Goal: Task Accomplishment & Management: Manage account settings

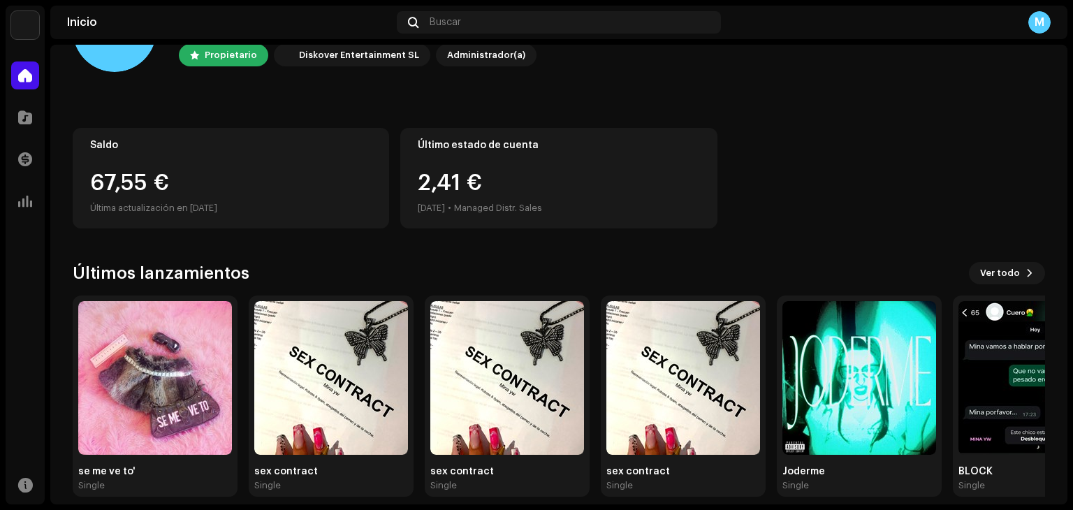
scroll to position [81, 0]
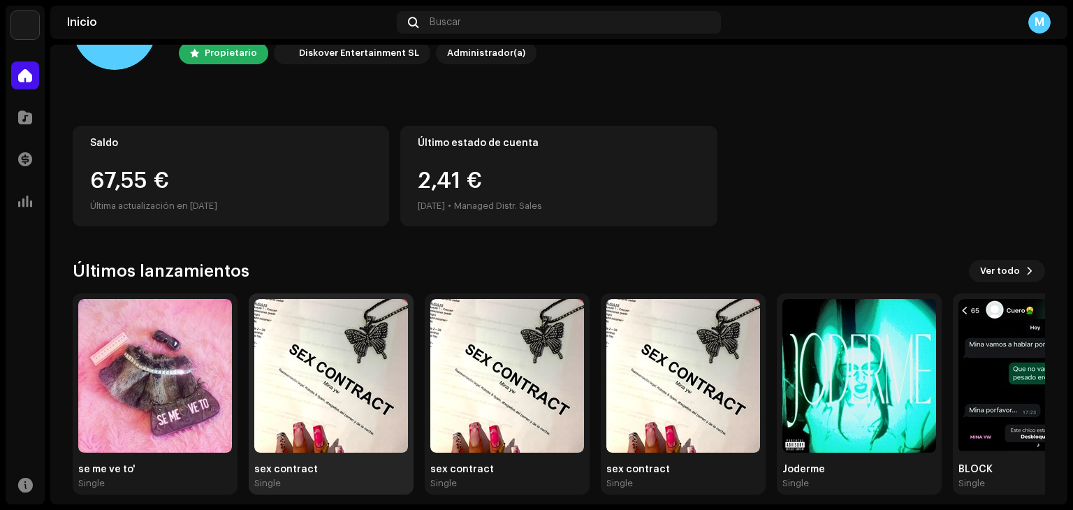
click at [366, 403] on img at bounding box center [331, 376] width 154 height 154
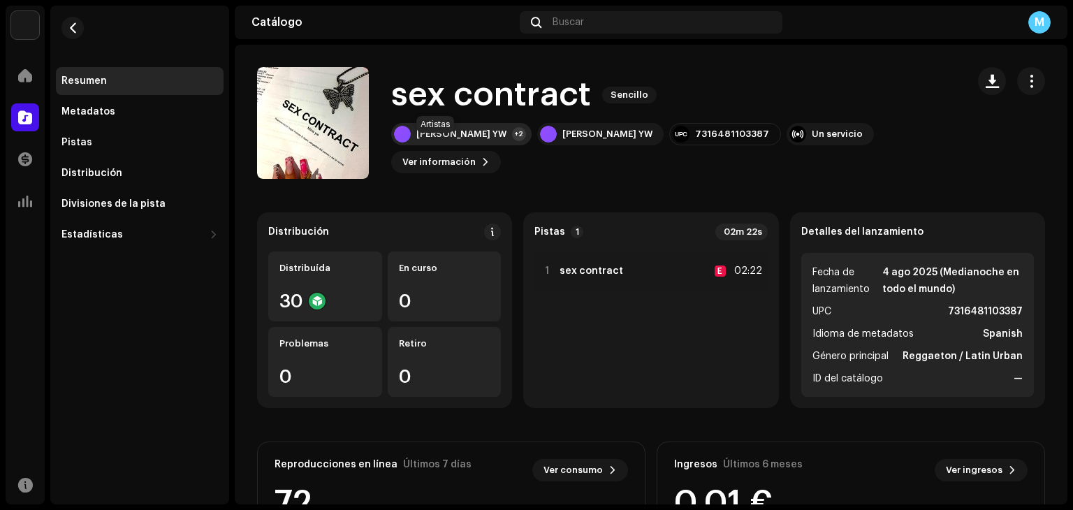
click at [444, 140] on div "[PERSON_NAME] YW" at bounding box center [461, 134] width 90 height 11
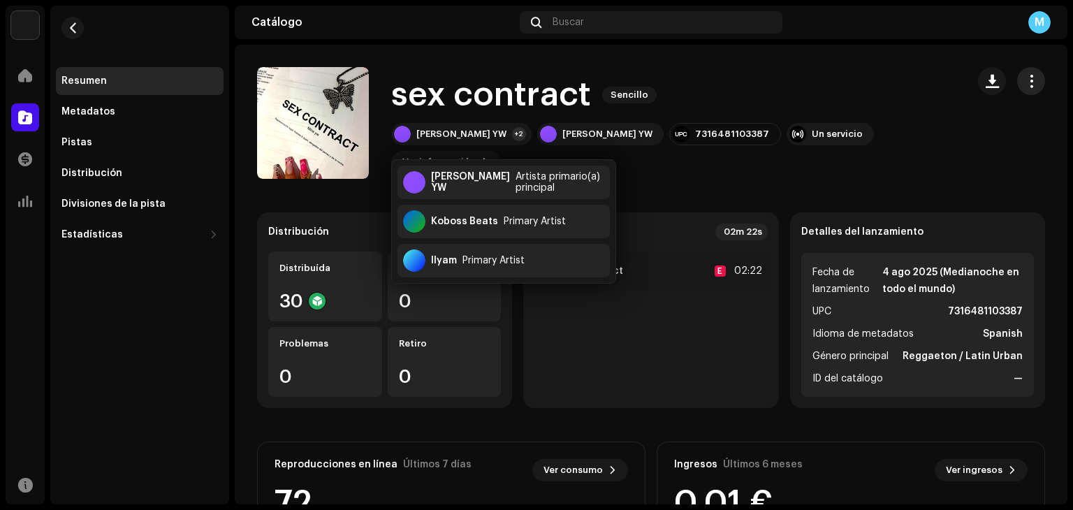
click at [1020, 71] on button "button" at bounding box center [1031, 81] width 28 height 28
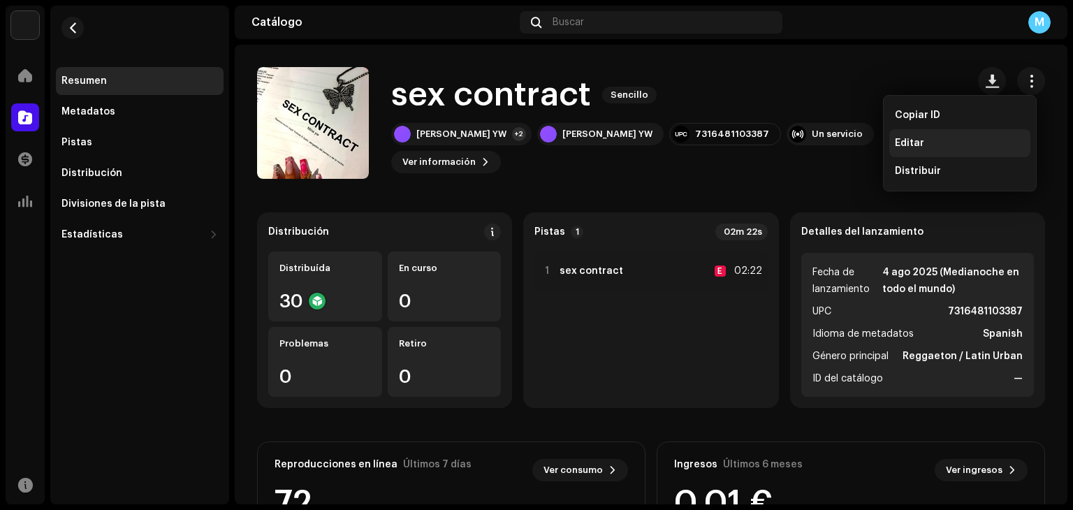
click at [934, 141] on div "Editar" at bounding box center [960, 143] width 130 height 11
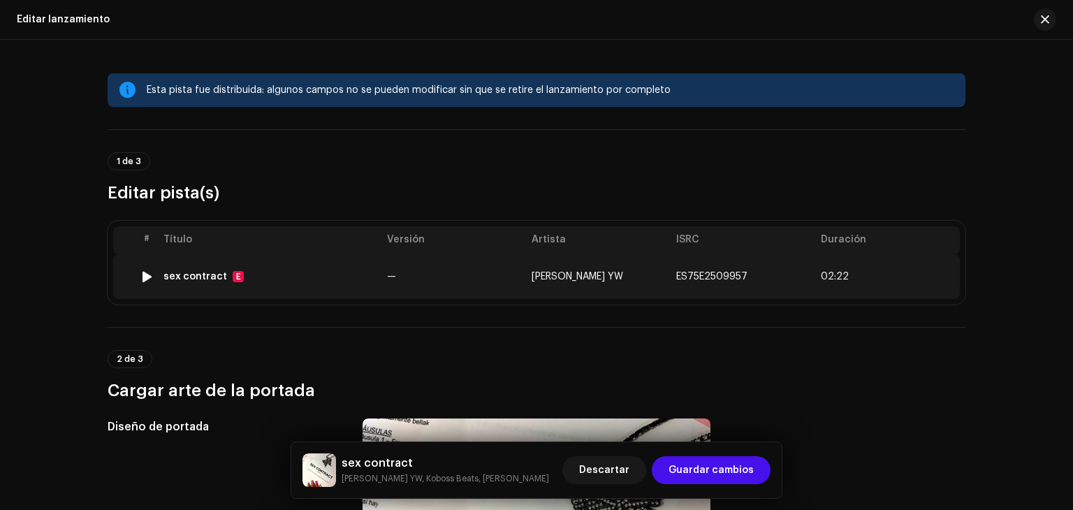
click at [613, 273] on td "[PERSON_NAME] YW" at bounding box center [598, 276] width 145 height 45
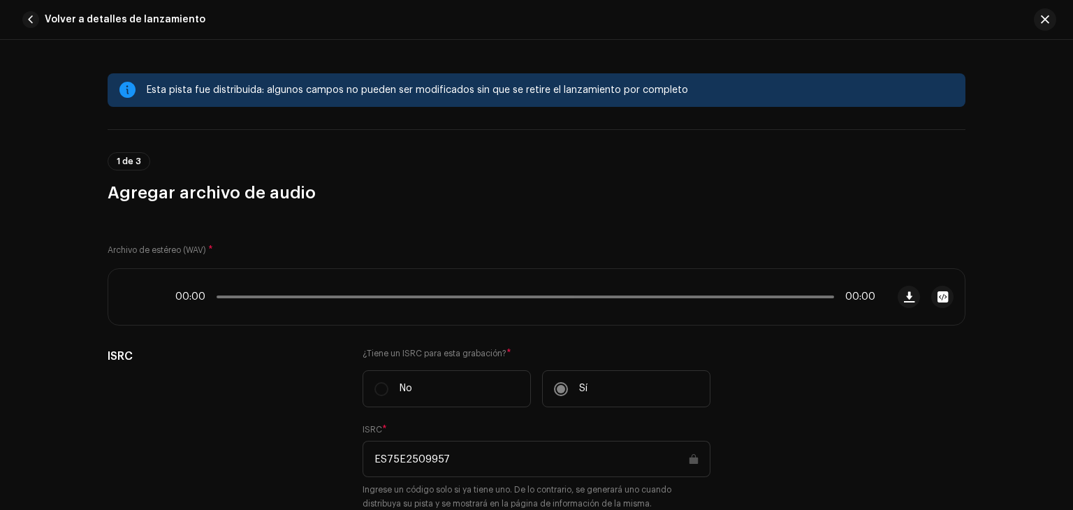
scroll to position [672, 0]
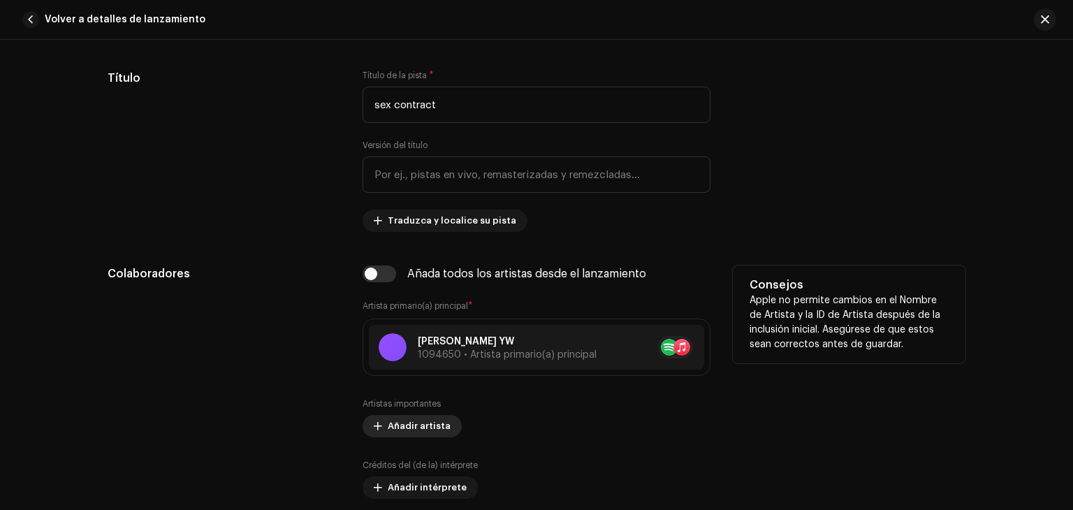
click at [409, 423] on span "Añadir artista" at bounding box center [419, 426] width 63 height 28
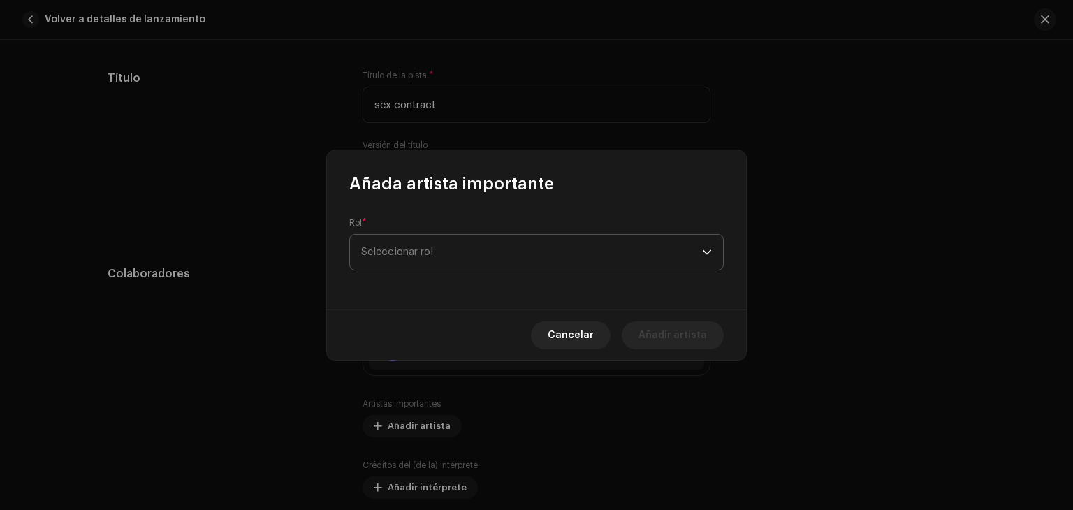
click at [530, 249] on span "Seleccionar rol" at bounding box center [531, 252] width 341 height 35
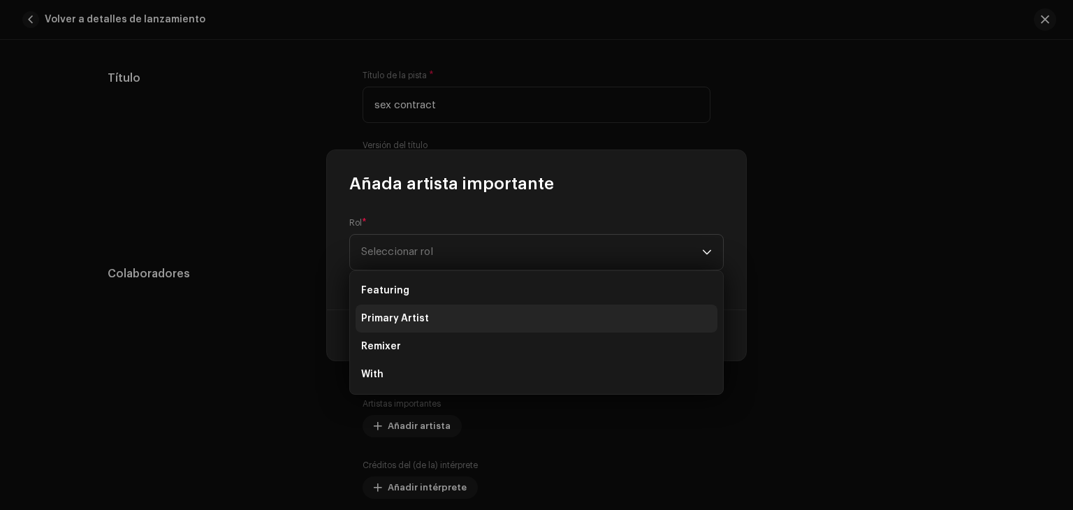
click at [474, 321] on li "Primary Artist" at bounding box center [537, 319] width 362 height 28
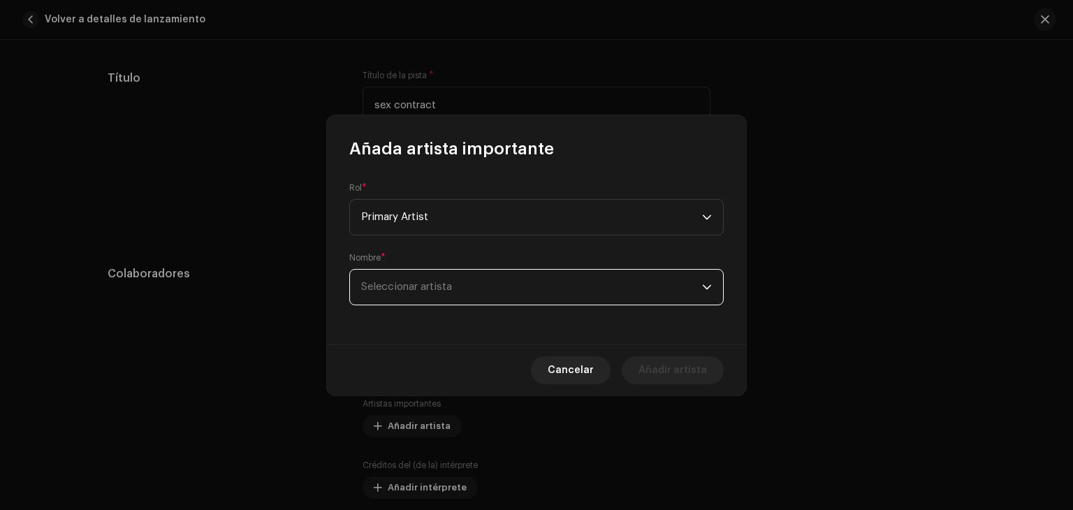
click at [511, 291] on span "Seleccionar artista" at bounding box center [531, 287] width 341 height 35
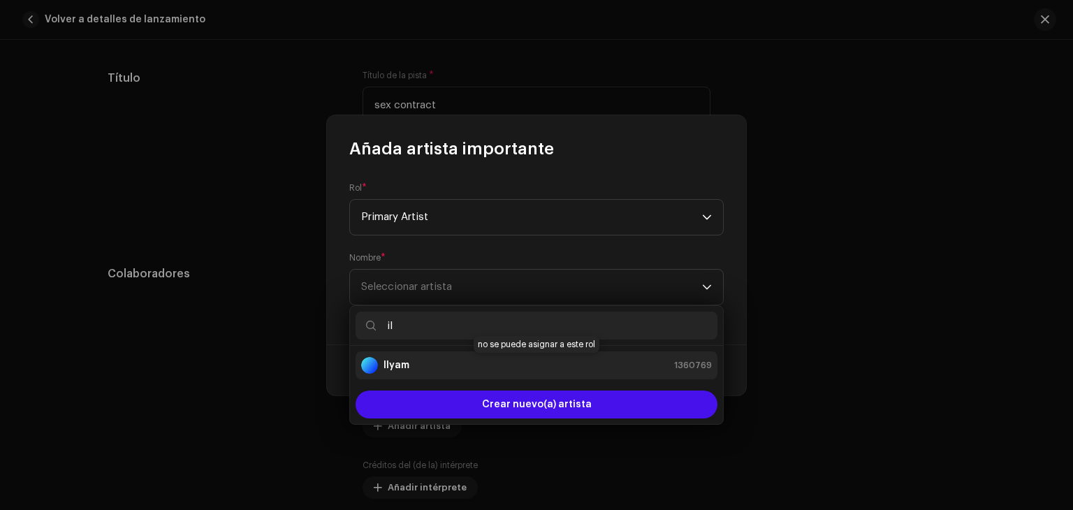
type input "il"
click at [467, 364] on div "Ilyam 1360769" at bounding box center [536, 365] width 351 height 17
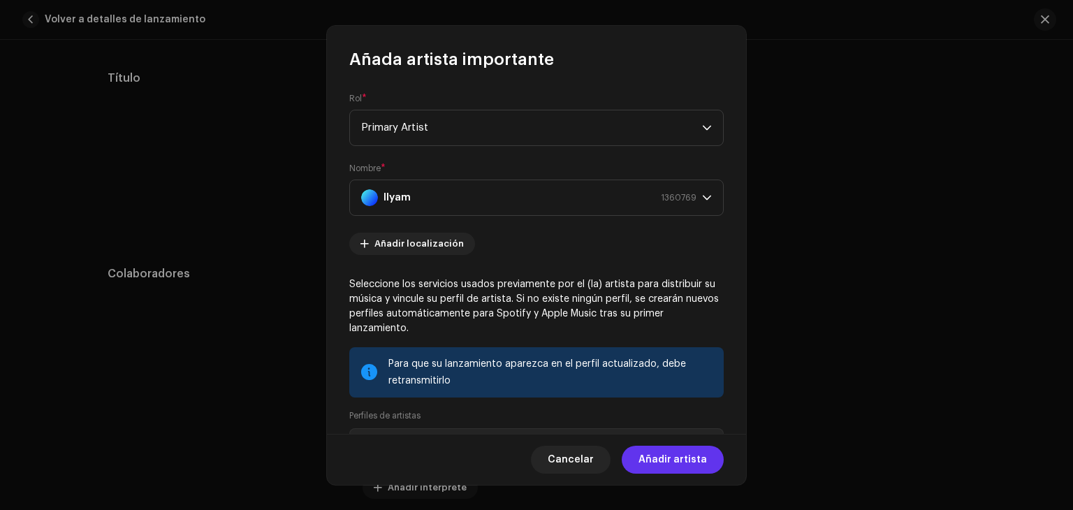
click at [670, 461] on span "Añadir artista" at bounding box center [673, 460] width 68 height 28
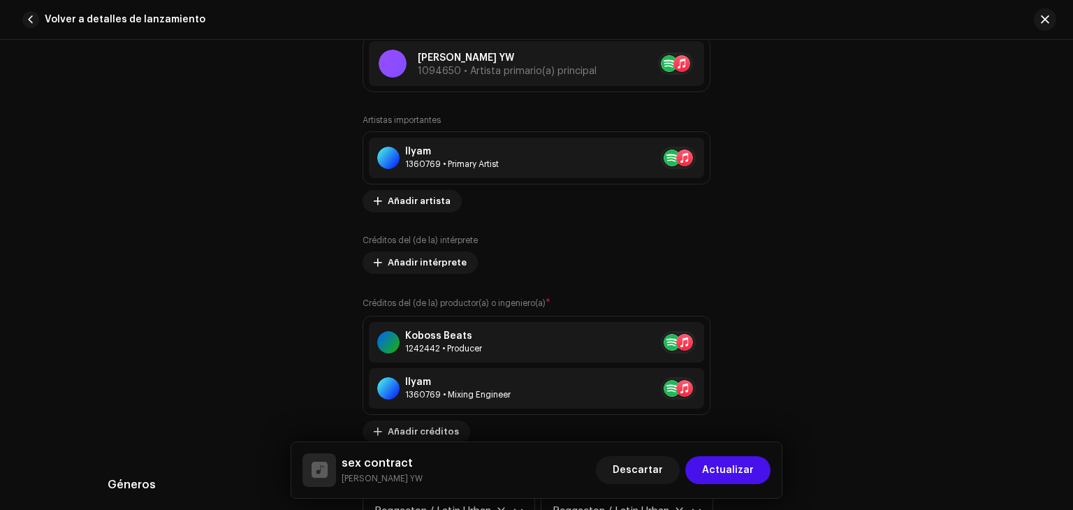
scroll to position [945, 0]
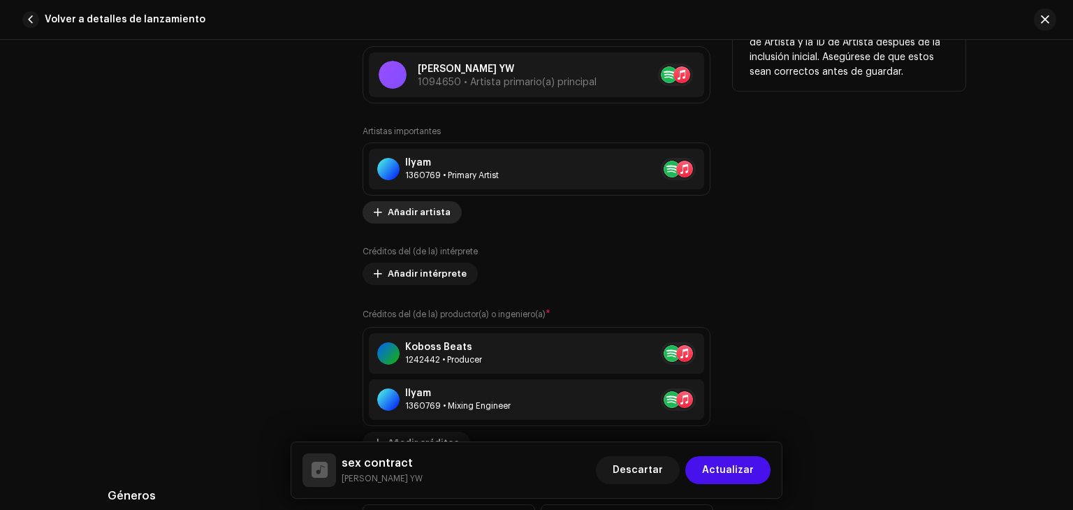
click at [408, 213] on span "Añadir artista" at bounding box center [419, 212] width 63 height 28
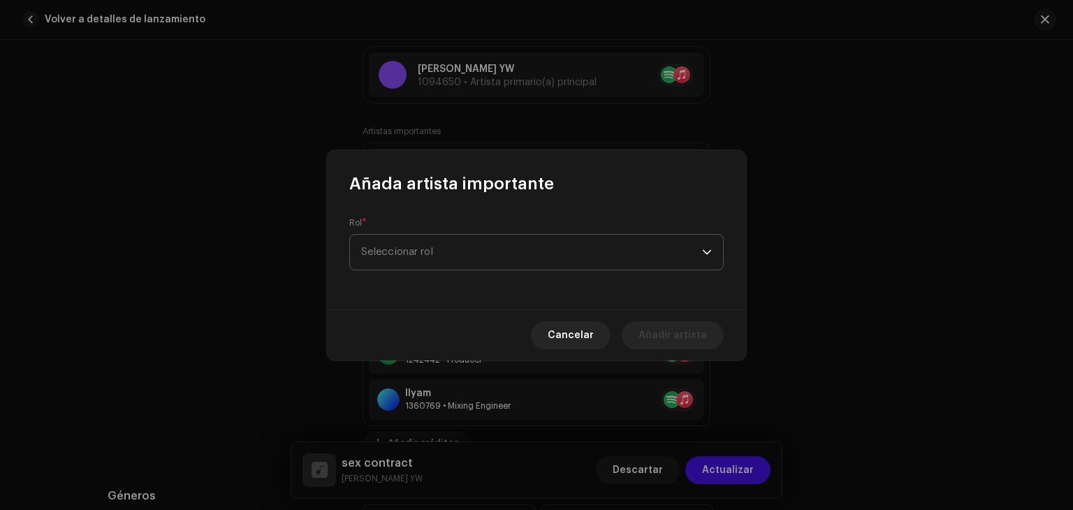
click at [417, 258] on span "Seleccionar rol" at bounding box center [531, 252] width 341 height 35
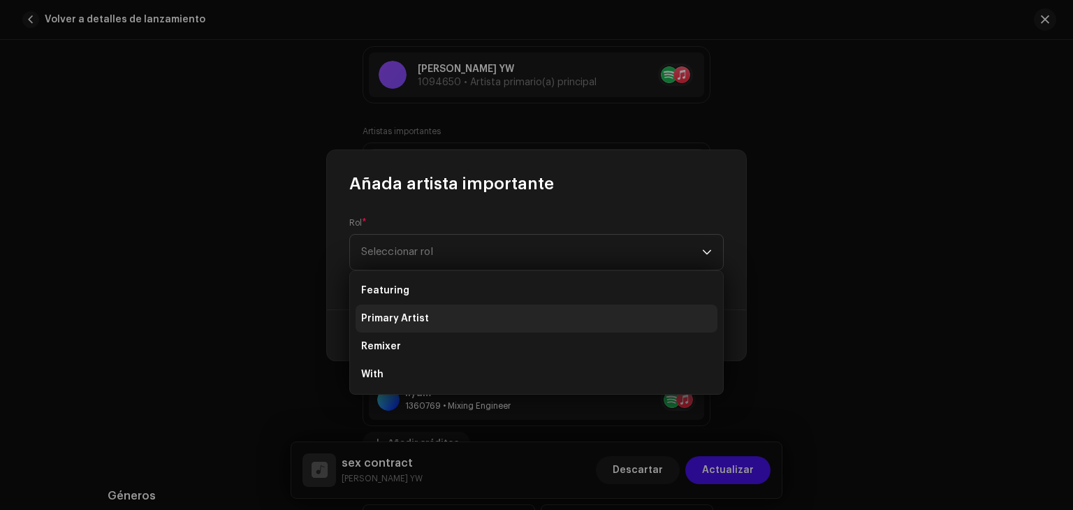
click at [401, 320] on span "Primary Artist" at bounding box center [395, 319] width 68 height 14
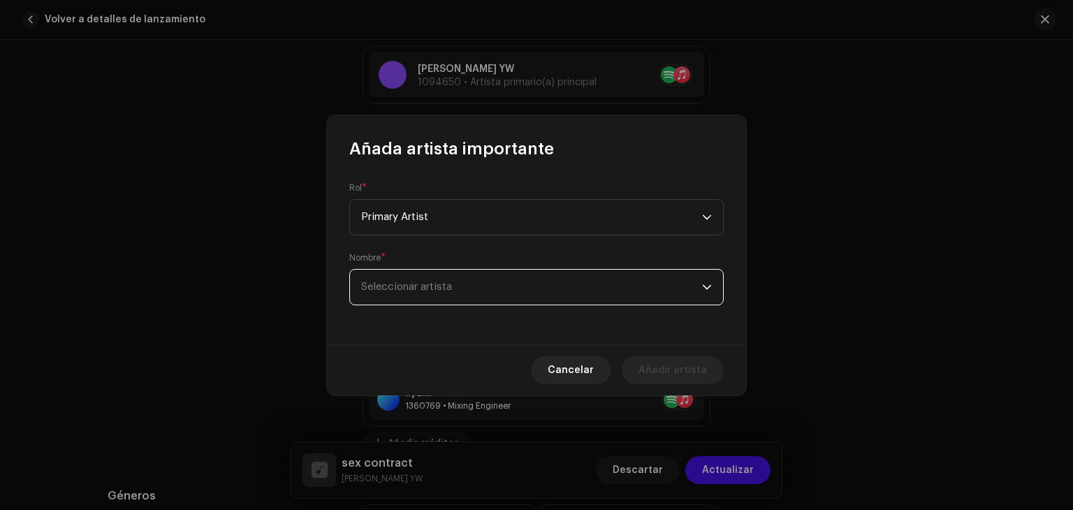
click at [433, 294] on span "Seleccionar artista" at bounding box center [531, 287] width 341 height 35
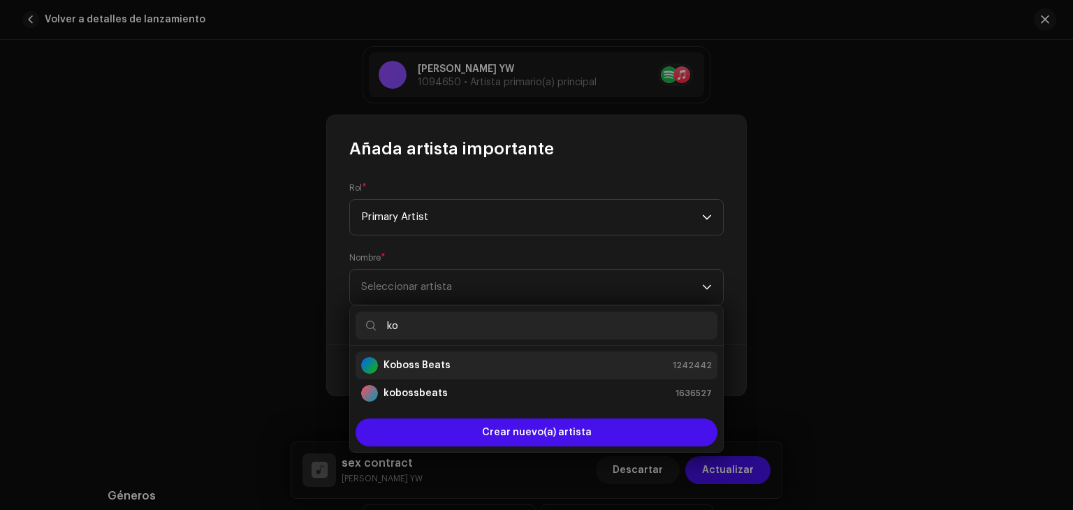
type input "ko"
click at [415, 374] on li "Koboss Beats 1242442" at bounding box center [537, 366] width 362 height 28
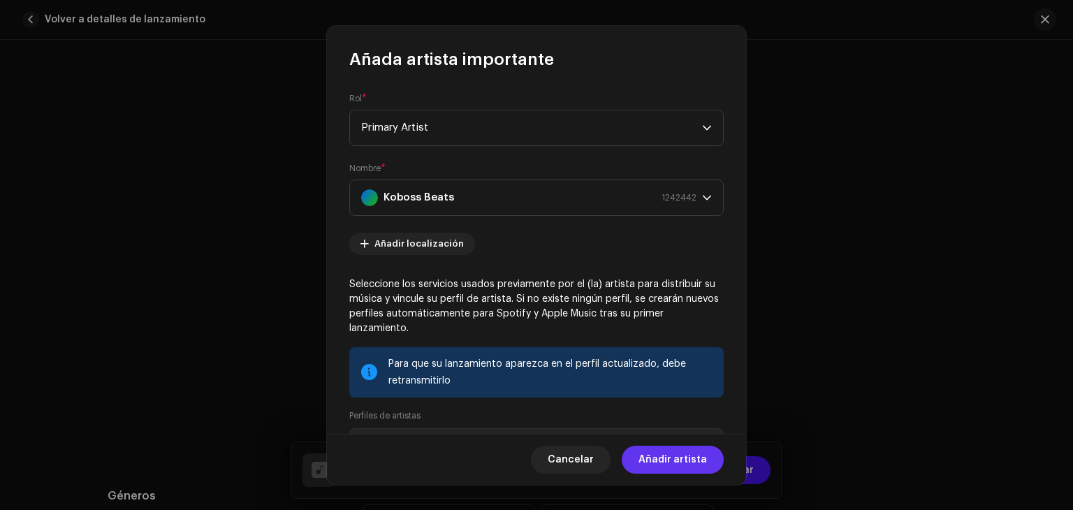
click at [672, 456] on span "Añadir artista" at bounding box center [673, 460] width 68 height 28
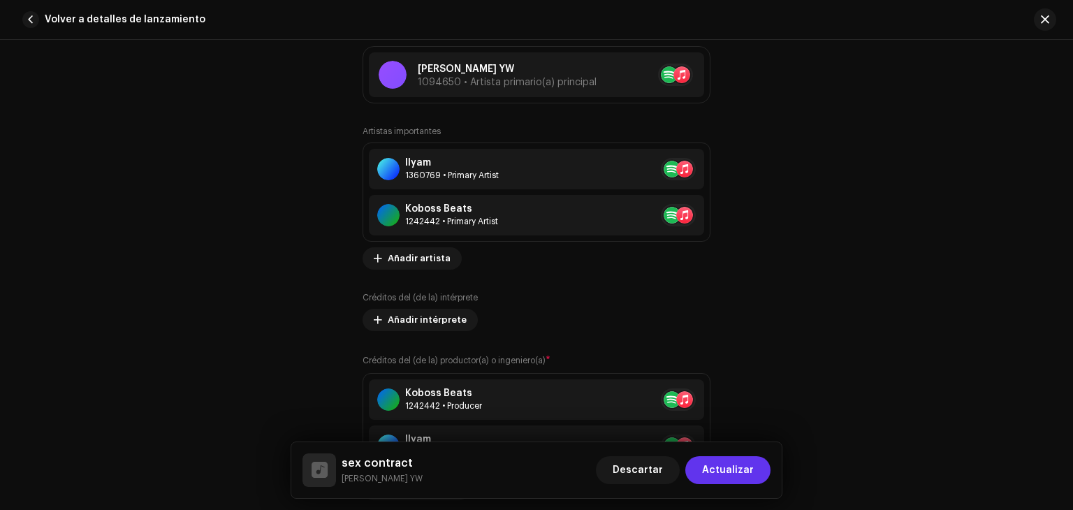
click at [731, 470] on span "Actualizar" at bounding box center [728, 470] width 52 height 28
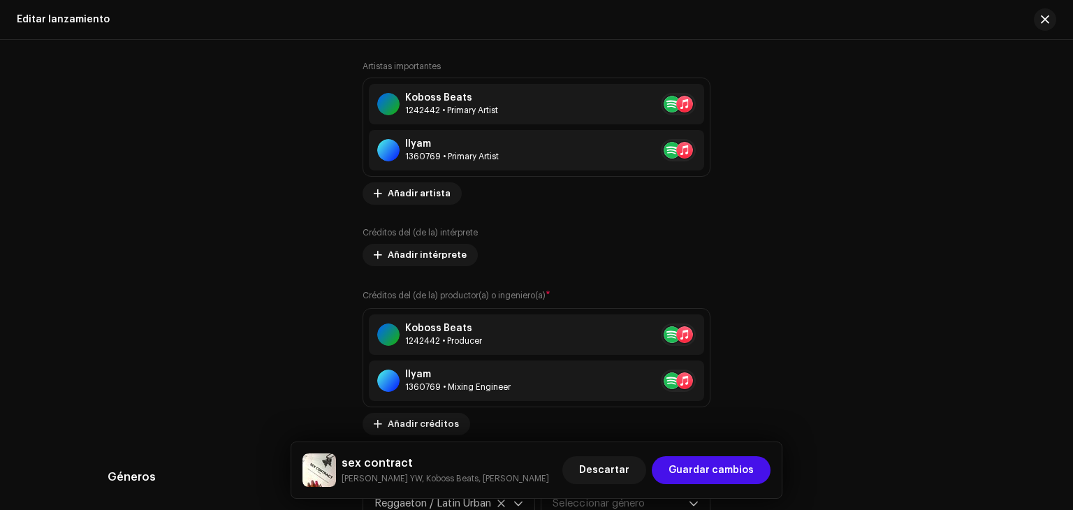
scroll to position [1554, 0]
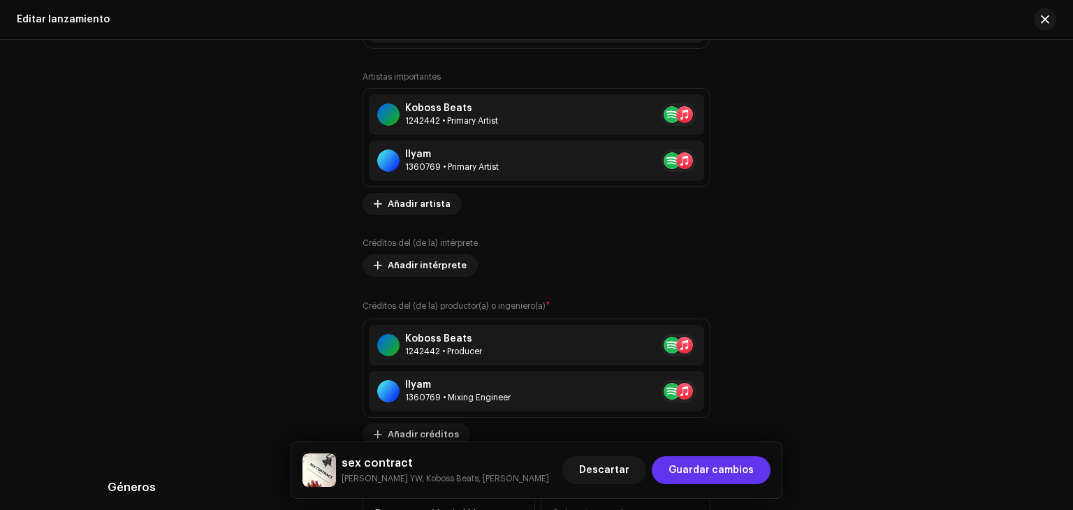
click at [717, 470] on span "Guardar cambios" at bounding box center [711, 470] width 85 height 28
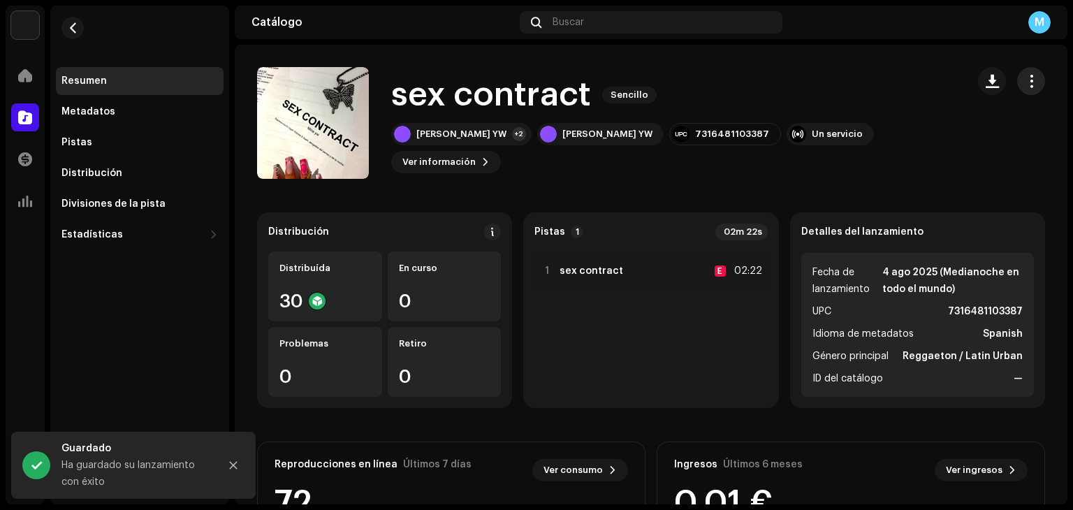
click at [1025, 77] on span "button" at bounding box center [1031, 80] width 13 height 11
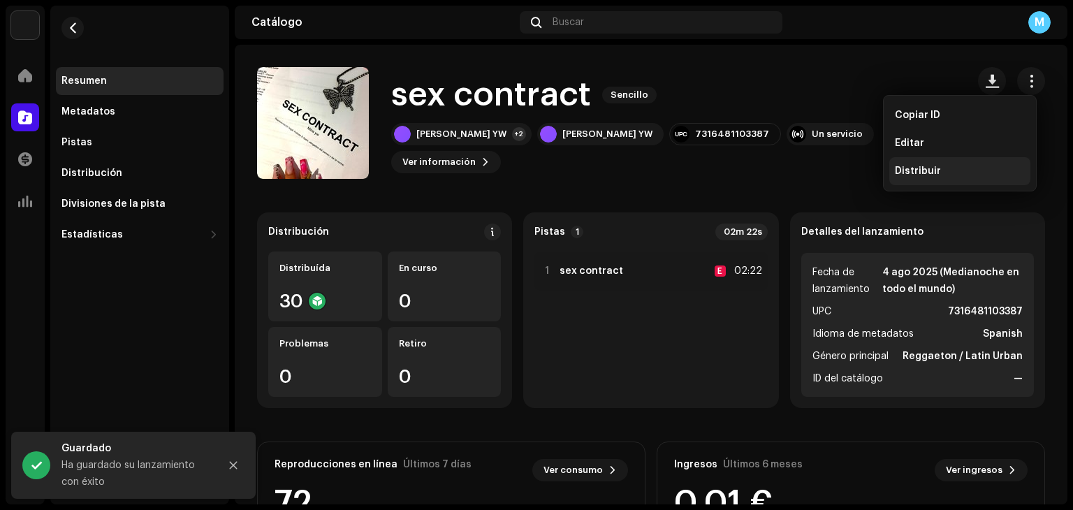
click at [917, 171] on span "Distribuir" at bounding box center [918, 171] width 46 height 11
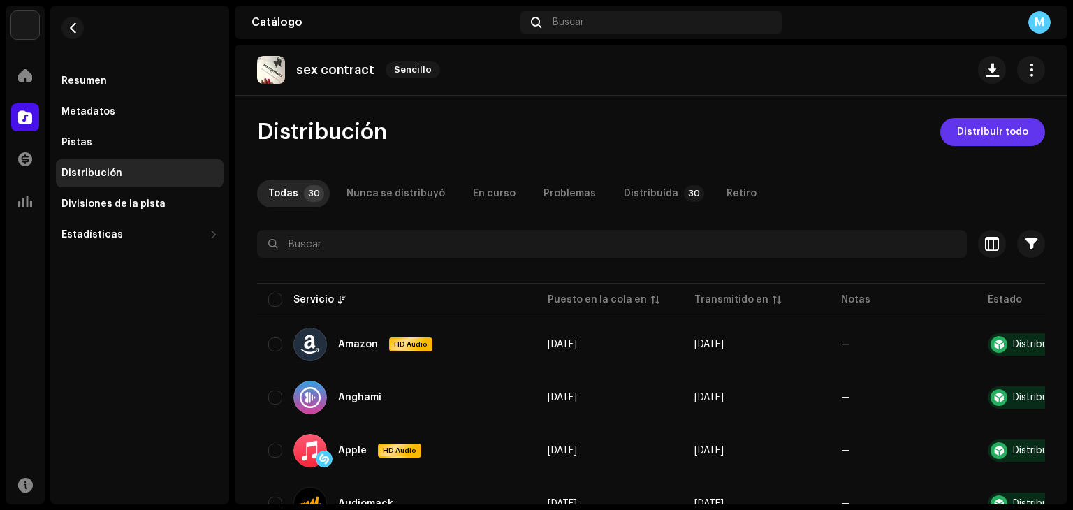
click at [995, 123] on span "Distribuir todo" at bounding box center [992, 132] width 71 height 28
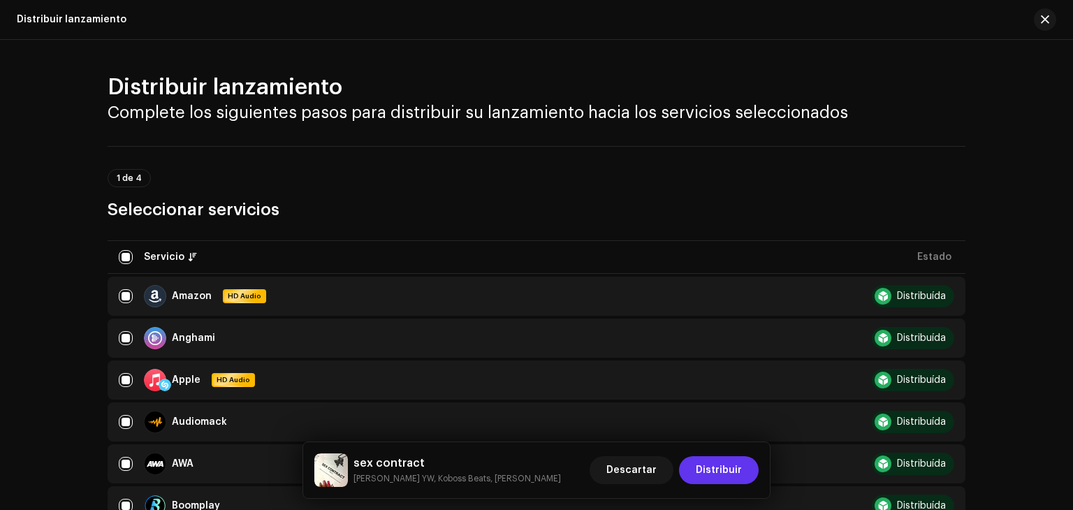
click at [719, 477] on span "Distribuir" at bounding box center [719, 470] width 46 height 28
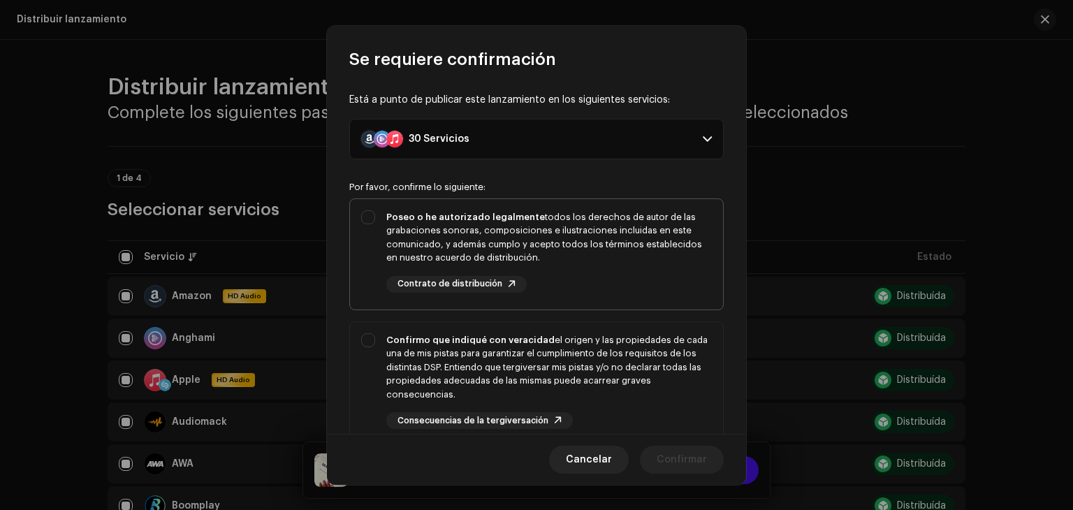
click at [375, 225] on div "Poseo o he autorizado legalmente todos los derechos de autor de las grabaciones…" at bounding box center [536, 251] width 373 height 105
checkbox input "true"
click at [363, 341] on div "Confirmo que indiqué con veracidad el origen y las propiedades de cada una de m…" at bounding box center [536, 381] width 373 height 119
checkbox input "true"
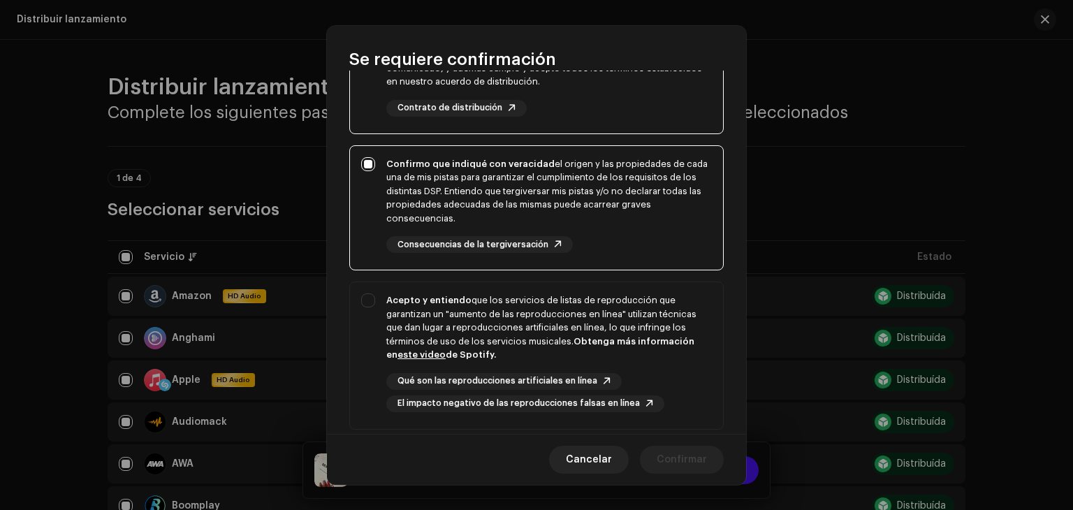
scroll to position [182, 0]
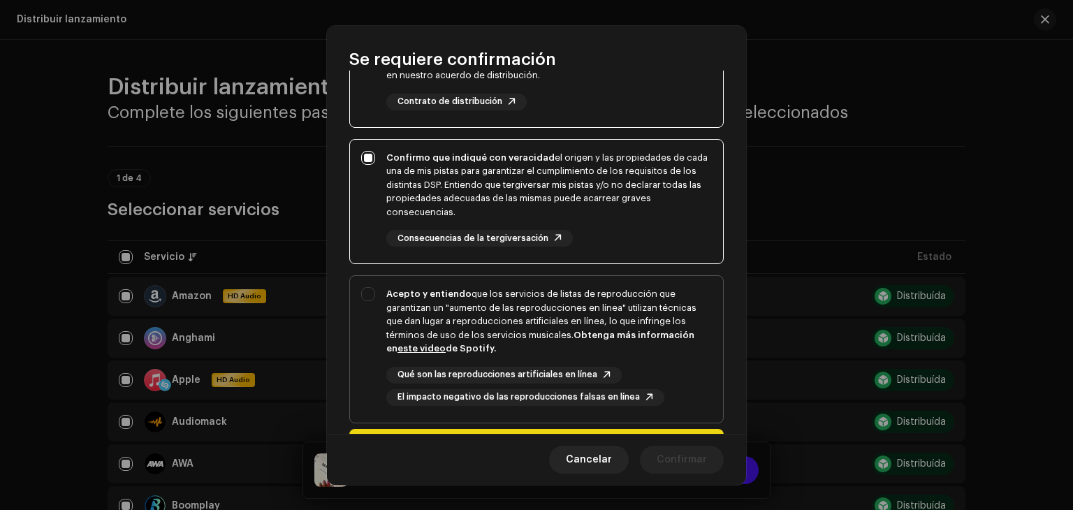
click at [366, 293] on div "Acepto y entiendo que los servicios de listas de reproducción que garantizan un…" at bounding box center [536, 346] width 373 height 141
checkbox input "true"
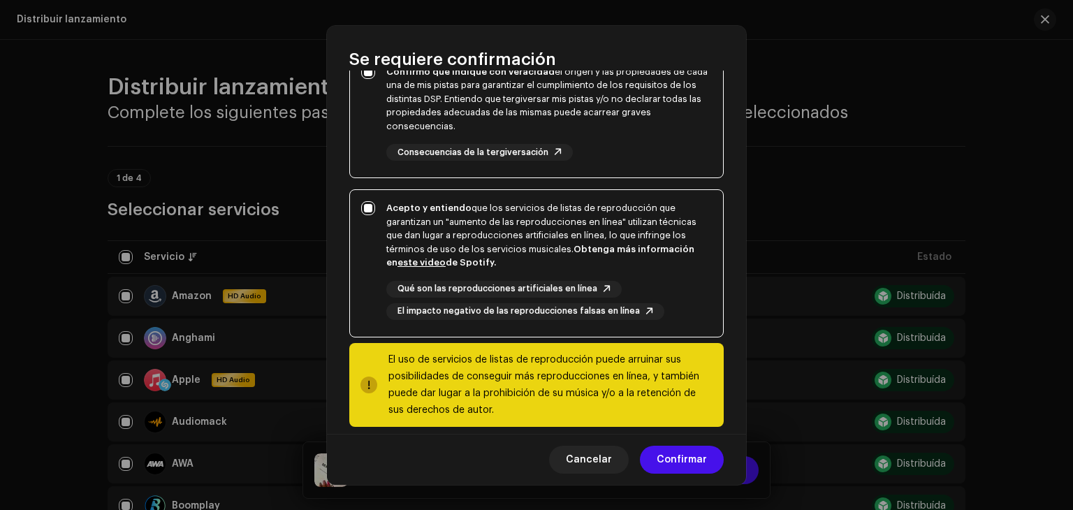
scroll to position [282, 0]
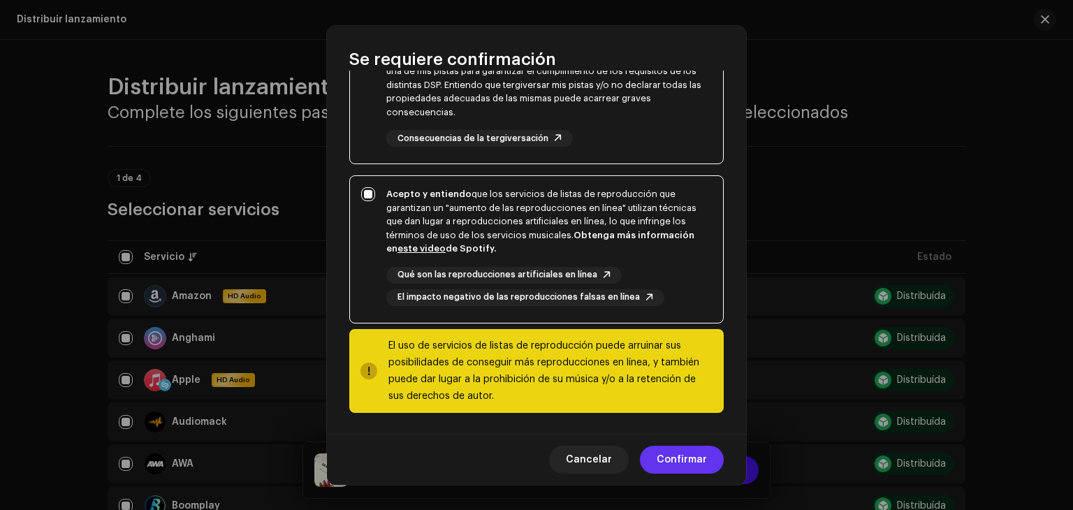
click at [679, 462] on span "Confirmar" at bounding box center [682, 460] width 50 height 28
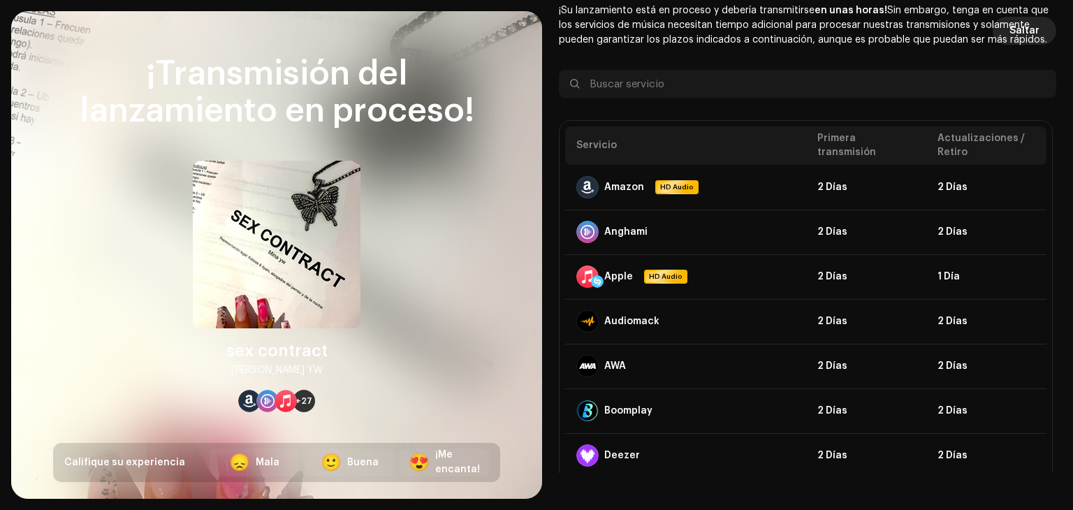
click at [1029, 28] on span "Saltar" at bounding box center [1025, 31] width 30 height 28
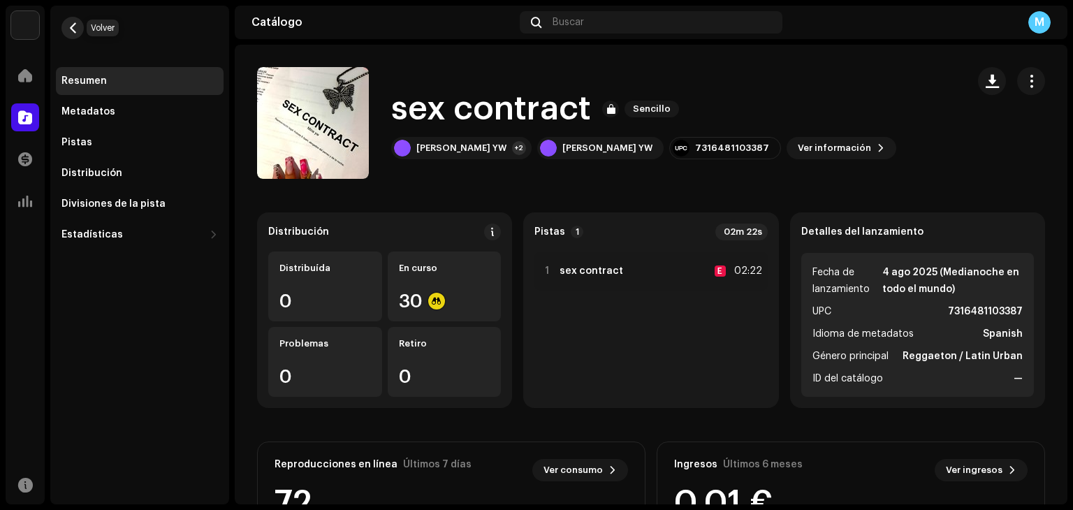
click at [69, 26] on span "button" at bounding box center [73, 27] width 10 height 11
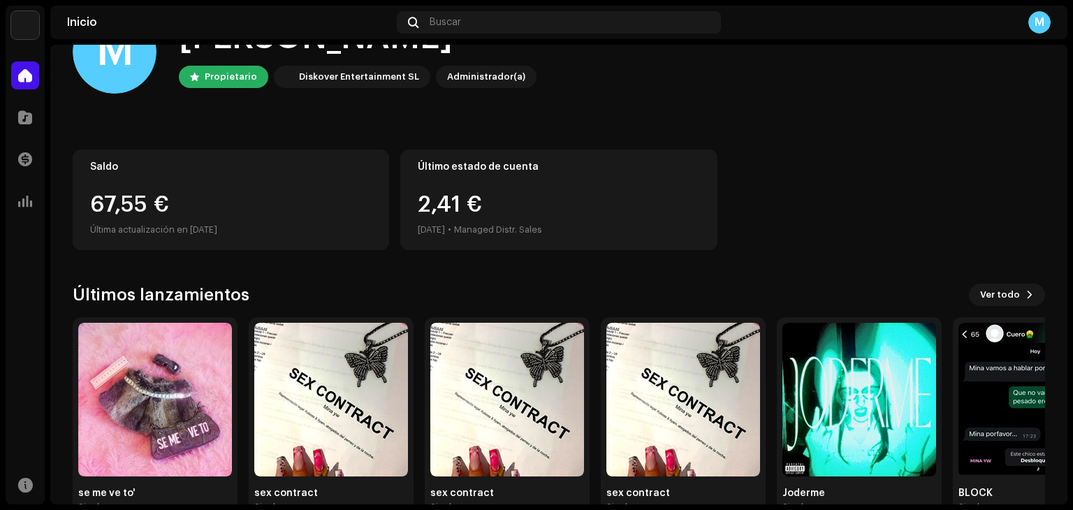
scroll to position [94, 0]
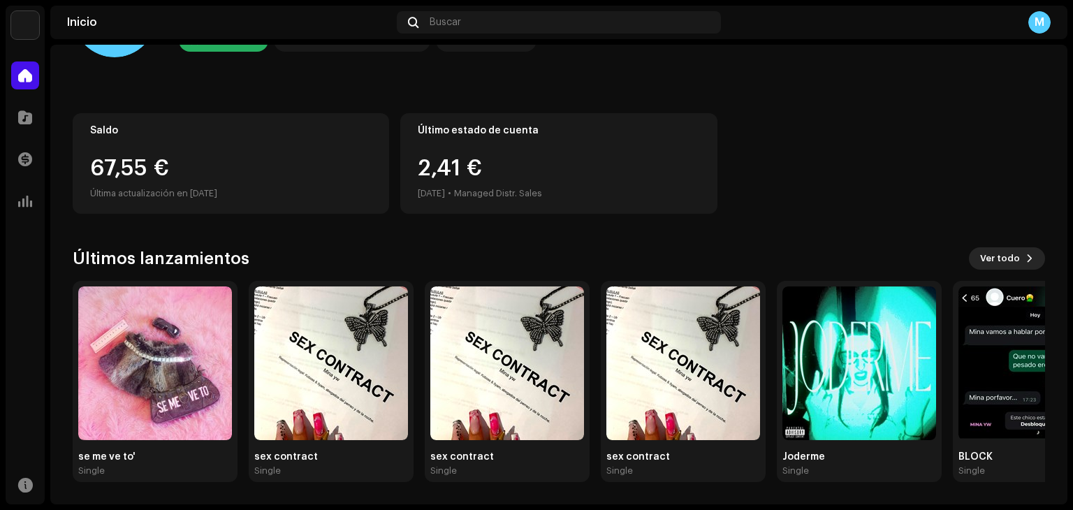
click at [1011, 257] on span "Ver todo" at bounding box center [1000, 259] width 40 height 28
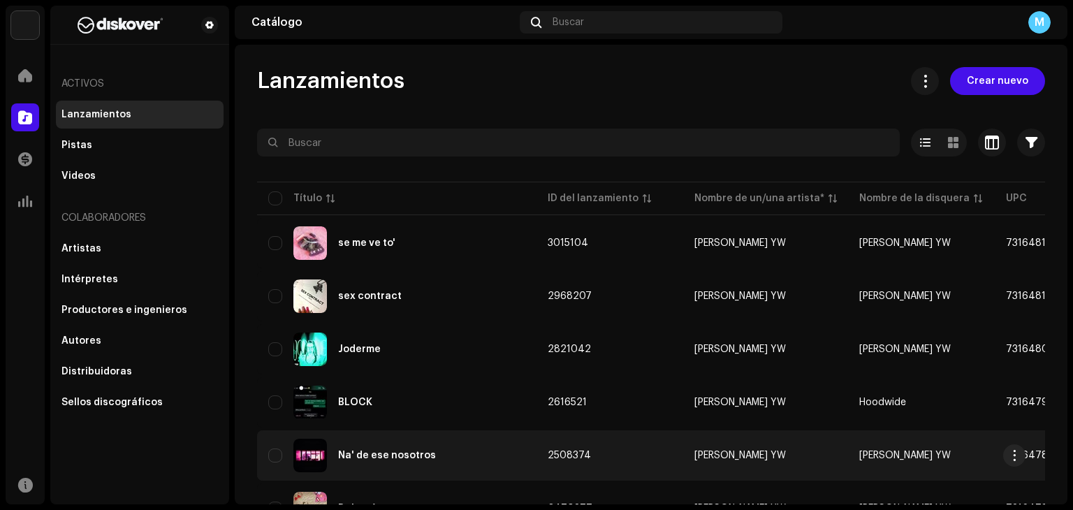
click at [446, 453] on div "Na' de ese nosotros" at bounding box center [396, 456] width 257 height 34
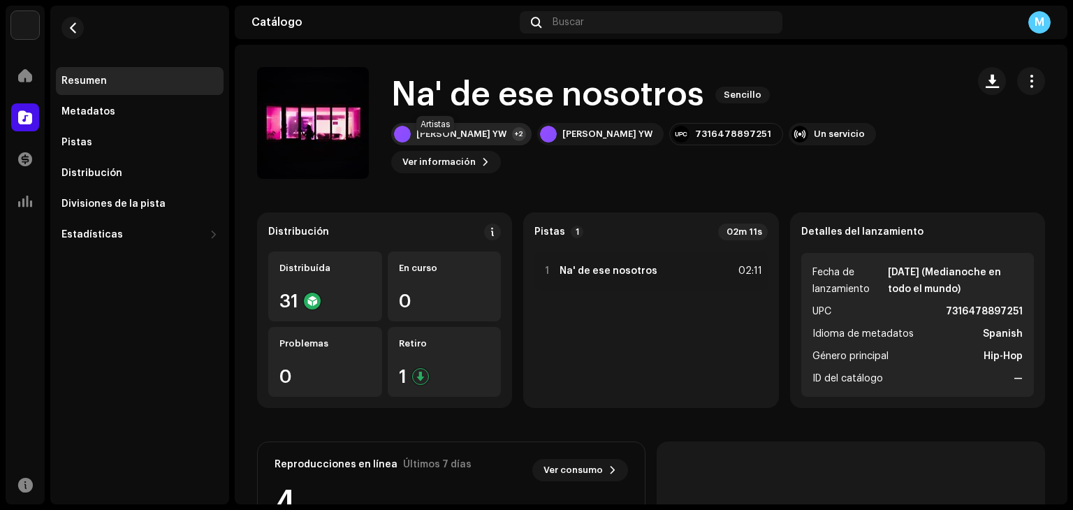
click at [456, 145] on div "[PERSON_NAME] YW +2" at bounding box center [461, 134] width 140 height 22
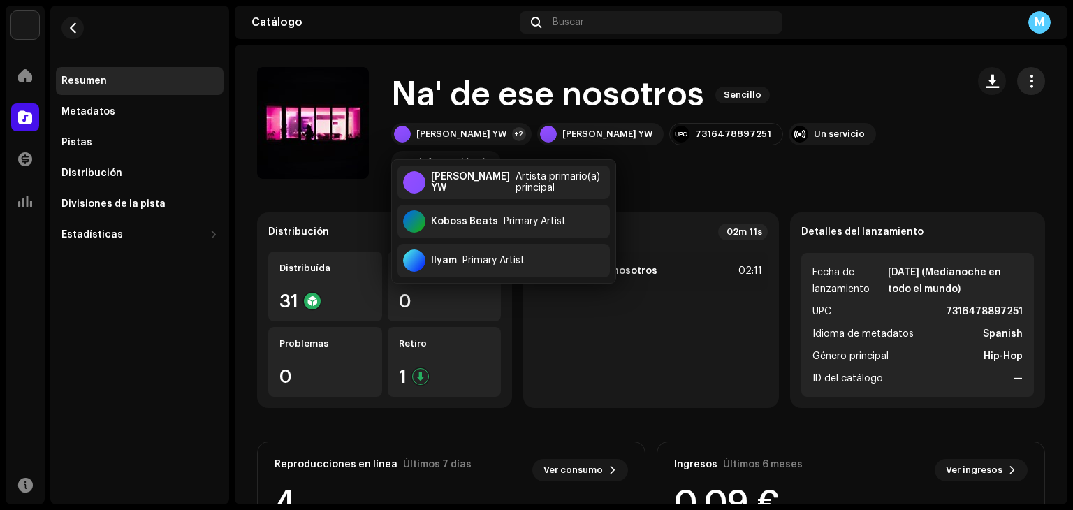
click at [1025, 78] on span "button" at bounding box center [1031, 80] width 13 height 11
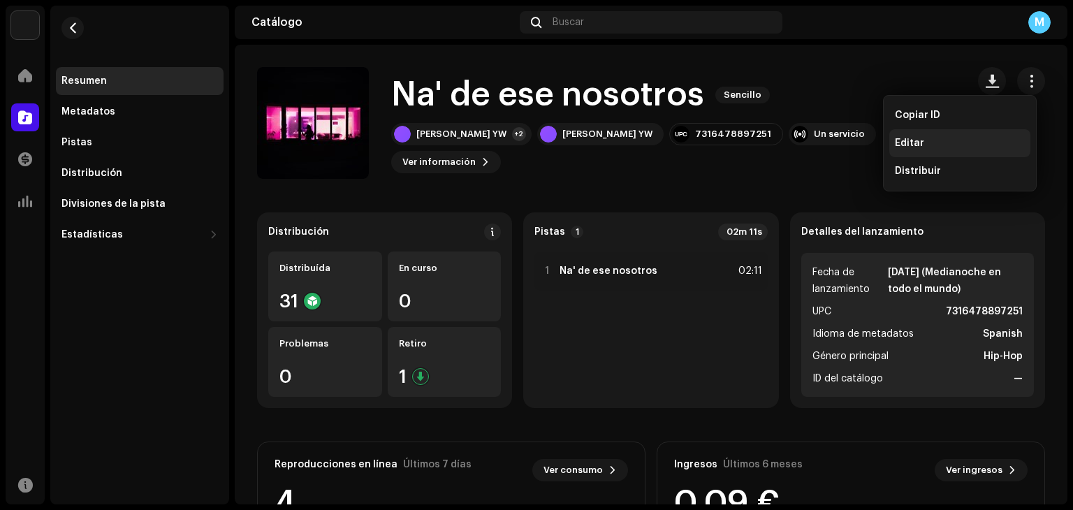
click at [945, 142] on div "Editar" at bounding box center [960, 143] width 130 height 11
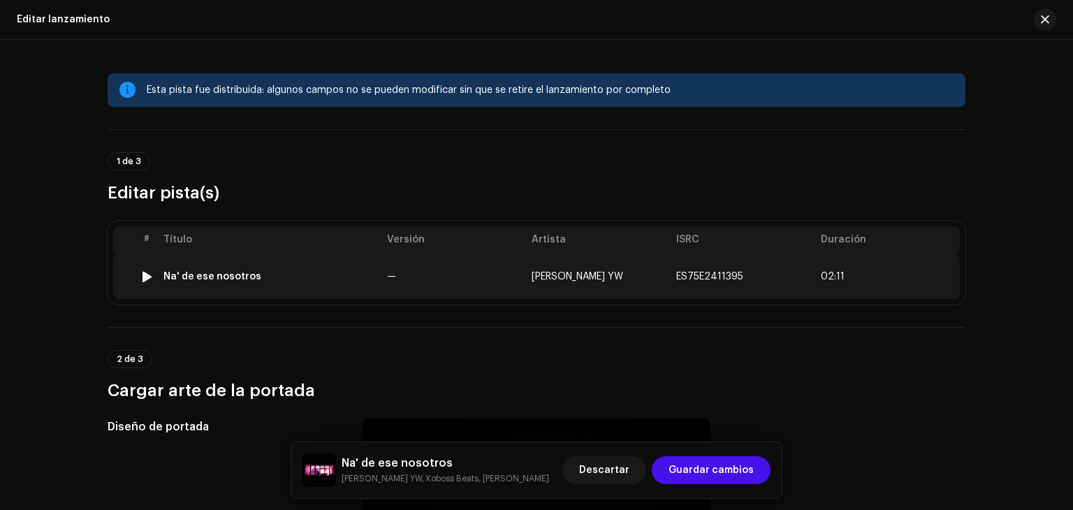
click at [551, 274] on span "[PERSON_NAME] YW" at bounding box center [578, 277] width 92 height 10
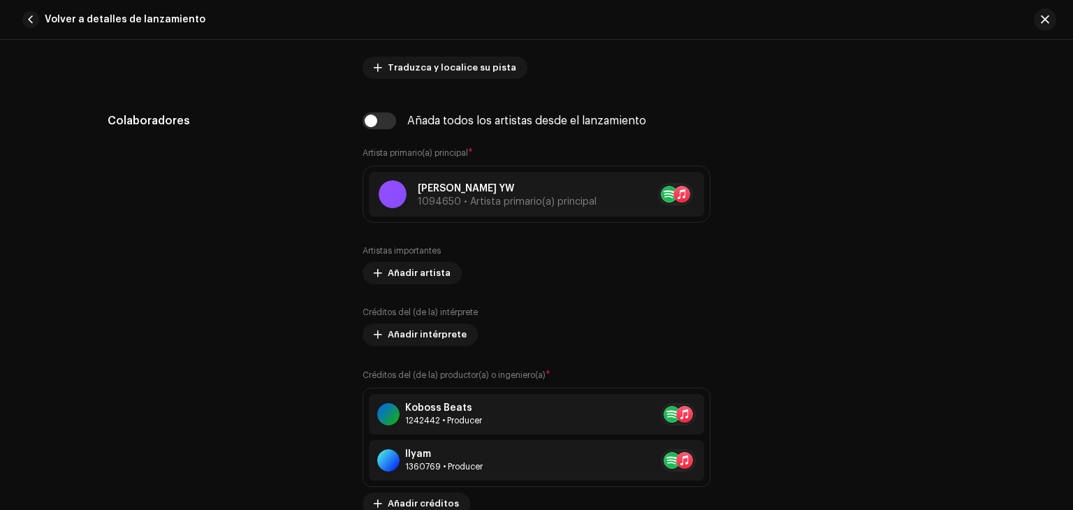
scroll to position [866, 0]
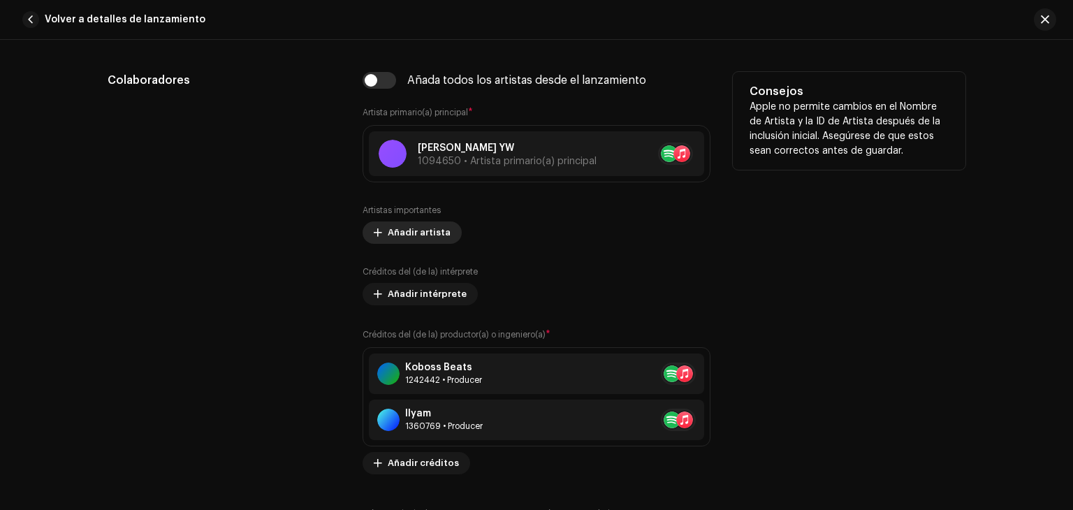
click at [382, 237] on button "Añadir artista" at bounding box center [412, 233] width 99 height 22
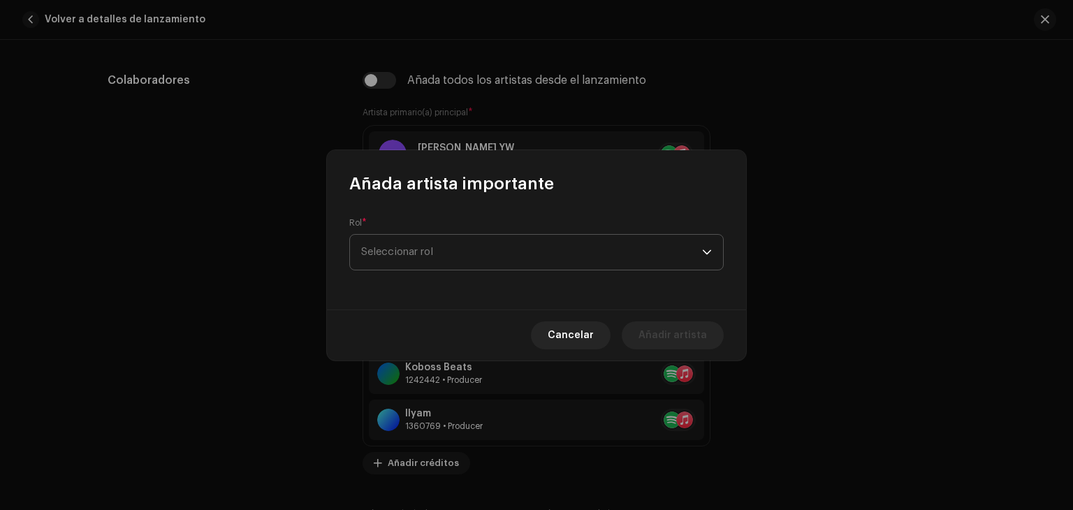
click at [409, 249] on span "Seleccionar rol" at bounding box center [531, 252] width 341 height 35
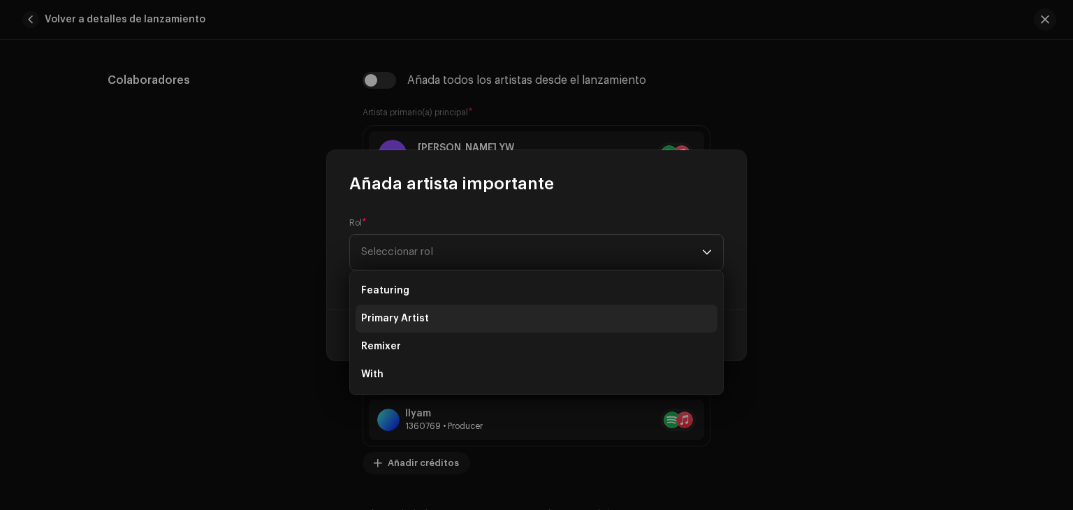
click at [401, 314] on span "Primary Artist" at bounding box center [395, 319] width 68 height 14
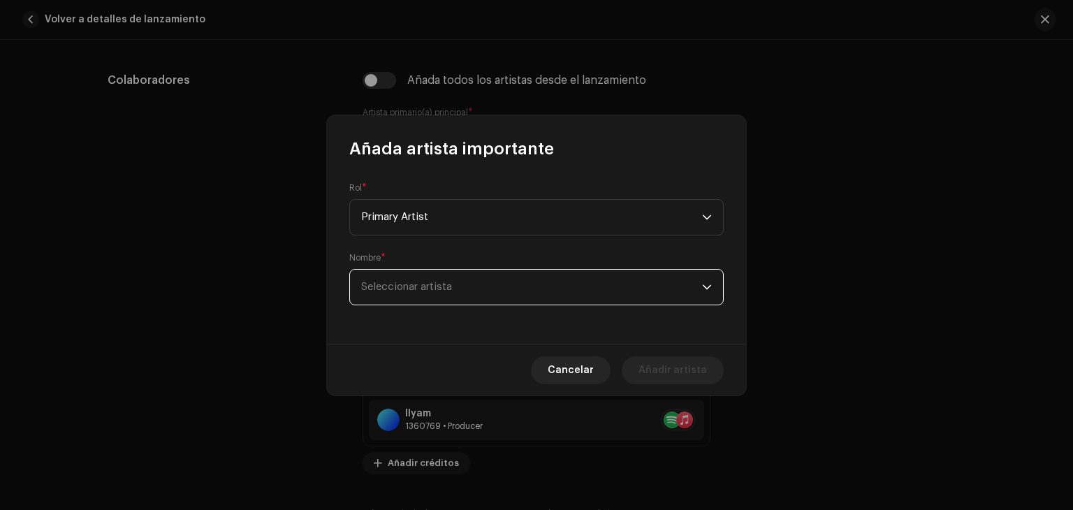
click at [416, 300] on span "Seleccionar artista" at bounding box center [531, 287] width 341 height 35
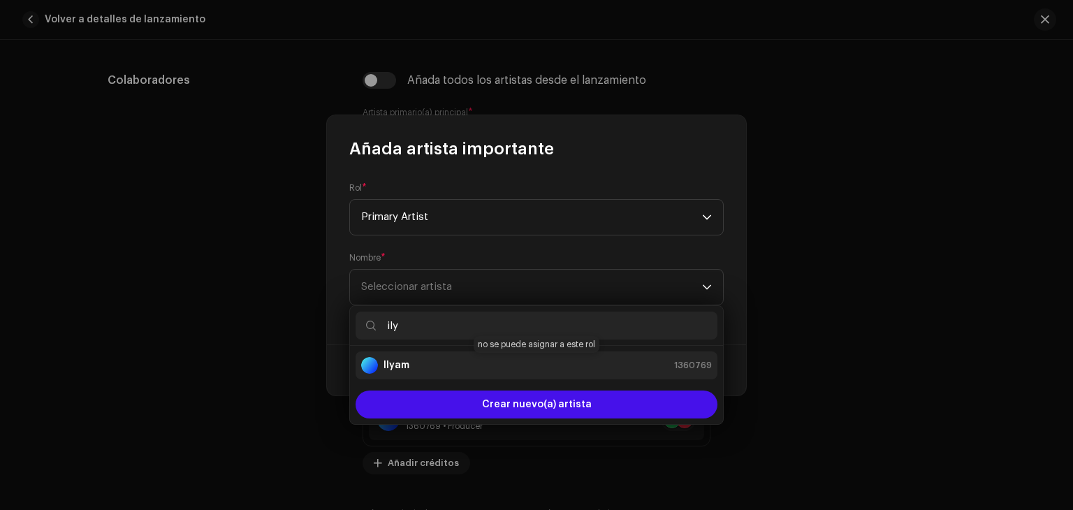
type input "ily"
click at [409, 363] on div "Ilyam 1360769" at bounding box center [536, 365] width 351 height 17
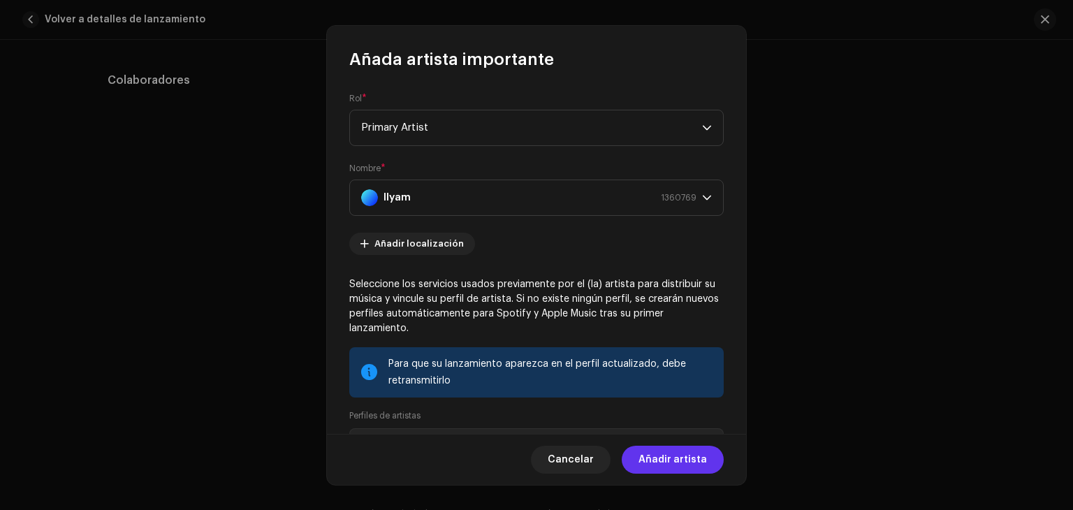
click at [665, 461] on span "Añadir artista" at bounding box center [673, 460] width 68 height 28
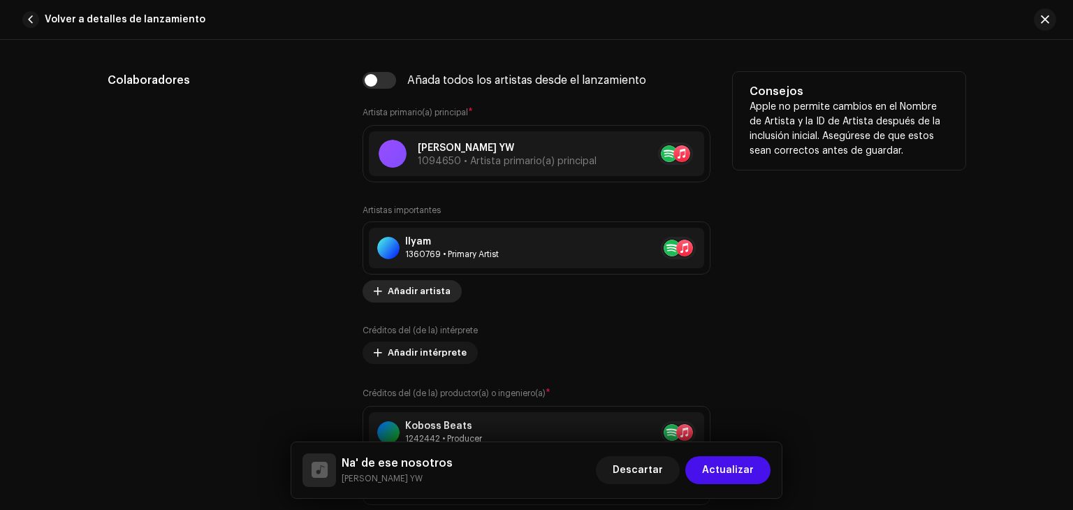
click at [409, 293] on span "Añadir artista" at bounding box center [419, 291] width 63 height 28
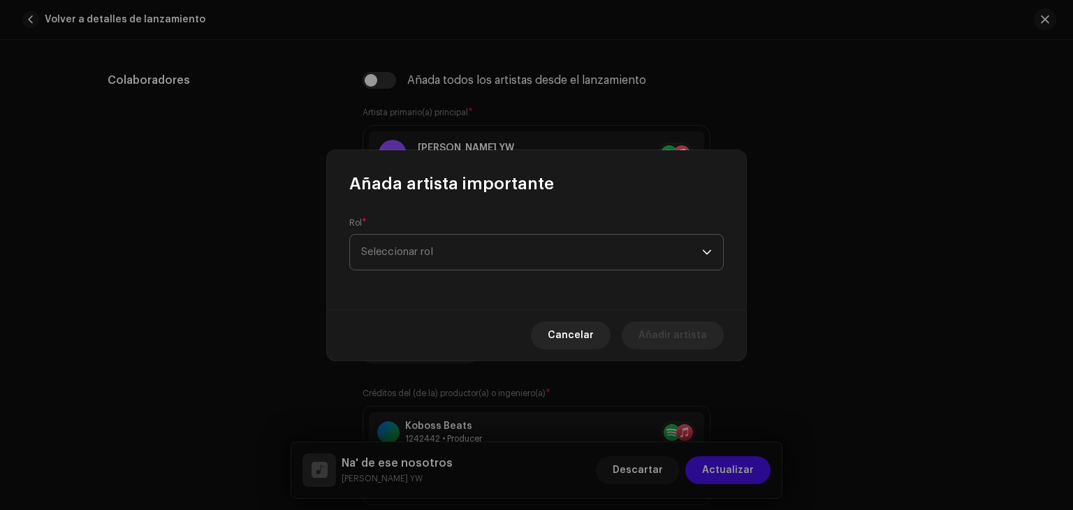
click at [458, 241] on span "Seleccionar rol" at bounding box center [531, 252] width 341 height 35
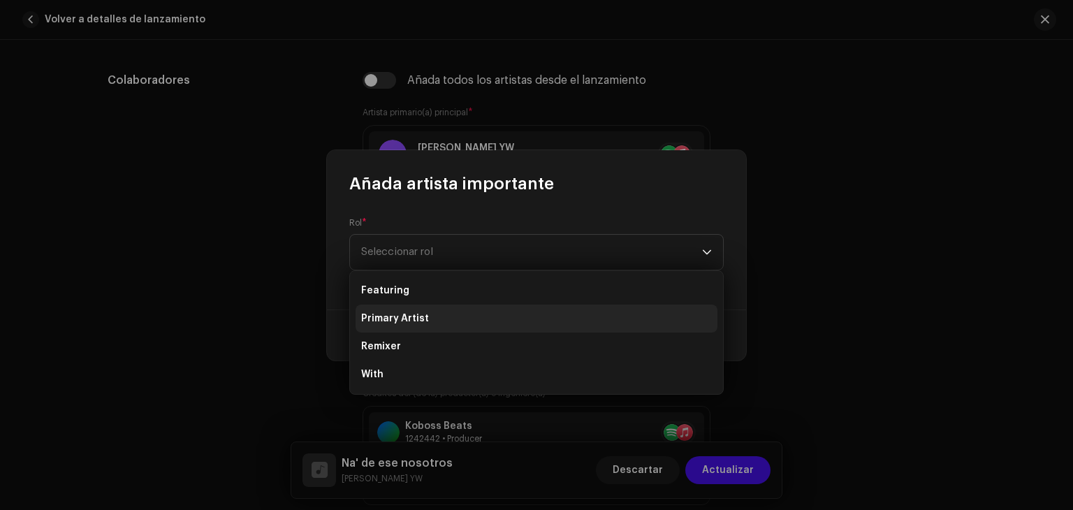
click at [426, 316] on li "Primary Artist" at bounding box center [537, 319] width 362 height 28
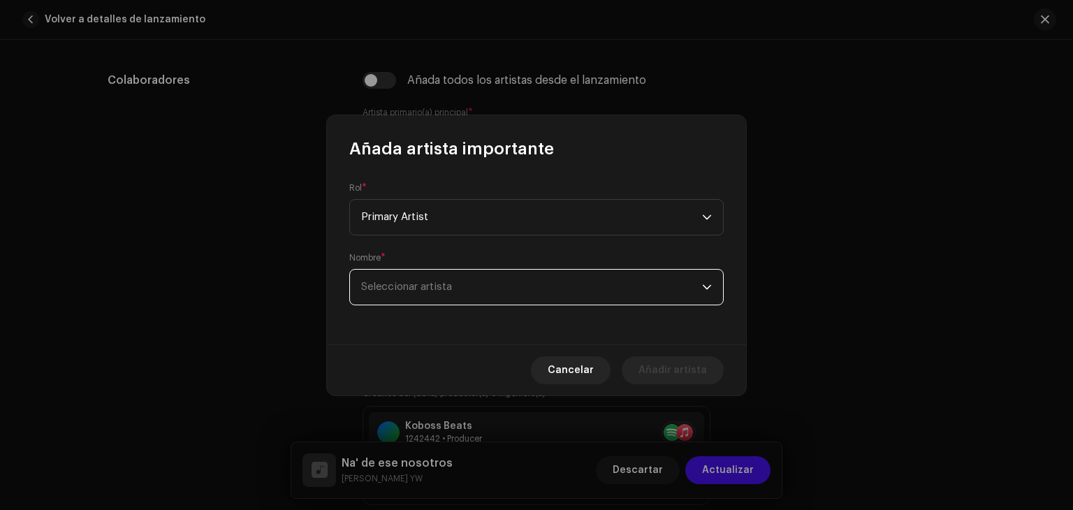
click at [449, 298] on span "Seleccionar artista" at bounding box center [531, 287] width 341 height 35
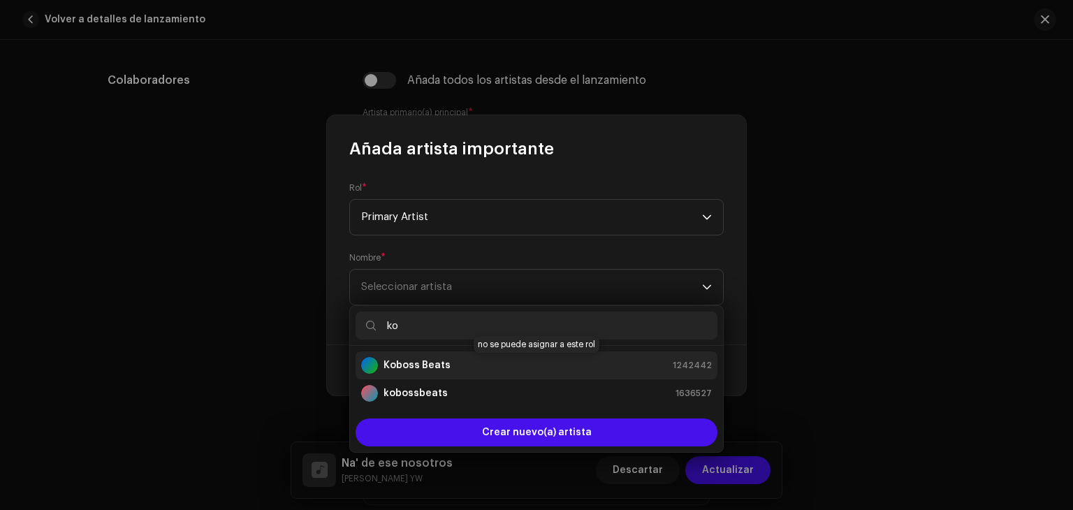
type input "ko"
click at [437, 364] on strong "Koboss Beats" at bounding box center [417, 365] width 67 height 14
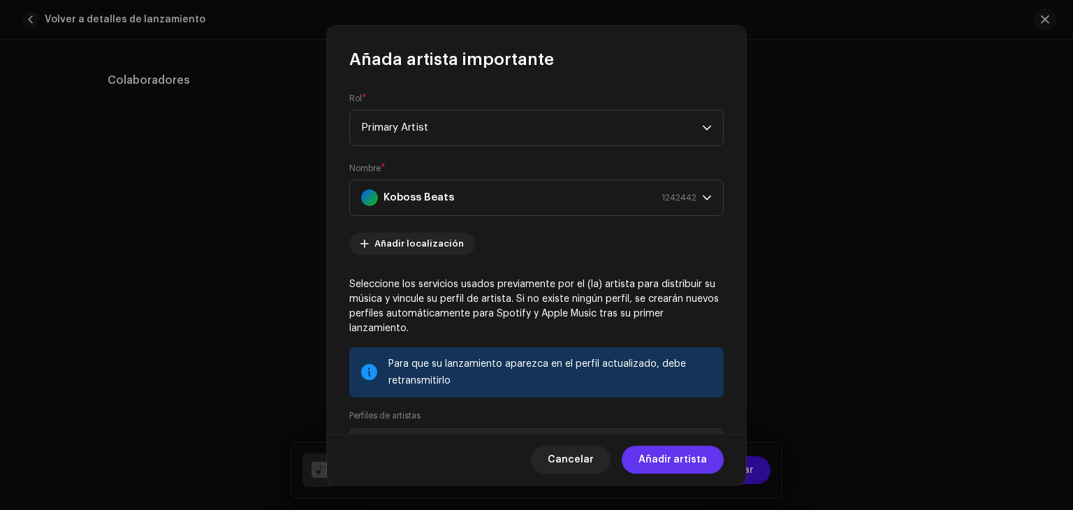
click at [677, 463] on span "Añadir artista" at bounding box center [673, 460] width 68 height 28
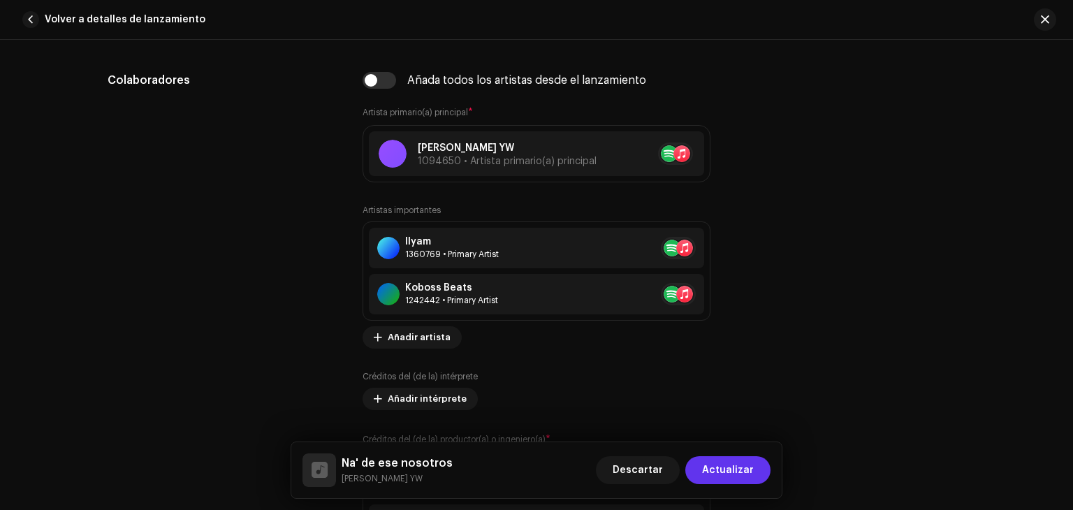
click at [740, 472] on span "Actualizar" at bounding box center [728, 470] width 52 height 28
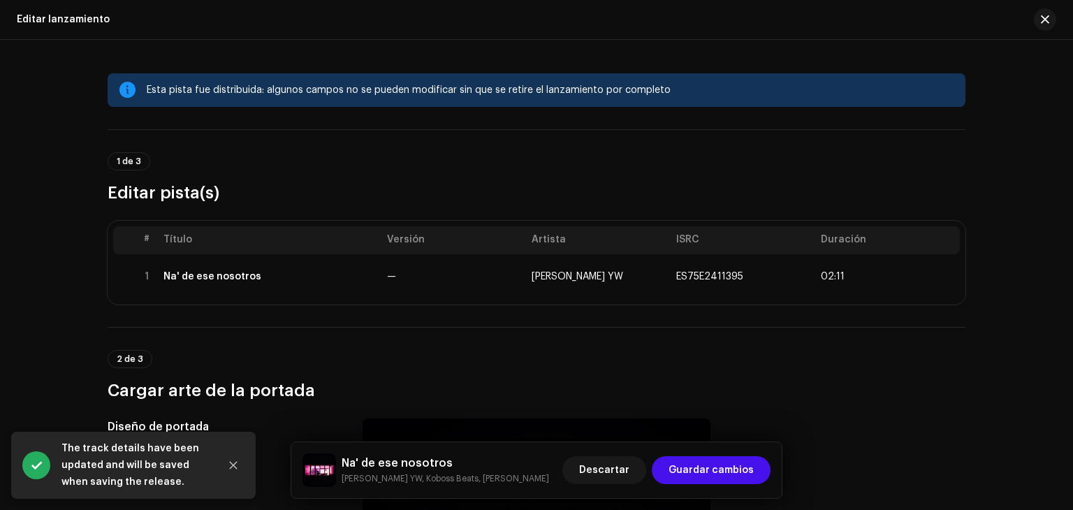
click at [740, 472] on span "Guardar cambios" at bounding box center [711, 470] width 85 height 28
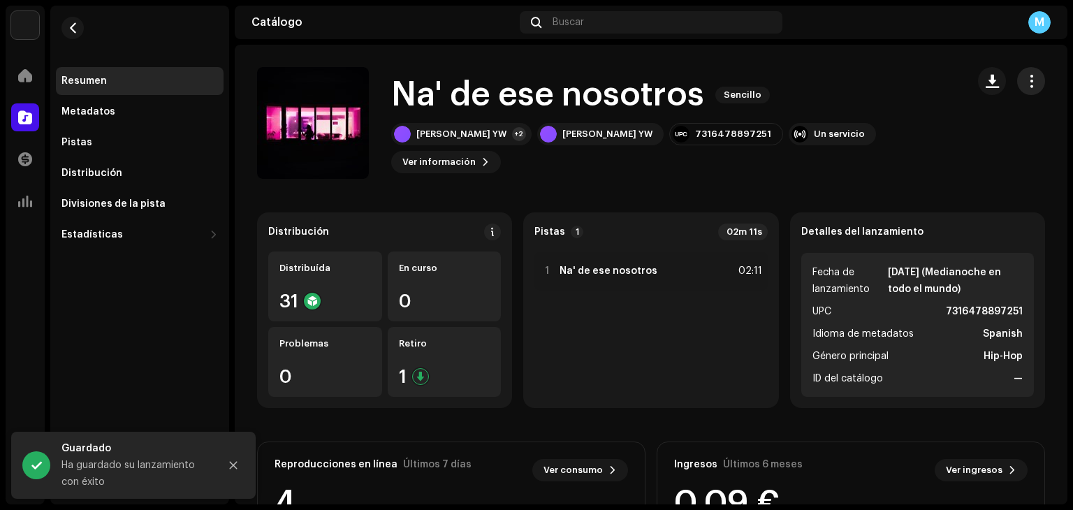
click at [1017, 87] on button "button" at bounding box center [1031, 81] width 28 height 28
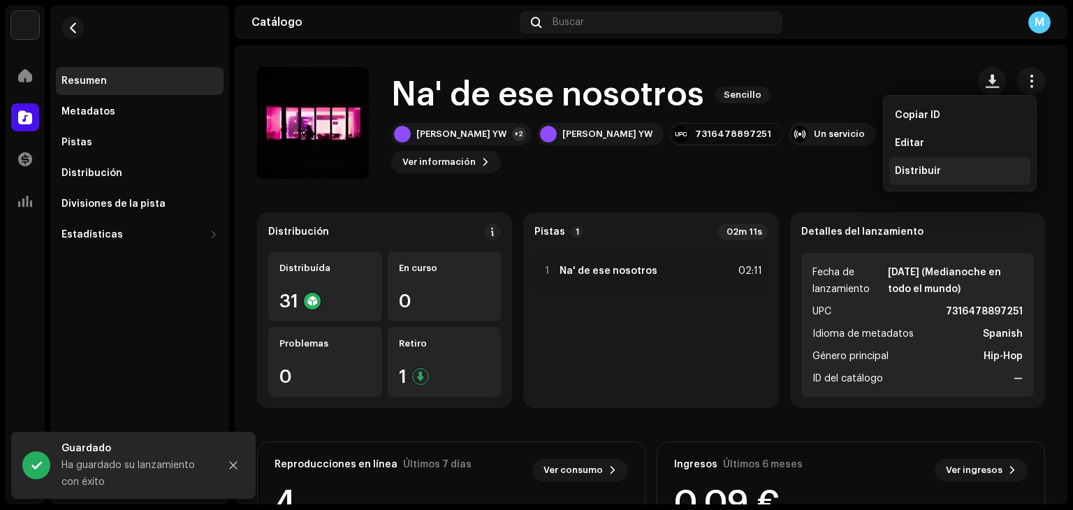
click at [953, 168] on div "Distribuir" at bounding box center [960, 171] width 130 height 11
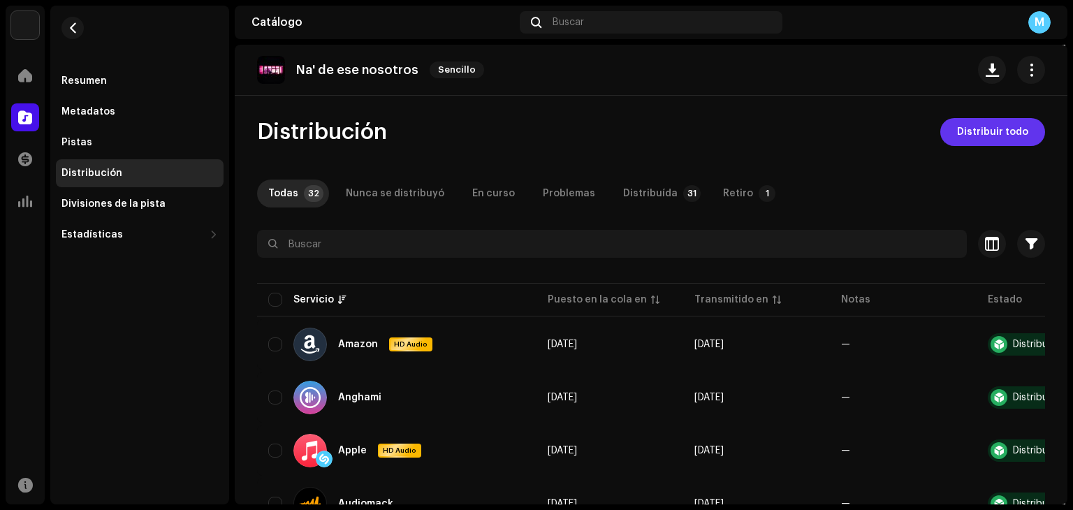
click at [1003, 122] on span "Distribuir todo" at bounding box center [992, 132] width 71 height 28
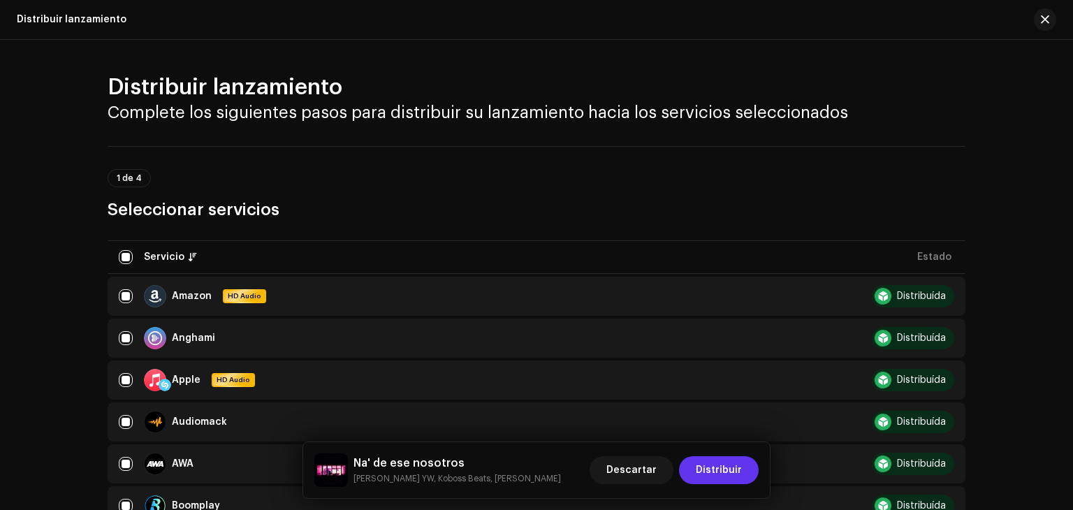
click at [720, 468] on span "Distribuir" at bounding box center [719, 470] width 46 height 28
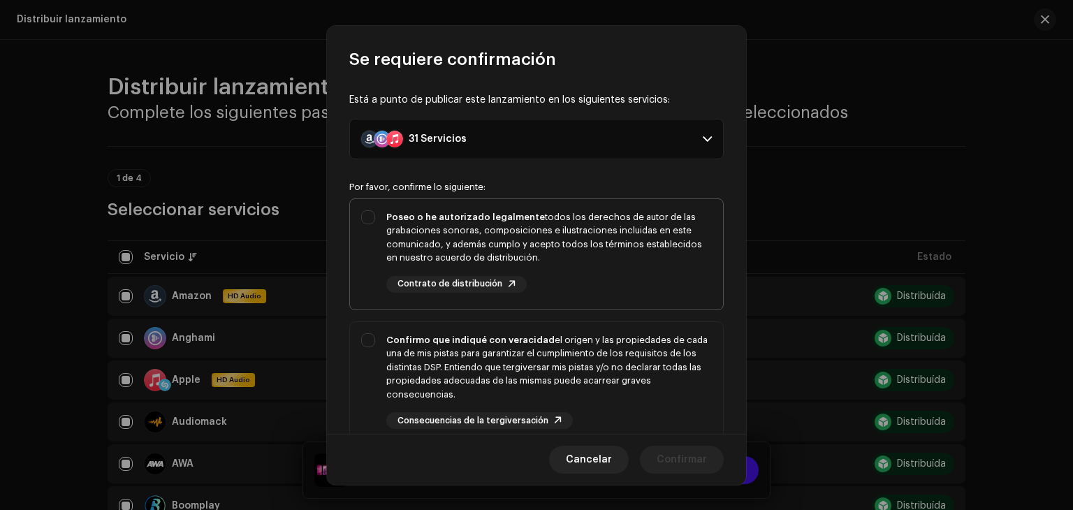
click at [370, 219] on div "Poseo o he autorizado legalmente todos los derechos de autor de las grabaciones…" at bounding box center [536, 251] width 373 height 105
checkbox input "true"
click at [371, 334] on div "Confirmo que indiqué con veracidad el origen y las propiedades de cada una de m…" at bounding box center [536, 381] width 373 height 119
checkbox input "true"
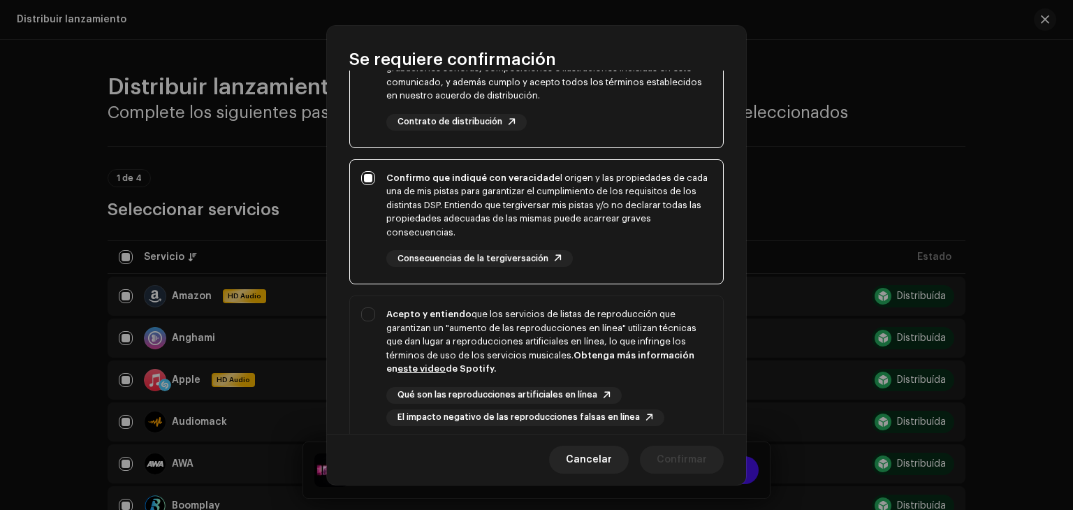
scroll to position [161, 0]
click at [371, 315] on div "Acepto y entiendo que los servicios de listas de reproducción que garantizan un…" at bounding box center [536, 368] width 373 height 141
checkbox input "true"
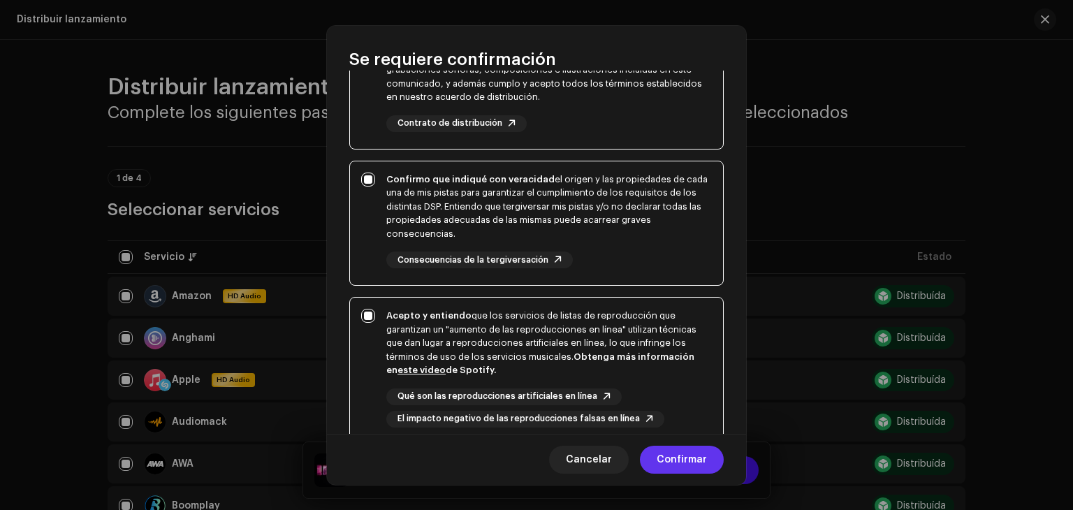
click at [700, 458] on span "Confirmar" at bounding box center [682, 460] width 50 height 28
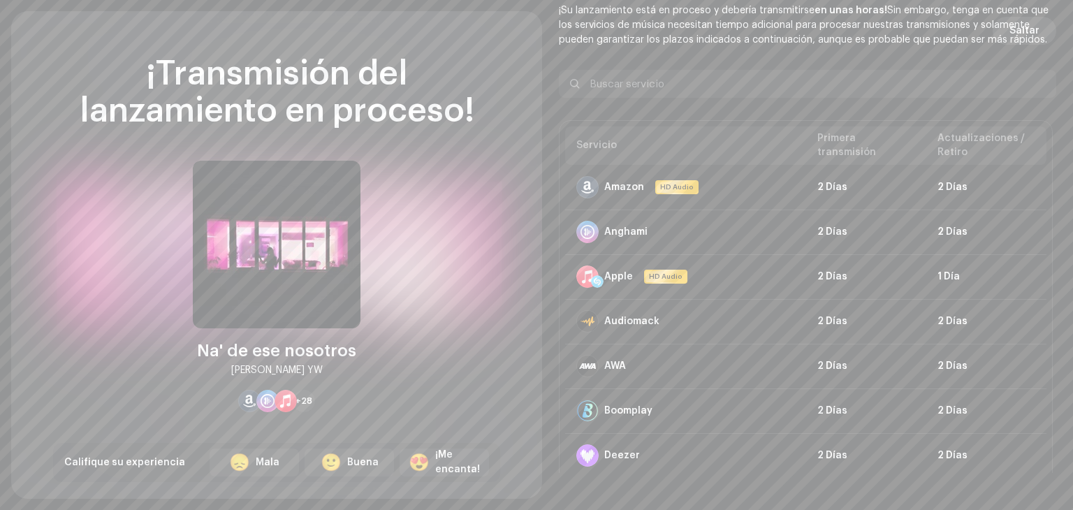
click at [1025, 35] on span "Saltar" at bounding box center [1025, 31] width 30 height 28
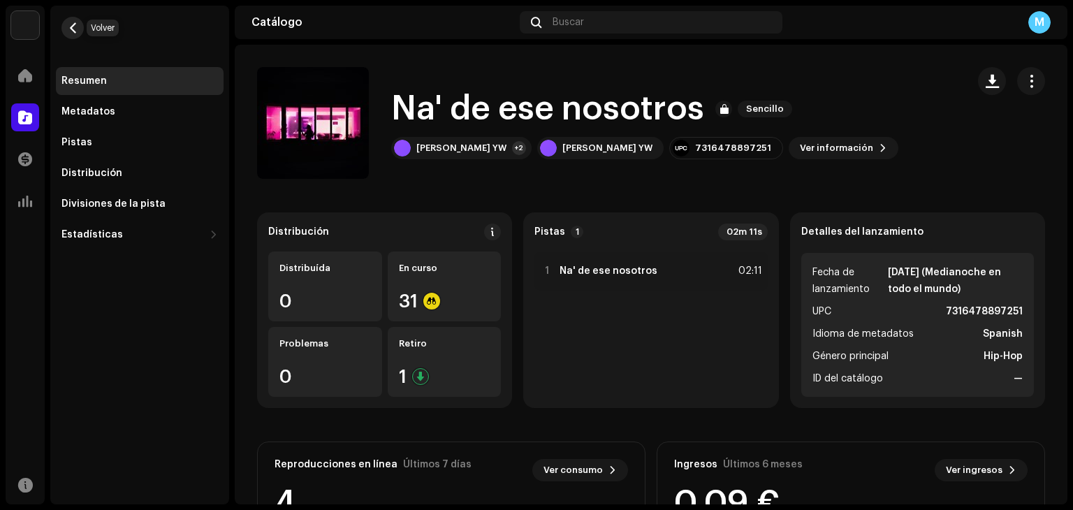
click at [75, 24] on span "button" at bounding box center [73, 27] width 10 height 11
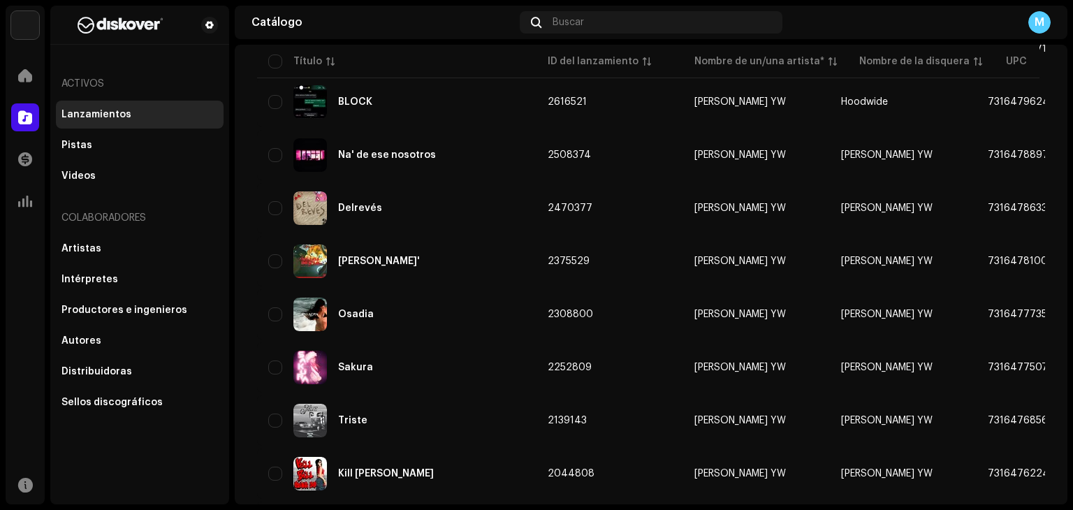
scroll to position [305, 0]
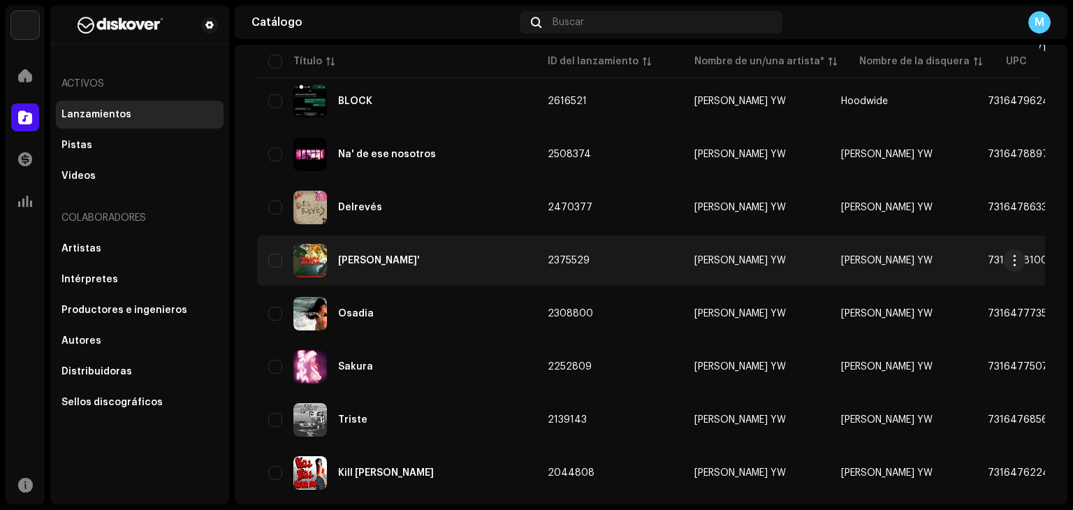
click at [358, 248] on div "[PERSON_NAME]'" at bounding box center [396, 261] width 257 height 34
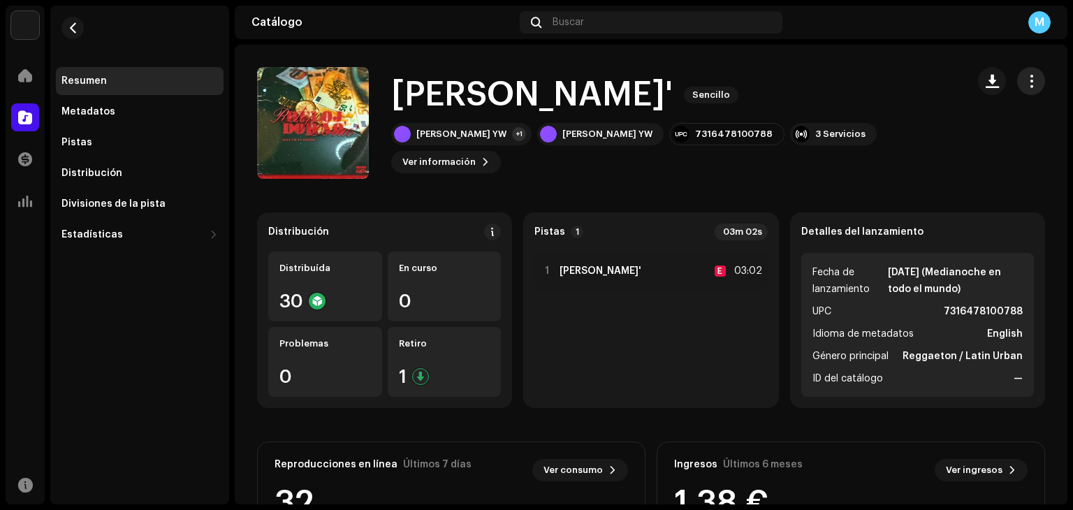
click at [1025, 87] on span "button" at bounding box center [1031, 80] width 13 height 11
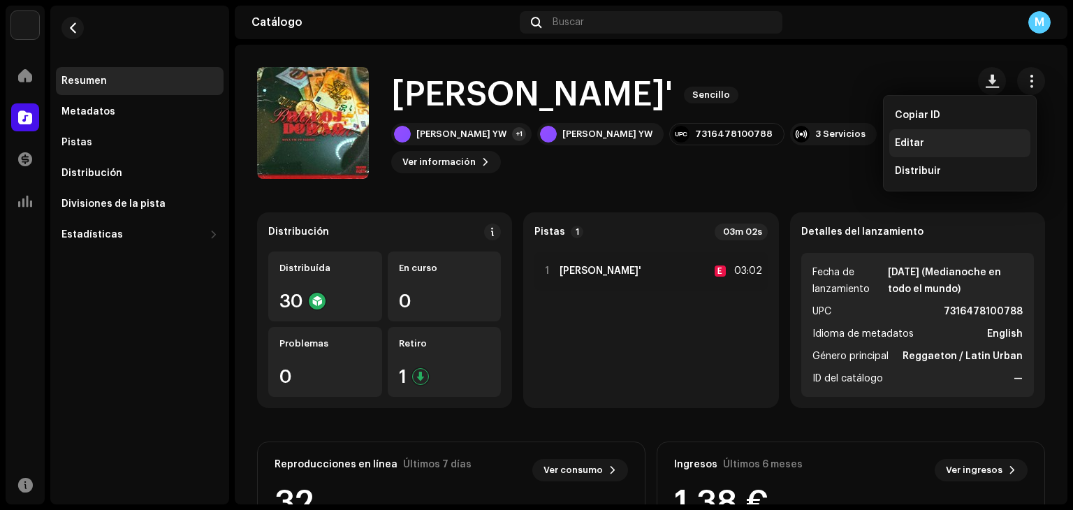
click at [925, 141] on div "Editar" at bounding box center [960, 143] width 130 height 11
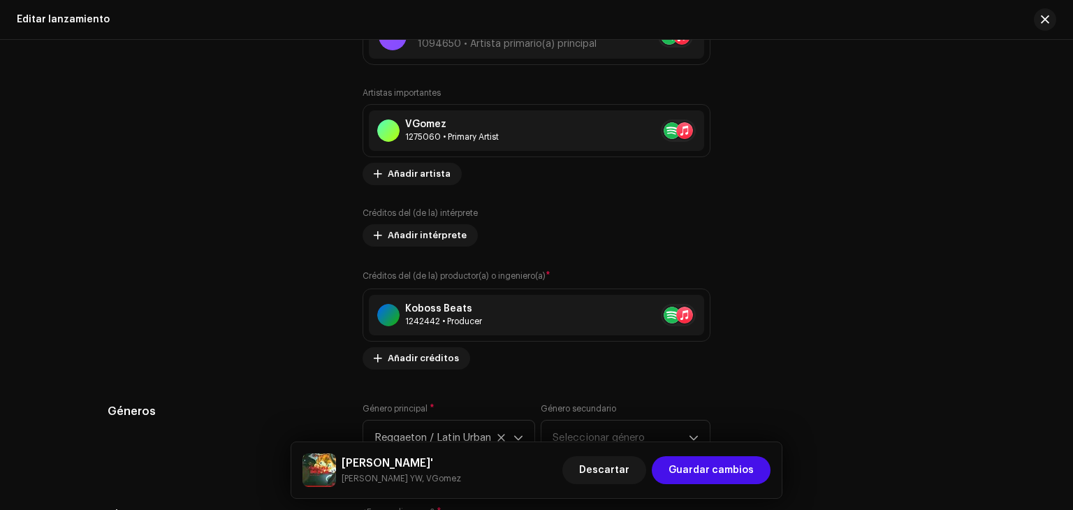
scroll to position [1535, 0]
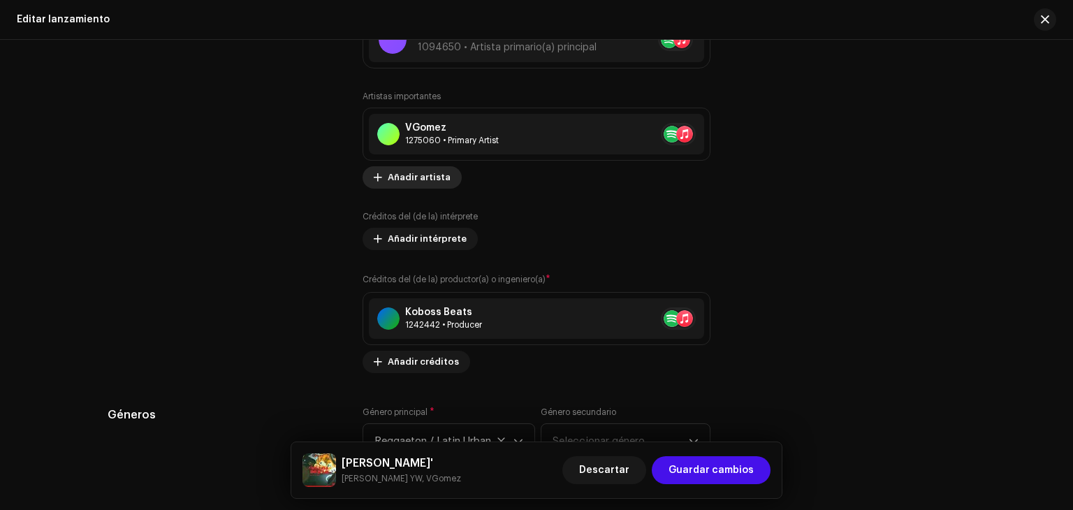
click at [428, 180] on span "Añadir artista" at bounding box center [419, 178] width 63 height 28
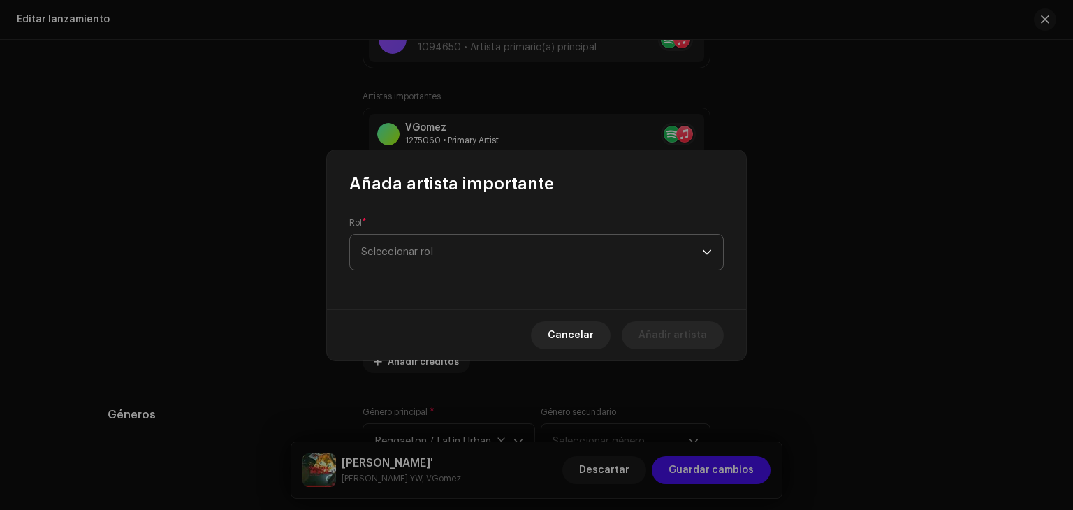
click at [527, 261] on span "Seleccionar rol" at bounding box center [531, 252] width 341 height 35
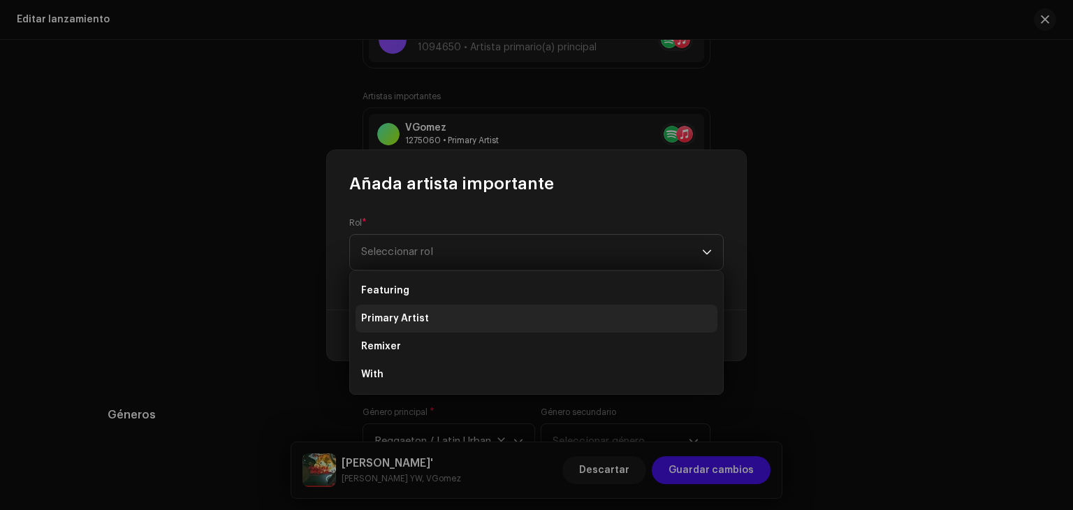
click at [495, 323] on li "Primary Artist" at bounding box center [537, 319] width 362 height 28
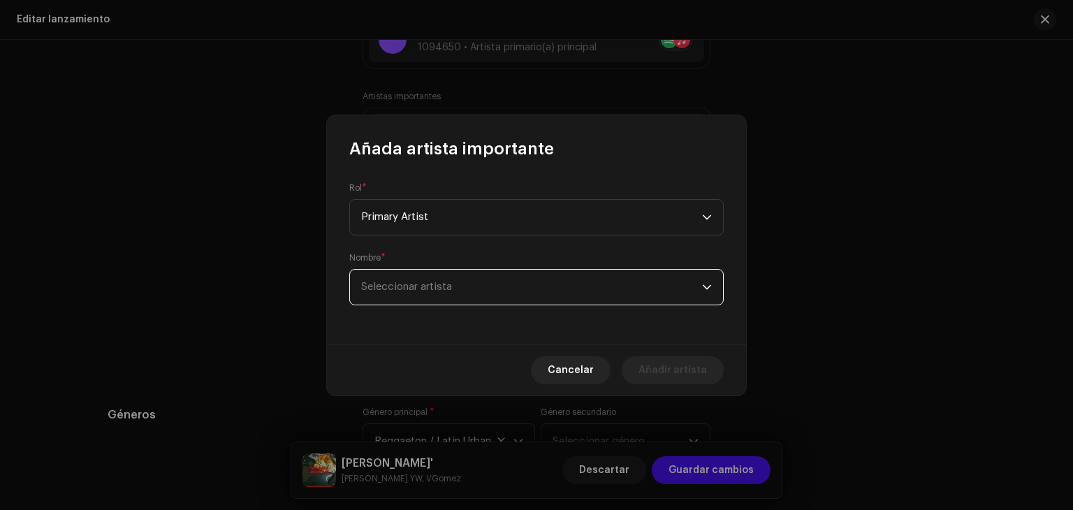
click at [520, 291] on span "Seleccionar artista" at bounding box center [531, 287] width 341 height 35
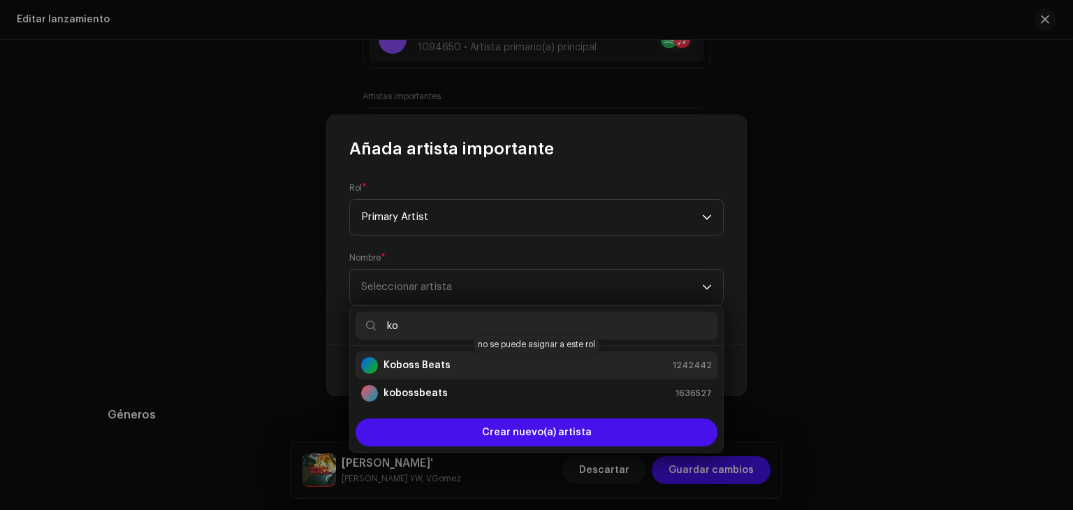
type input "ko"
click at [491, 368] on div "Koboss Beats 1242442" at bounding box center [536, 365] width 351 height 17
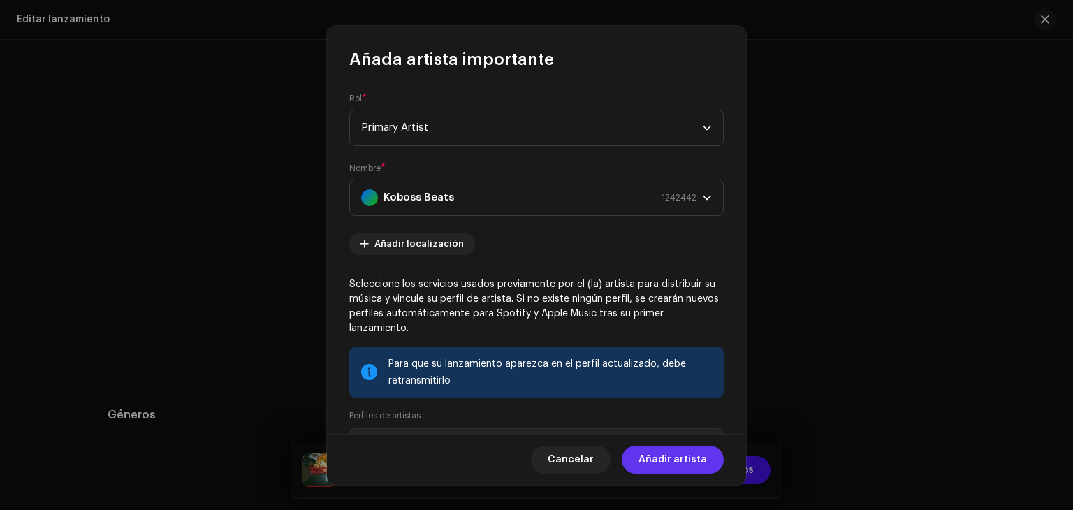
click at [658, 454] on span "Añadir artista" at bounding box center [673, 460] width 68 height 28
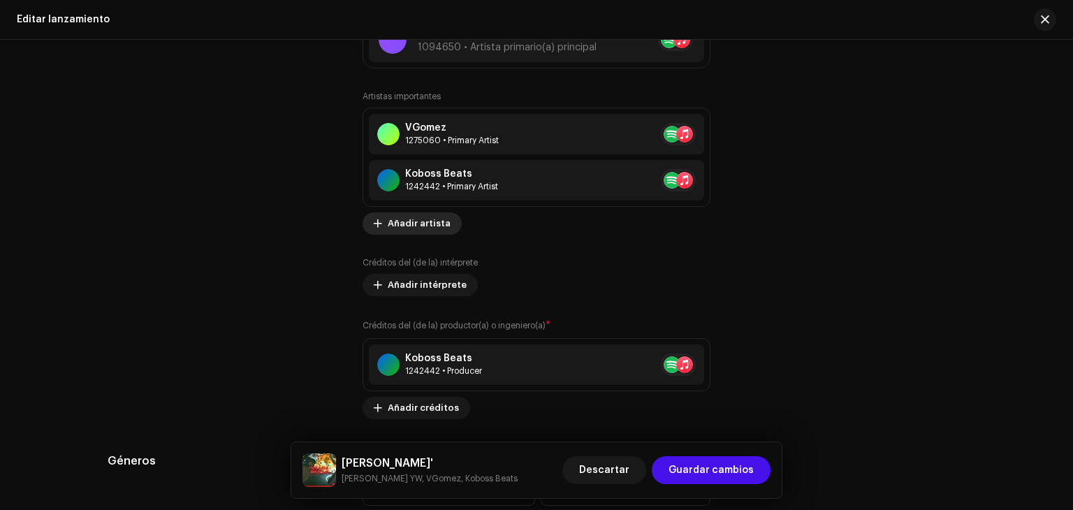
click at [422, 219] on span "Añadir artista" at bounding box center [419, 224] width 63 height 28
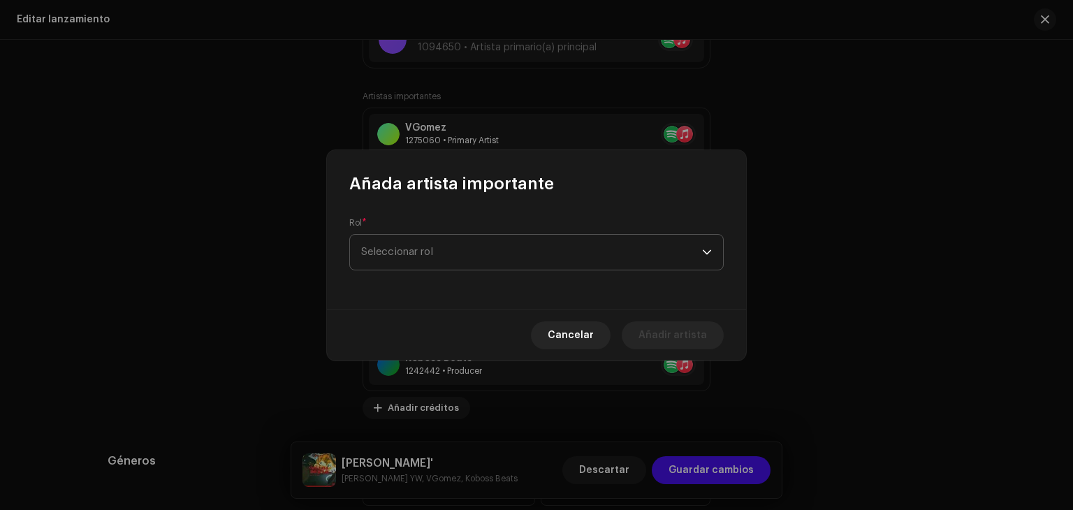
click at [616, 253] on span "Seleccionar rol" at bounding box center [531, 252] width 341 height 35
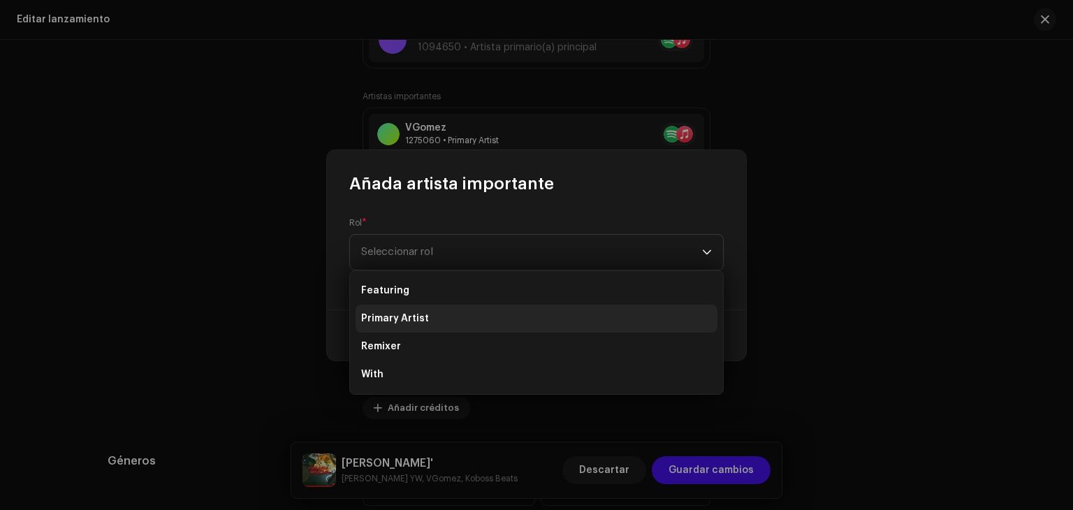
click at [586, 310] on li "Primary Artist" at bounding box center [537, 319] width 362 height 28
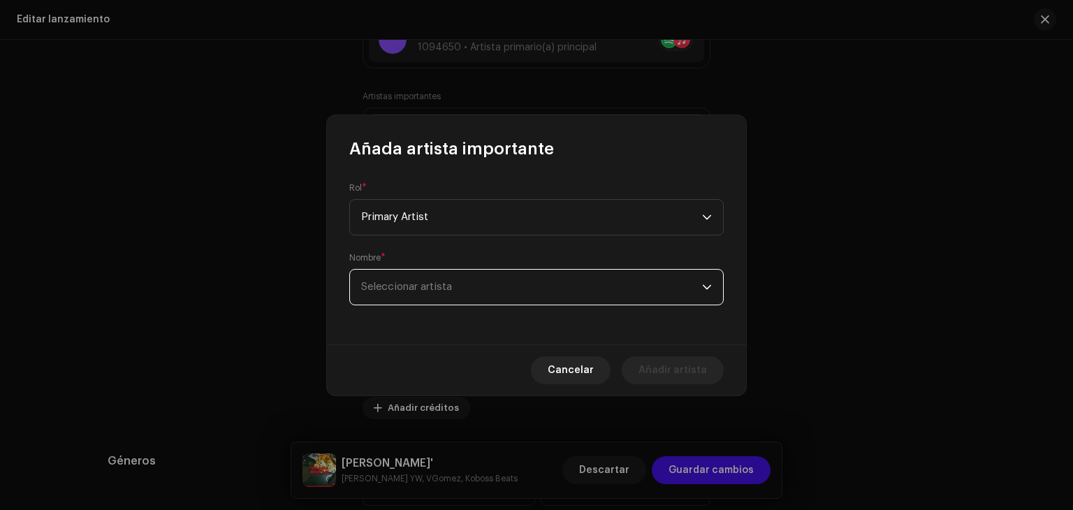
click at [611, 298] on span "Seleccionar artista" at bounding box center [531, 287] width 341 height 35
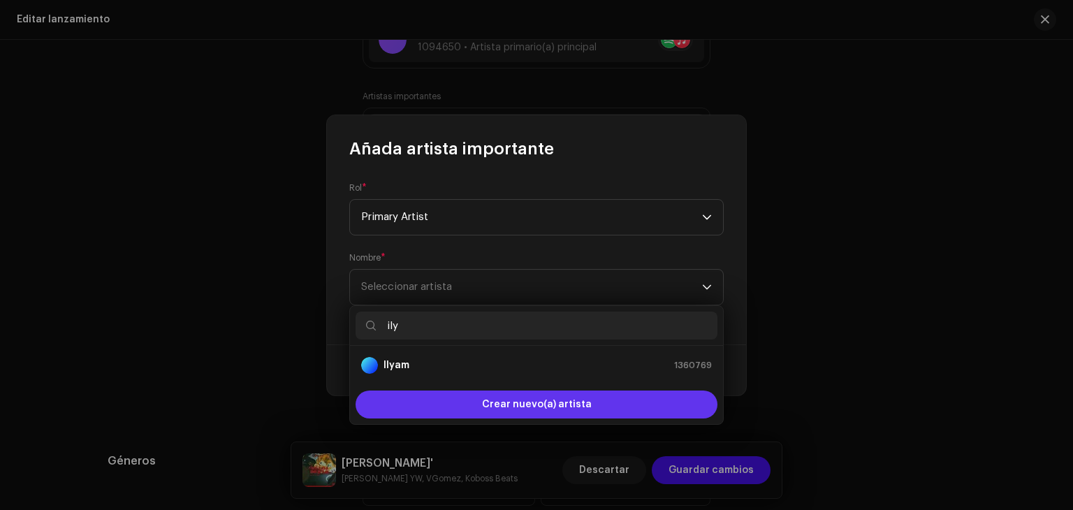
type input "ily"
click at [560, 405] on span "Crear nuevo(a) artista" at bounding box center [537, 405] width 110 height 28
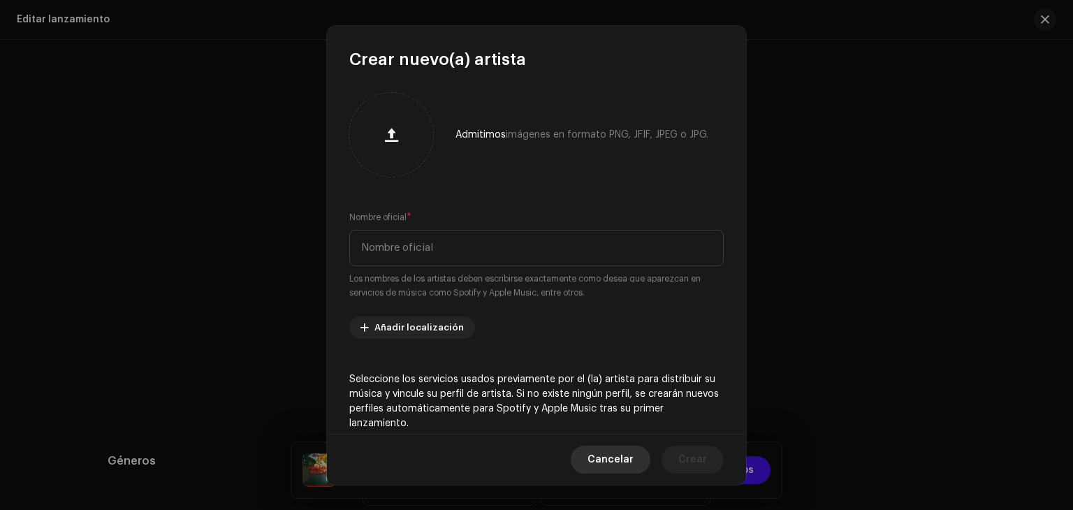
click at [597, 465] on span "Cancelar" at bounding box center [611, 460] width 46 height 28
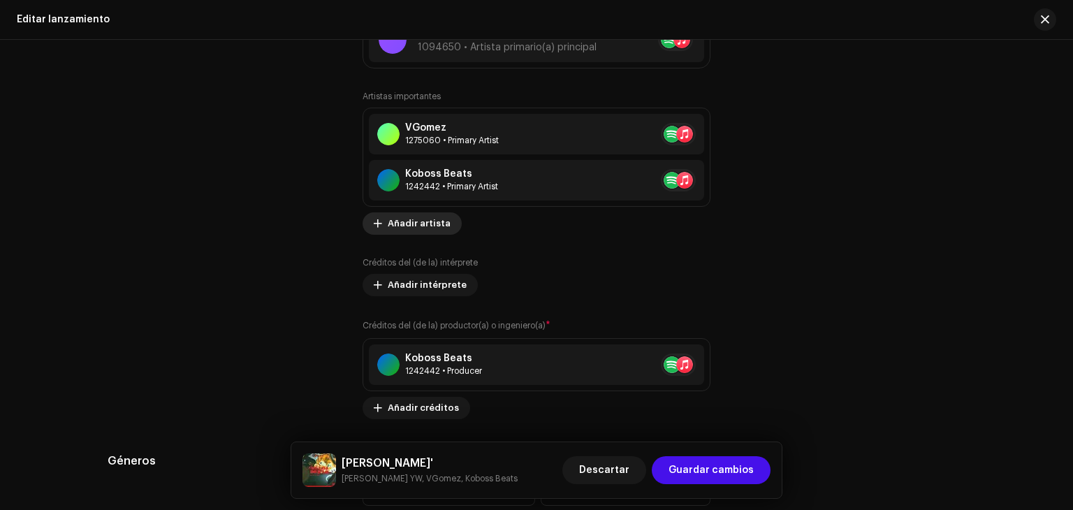
click at [405, 226] on span "Añadir artista" at bounding box center [419, 224] width 63 height 28
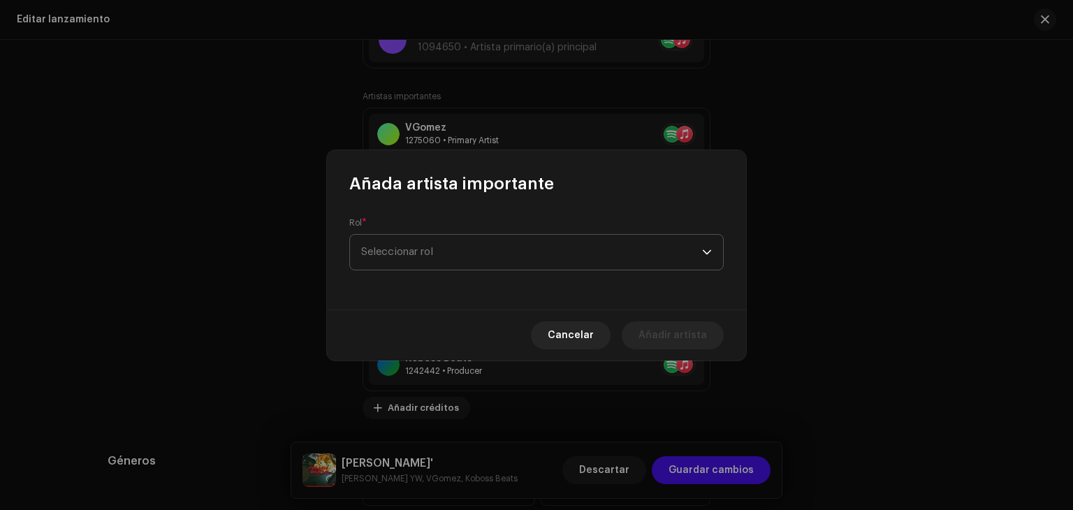
click at [449, 258] on span "Seleccionar rol" at bounding box center [531, 252] width 341 height 35
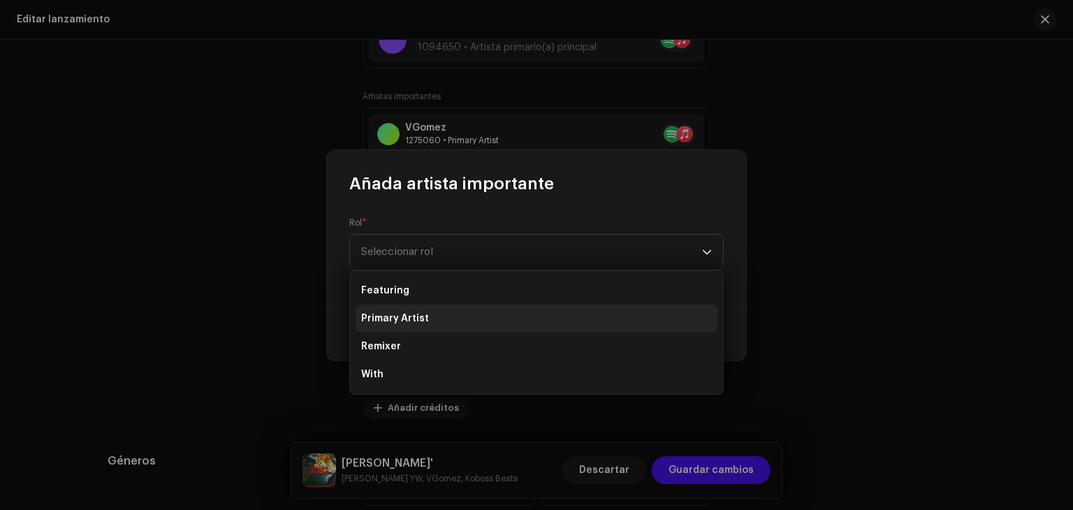
click at [426, 325] on li "Primary Artist" at bounding box center [537, 319] width 362 height 28
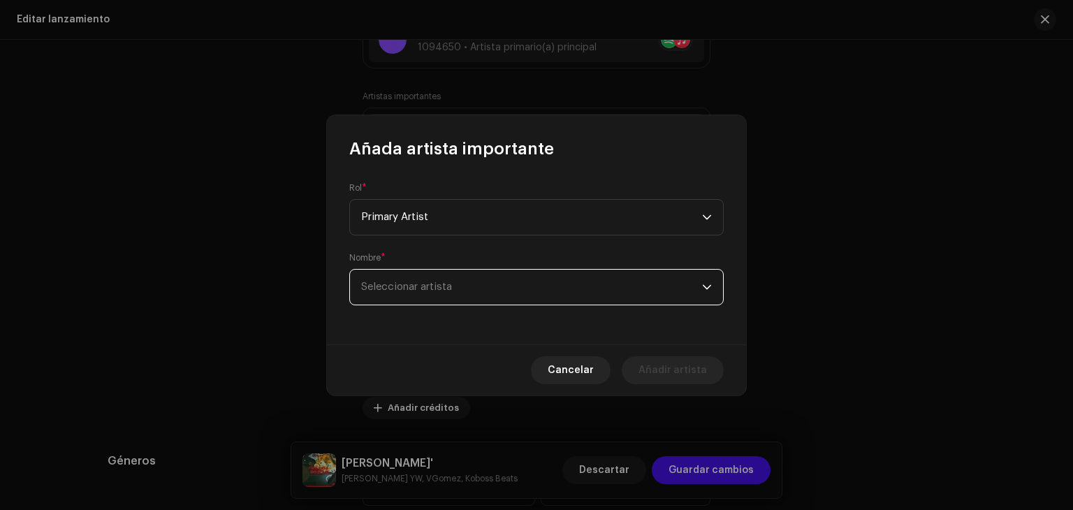
click at [460, 299] on span "Seleccionar artista" at bounding box center [531, 287] width 341 height 35
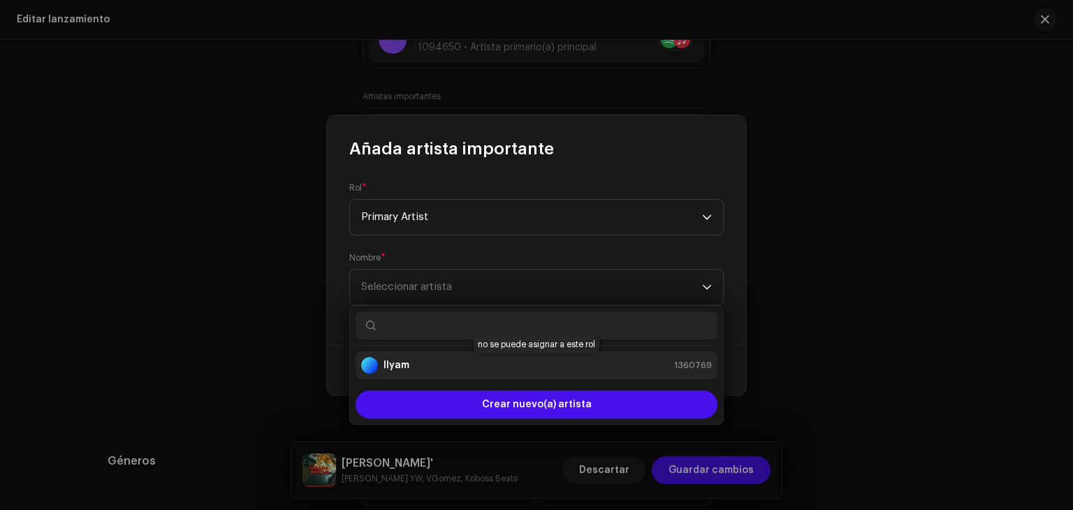
click at [454, 372] on div "Ilyam 1360769" at bounding box center [536, 365] width 351 height 17
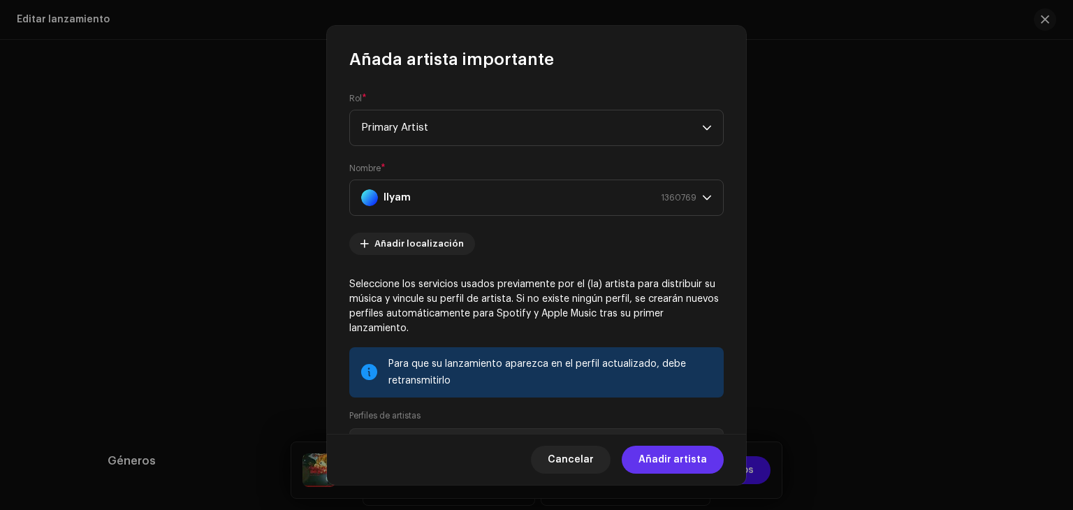
click at [684, 461] on span "Añadir artista" at bounding box center [673, 460] width 68 height 28
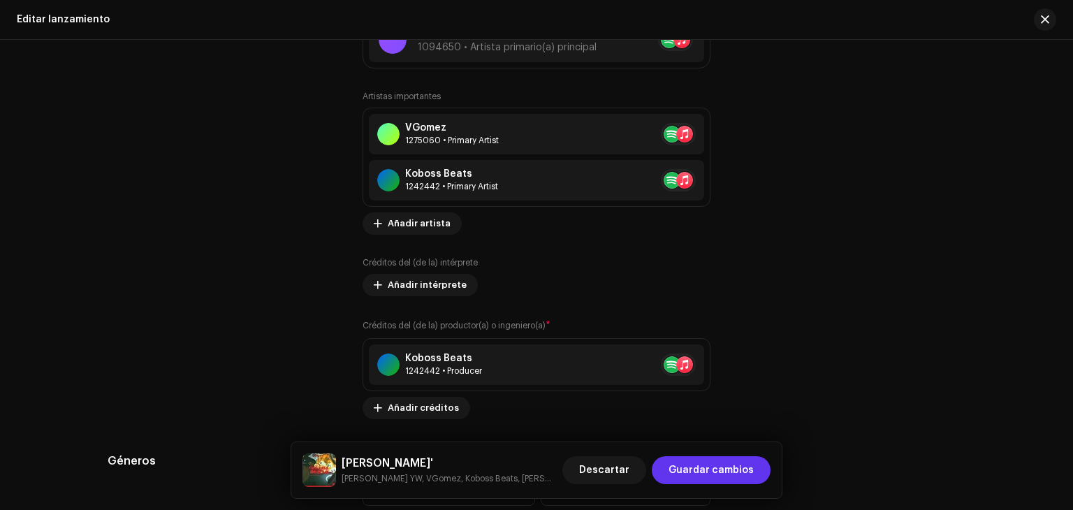
click at [700, 474] on span "Guardar cambios" at bounding box center [711, 470] width 85 height 28
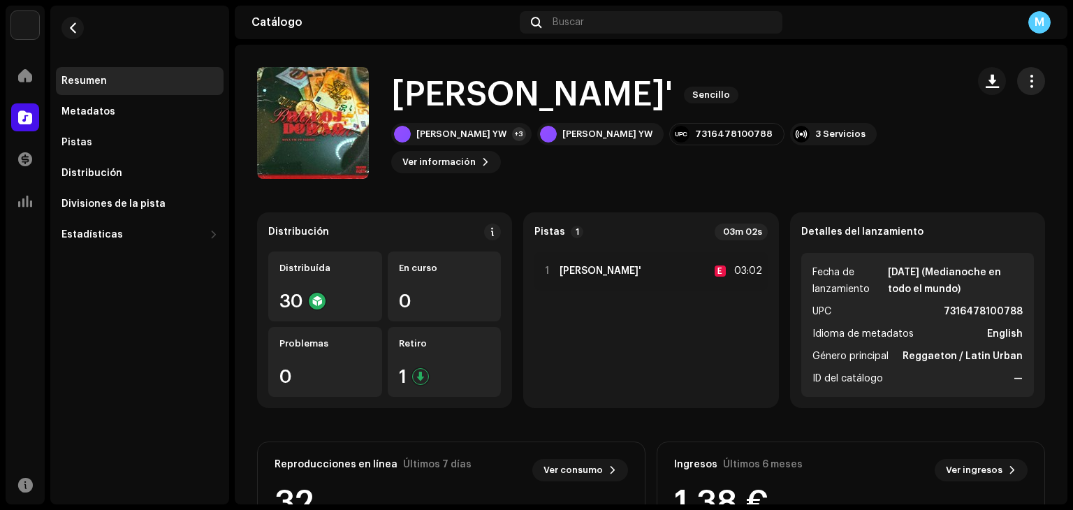
click at [1025, 85] on span "button" at bounding box center [1031, 80] width 13 height 11
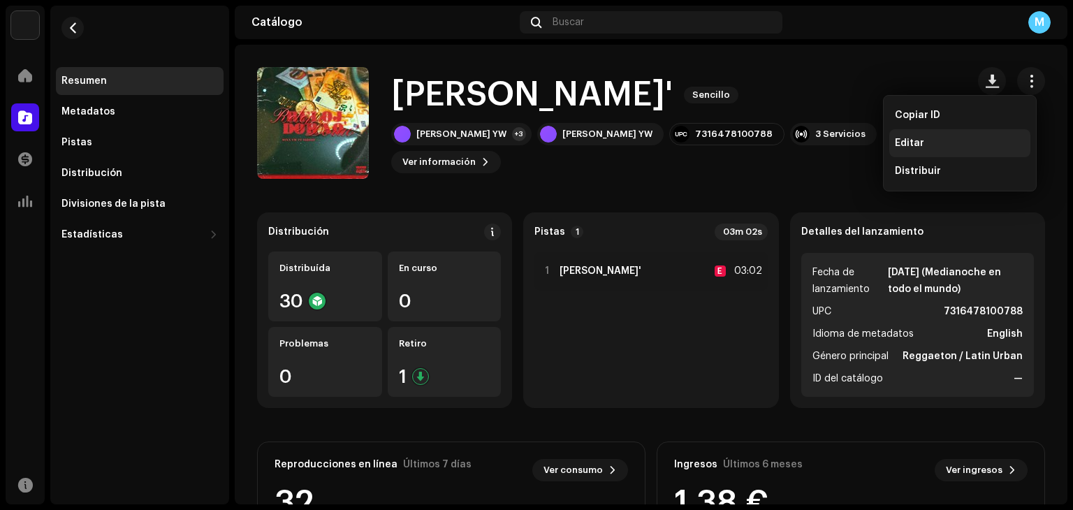
click at [938, 138] on div "Editar" at bounding box center [960, 143] width 130 height 11
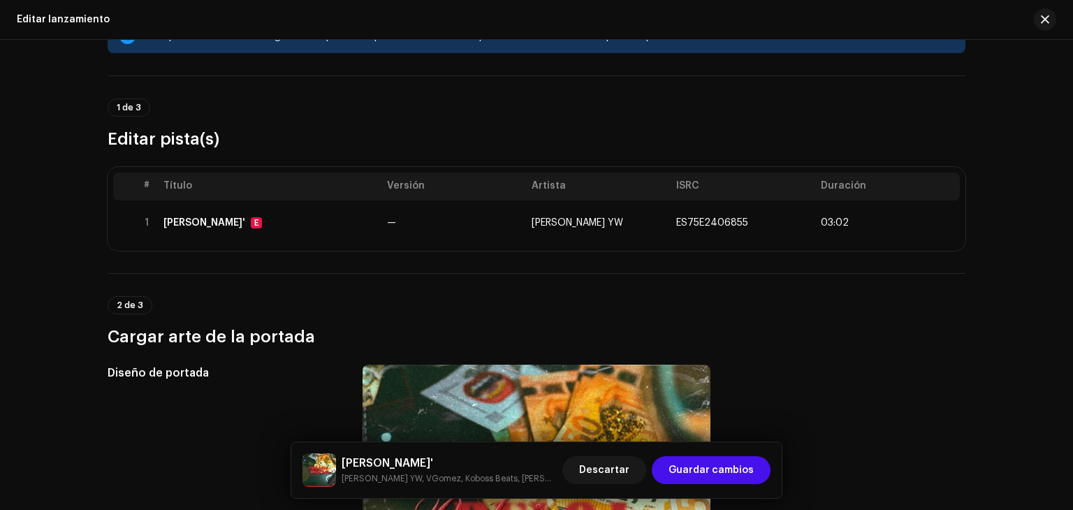
scroll to position [48, 0]
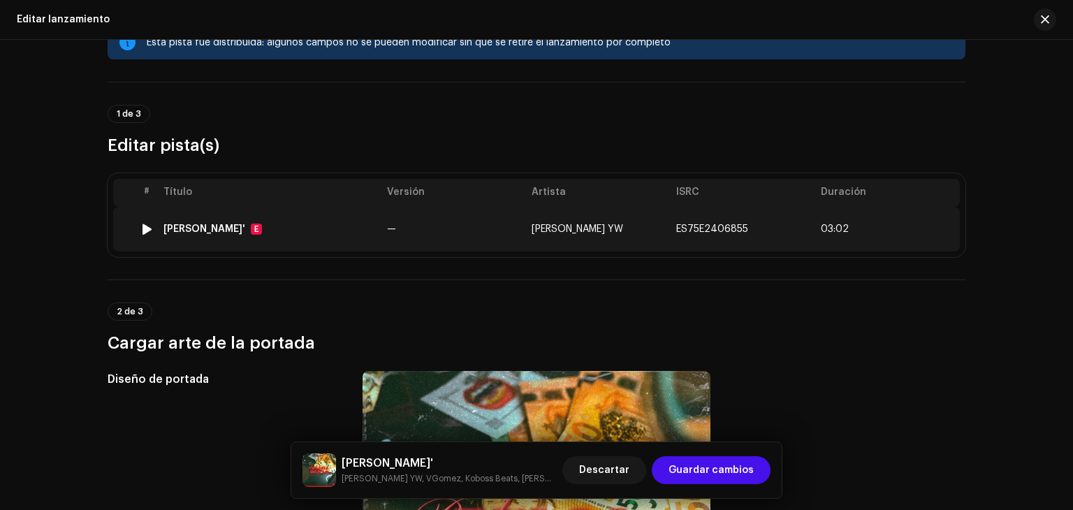
click at [634, 242] on td "[PERSON_NAME] YW" at bounding box center [598, 229] width 145 height 45
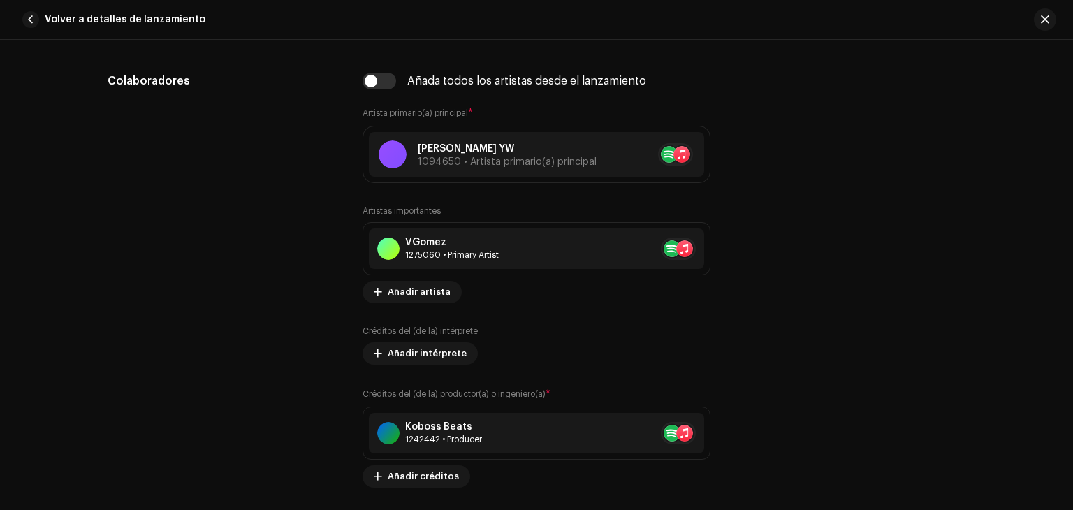
scroll to position [853, 0]
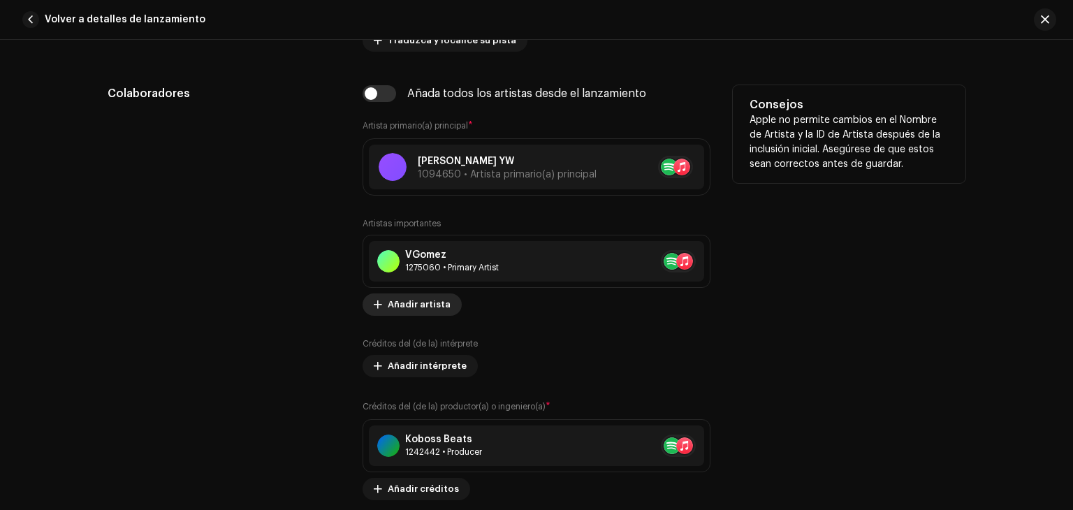
click at [421, 307] on span "Añadir artista" at bounding box center [419, 305] width 63 height 28
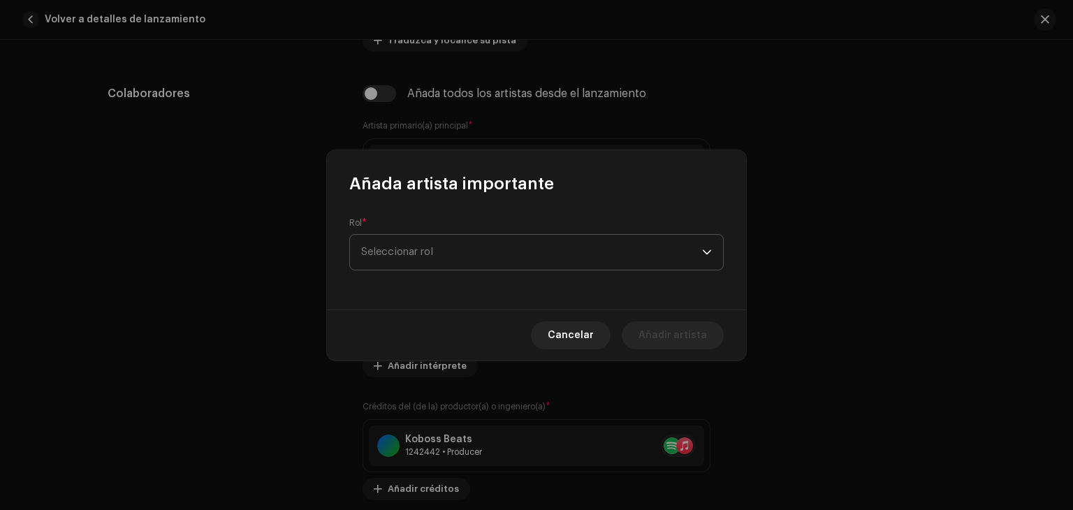
click at [503, 239] on span "Seleccionar rol" at bounding box center [531, 252] width 341 height 35
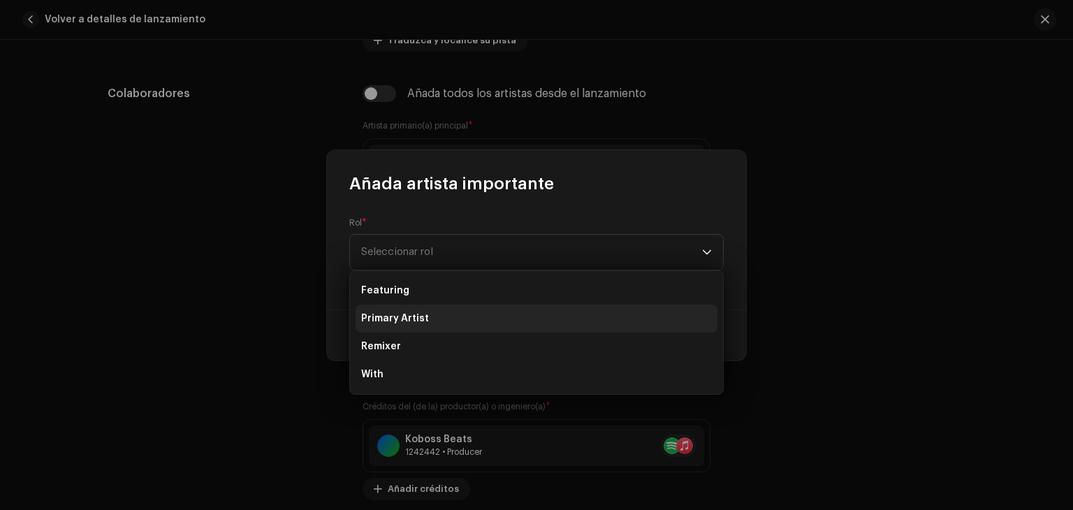
click at [435, 323] on li "Primary Artist" at bounding box center [537, 319] width 362 height 28
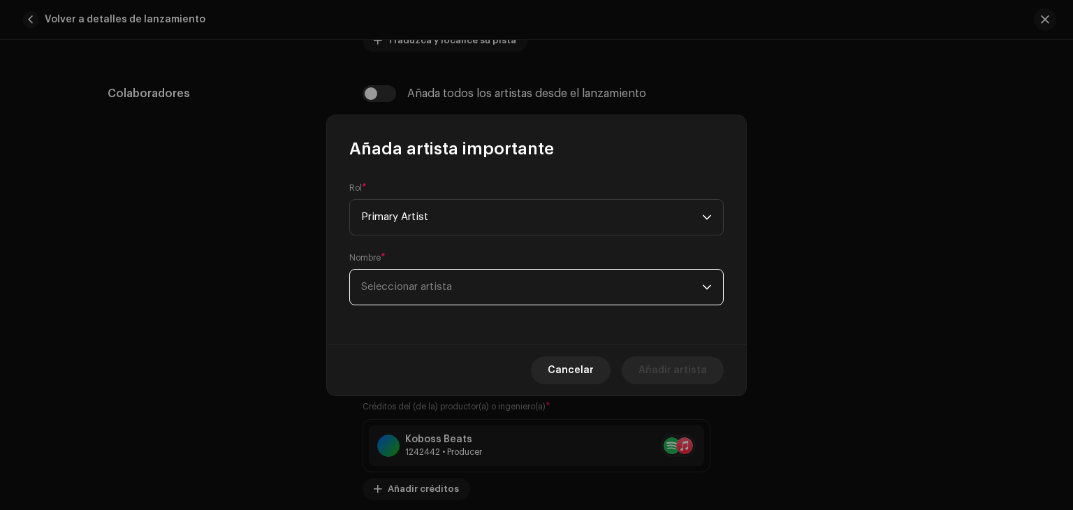
click at [474, 291] on span "Seleccionar artista" at bounding box center [531, 287] width 341 height 35
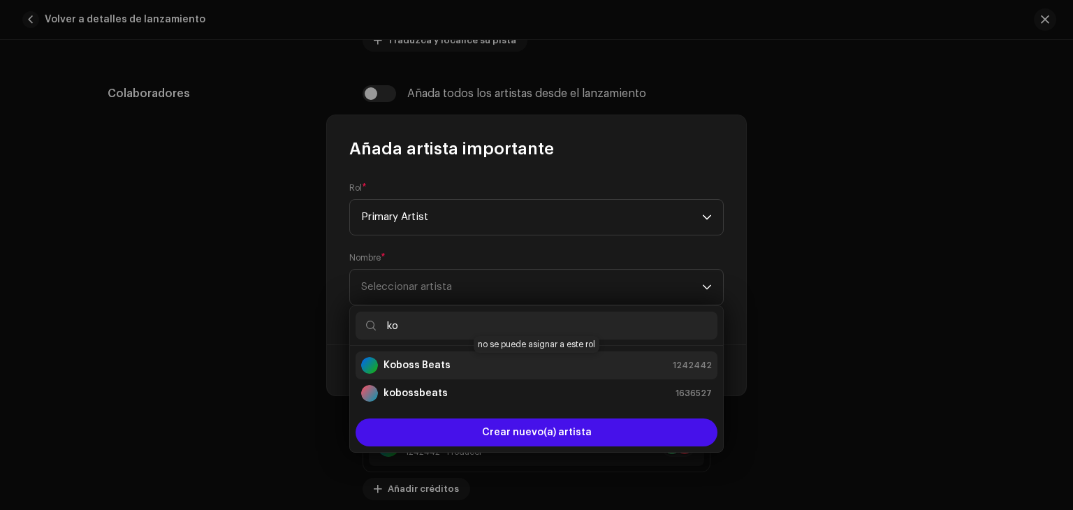
type input "ko"
click at [439, 371] on strong "Koboss Beats" at bounding box center [417, 365] width 67 height 14
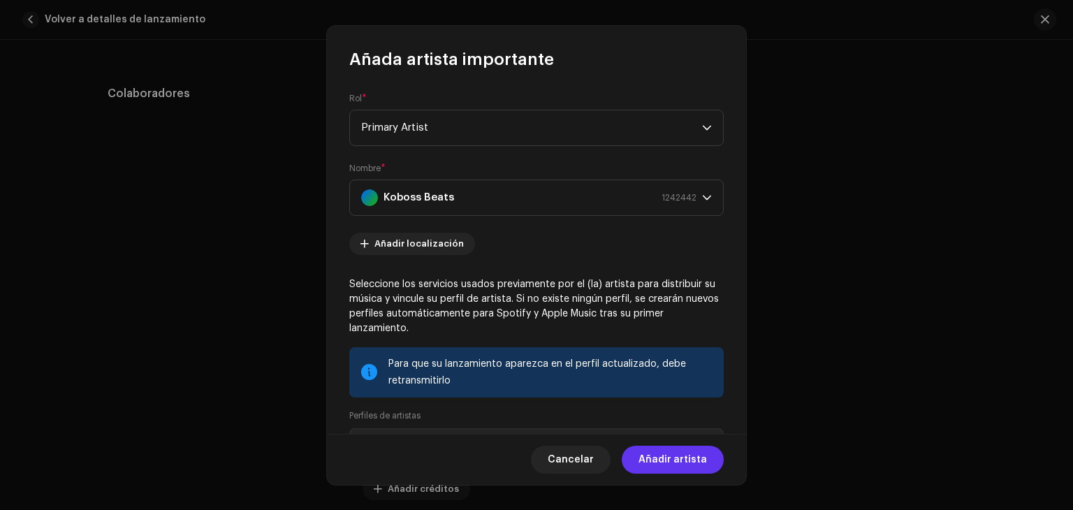
click at [665, 470] on span "Añadir artista" at bounding box center [673, 460] width 68 height 28
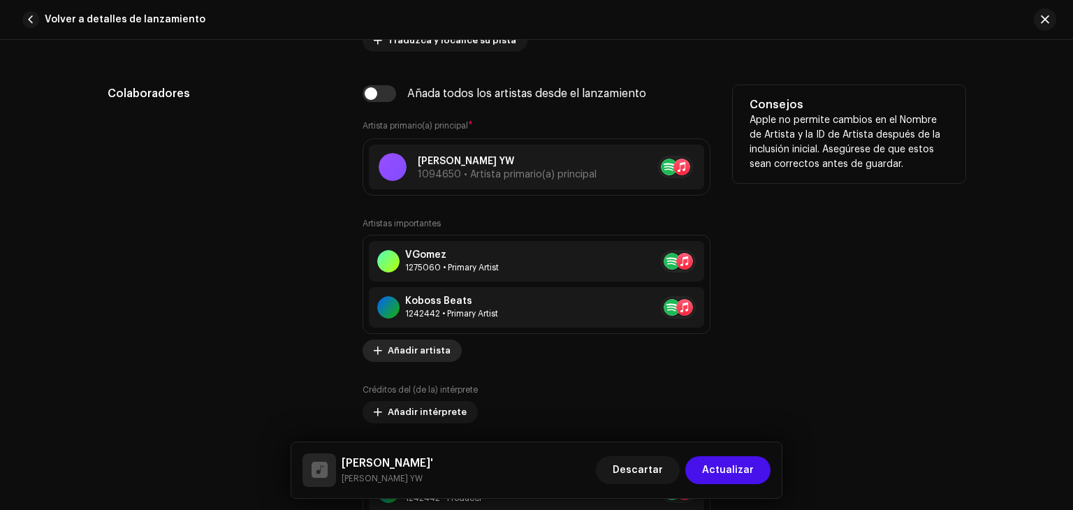
click at [396, 358] on span "Añadir artista" at bounding box center [419, 351] width 63 height 28
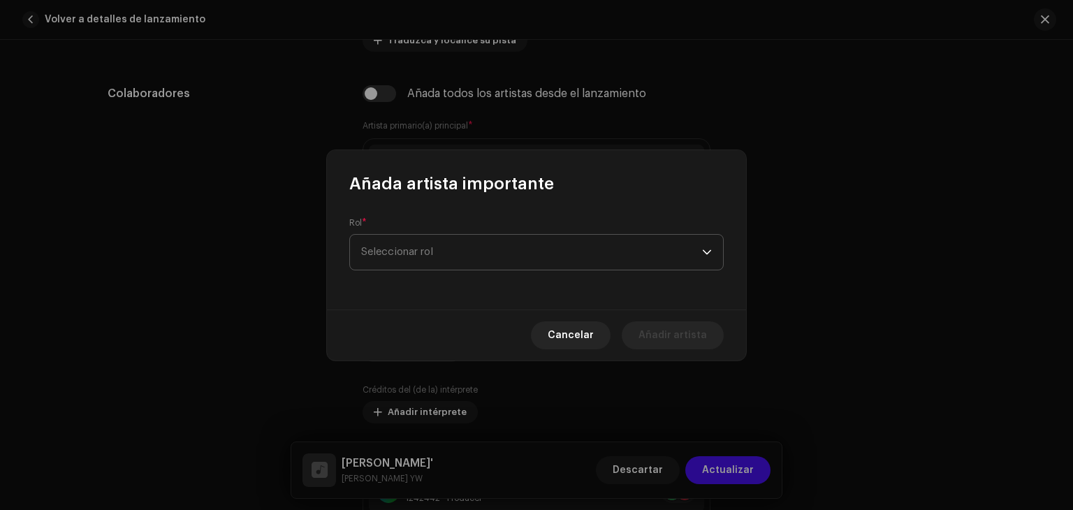
click at [500, 247] on span "Seleccionar rol" at bounding box center [531, 252] width 341 height 35
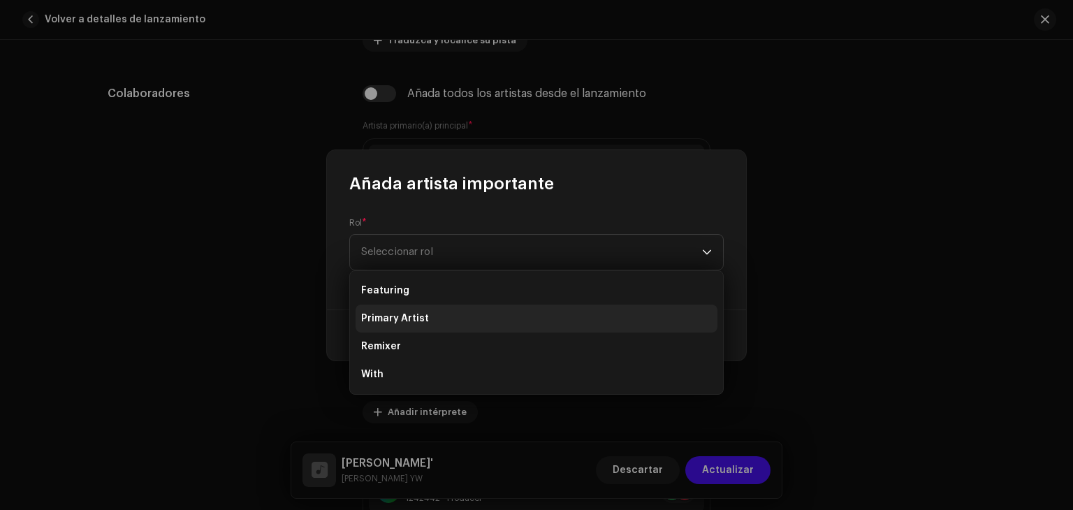
click at [460, 317] on li "Primary Artist" at bounding box center [537, 319] width 362 height 28
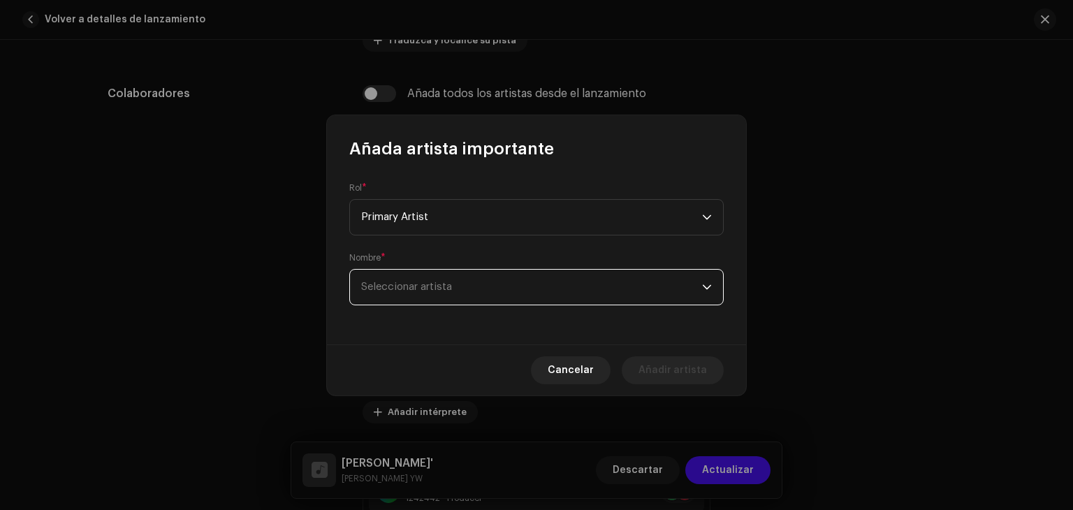
click at [500, 289] on span "Seleccionar artista" at bounding box center [531, 287] width 341 height 35
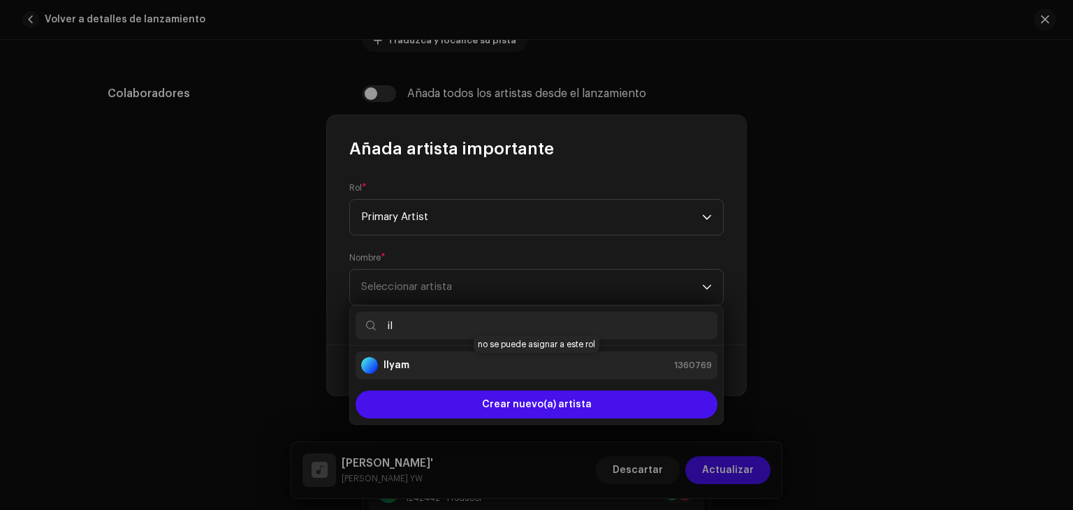
type input "il"
click at [461, 372] on div "Ilyam 1360769" at bounding box center [536, 365] width 351 height 17
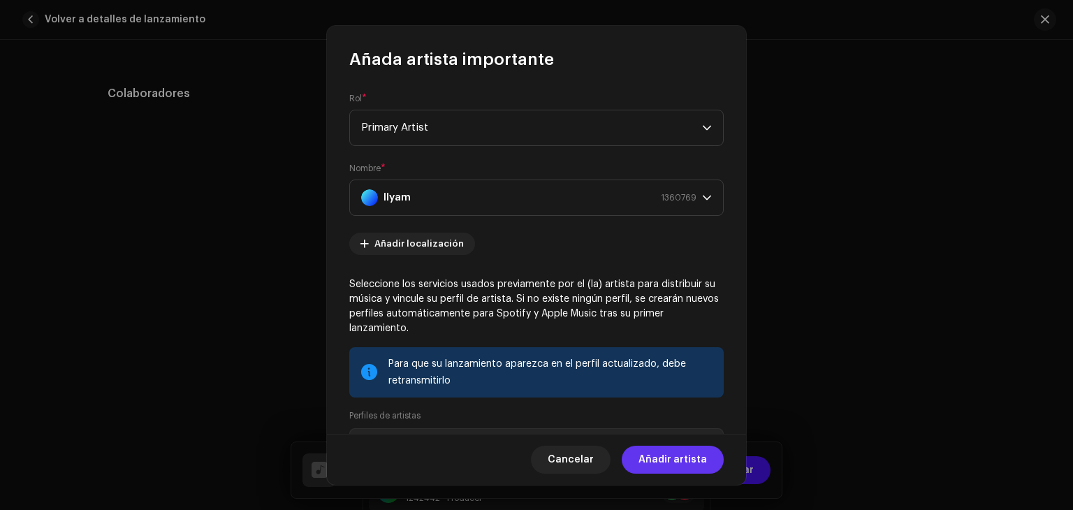
click at [682, 456] on span "Añadir artista" at bounding box center [673, 460] width 68 height 28
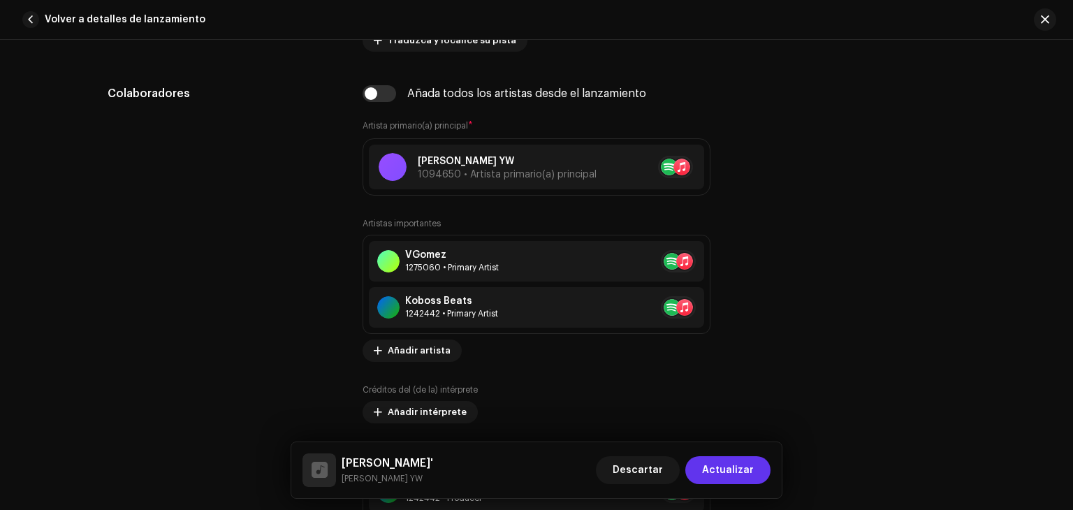
click at [735, 476] on span "Actualizar" at bounding box center [728, 470] width 52 height 28
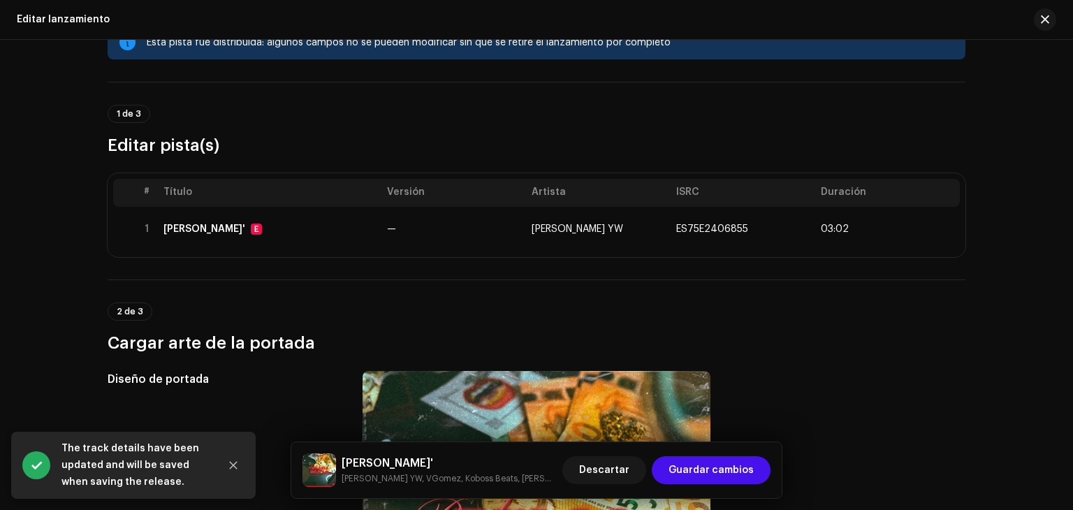
click at [735, 476] on span "Guardar cambios" at bounding box center [711, 470] width 85 height 28
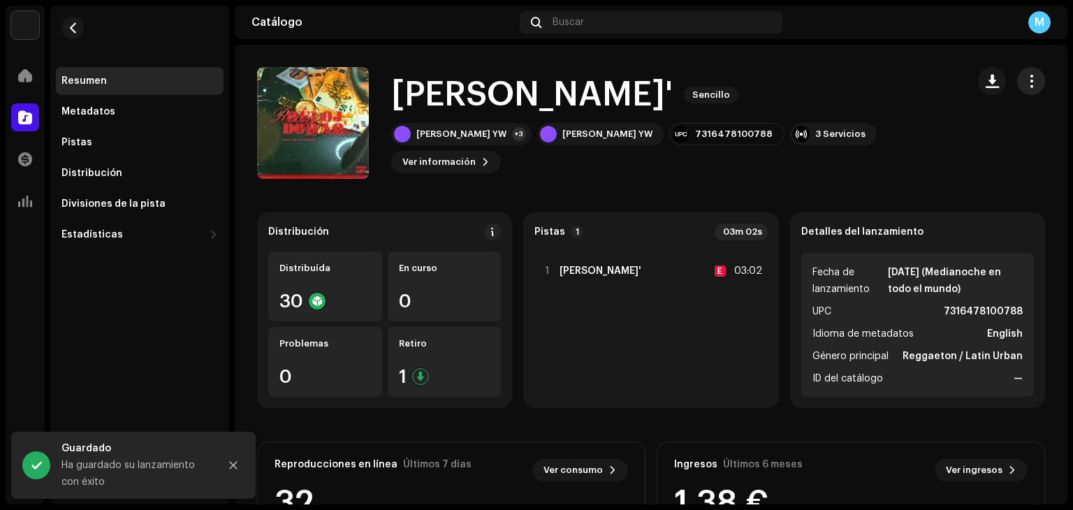
click at [1026, 79] on span "button" at bounding box center [1031, 80] width 13 height 11
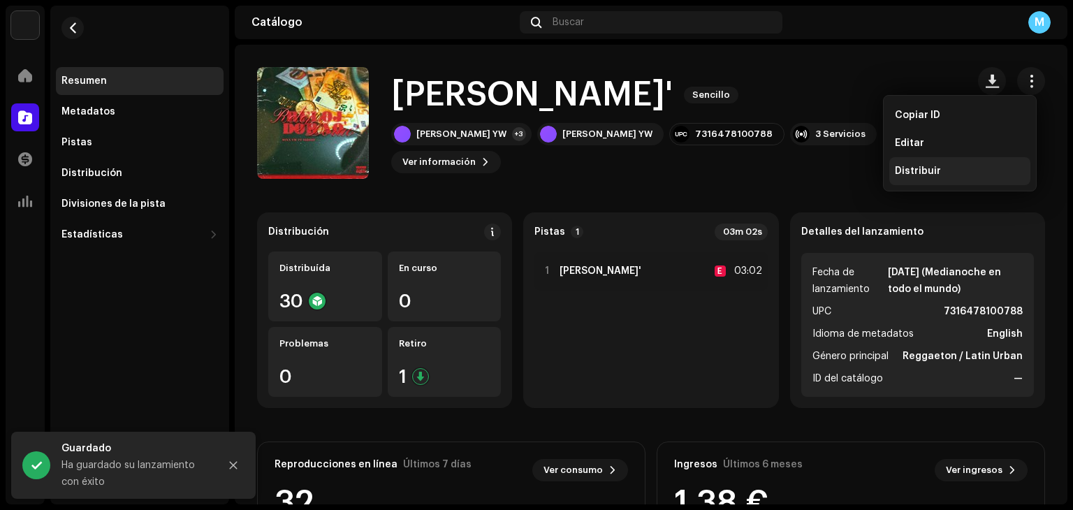
click at [941, 166] on div "Distribuir" at bounding box center [960, 171] width 130 height 11
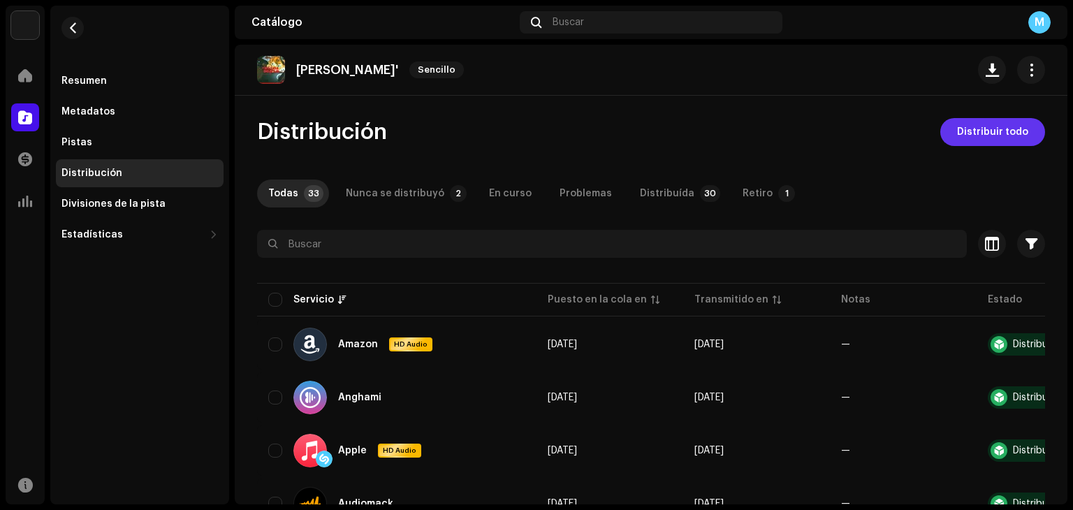
click at [983, 129] on span "Distribuir todo" at bounding box center [992, 132] width 71 height 28
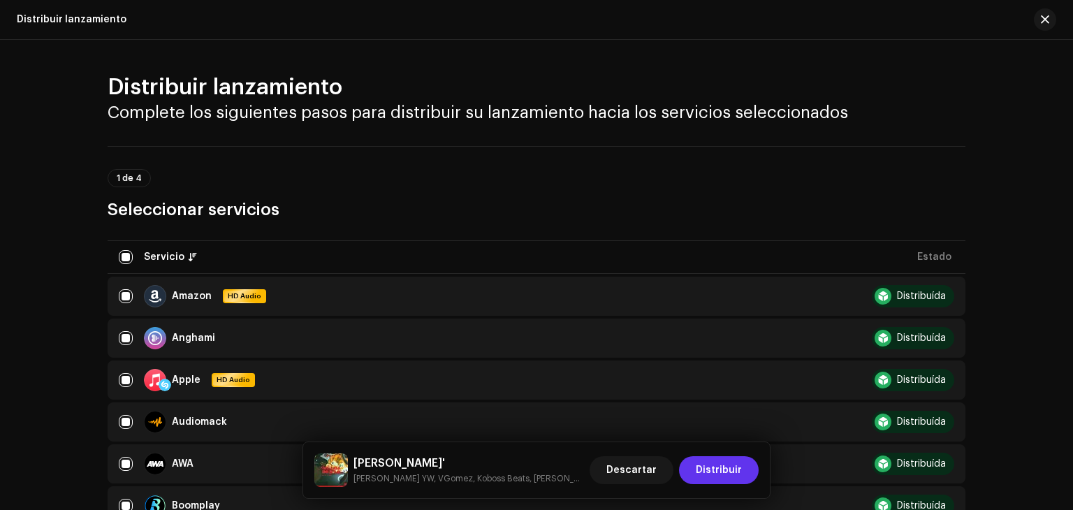
click at [735, 472] on span "Distribuir" at bounding box center [719, 470] width 46 height 28
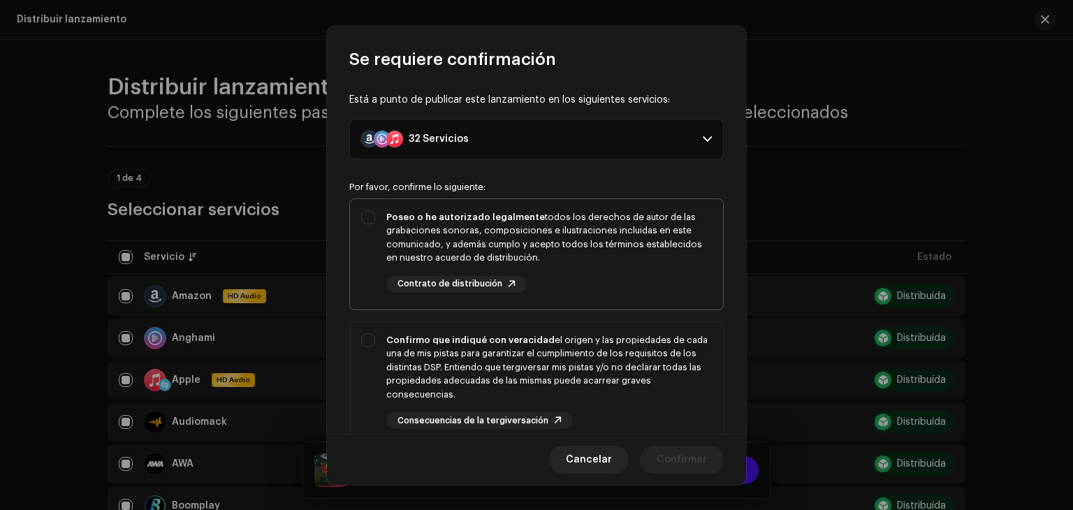
click at [366, 218] on div "Poseo o he autorizado legalmente todos los derechos de autor de las grabaciones…" at bounding box center [536, 251] width 373 height 105
checkbox input "true"
click at [366, 339] on div "Confirmo que indiqué con veracidad el origen y las propiedades de cada una de m…" at bounding box center [536, 381] width 373 height 119
checkbox input "true"
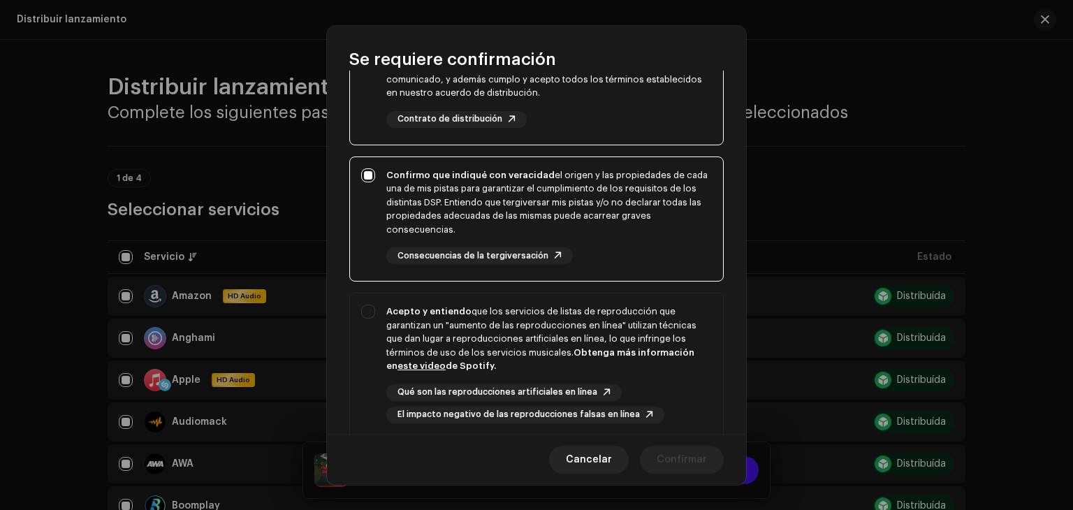
scroll to position [191, 0]
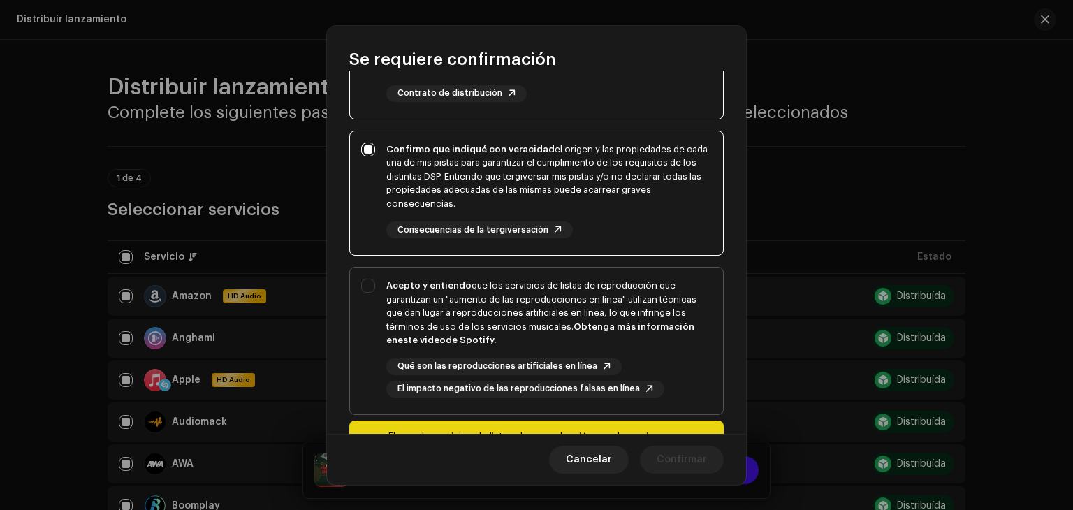
click at [368, 283] on div "Acepto y entiendo que los servicios de listas de reproducción que garantizan un…" at bounding box center [536, 338] width 373 height 141
checkbox input "true"
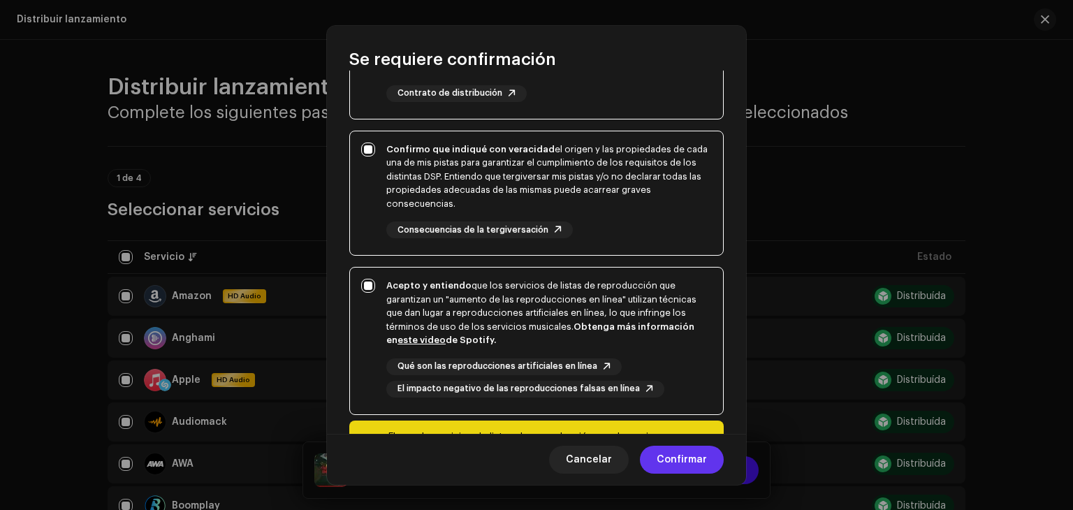
click at [692, 464] on span "Confirmar" at bounding box center [682, 460] width 50 height 28
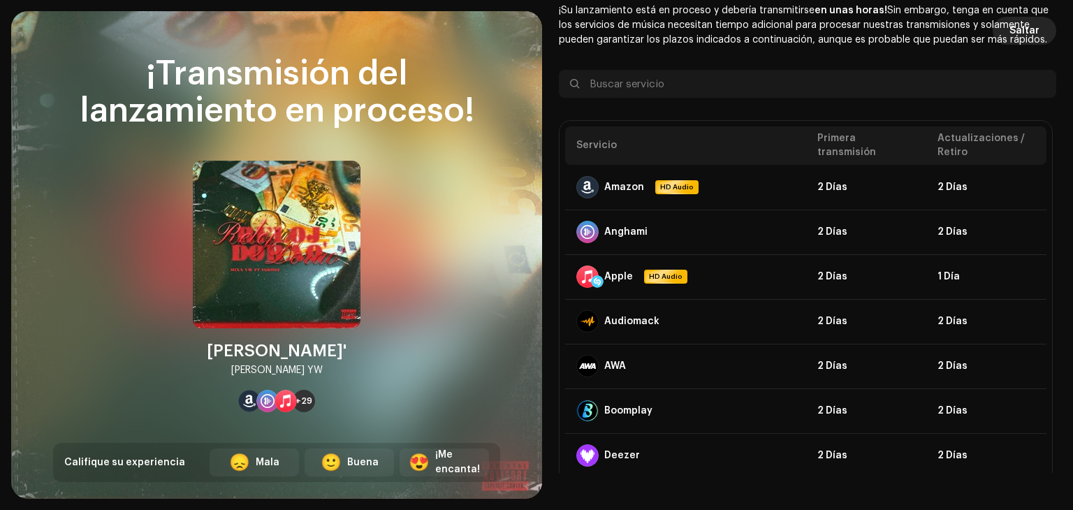
click at [1017, 28] on span "Saltar" at bounding box center [1025, 31] width 30 height 28
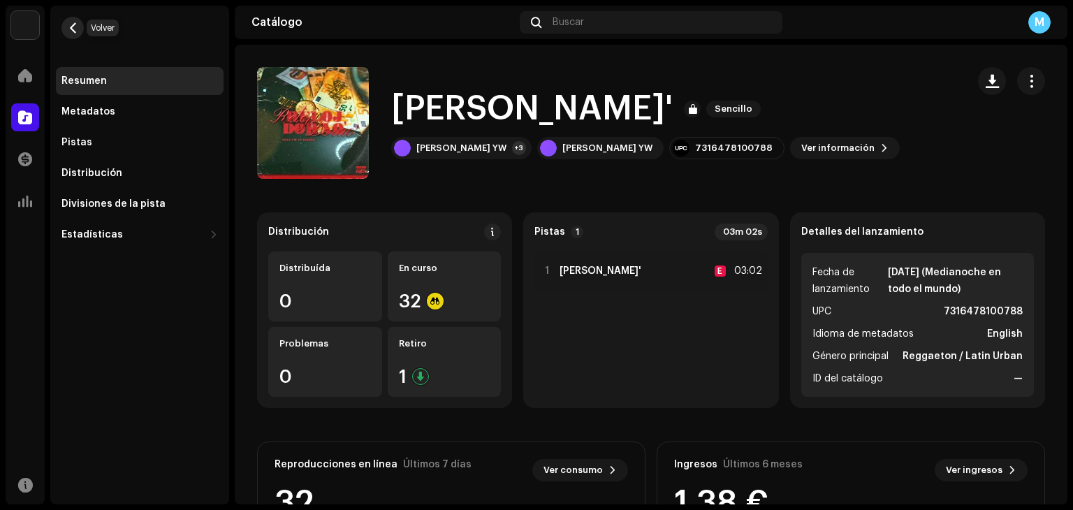
click at [76, 29] on span "button" at bounding box center [73, 27] width 10 height 11
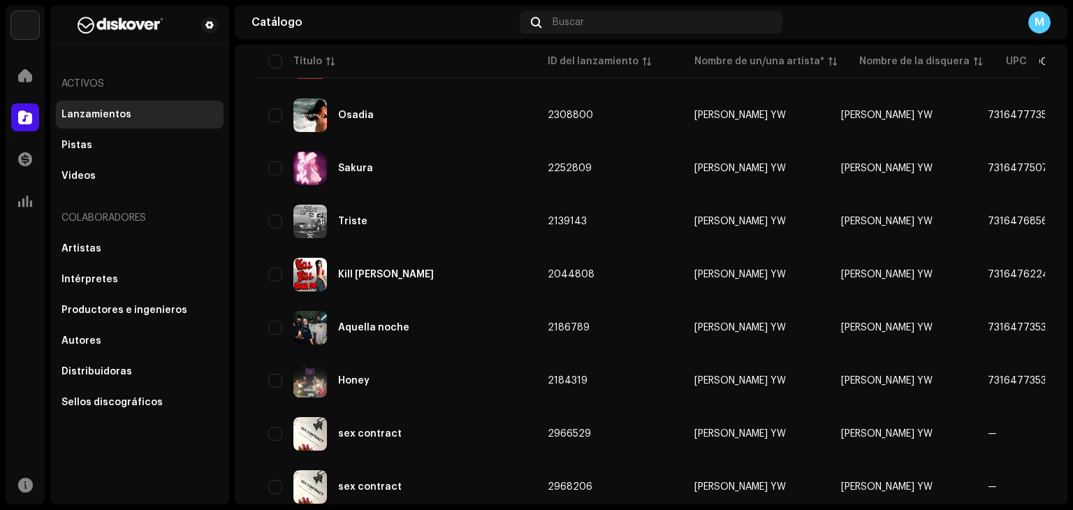
scroll to position [495, 0]
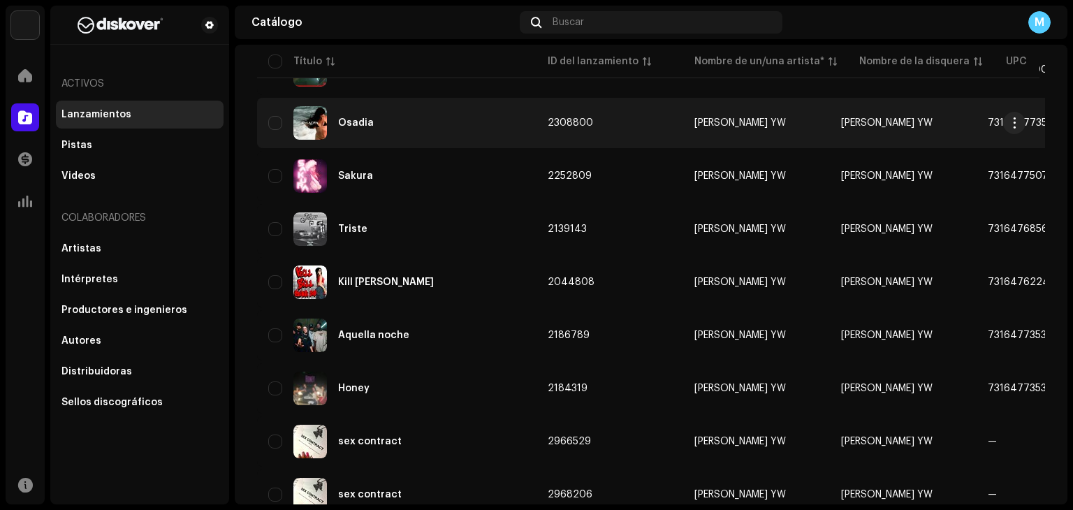
click at [375, 131] on div "Osadia" at bounding box center [396, 123] width 257 height 34
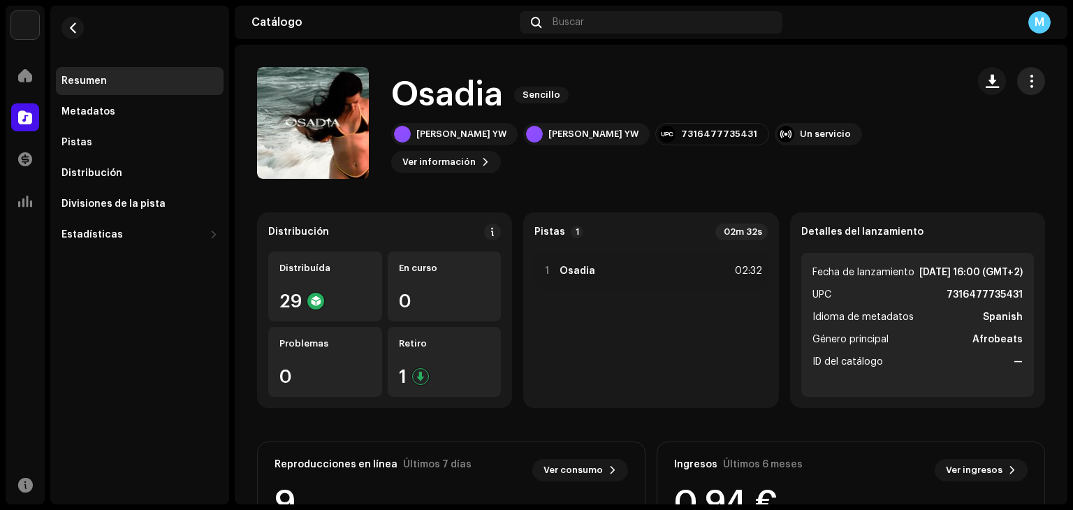
click at [1025, 76] on span "button" at bounding box center [1031, 80] width 13 height 11
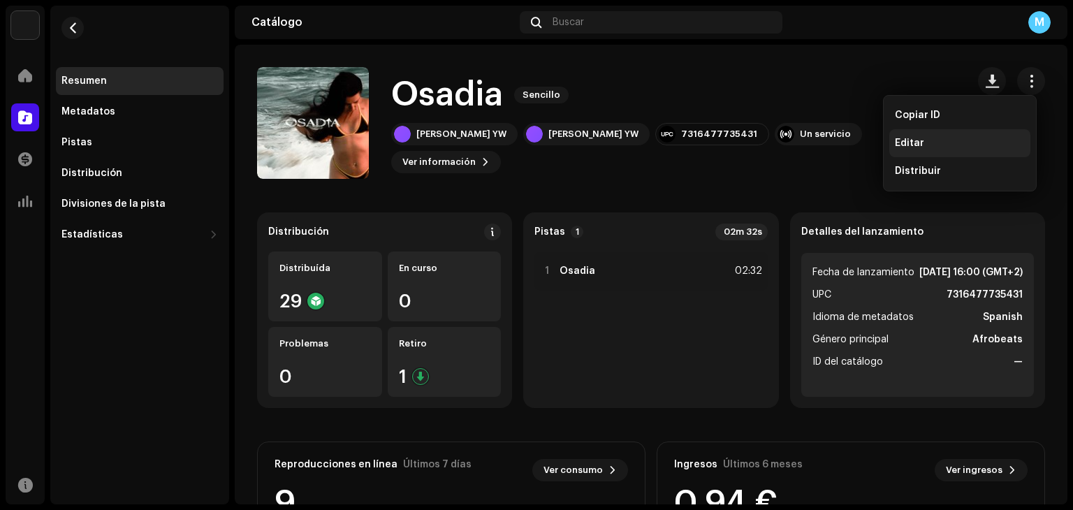
click at [952, 140] on div "Editar" at bounding box center [960, 143] width 130 height 11
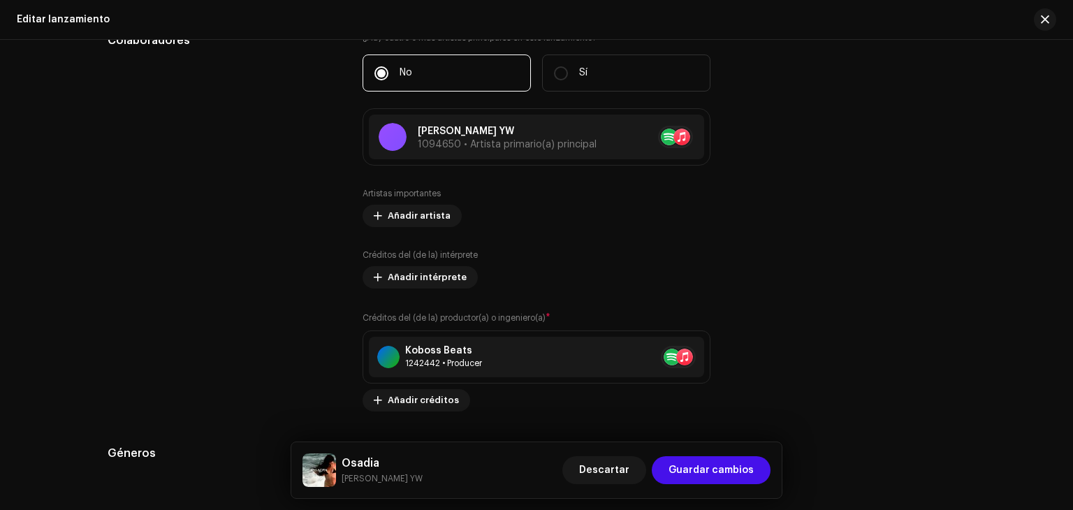
scroll to position [1421, 0]
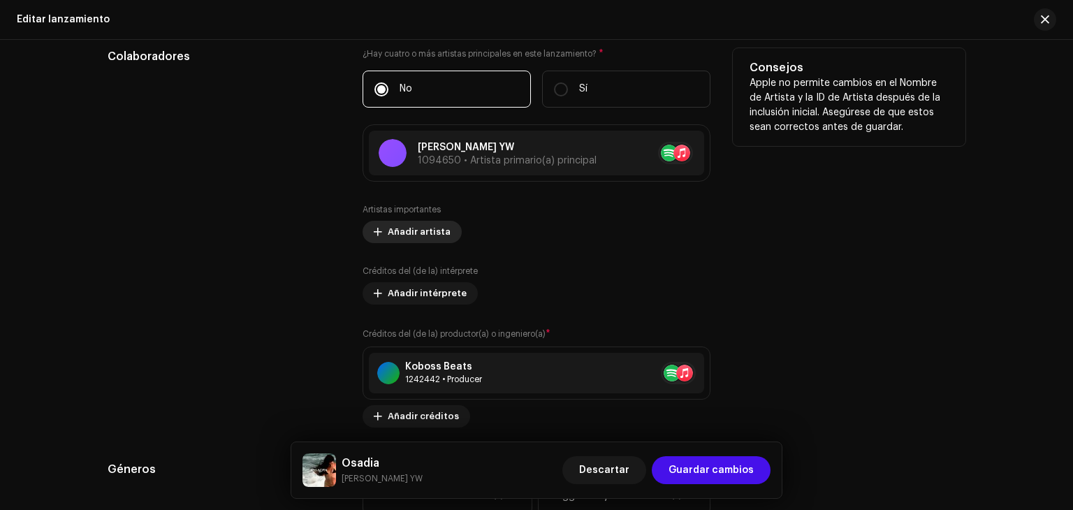
click at [422, 227] on span "Añadir artista" at bounding box center [419, 232] width 63 height 28
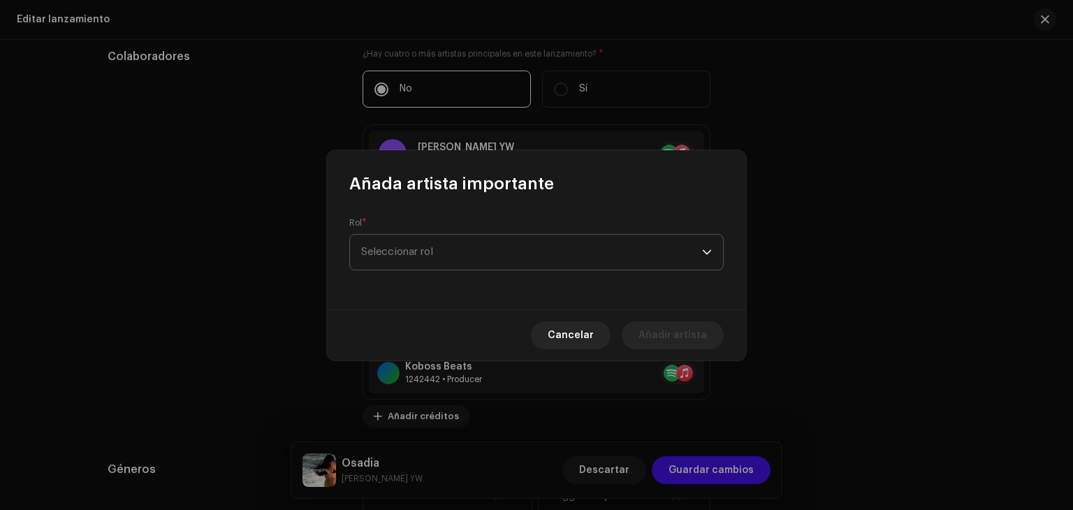
click at [440, 249] on span "Seleccionar rol" at bounding box center [531, 252] width 341 height 35
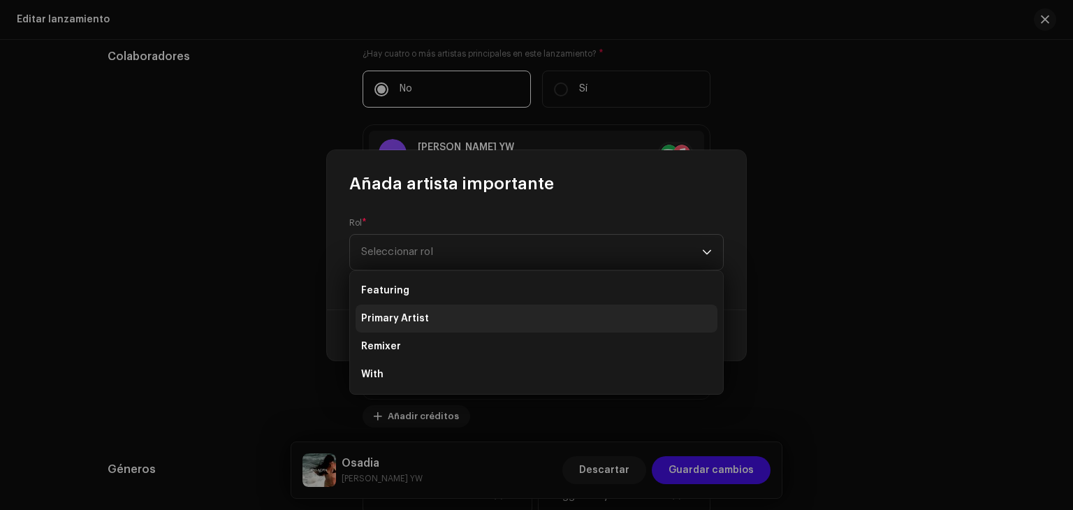
click at [431, 314] on li "Primary Artist" at bounding box center [537, 319] width 362 height 28
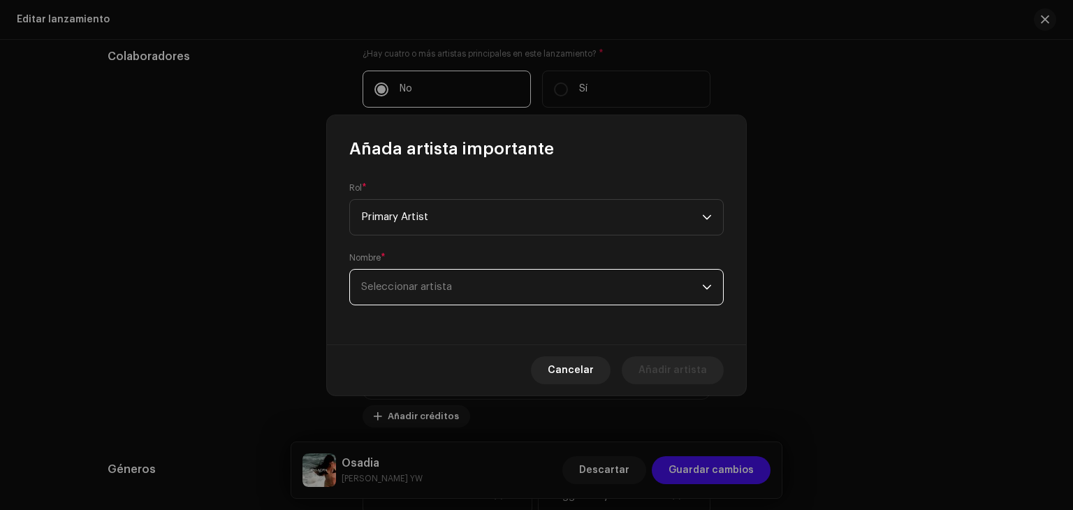
click at [456, 294] on span "Seleccionar artista" at bounding box center [531, 287] width 341 height 35
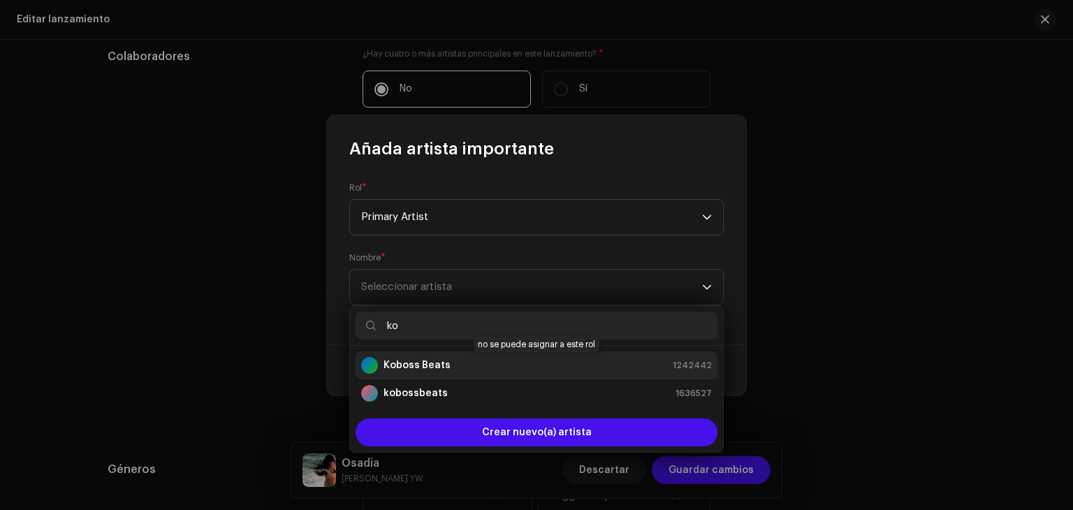
type input "ko"
click at [452, 363] on div "Koboss Beats 1242442" at bounding box center [536, 365] width 351 height 17
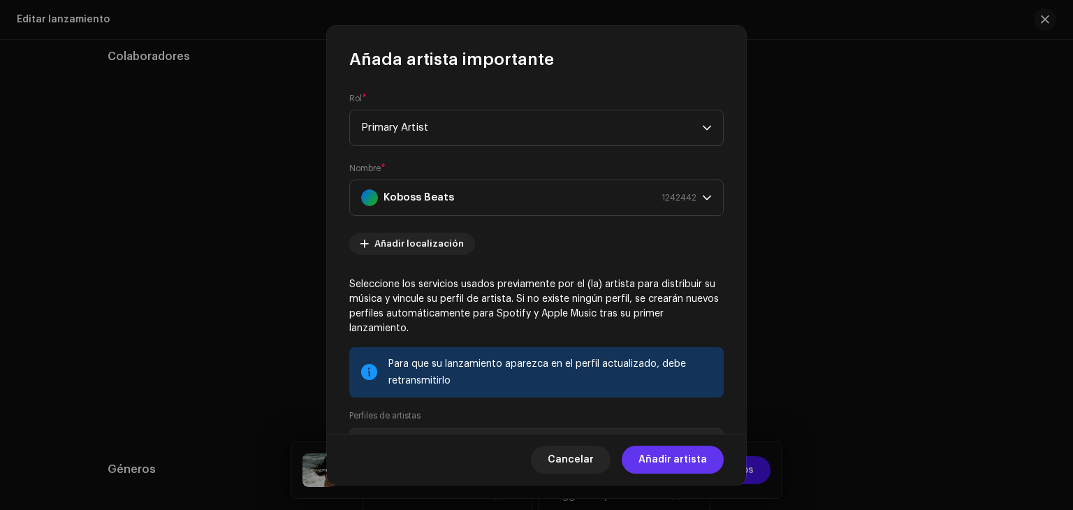
click at [670, 465] on span "Añadir artista" at bounding box center [673, 460] width 68 height 28
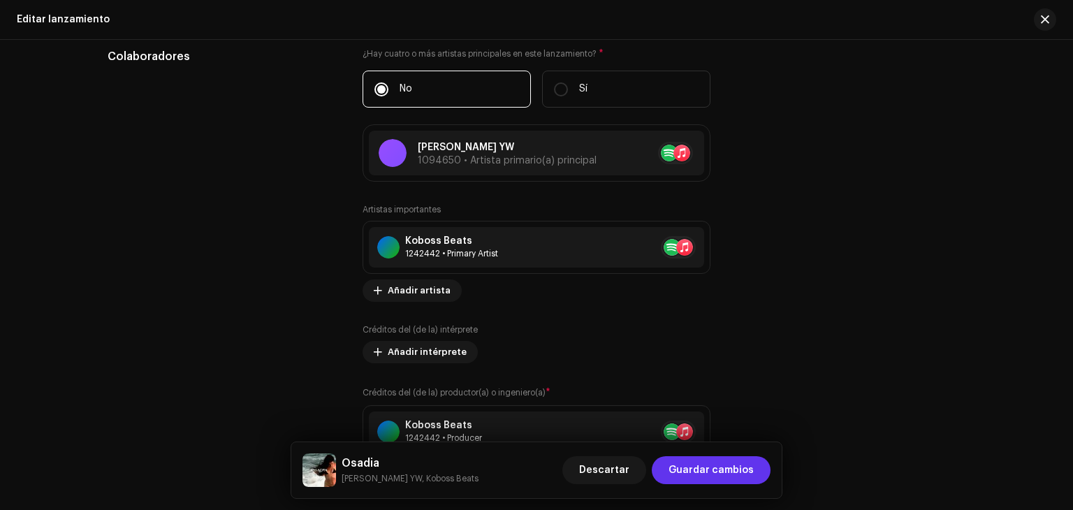
click at [702, 481] on span "Guardar cambios" at bounding box center [711, 470] width 85 height 28
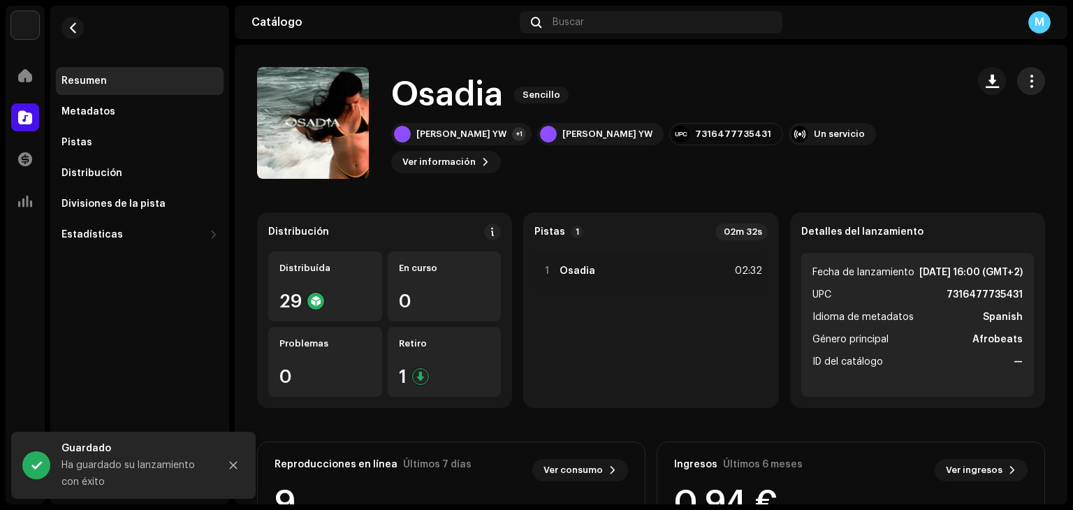
click at [1025, 85] on span "button" at bounding box center [1031, 80] width 13 height 11
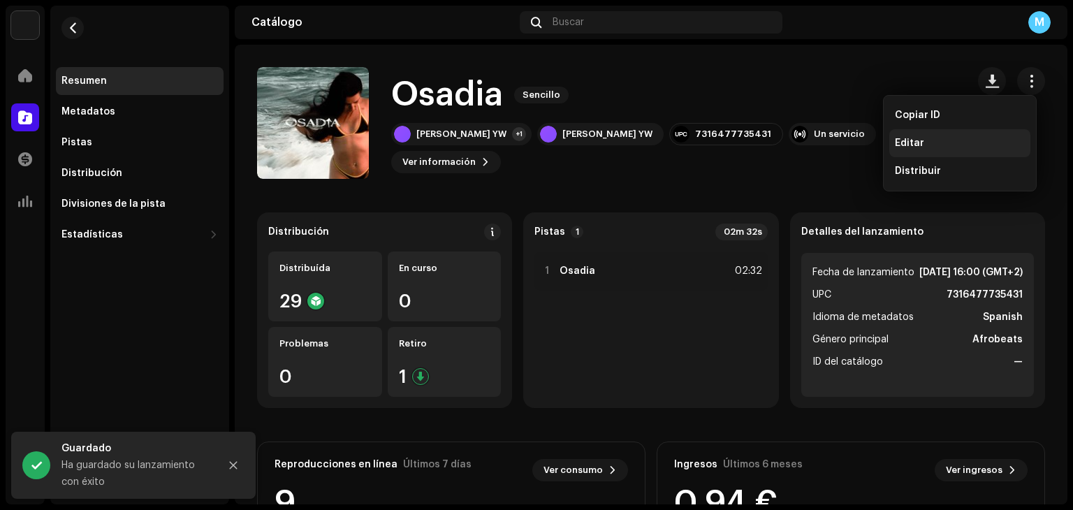
click at [934, 141] on div "Editar" at bounding box center [960, 143] width 130 height 11
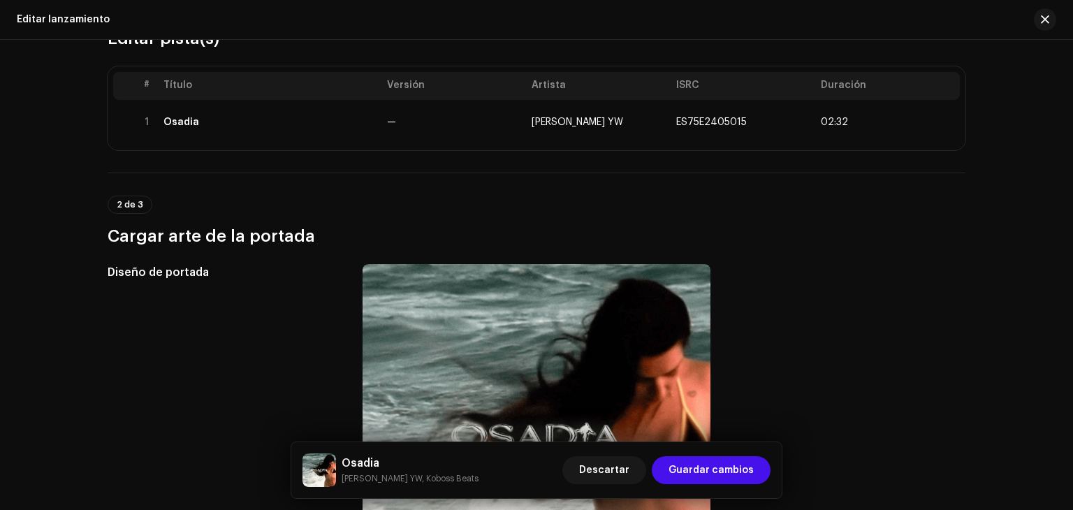
scroll to position [132, 0]
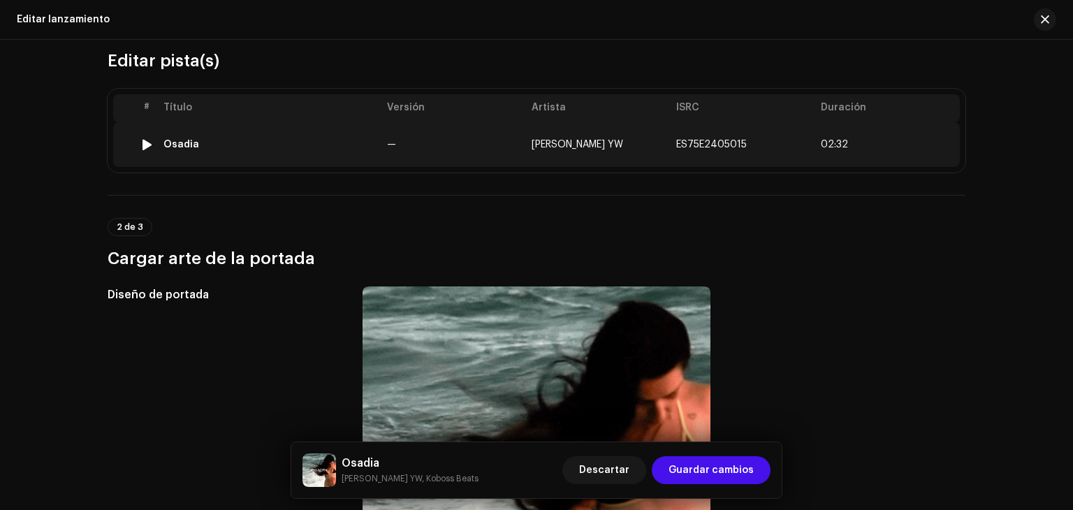
click at [737, 143] on span "ES75E2405015" at bounding box center [711, 145] width 71 height 10
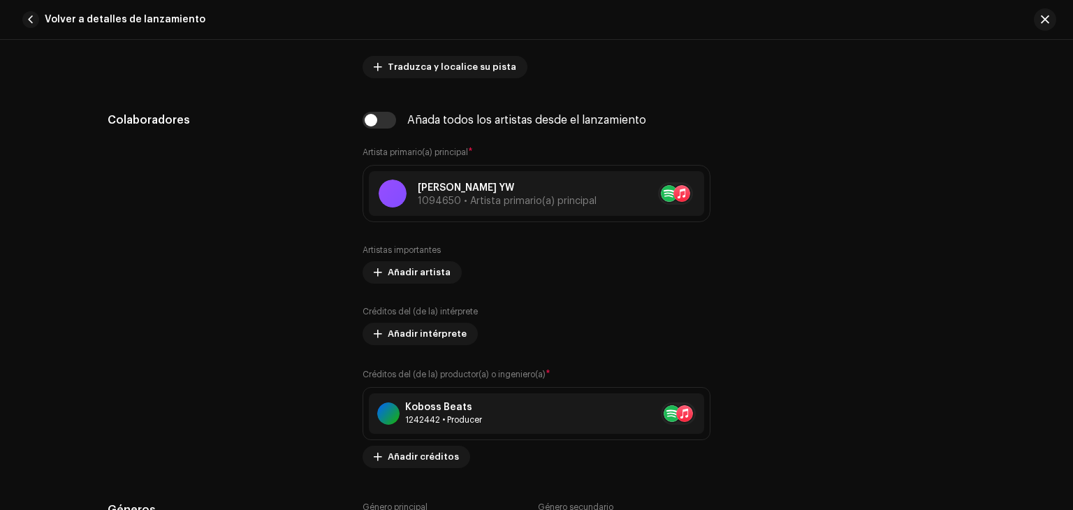
scroll to position [830, 0]
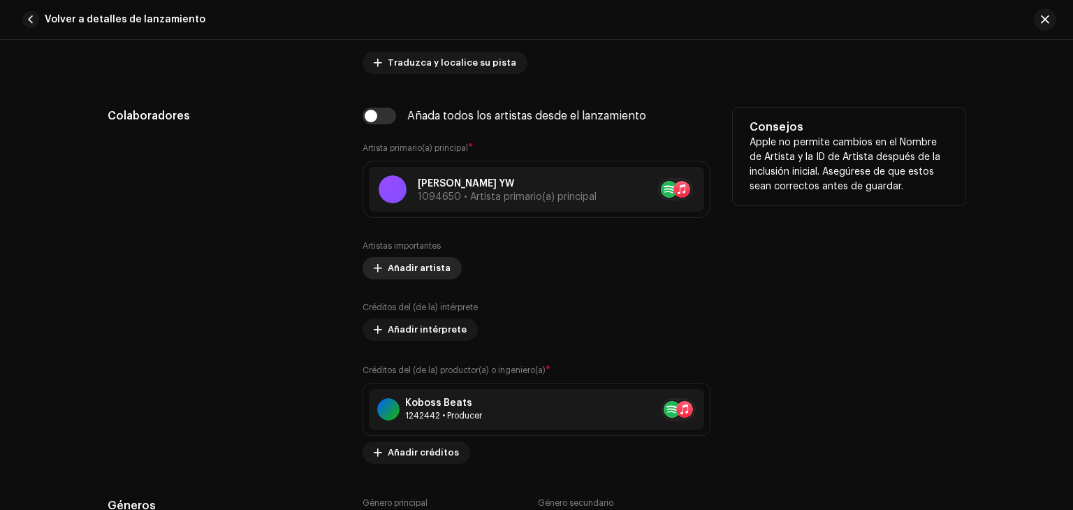
click at [410, 273] on span "Añadir artista" at bounding box center [419, 268] width 63 height 28
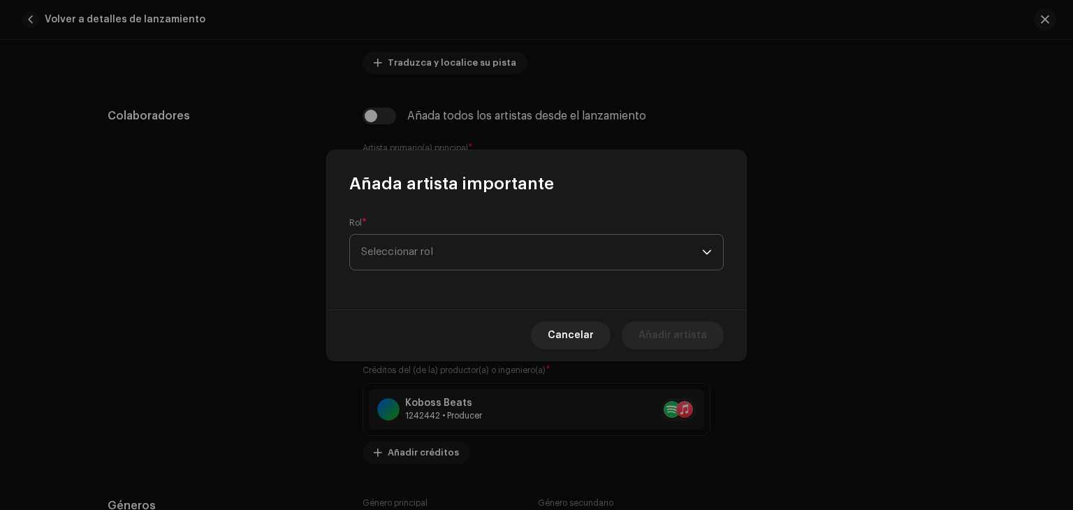
click at [432, 263] on span "Seleccionar rol" at bounding box center [531, 252] width 341 height 35
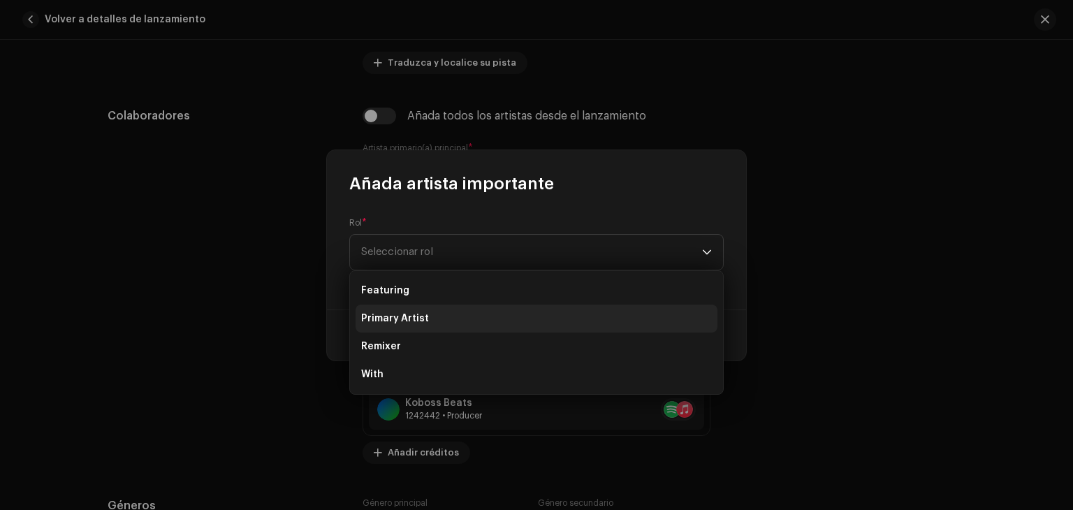
click at [419, 322] on span "Primary Artist" at bounding box center [395, 319] width 68 height 14
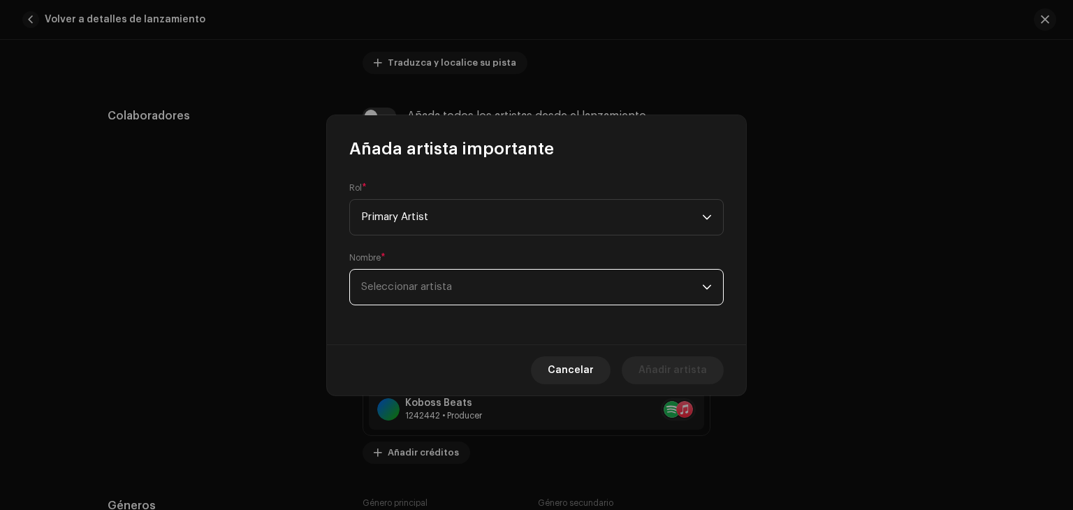
click at [458, 294] on span "Seleccionar artista" at bounding box center [531, 287] width 341 height 35
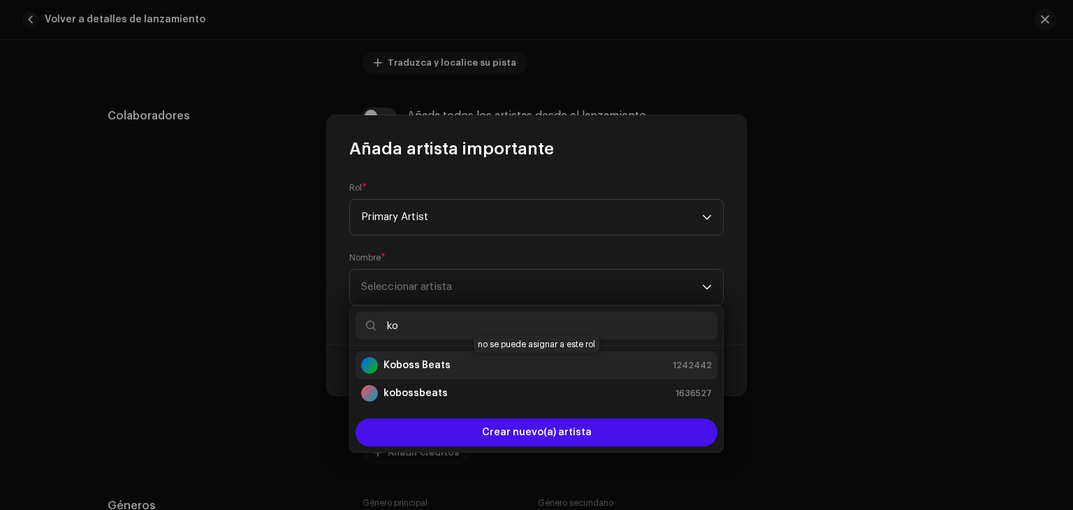
type input "ko"
click at [429, 372] on div "Koboss Beats" at bounding box center [405, 365] width 89 height 17
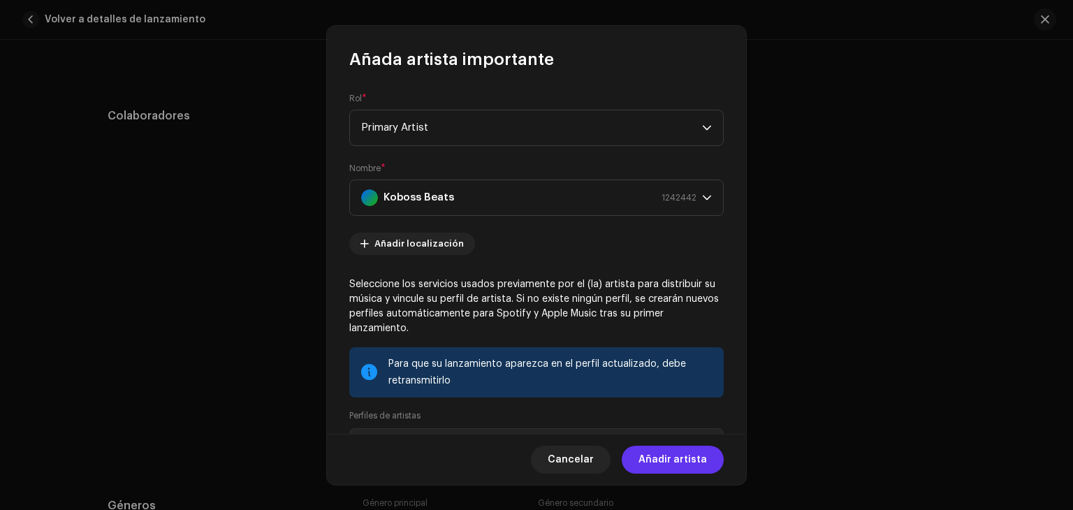
click at [686, 461] on span "Añadir artista" at bounding box center [673, 460] width 68 height 28
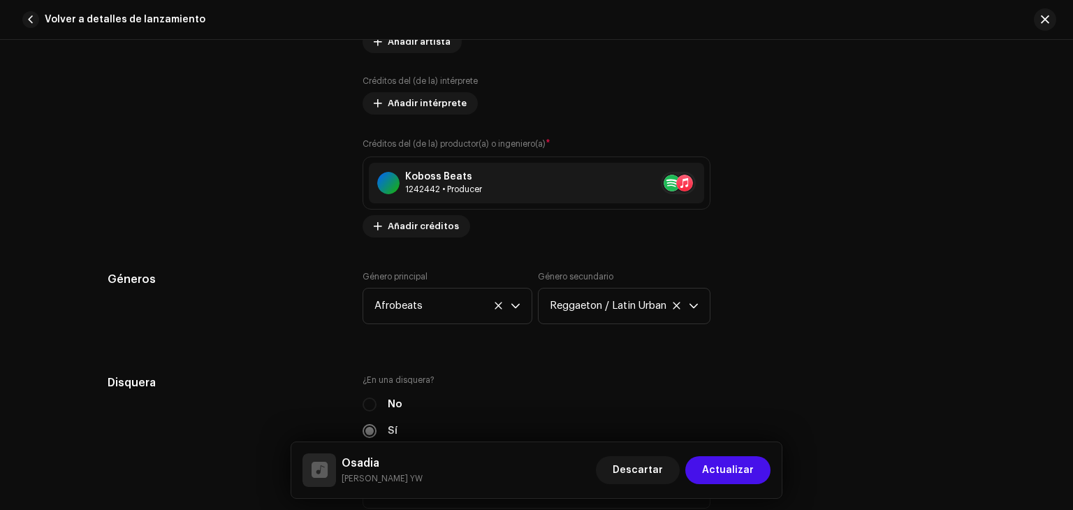
scroll to position [1139, 0]
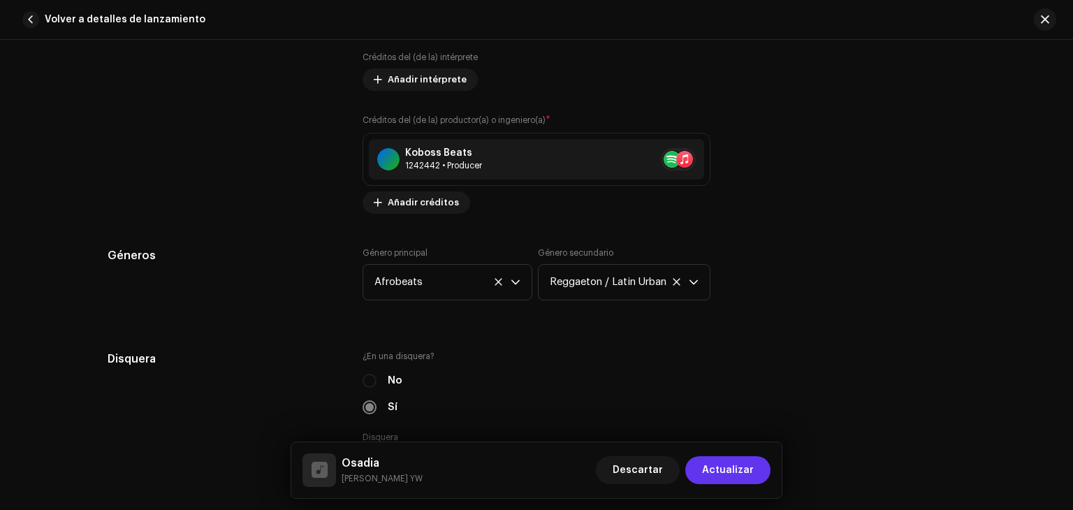
click at [744, 470] on span "Actualizar" at bounding box center [728, 470] width 52 height 28
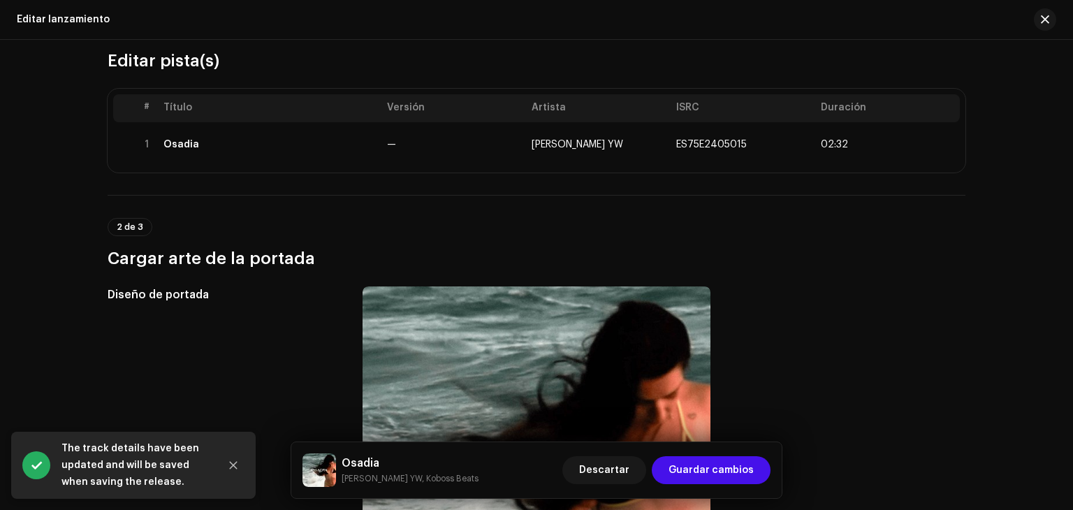
click at [744, 470] on span "Guardar cambios" at bounding box center [711, 470] width 85 height 28
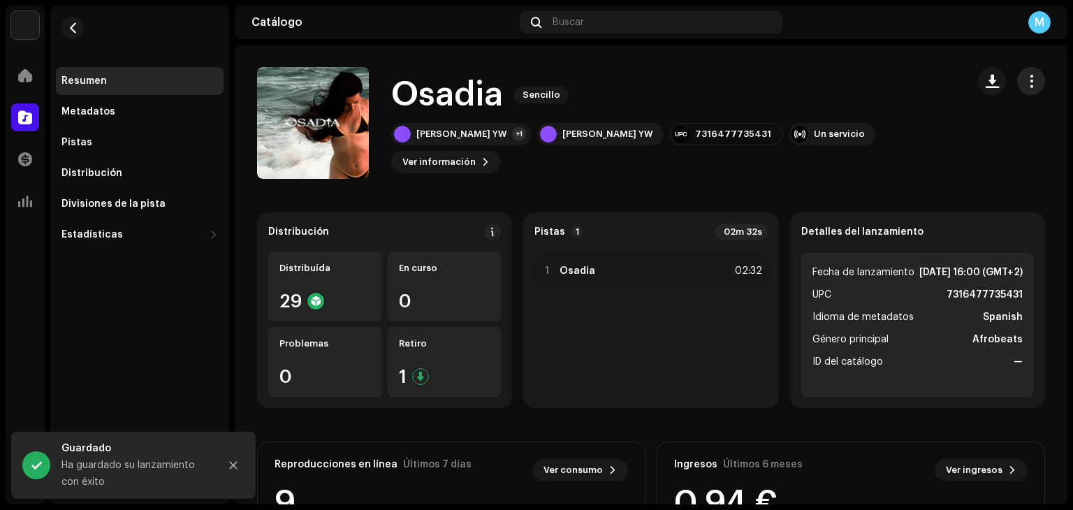
click at [1026, 78] on span "button" at bounding box center [1031, 80] width 13 height 11
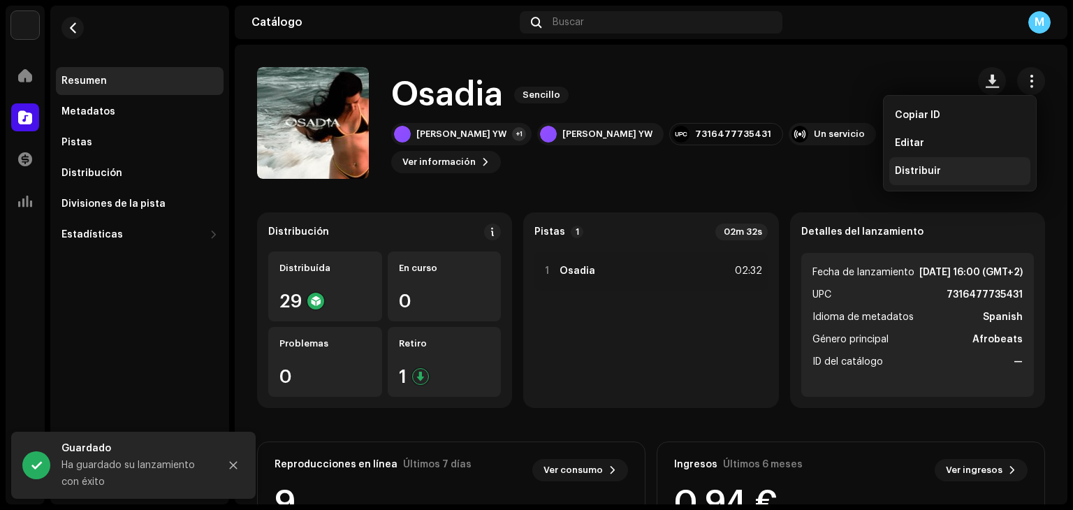
click at [934, 174] on span "Distribuir" at bounding box center [918, 171] width 46 height 11
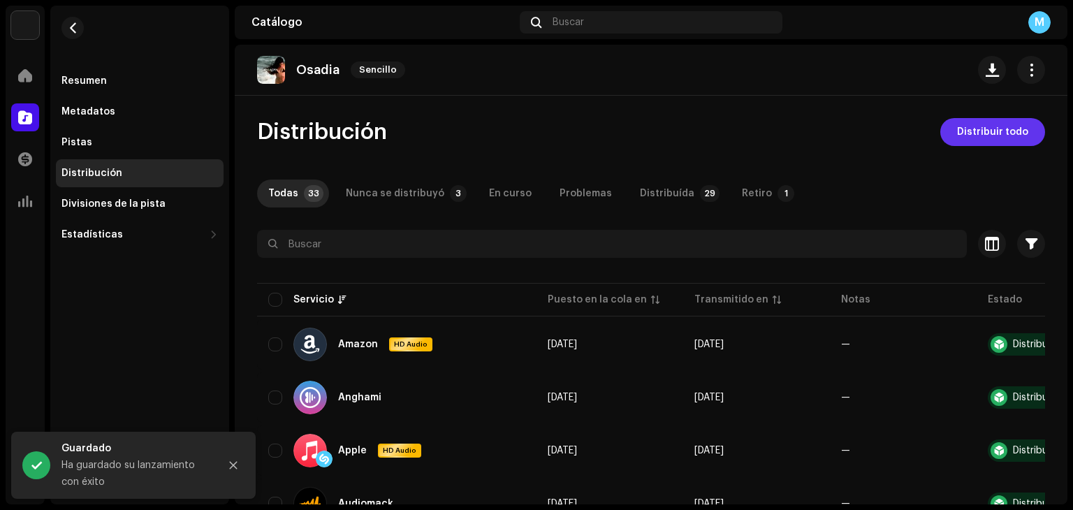
click at [994, 140] on span "Distribuir todo" at bounding box center [992, 132] width 71 height 28
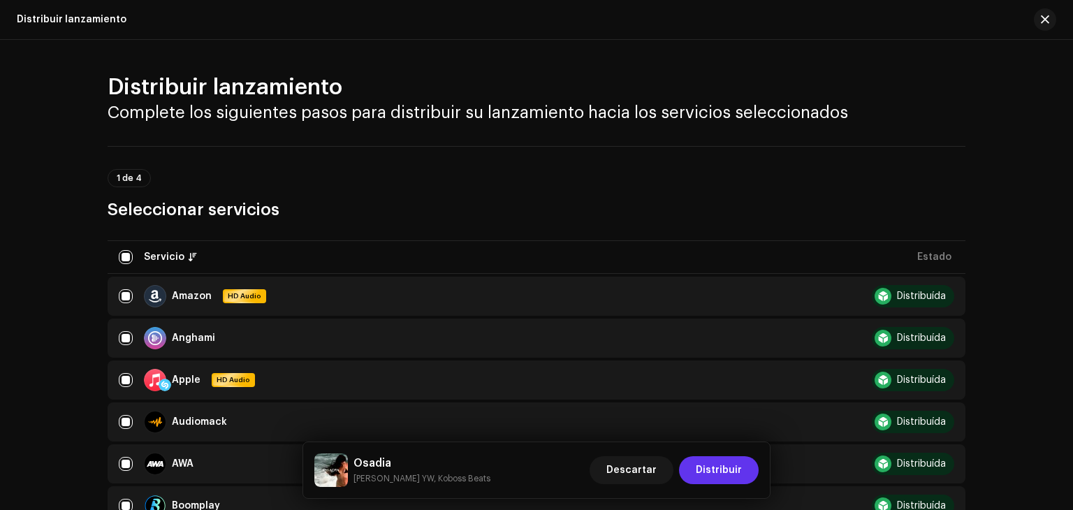
click at [713, 471] on span "Distribuir" at bounding box center [719, 470] width 46 height 28
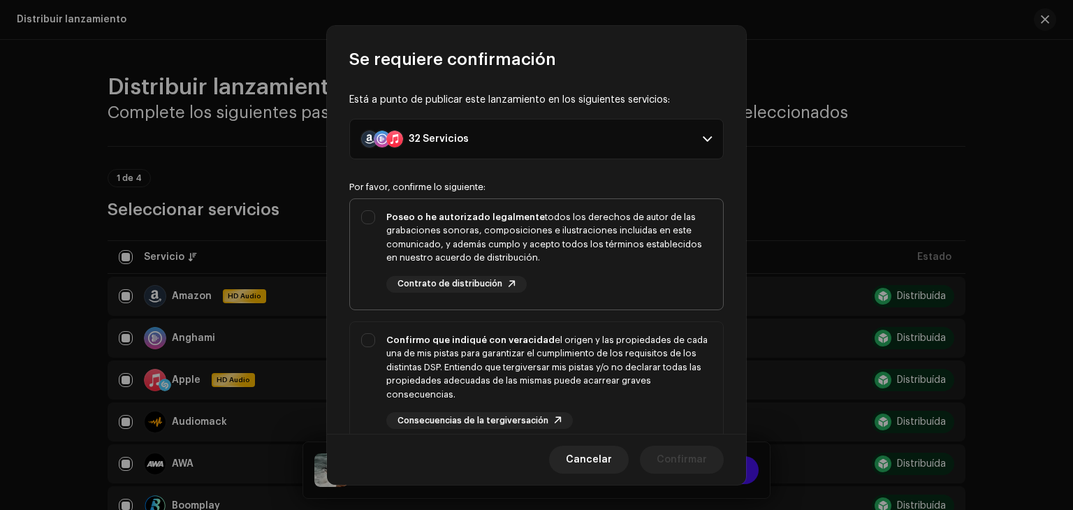
click at [365, 220] on div "Poseo o he autorizado legalmente todos los derechos de autor de las grabaciones…" at bounding box center [536, 251] width 373 height 105
checkbox input "true"
click at [363, 338] on div "Confirmo que indiqué con veracidad el origen y las propiedades de cada una de m…" at bounding box center [536, 381] width 373 height 119
checkbox input "true"
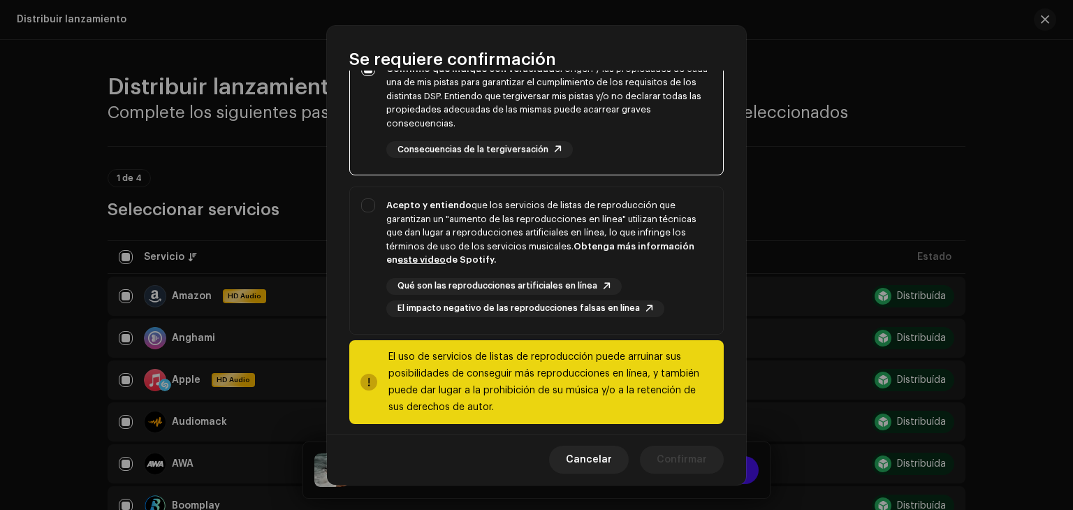
scroll to position [277, 0]
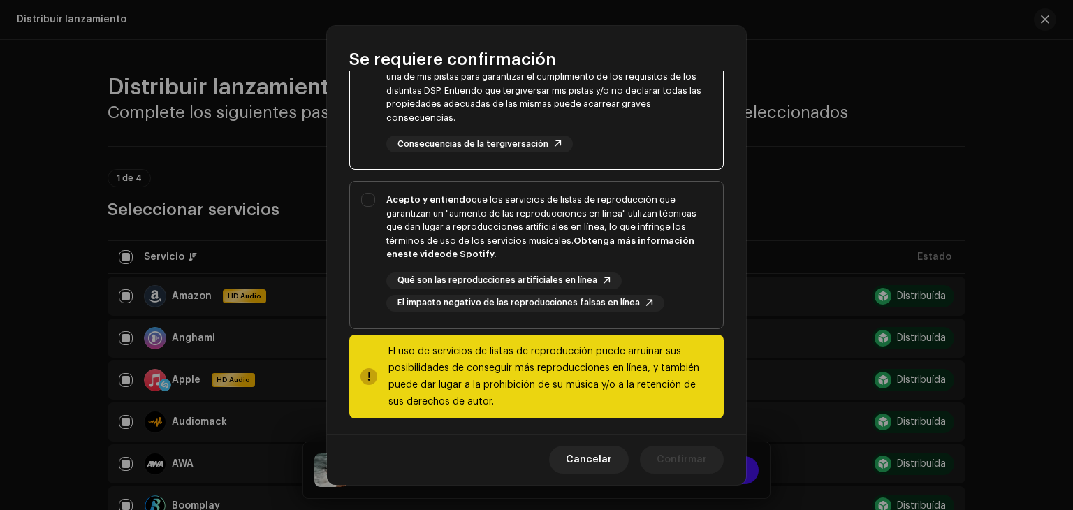
click at [363, 198] on div "Acepto y entiendo que los servicios de listas de reproducción que garantizan un…" at bounding box center [536, 252] width 373 height 141
checkbox input "true"
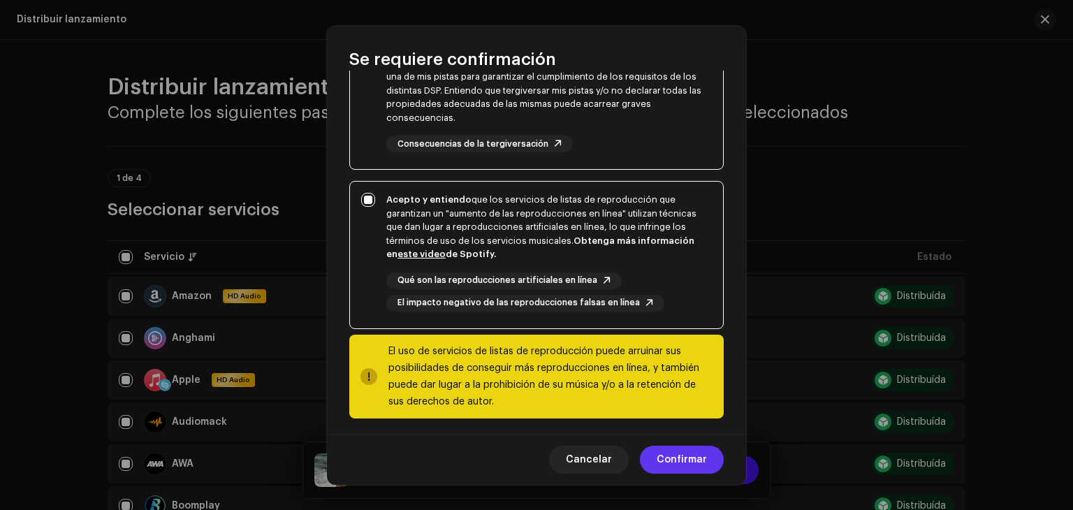
click at [679, 456] on span "Confirmar" at bounding box center [682, 460] width 50 height 28
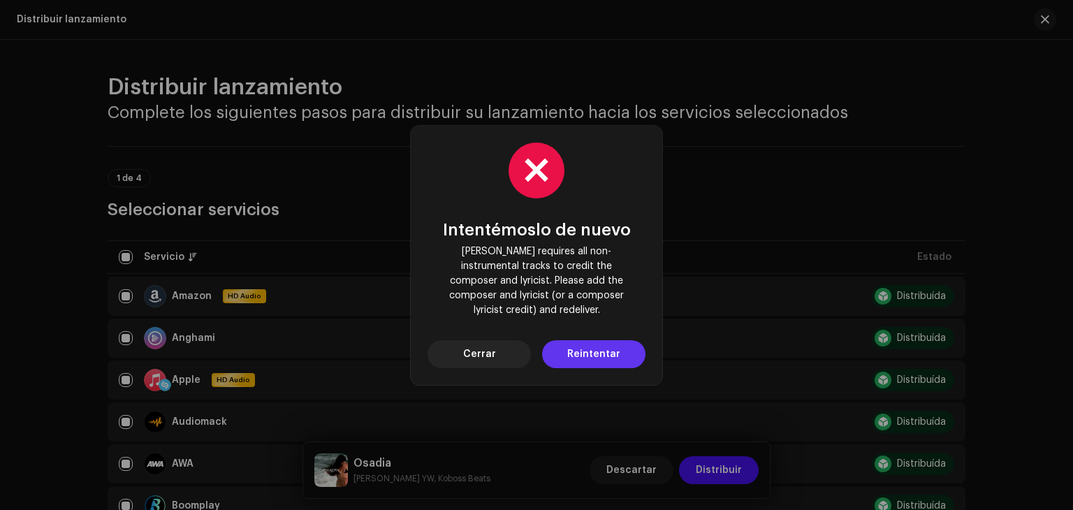
click at [598, 347] on span "Reintentar" at bounding box center [593, 354] width 53 height 28
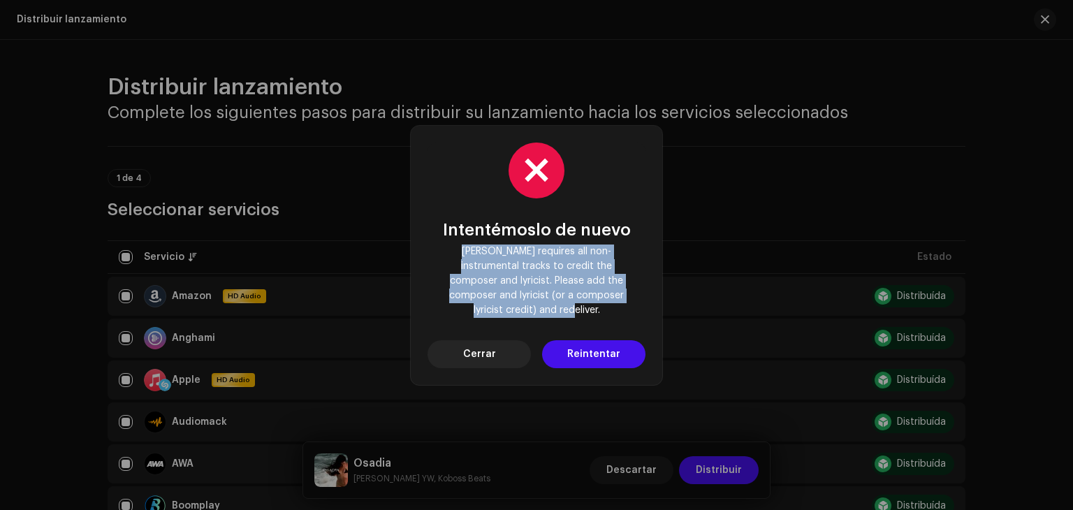
drag, startPoint x: 454, startPoint y: 255, endPoint x: 625, endPoint y: 311, distance: 180.1
click at [625, 311] on div "Intentémoslo de nuevo Deezer requires all non-instrumental tracks to credit the…" at bounding box center [537, 256] width 218 height 226
click at [475, 347] on span "Cerrar" at bounding box center [479, 354] width 33 height 28
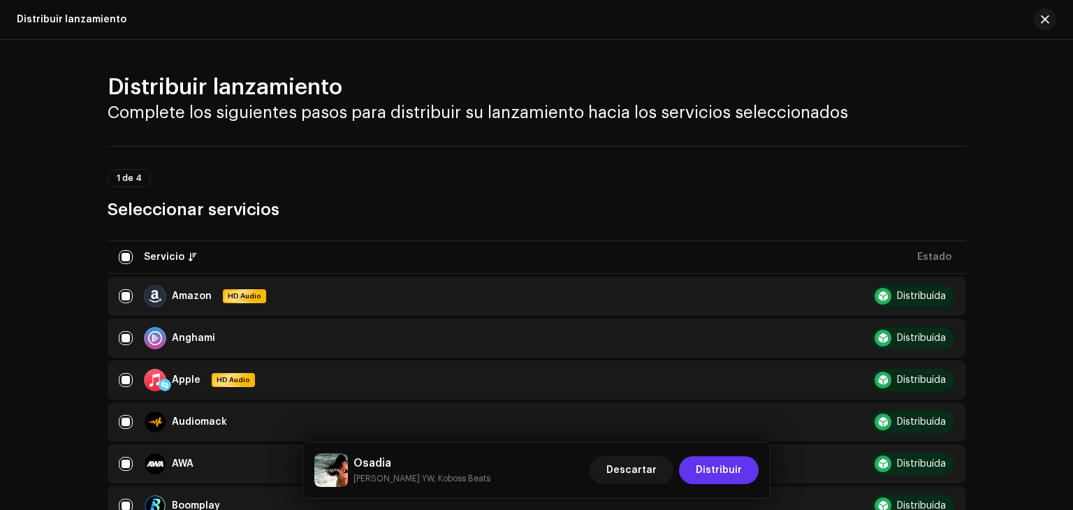
click at [710, 473] on span "Distribuir" at bounding box center [719, 470] width 46 height 28
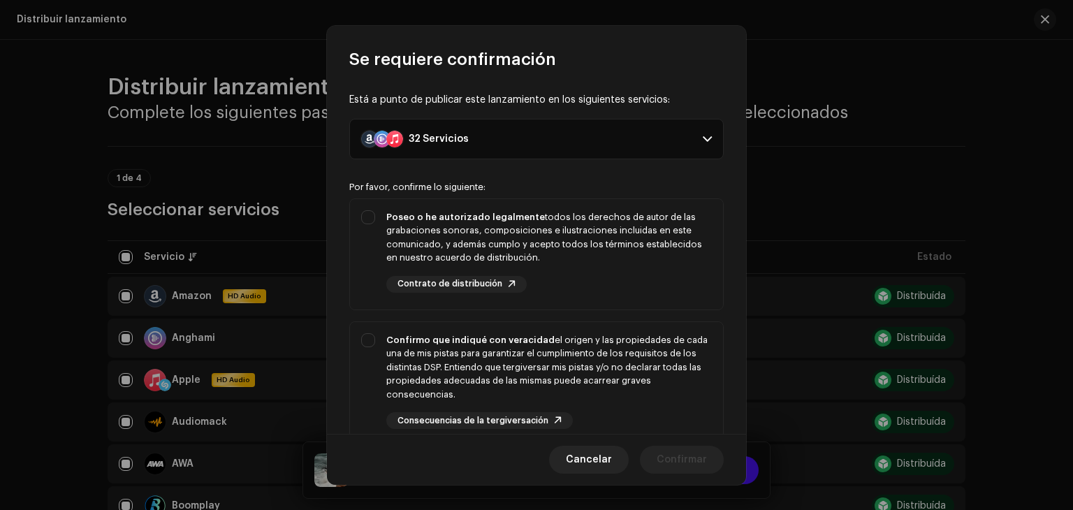
click at [551, 136] on p-accordion-header "32 Servicios" at bounding box center [536, 139] width 375 height 41
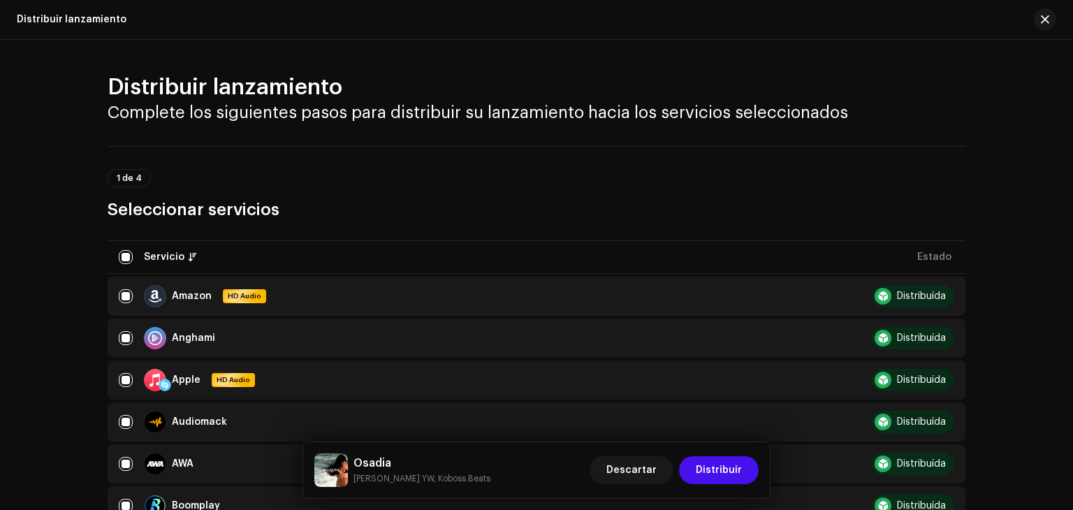
drag, startPoint x: 746, startPoint y: 201, endPoint x: 745, endPoint y: 233, distance: 32.2
click at [724, 456] on span "Distribuir" at bounding box center [719, 470] width 46 height 28
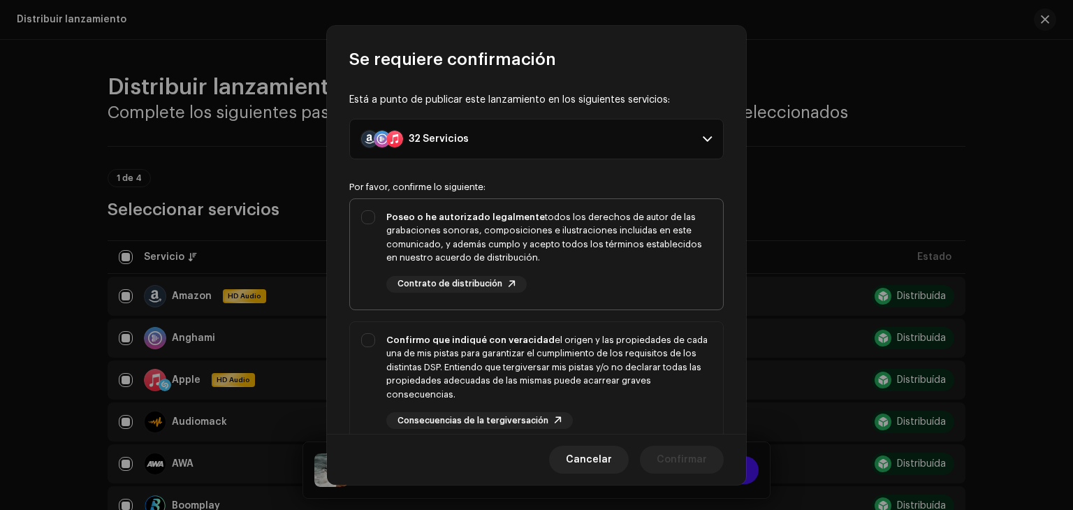
click at [367, 210] on div "Poseo o he autorizado legalmente todos los derechos de autor de las grabaciones…" at bounding box center [536, 251] width 373 height 105
checkbox input "true"
click at [377, 345] on div "Confirmo que indiqué con veracidad el origen y las propiedades de cada una de m…" at bounding box center [536, 381] width 373 height 119
checkbox input "true"
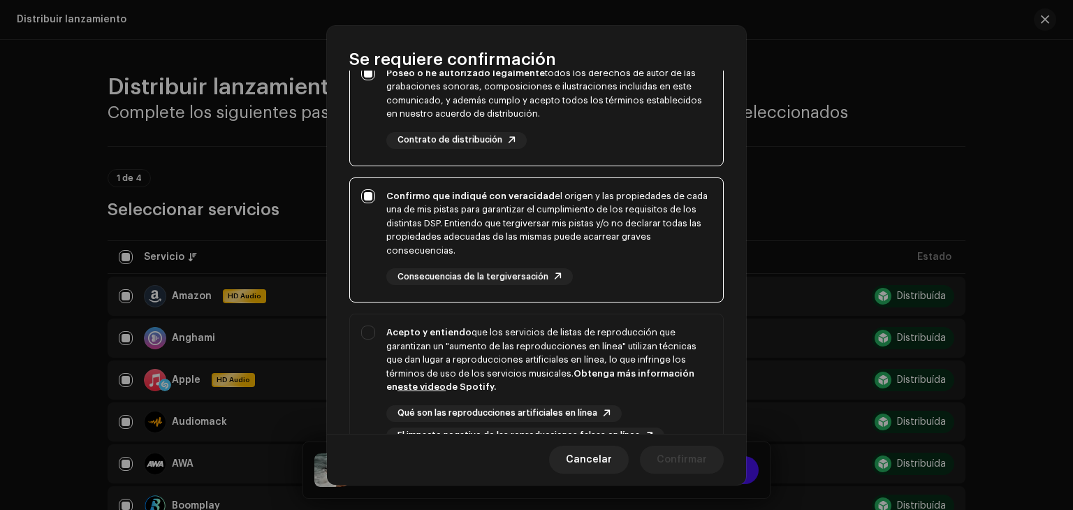
scroll to position [159, 0]
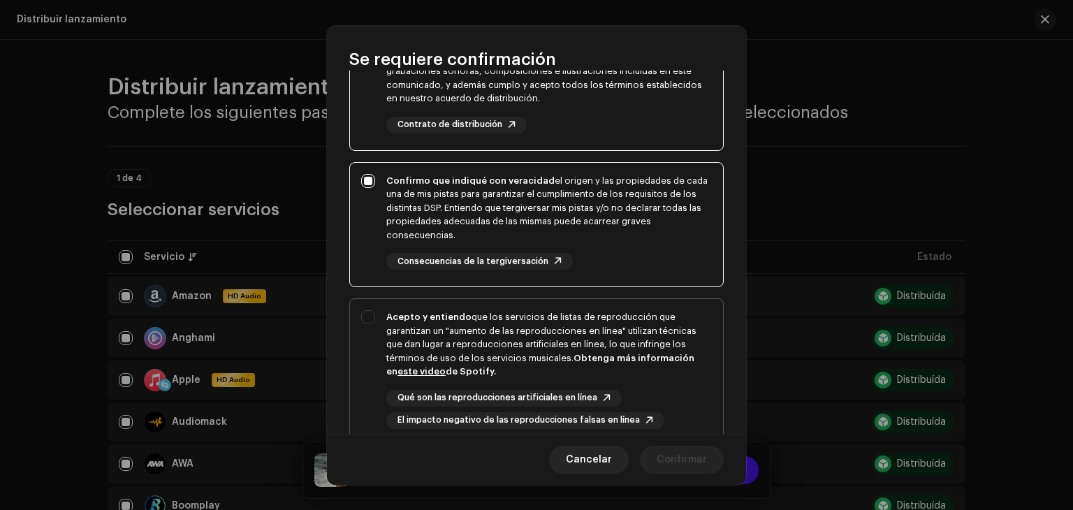
click at [358, 311] on div "Acepto y entiendo que los servicios de listas de reproducción que garantizan un…" at bounding box center [536, 369] width 373 height 141
checkbox input "true"
click at [675, 455] on span "Confirmar" at bounding box center [682, 460] width 50 height 28
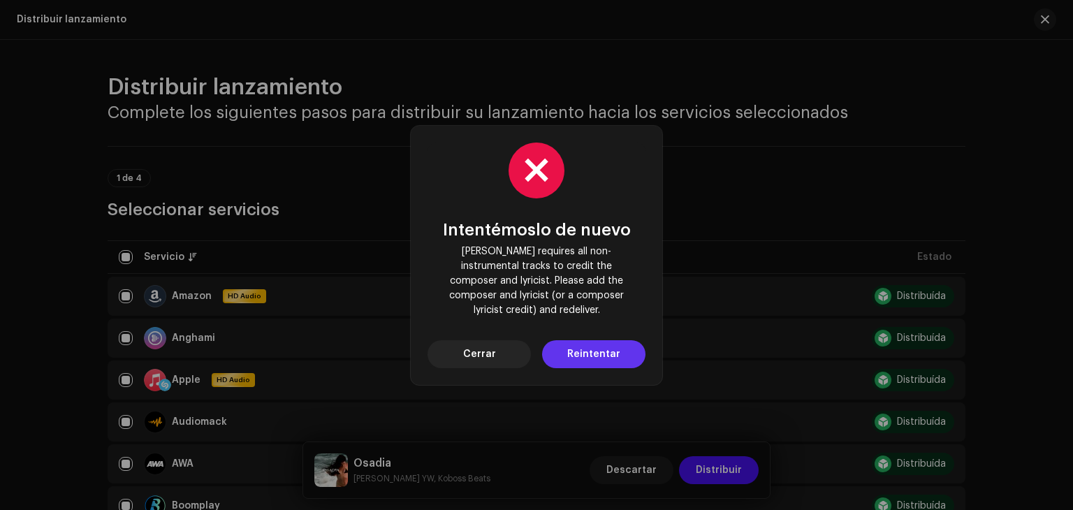
click at [597, 350] on span "Reintentar" at bounding box center [593, 354] width 53 height 28
click at [470, 342] on span "Cerrar" at bounding box center [479, 354] width 33 height 28
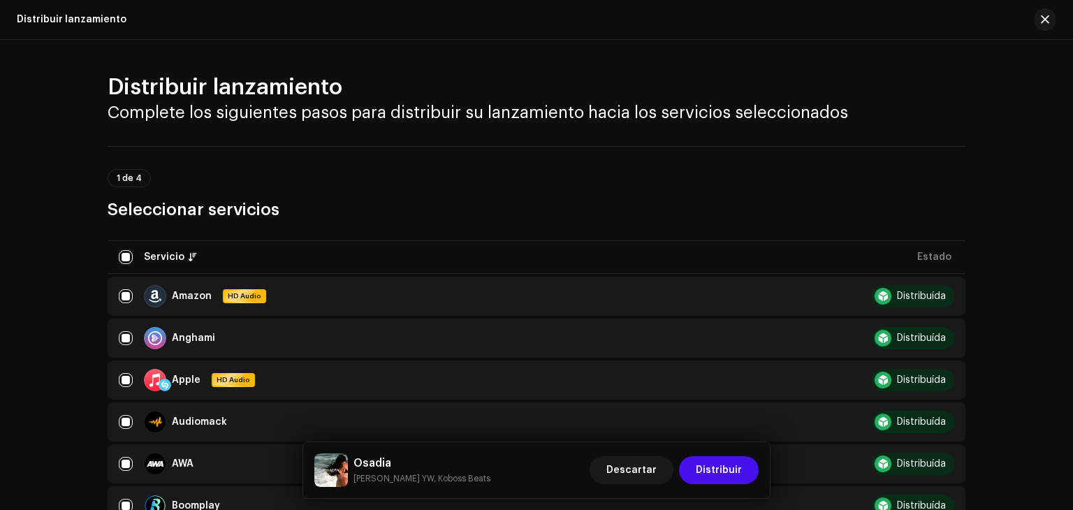
click at [1071, 104] on div "Distribuir lanzamiento Complete los siguientes pasos para distribuir su lanzami…" at bounding box center [536, 275] width 1073 height 470
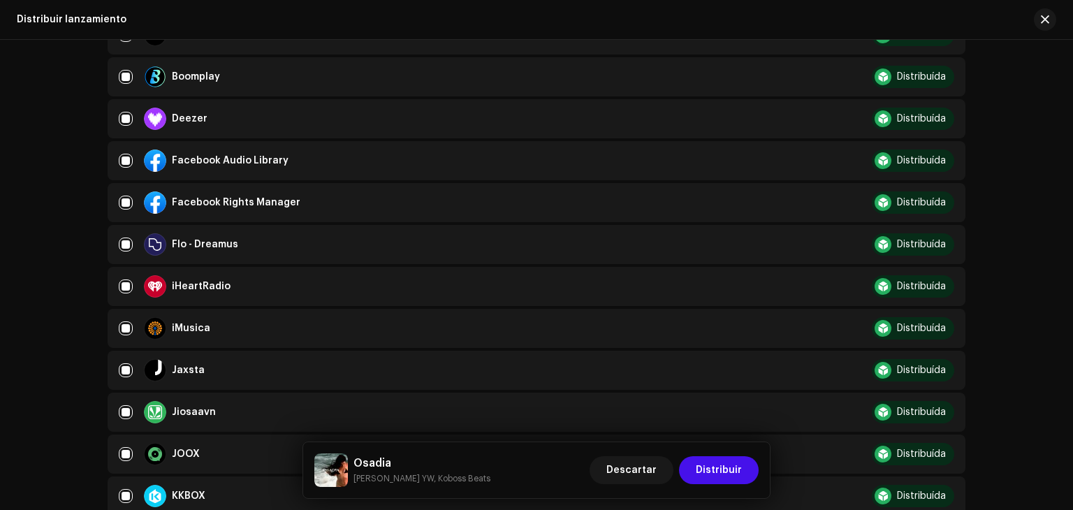
scroll to position [412, 0]
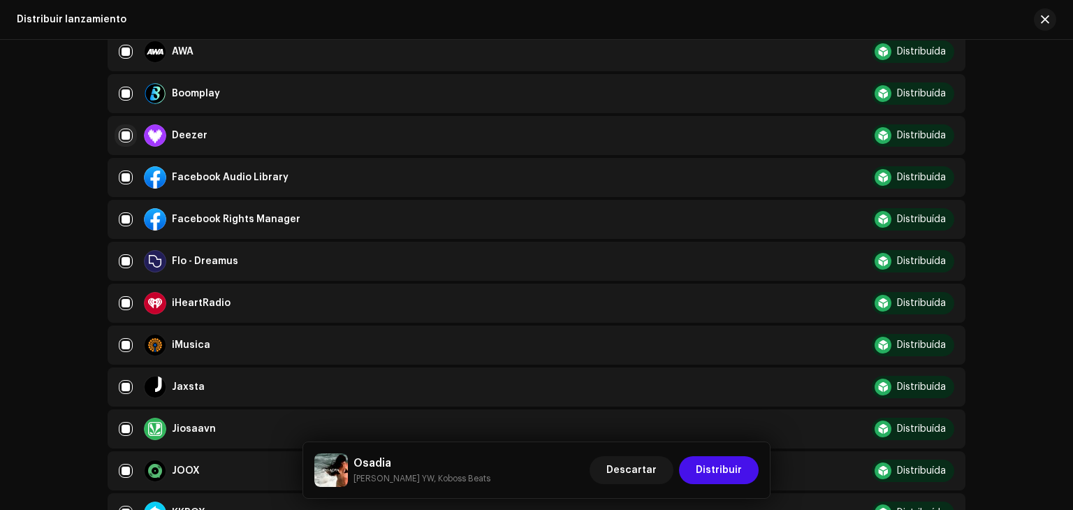
click at [125, 135] on input "checkbox" at bounding box center [126, 136] width 14 height 14
checkbox input "false"
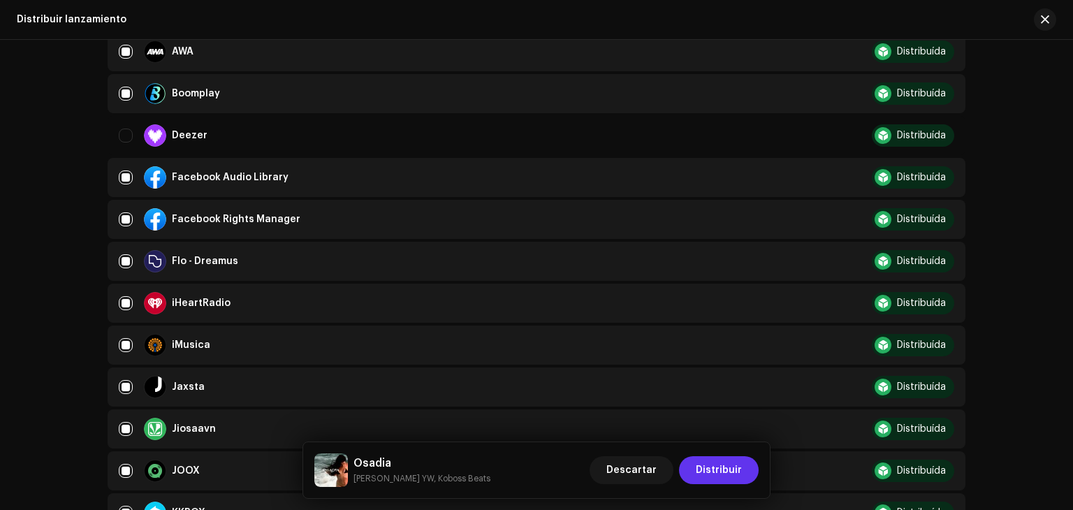
click at [739, 474] on span "Distribuir" at bounding box center [719, 470] width 46 height 28
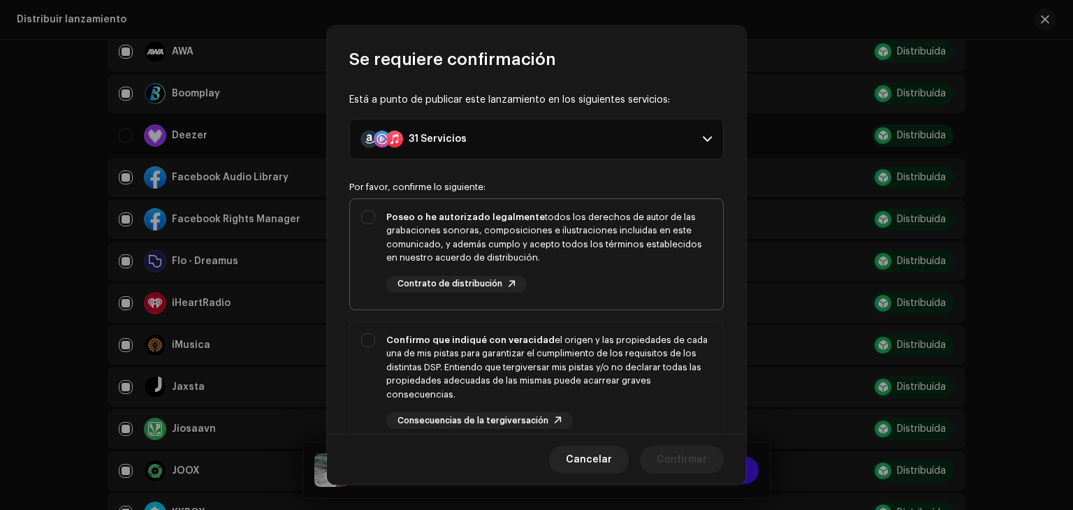
click at [366, 218] on div "Poseo o he autorizado legalmente todos los derechos de autor de las grabaciones…" at bounding box center [536, 251] width 373 height 105
checkbox input "true"
click at [369, 342] on div "Confirmo que indiqué con veracidad el origen y las propiedades de cada una de m…" at bounding box center [536, 381] width 373 height 119
checkbox input "true"
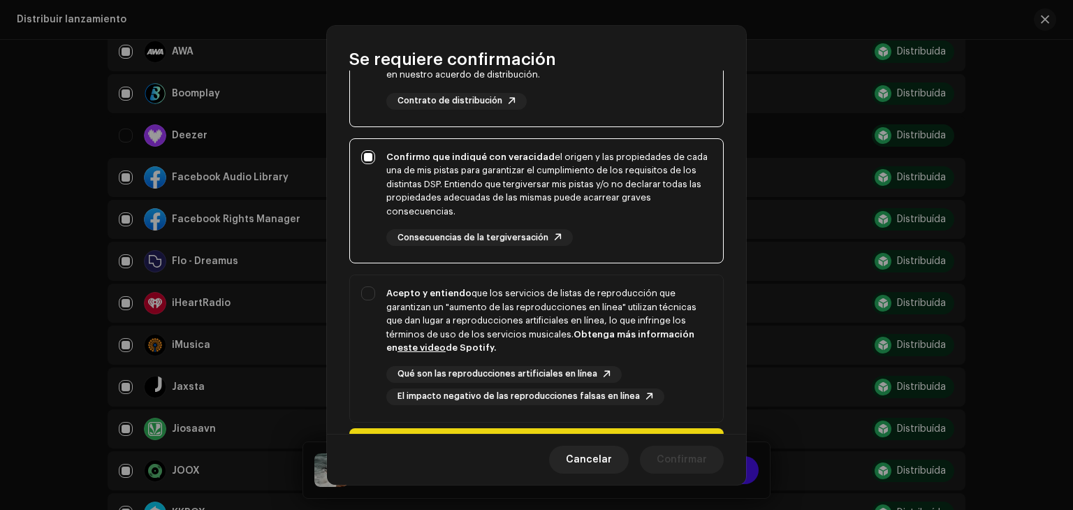
scroll to position [196, 0]
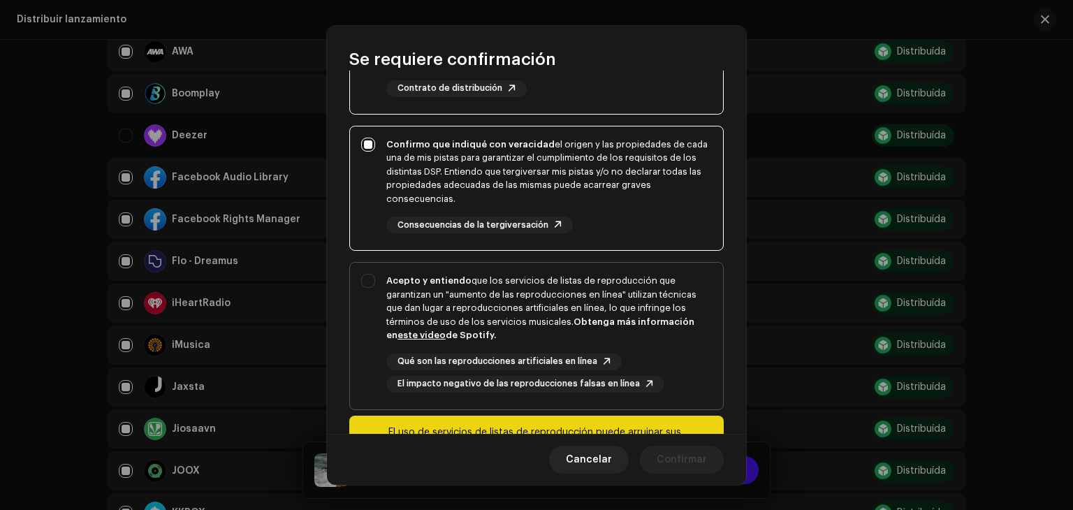
click at [366, 275] on div "Acepto y entiendo que los servicios de listas de reproducción que garantizan un…" at bounding box center [536, 333] width 373 height 141
checkbox input "true"
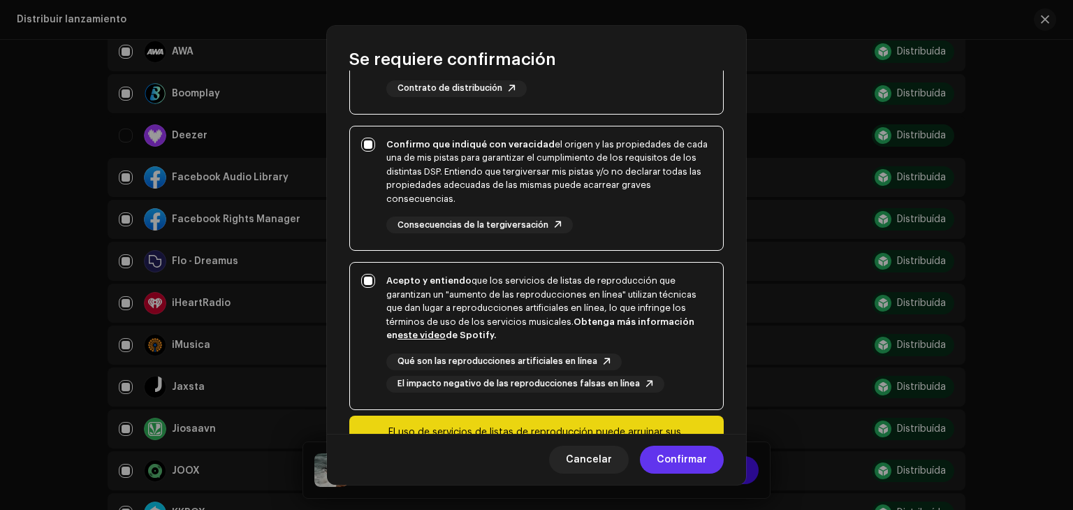
click at [697, 466] on span "Confirmar" at bounding box center [682, 460] width 50 height 28
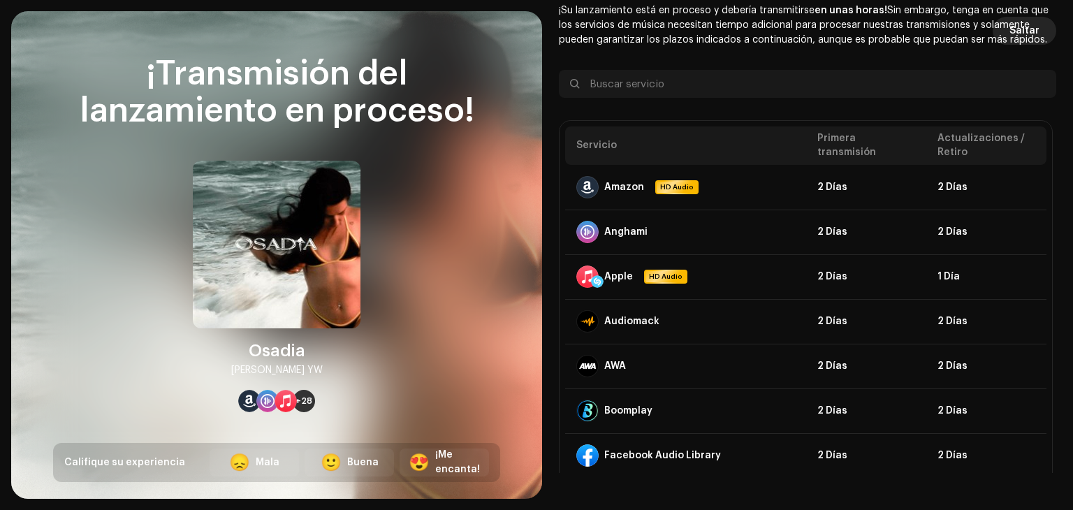
click at [1043, 26] on button "Saltar" at bounding box center [1025, 31] width 64 height 28
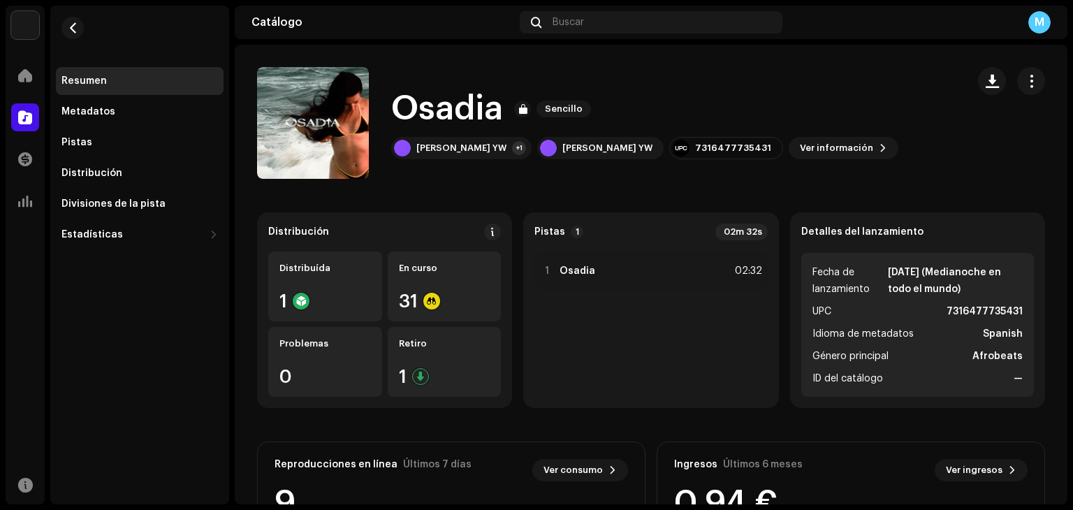
click at [1043, 26] on div "M" at bounding box center [1040, 22] width 22 height 22
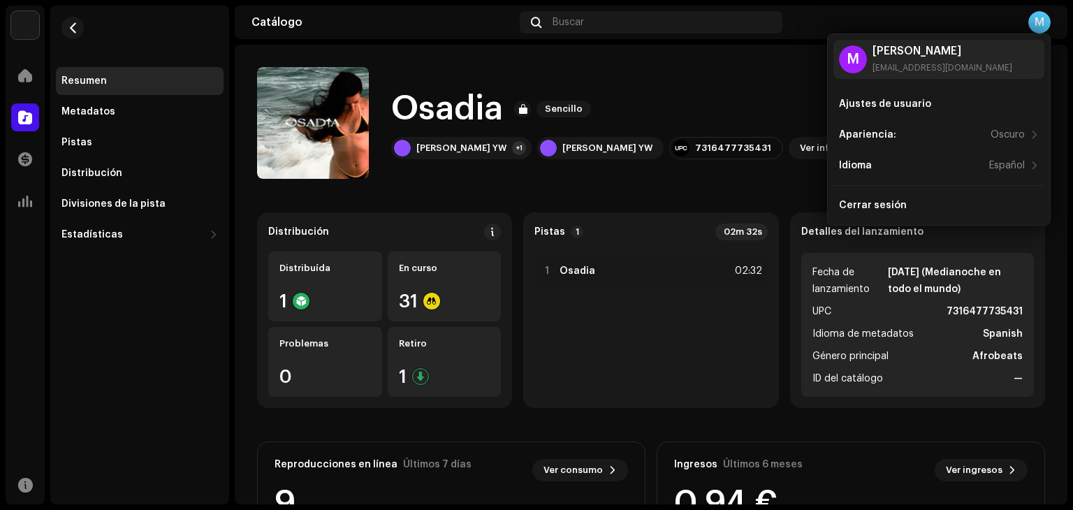
click at [764, 85] on div "[PERSON_NAME] YW +1 [PERSON_NAME] YW 7316477735431 Ver información" at bounding box center [606, 123] width 699 height 112
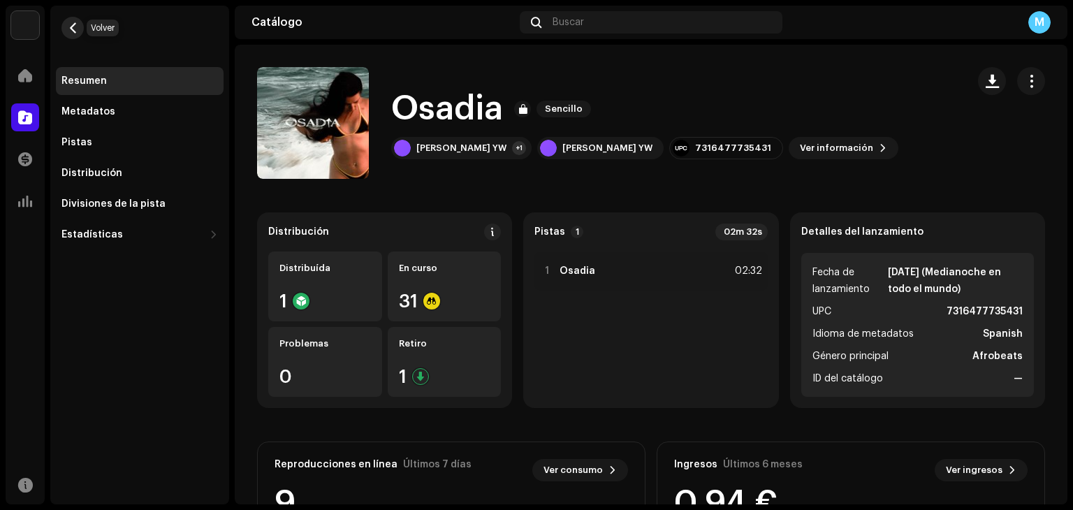
click at [73, 31] on span "button" at bounding box center [73, 27] width 10 height 11
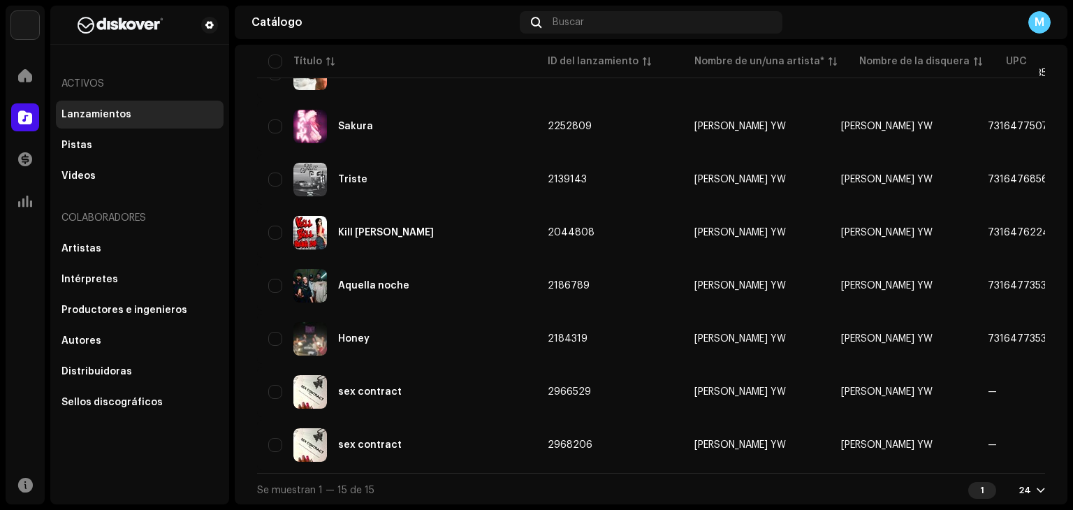
scroll to position [544, 0]
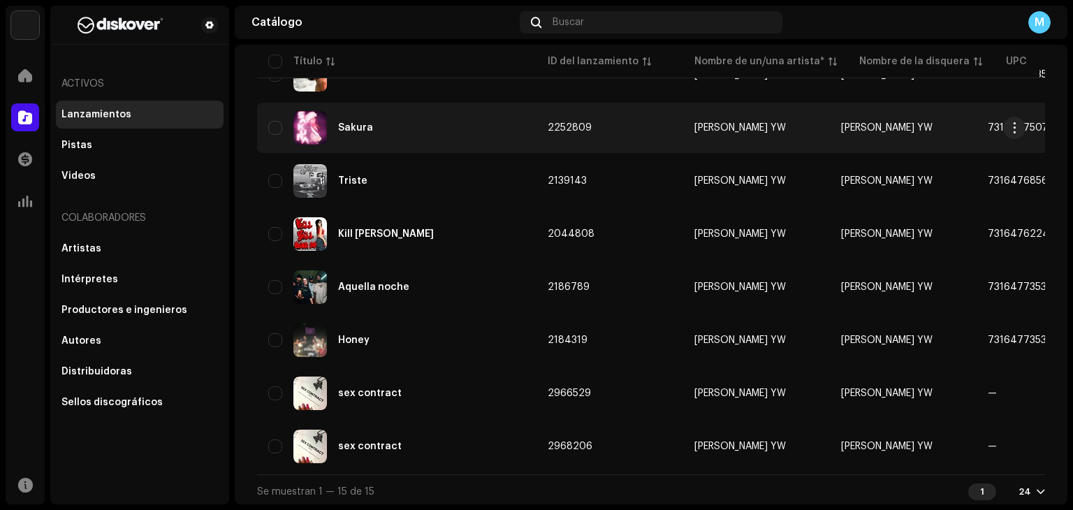
click at [352, 123] on div "Sakura" at bounding box center [355, 128] width 35 height 10
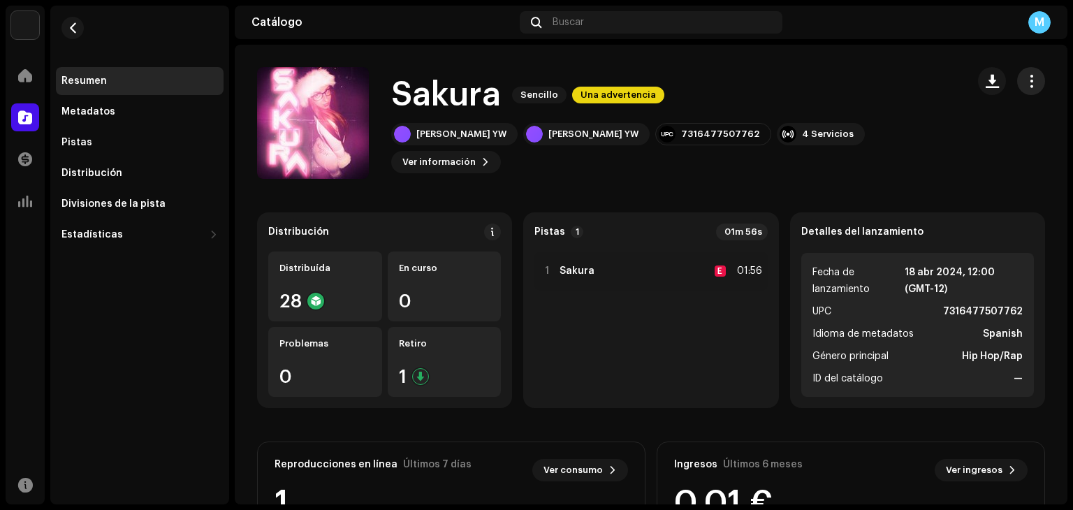
click at [1031, 84] on button "button" at bounding box center [1031, 81] width 28 height 28
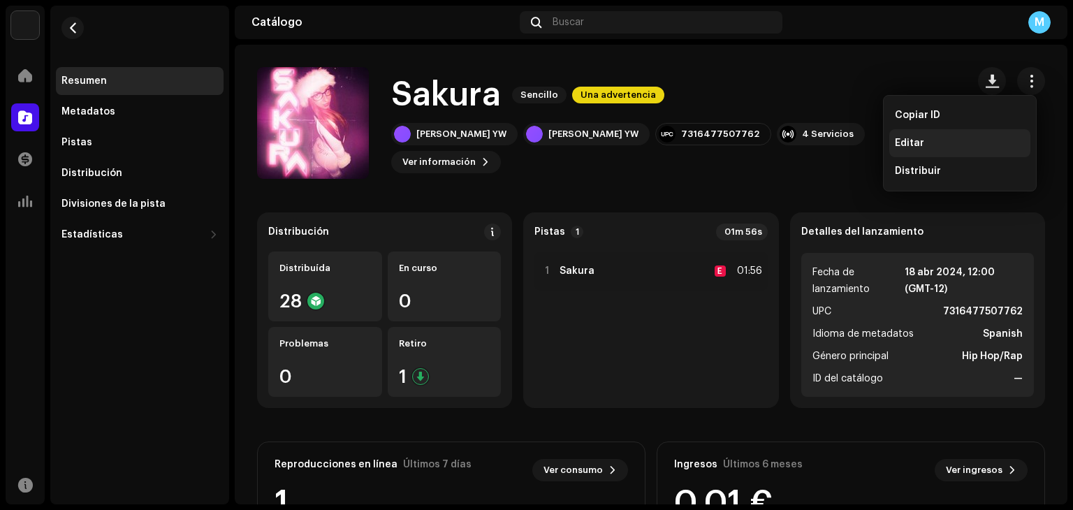
click at [939, 144] on div "Editar" at bounding box center [960, 143] width 130 height 11
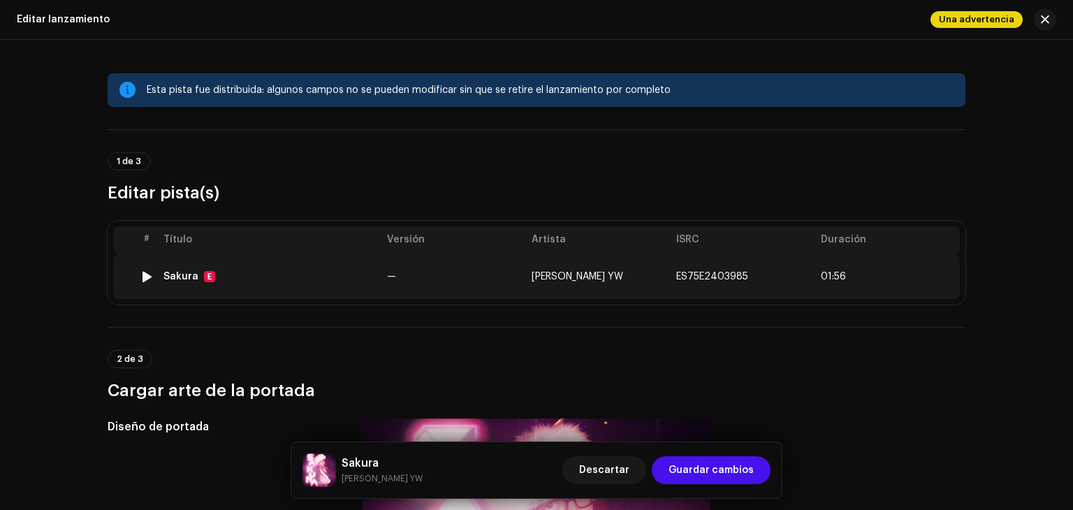
click at [696, 277] on span "ES75E2403985" at bounding box center [712, 277] width 72 height 10
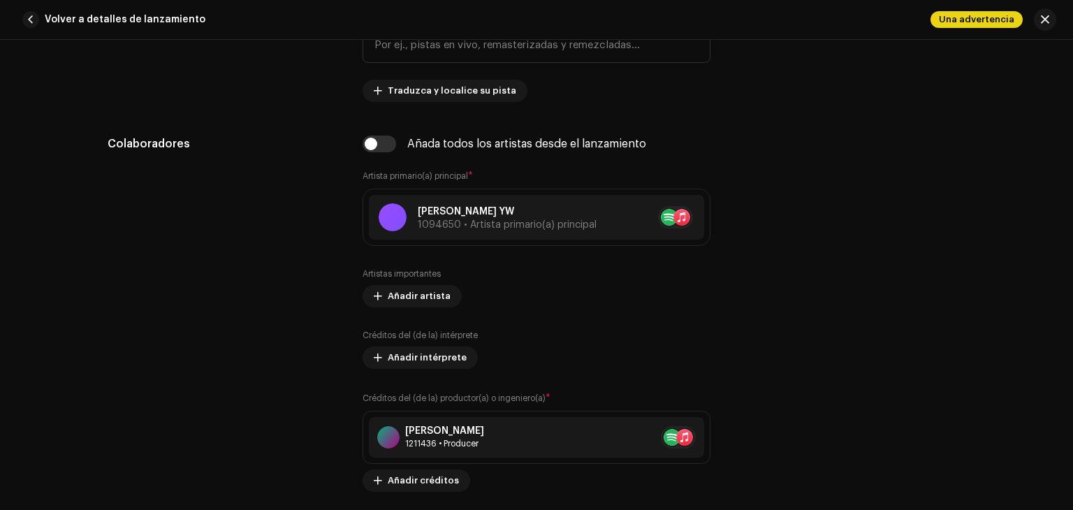
scroll to position [846, 0]
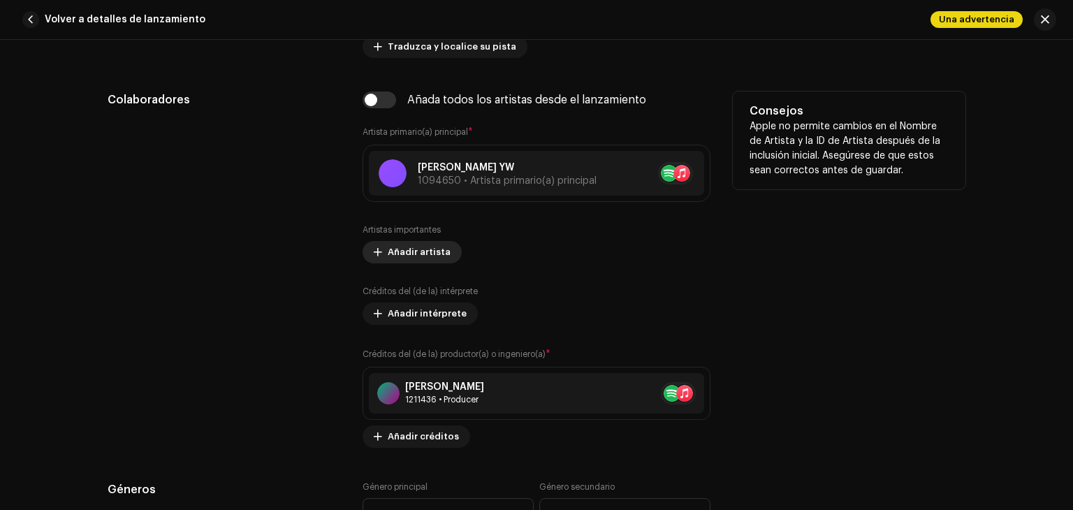
click at [416, 252] on span "Añadir artista" at bounding box center [419, 252] width 63 height 28
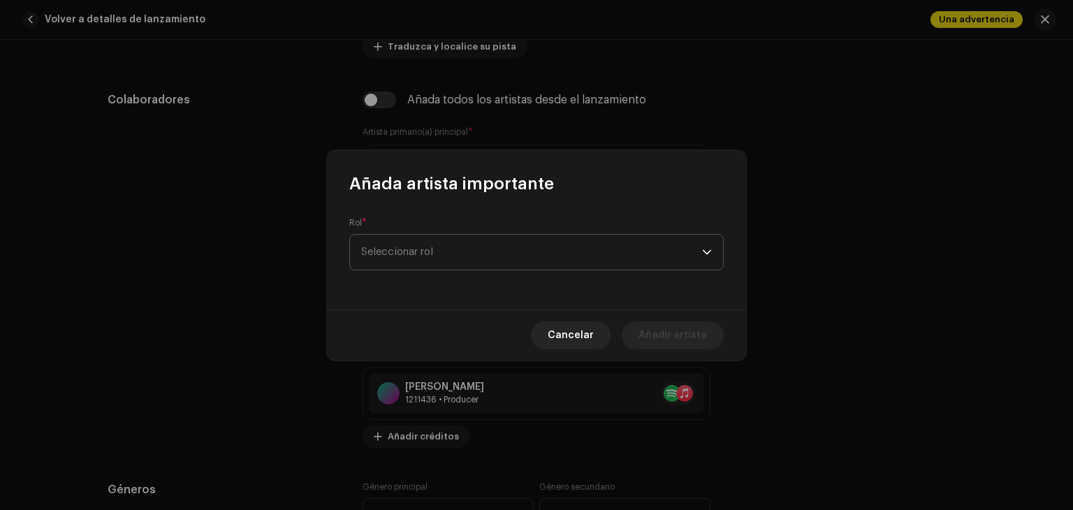
click at [429, 253] on span "Seleccionar rol" at bounding box center [531, 252] width 341 height 35
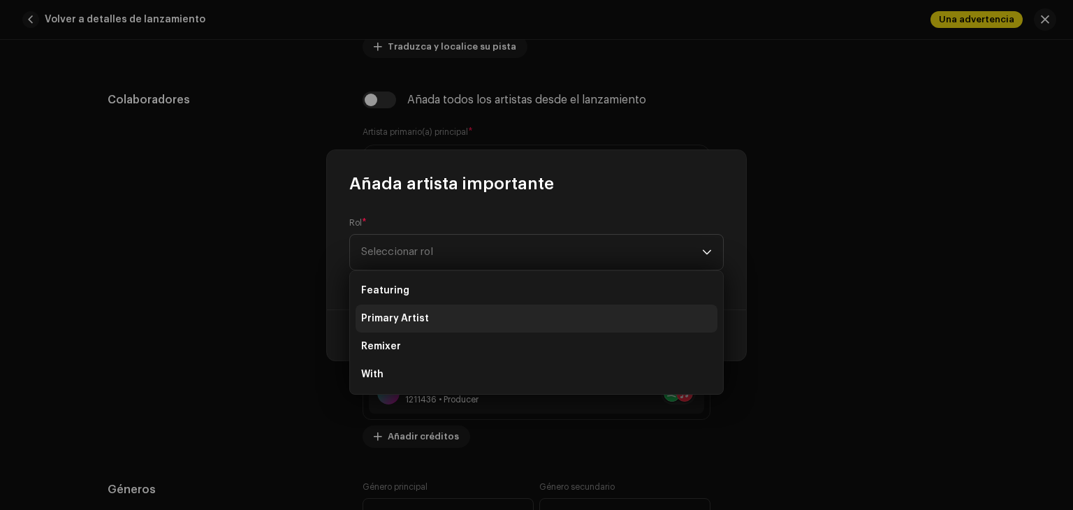
click at [416, 324] on span "Primary Artist" at bounding box center [395, 319] width 68 height 14
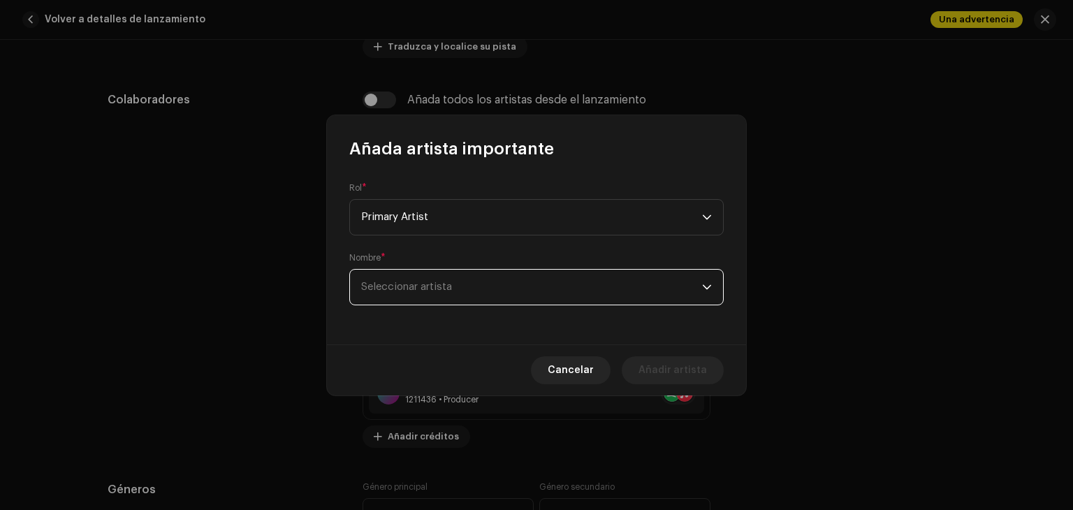
click at [449, 301] on span "Seleccionar artista" at bounding box center [531, 287] width 341 height 35
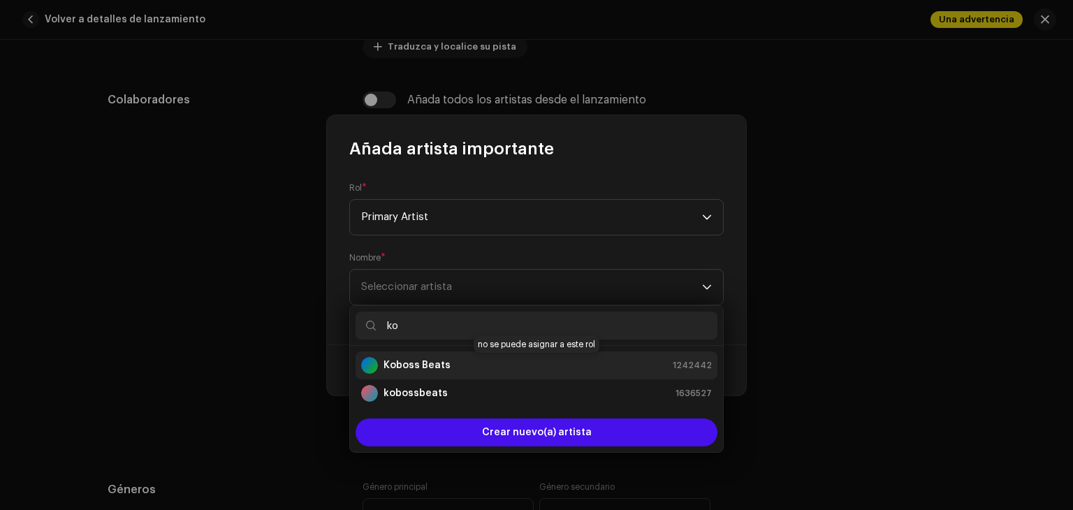
type input "ko"
click at [436, 368] on strong "Koboss Beats" at bounding box center [417, 365] width 67 height 14
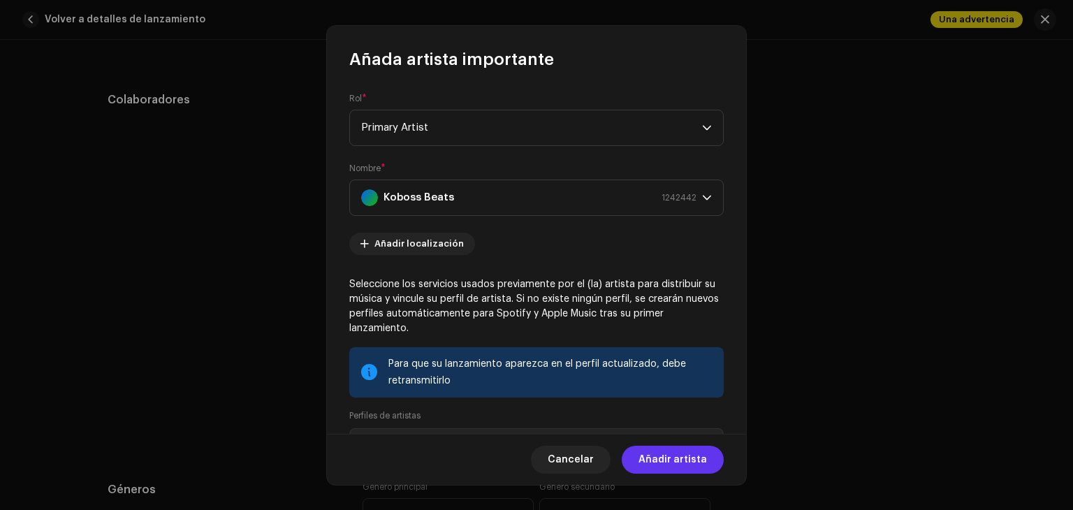
click at [681, 465] on span "Añadir artista" at bounding box center [673, 460] width 68 height 28
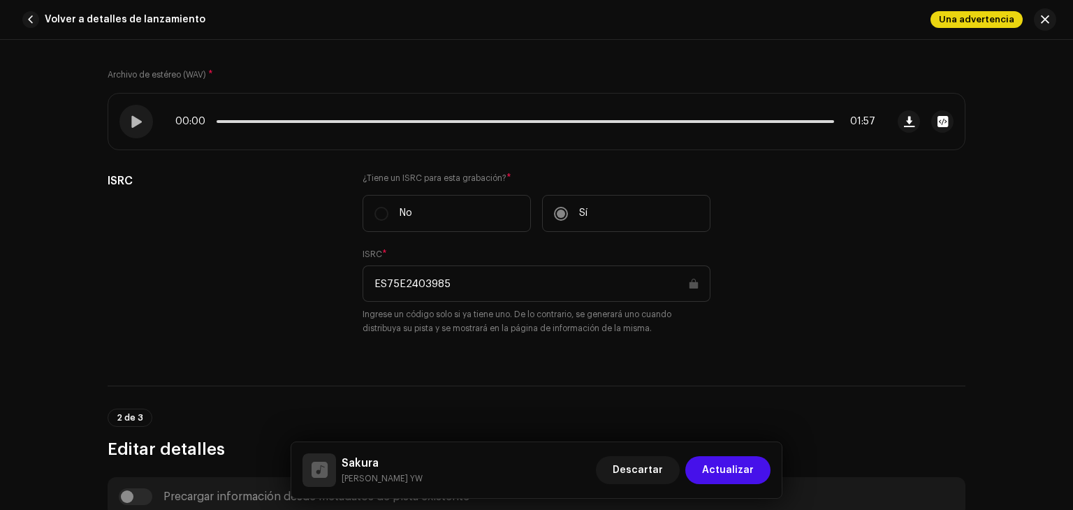
scroll to position [182, 0]
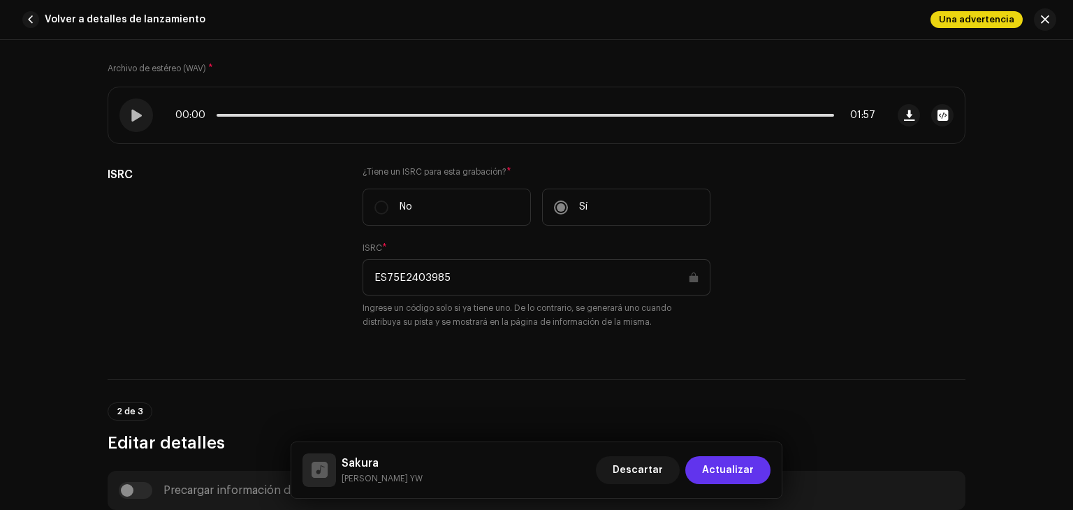
click at [710, 472] on span "Actualizar" at bounding box center [728, 470] width 52 height 28
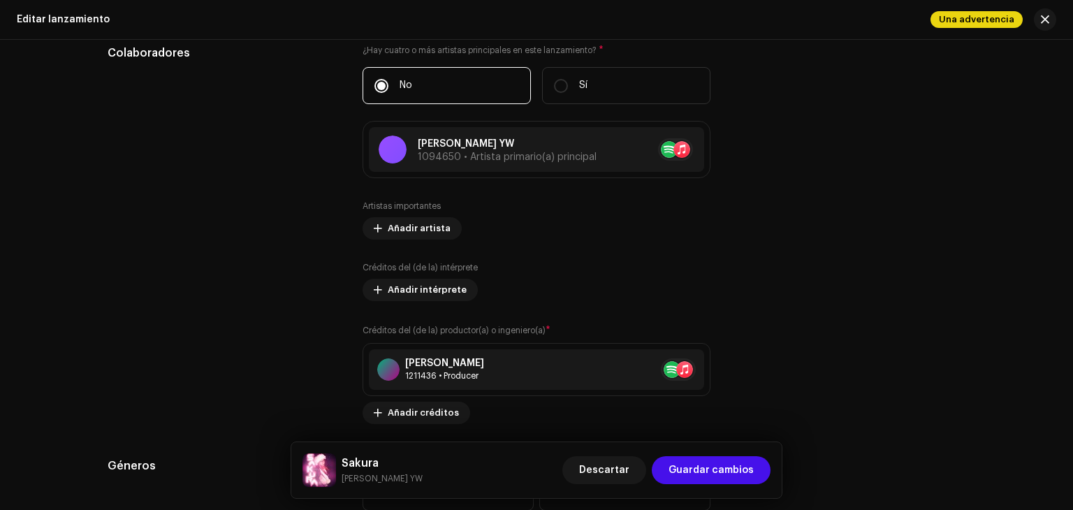
scroll to position [1421, 0]
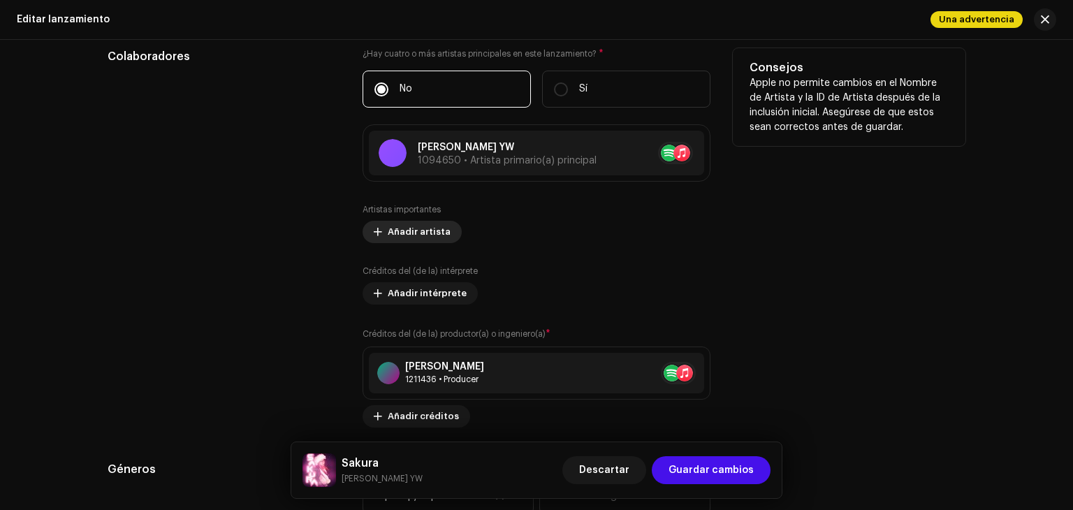
click at [424, 233] on span "Añadir artista" at bounding box center [419, 232] width 63 height 28
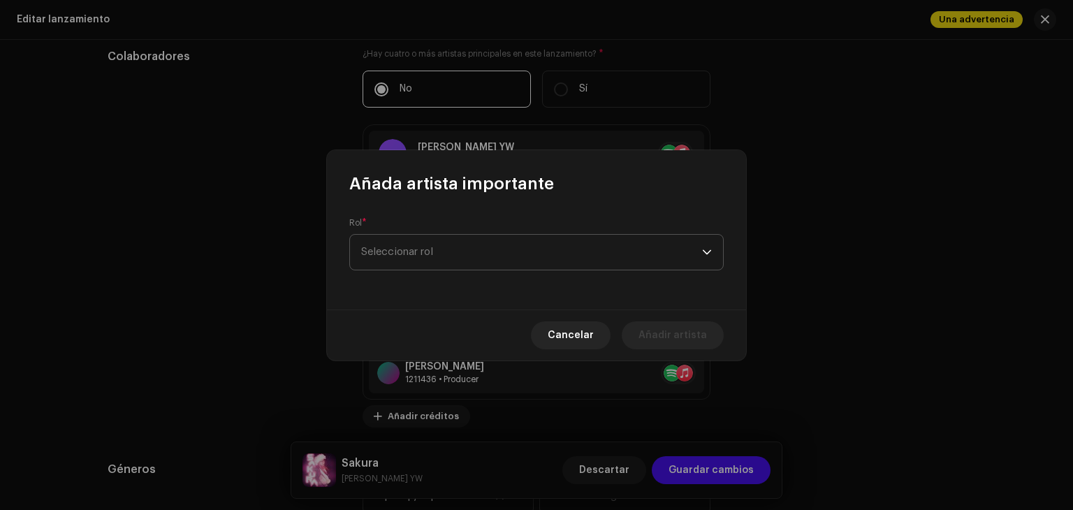
click at [424, 252] on span "Seleccionar rol" at bounding box center [531, 252] width 341 height 35
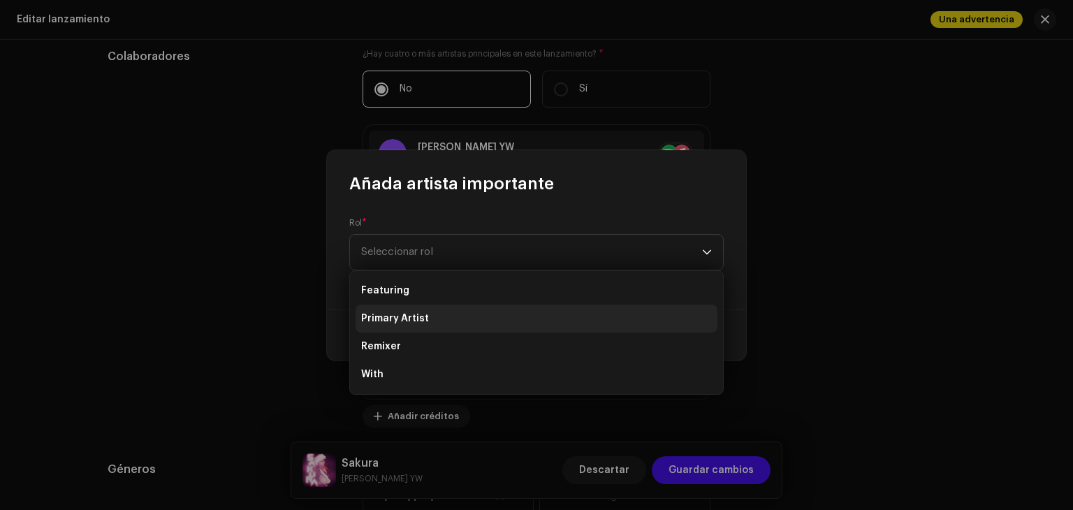
click at [422, 322] on span "Primary Artist" at bounding box center [395, 319] width 68 height 14
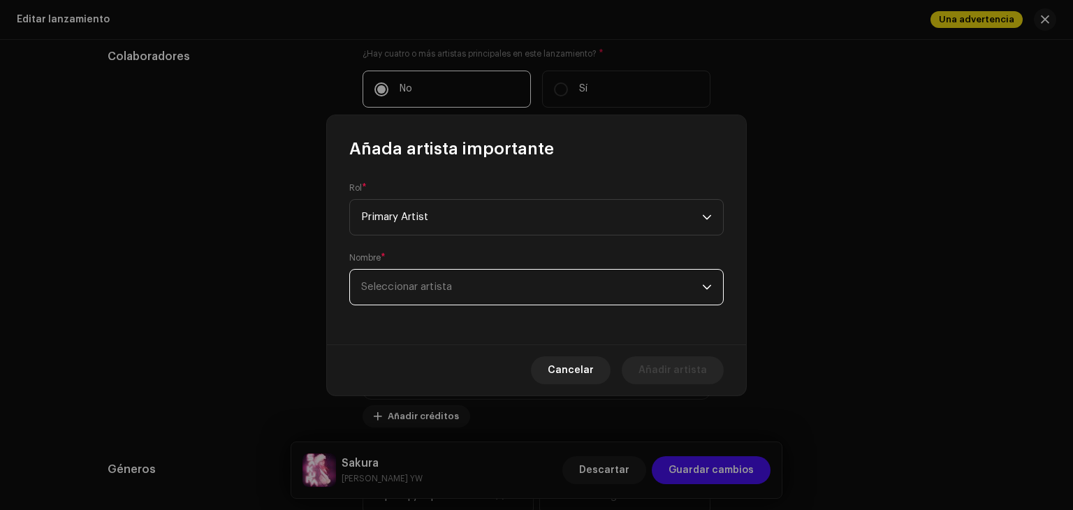
click at [461, 286] on span "Seleccionar artista" at bounding box center [531, 287] width 341 height 35
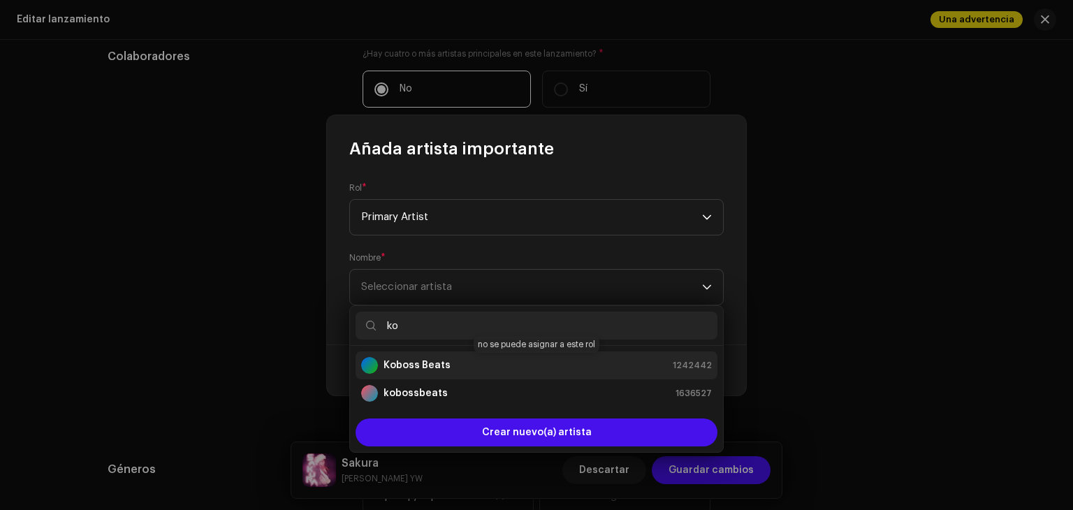
type input "ko"
click at [429, 362] on strong "Koboss Beats" at bounding box center [417, 365] width 67 height 14
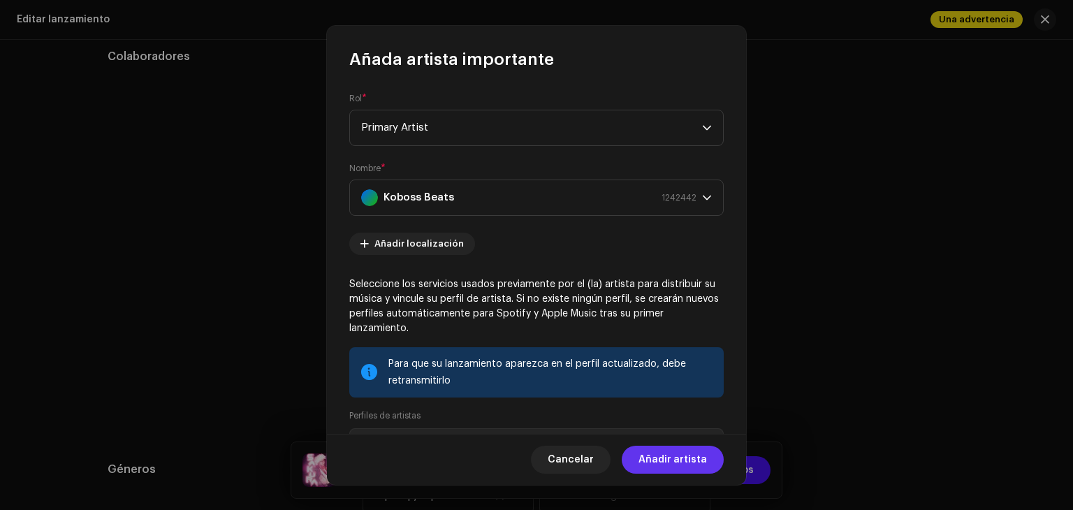
click at [674, 463] on span "Añadir artista" at bounding box center [673, 460] width 68 height 28
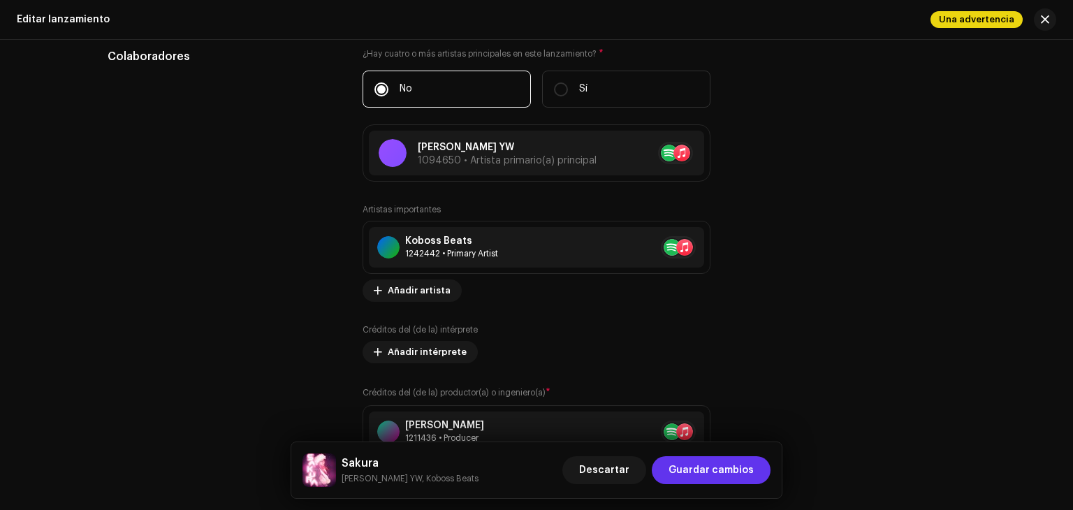
click at [695, 472] on span "Guardar cambios" at bounding box center [711, 470] width 85 height 28
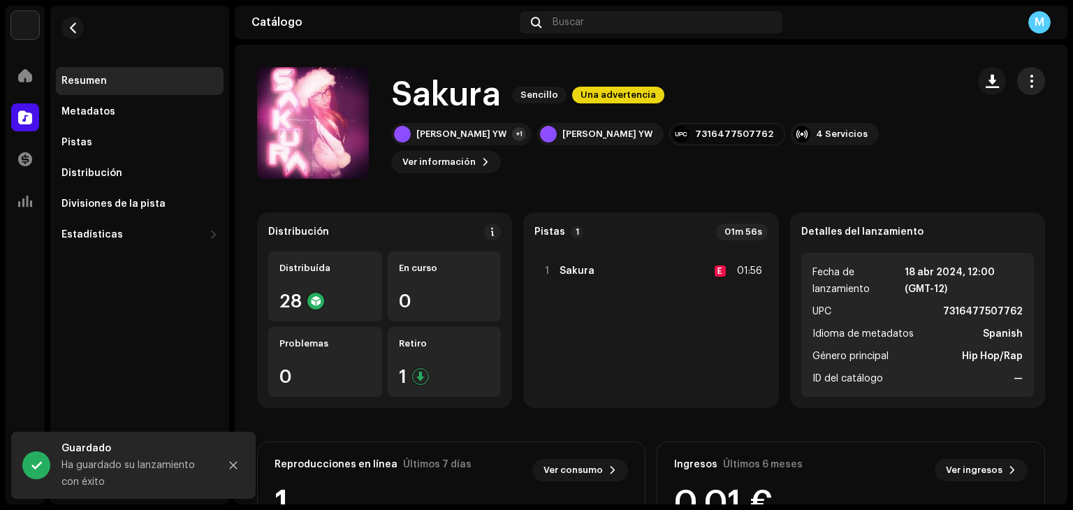
click at [1025, 75] on span "button" at bounding box center [1031, 80] width 13 height 11
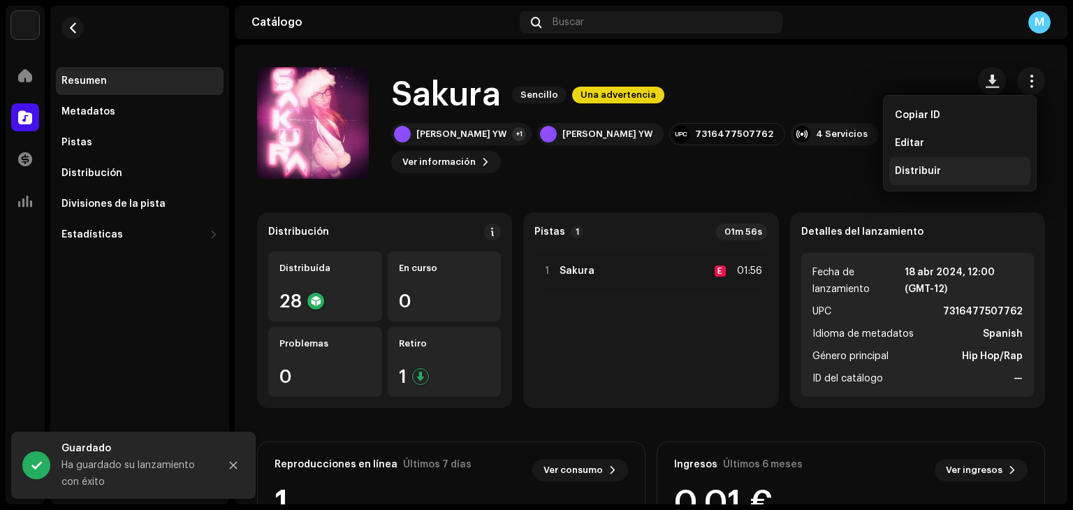
click at [945, 162] on div "Distribuir" at bounding box center [960, 171] width 141 height 28
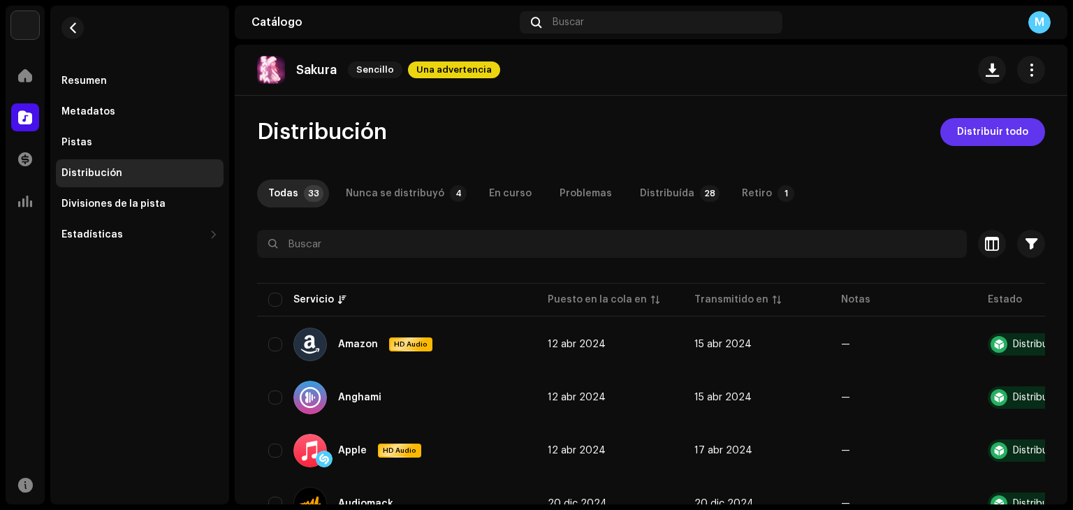
click at [992, 129] on span "Distribuir todo" at bounding box center [992, 132] width 71 height 28
click at [993, 136] on span "Distribuir todo" at bounding box center [992, 132] width 71 height 28
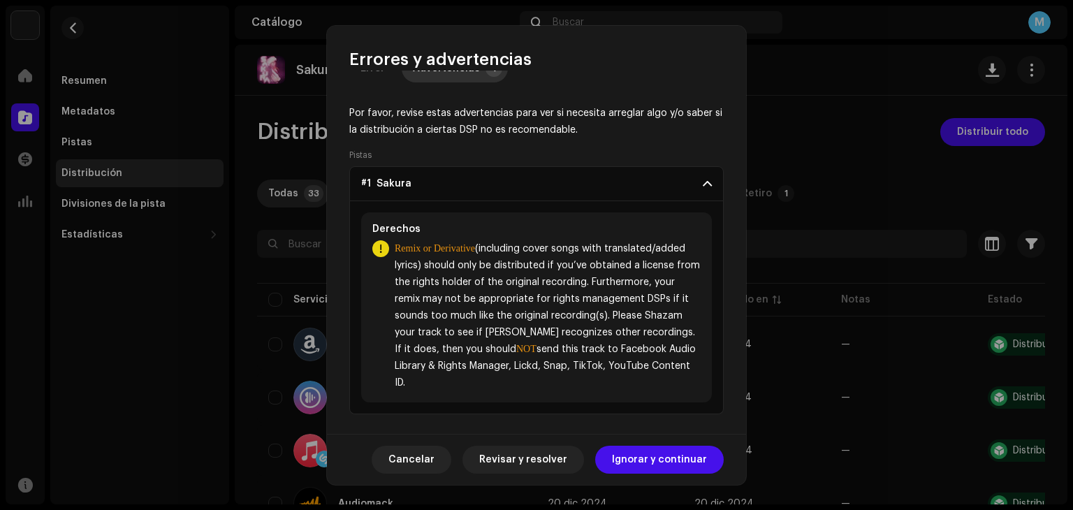
scroll to position [42, 0]
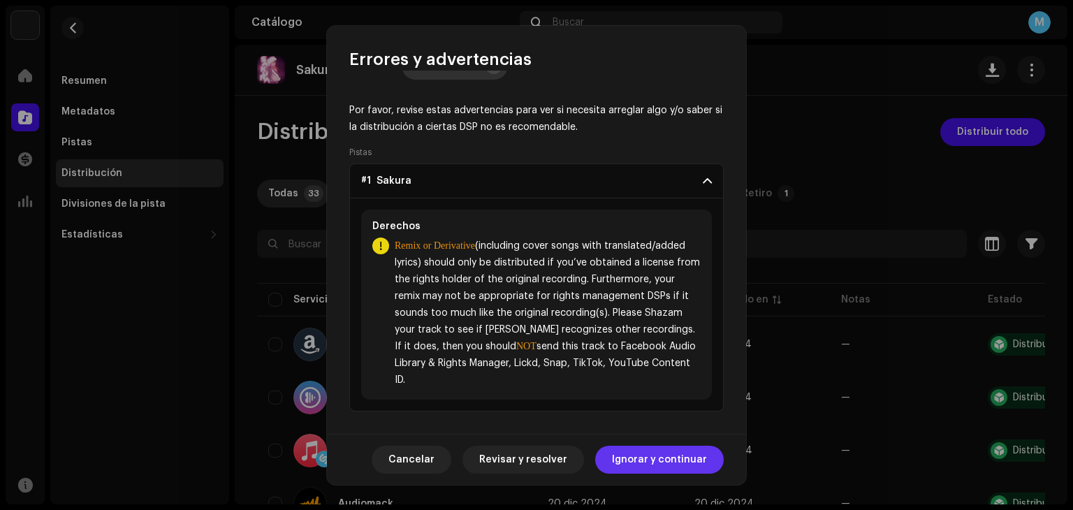
click at [661, 460] on span "Ignorar y continuar" at bounding box center [659, 460] width 95 height 28
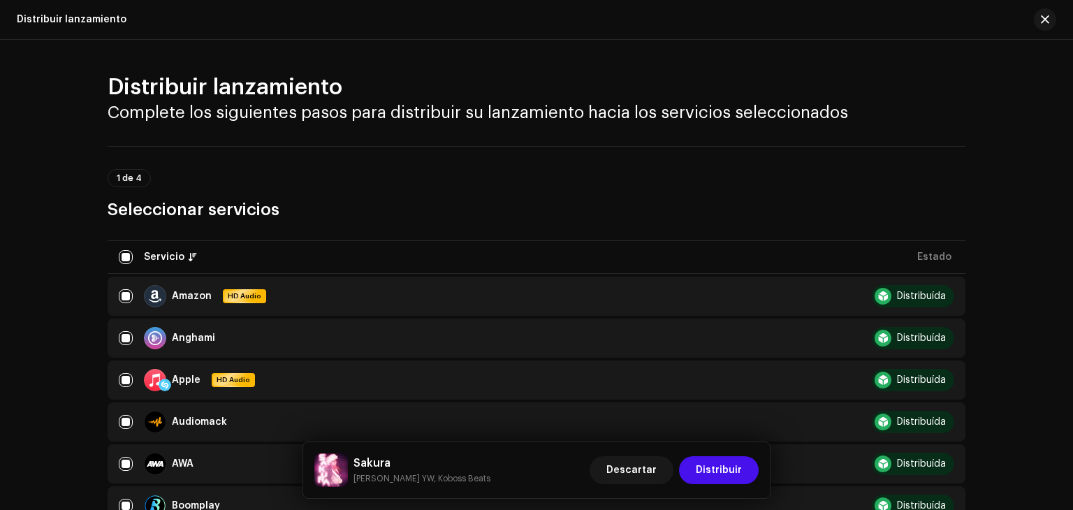
click at [709, 467] on span "Distribuir" at bounding box center [719, 470] width 46 height 28
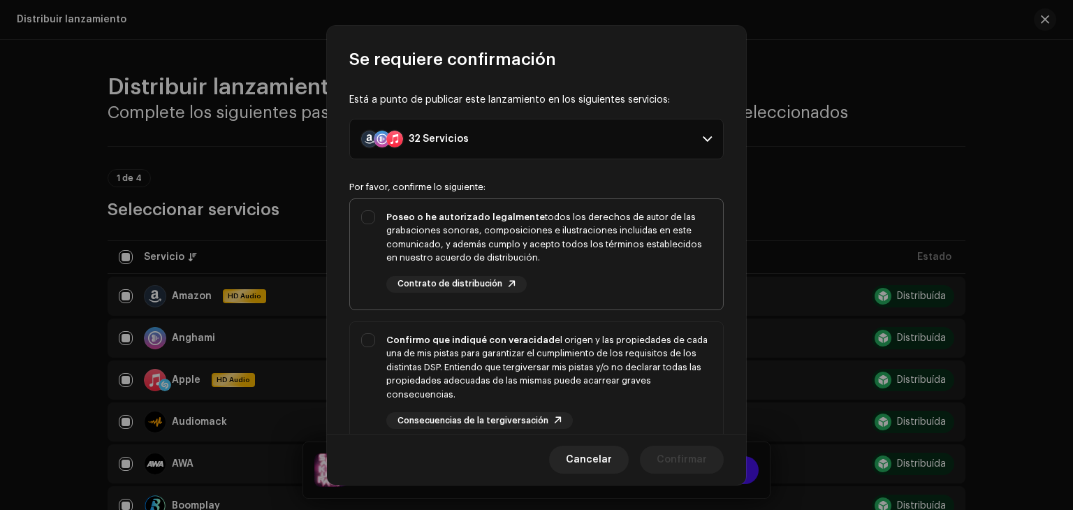
click at [365, 227] on div "Poseo o he autorizado legalmente todos los derechos de autor de las grabaciones…" at bounding box center [536, 251] width 373 height 105
checkbox input "true"
click at [363, 336] on div "Confirmo que indiqué con veracidad el origen y las propiedades de cada una de m…" at bounding box center [536, 381] width 373 height 119
checkbox input "true"
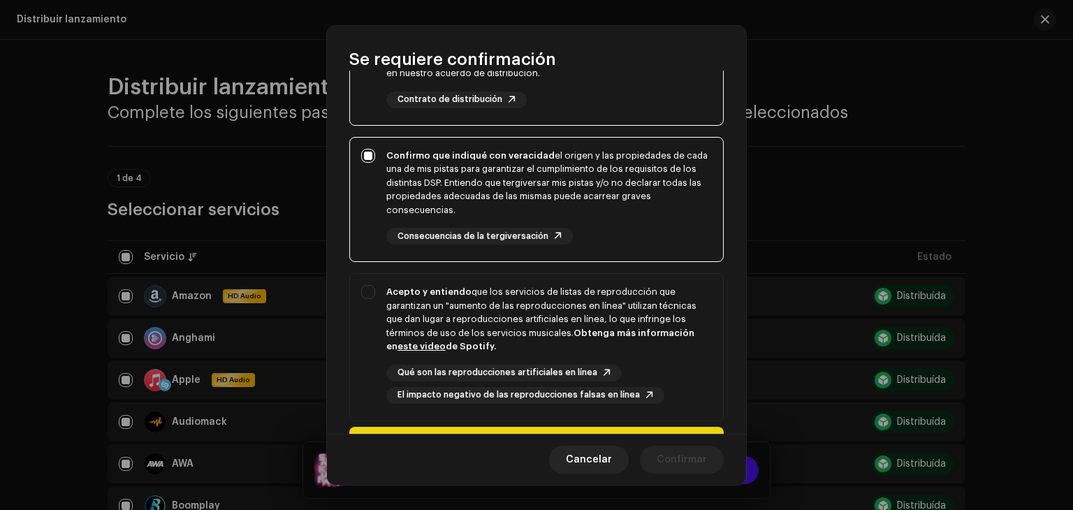
scroll to position [194, 0]
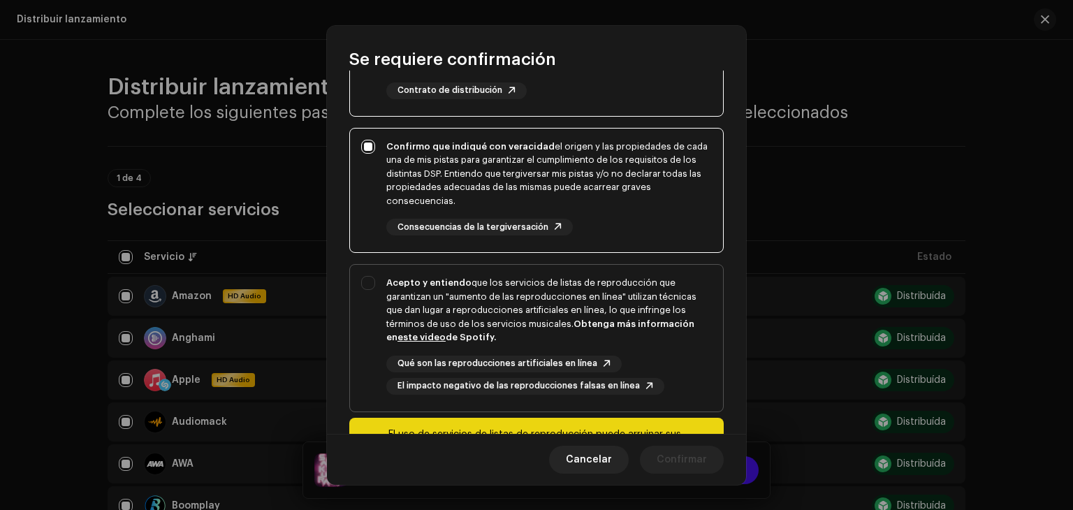
click at [366, 280] on div "Acepto y entiendo que los servicios de listas de reproducción que garantizan un…" at bounding box center [536, 335] width 373 height 141
checkbox input "true"
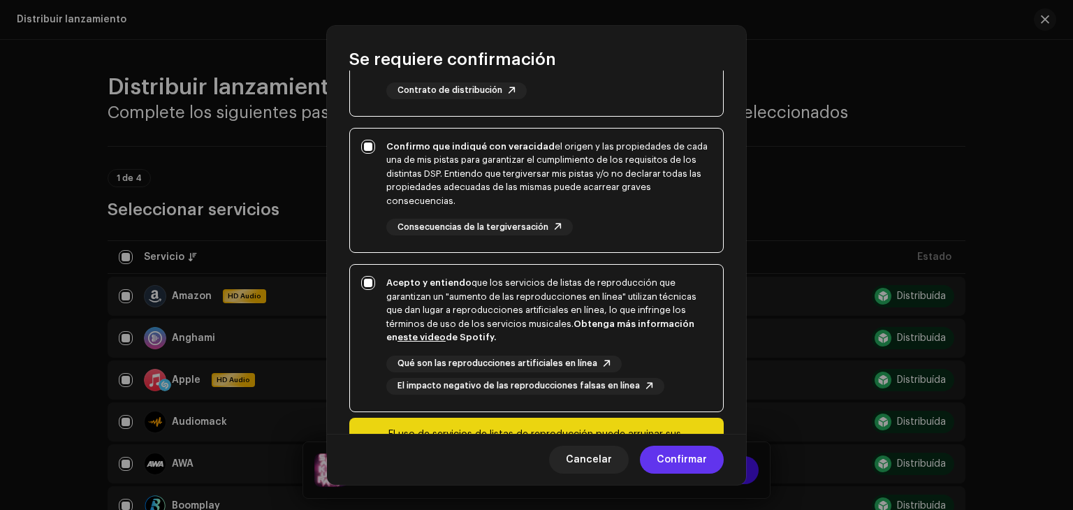
click at [683, 463] on span "Confirmar" at bounding box center [682, 460] width 50 height 28
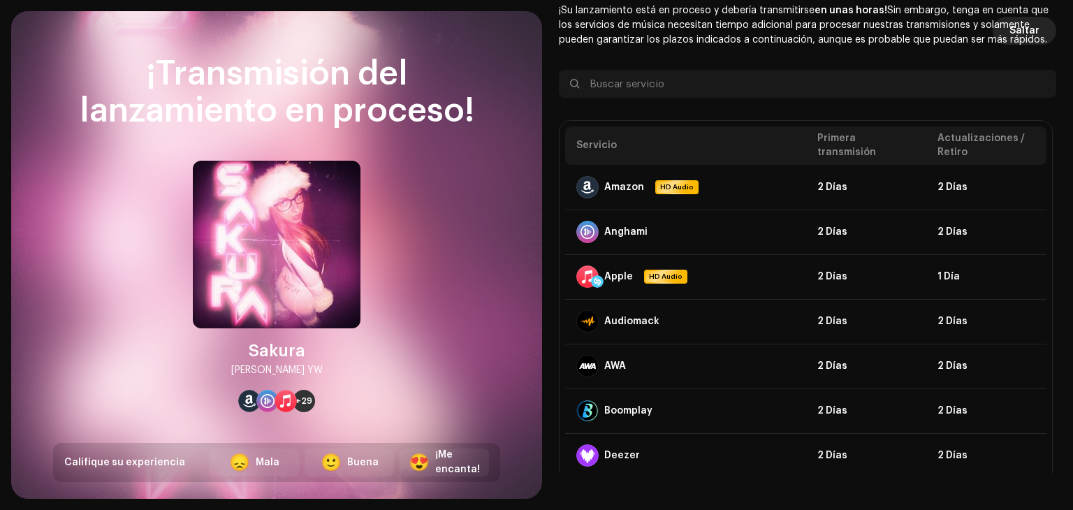
click at [1029, 29] on span "Saltar" at bounding box center [1025, 31] width 30 height 28
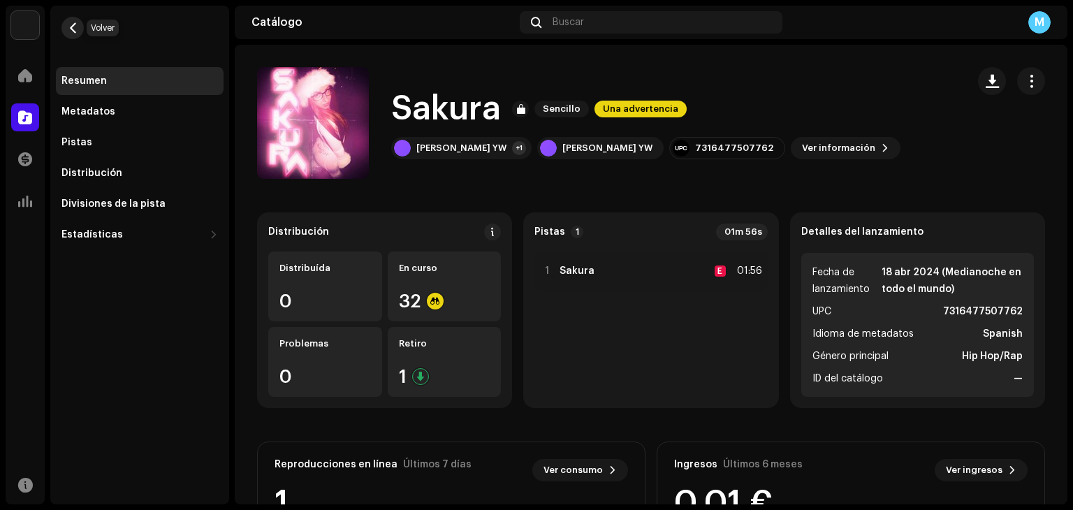
click at [73, 27] on span "button" at bounding box center [73, 27] width 10 height 11
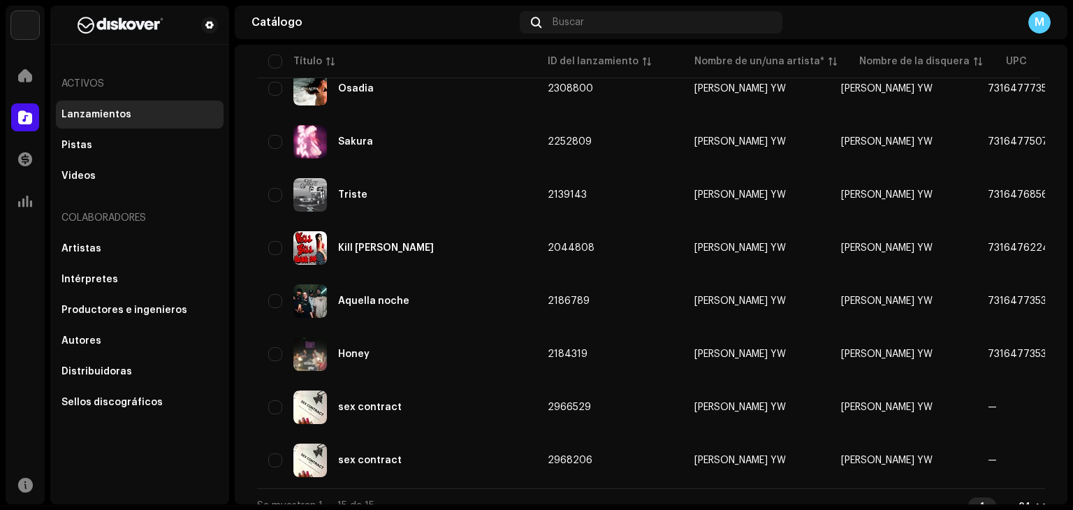
scroll to position [553, 0]
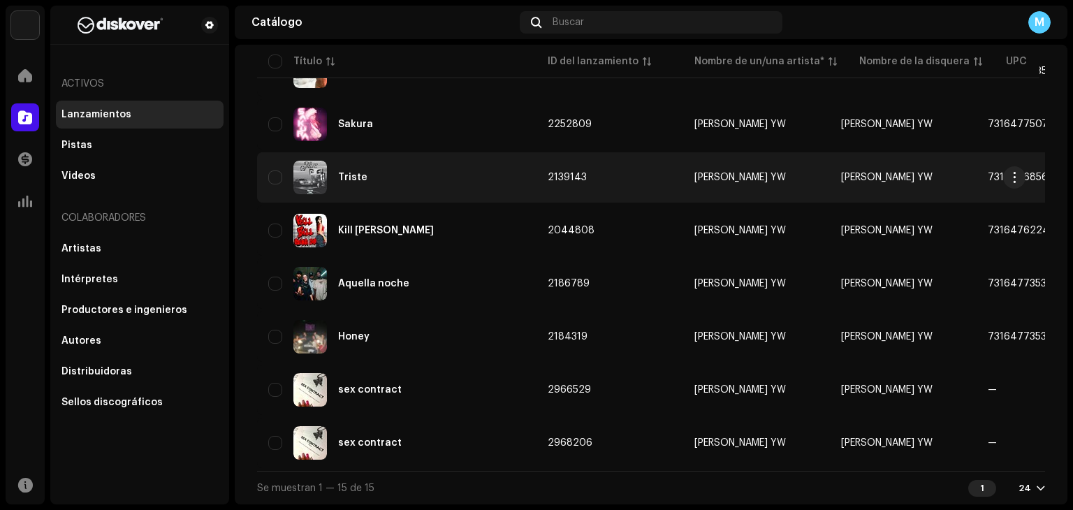
click at [352, 173] on div "Triste" at bounding box center [352, 178] width 29 height 10
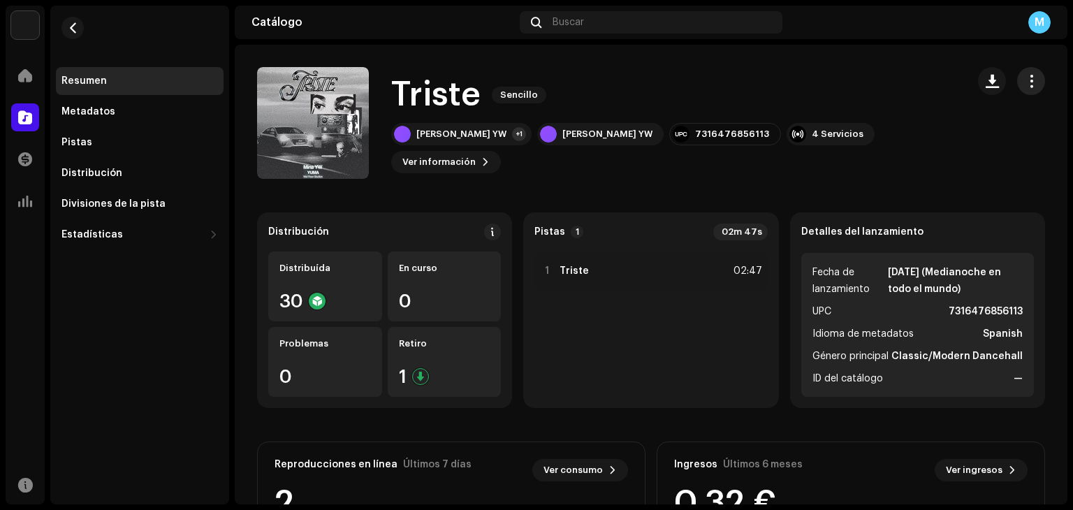
click at [1025, 78] on span "button" at bounding box center [1031, 80] width 13 height 11
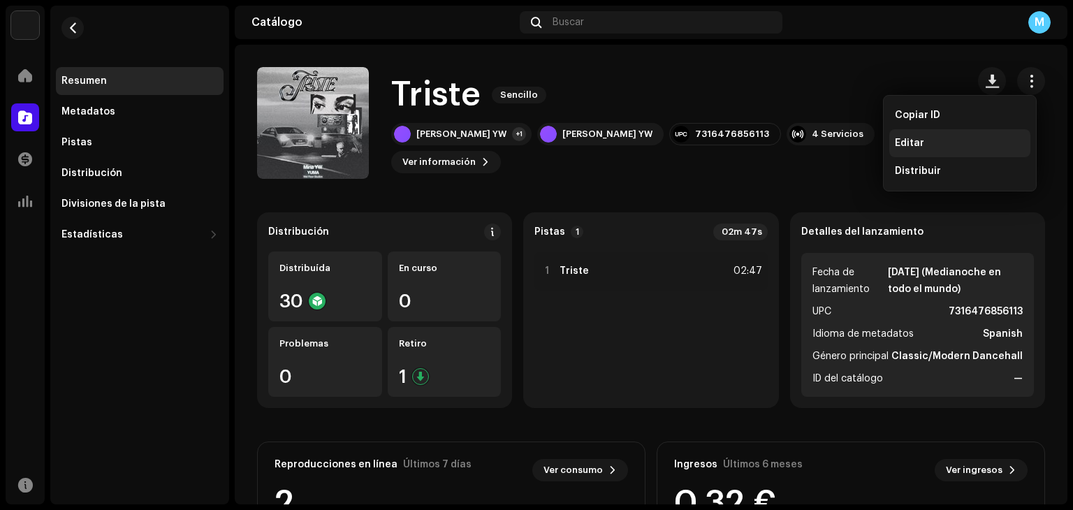
click at [935, 140] on div "Editar" at bounding box center [960, 143] width 130 height 11
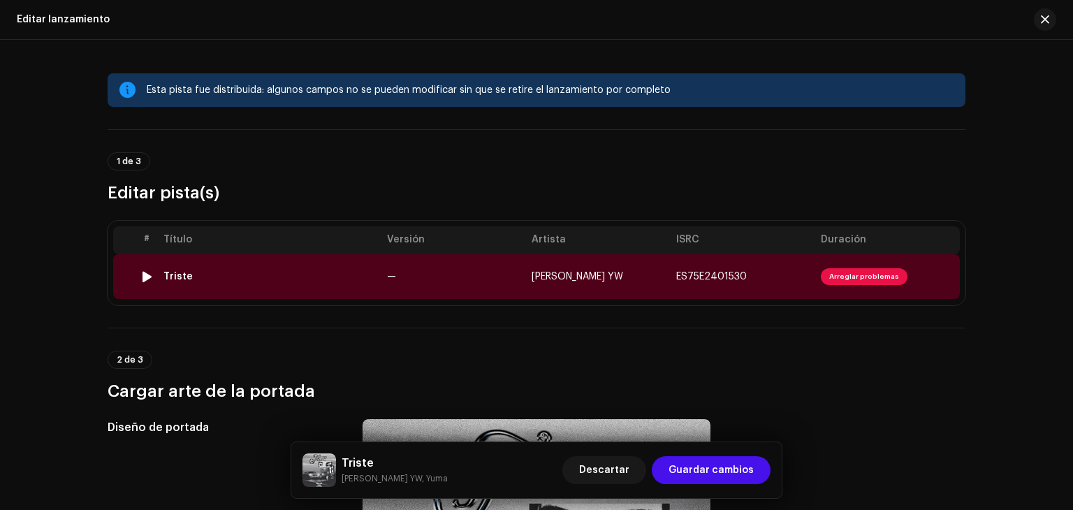
click at [860, 277] on span "Arreglar problemas" at bounding box center [864, 276] width 87 height 17
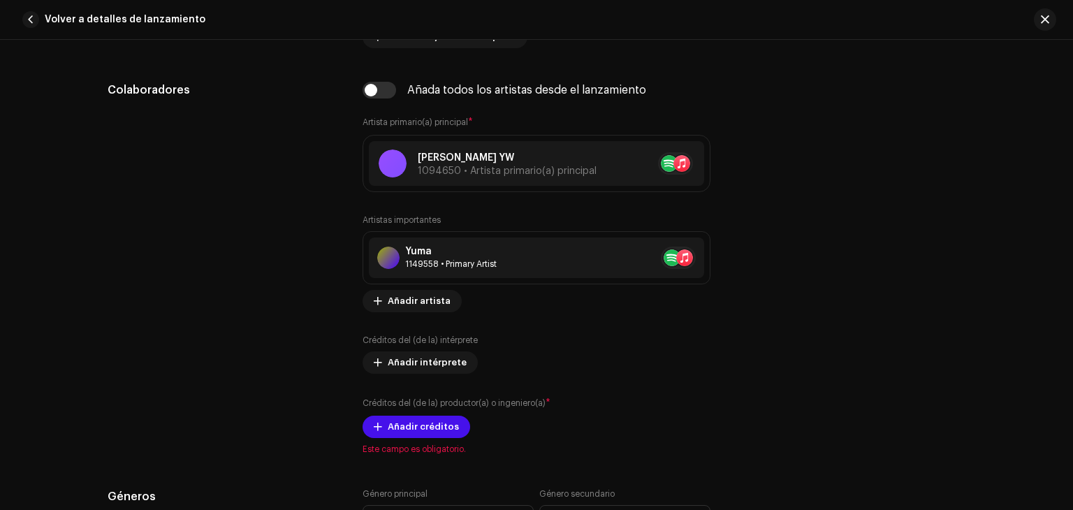
scroll to position [878, 0]
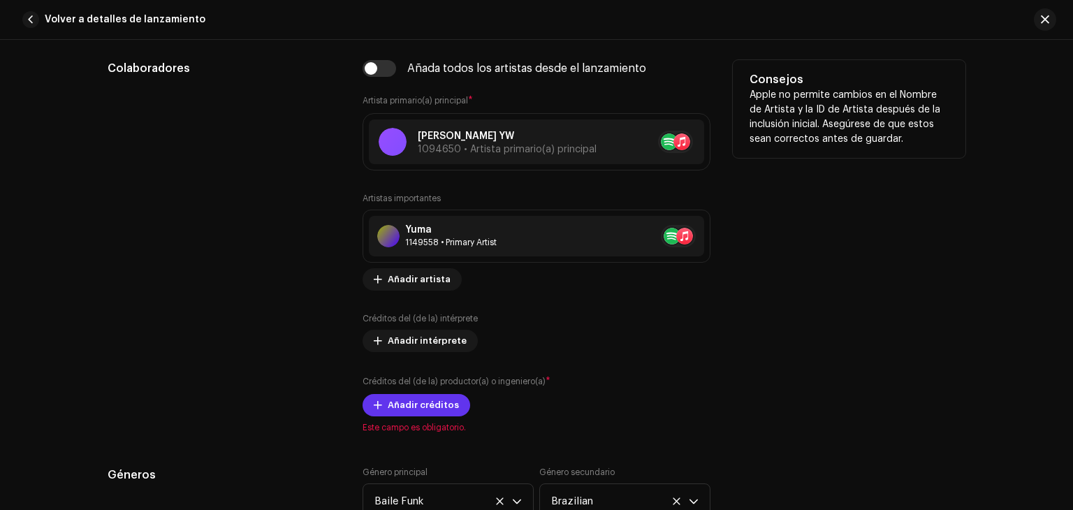
click at [414, 403] on span "Añadir créditos" at bounding box center [423, 405] width 71 height 28
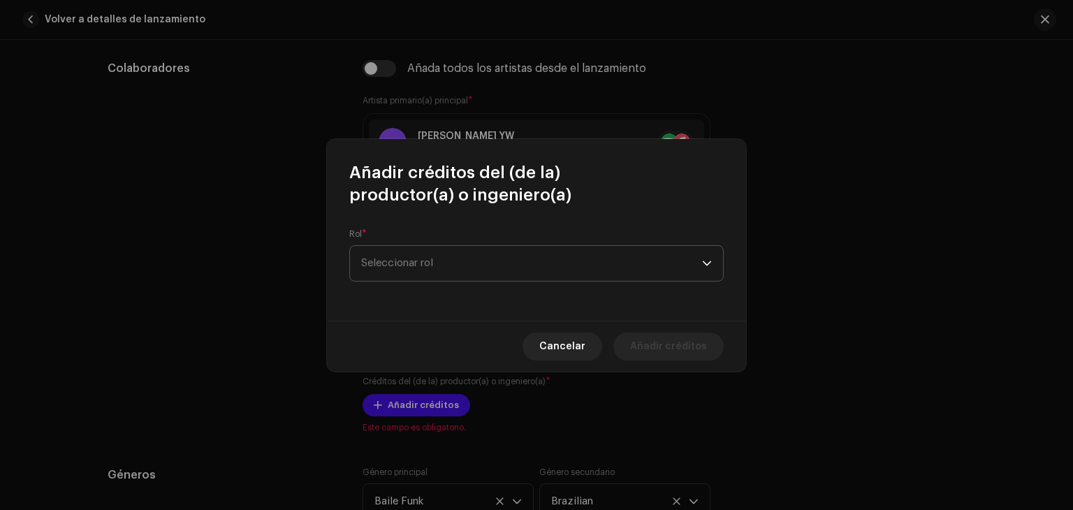
click at [481, 267] on span "Seleccionar rol" at bounding box center [531, 263] width 341 height 35
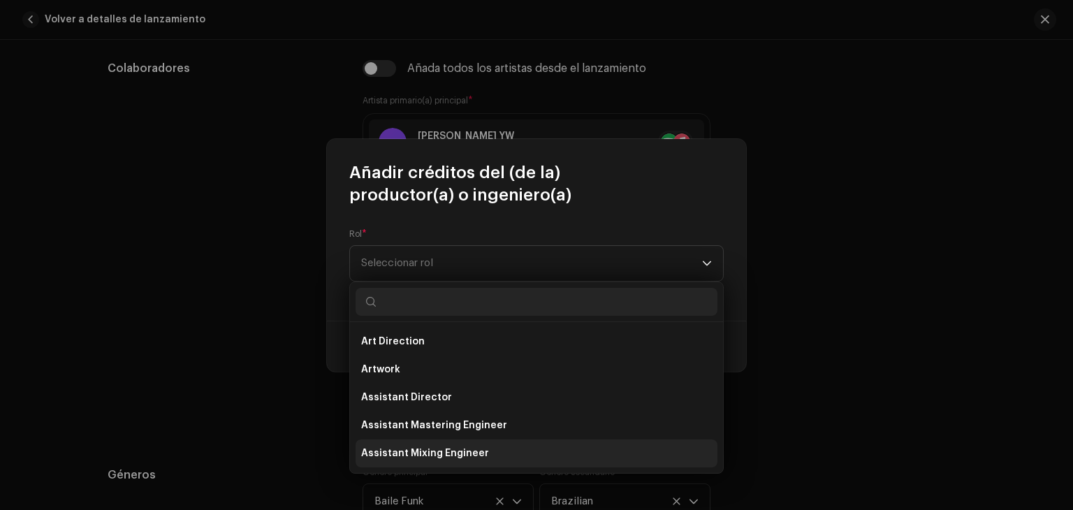
click at [545, 451] on li "Assistant Mixing Engineer" at bounding box center [537, 454] width 362 height 28
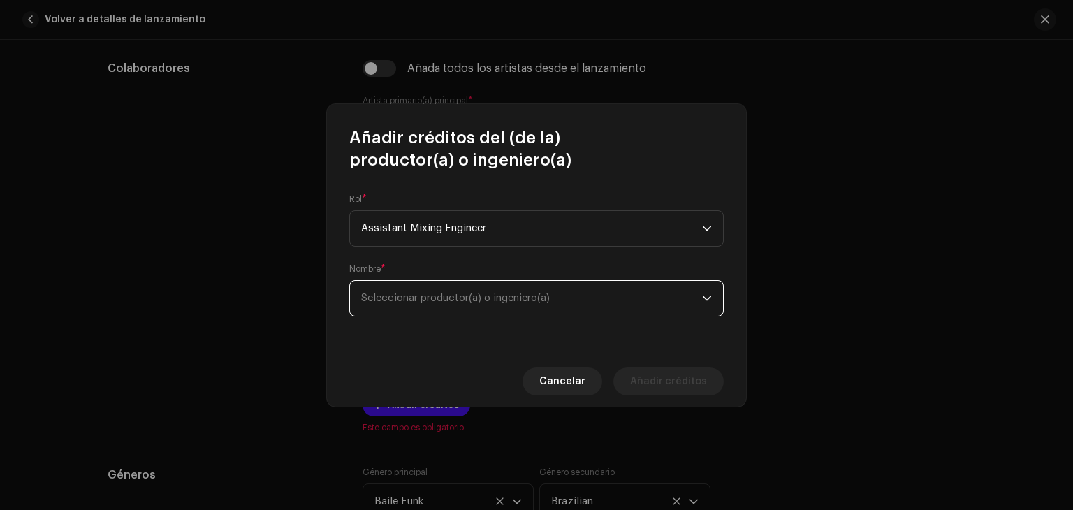
click at [553, 305] on span "Seleccionar productor(a) o ingeniero(a)" at bounding box center [531, 298] width 341 height 35
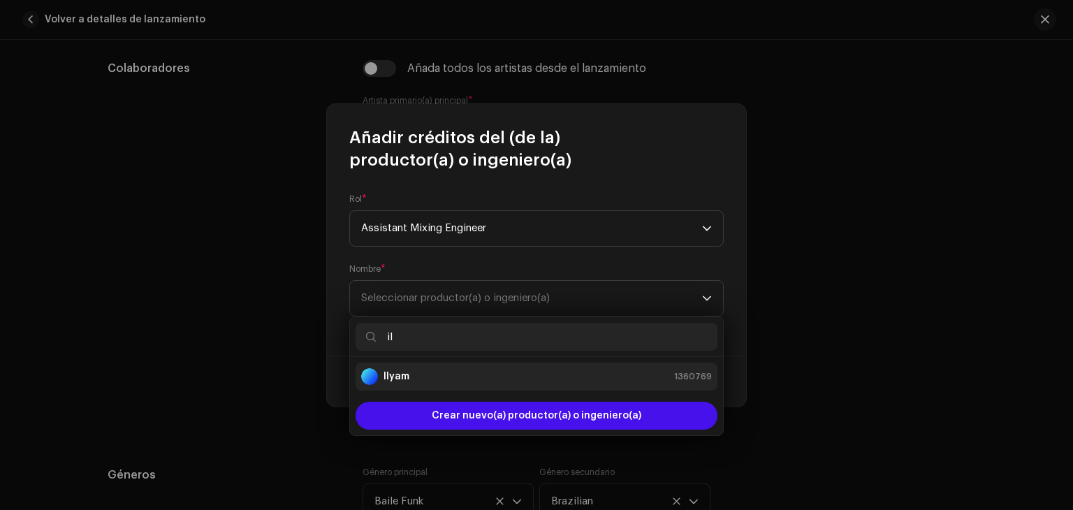
type input "il"
click at [456, 368] on div "Ilyam 1360769" at bounding box center [536, 376] width 351 height 17
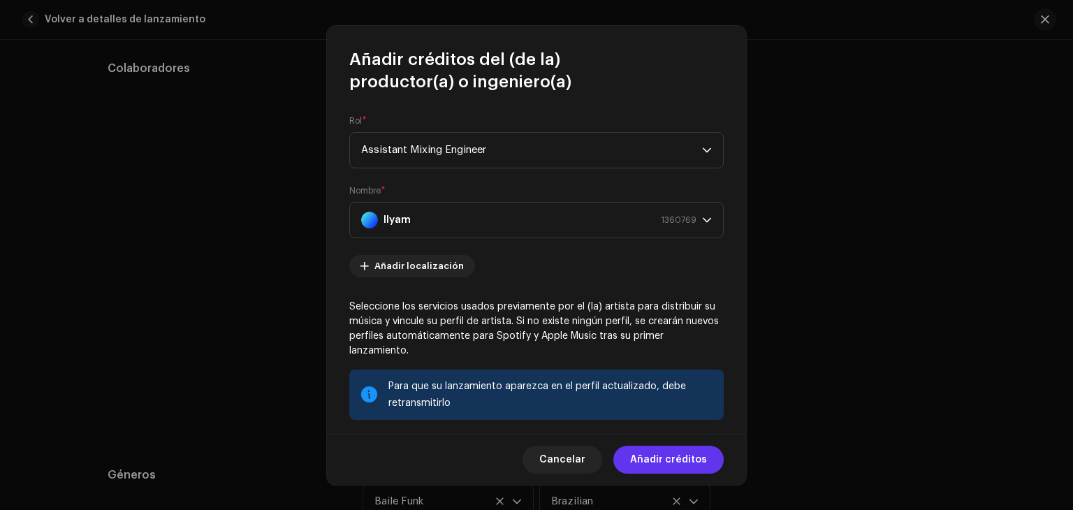
click at [657, 458] on span "Añadir créditos" at bounding box center [668, 460] width 77 height 28
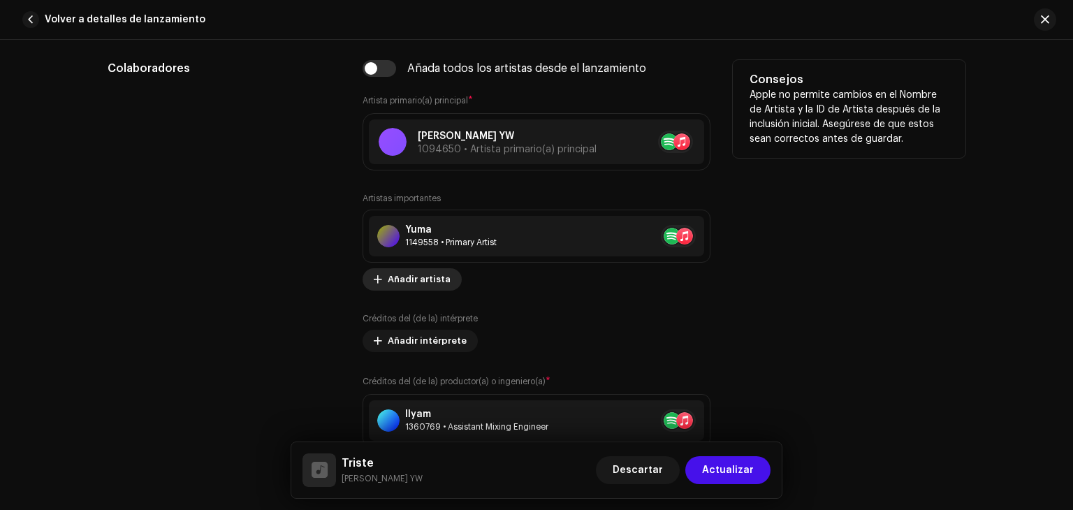
click at [411, 278] on span "Añadir artista" at bounding box center [419, 280] width 63 height 28
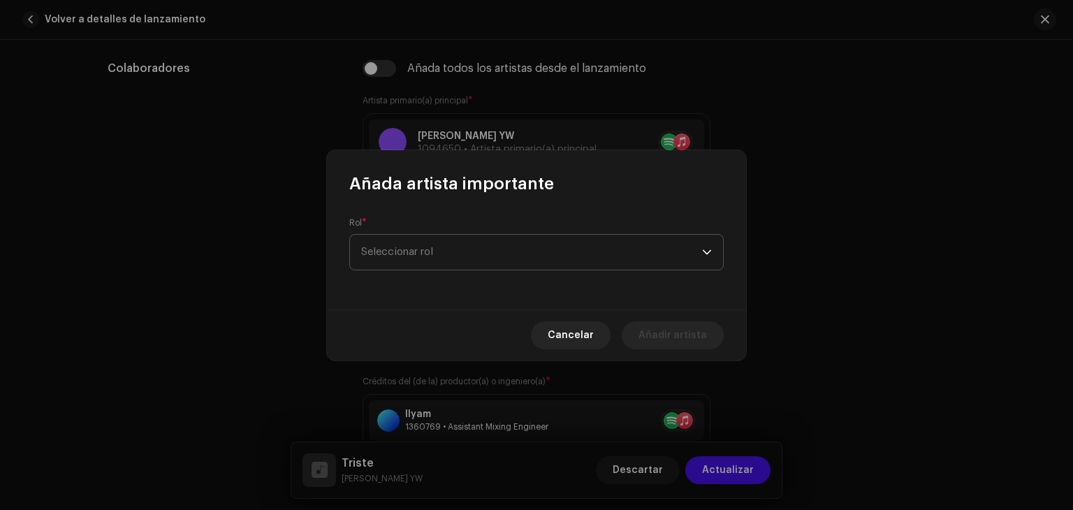
click at [542, 254] on span "Seleccionar rol" at bounding box center [531, 252] width 341 height 35
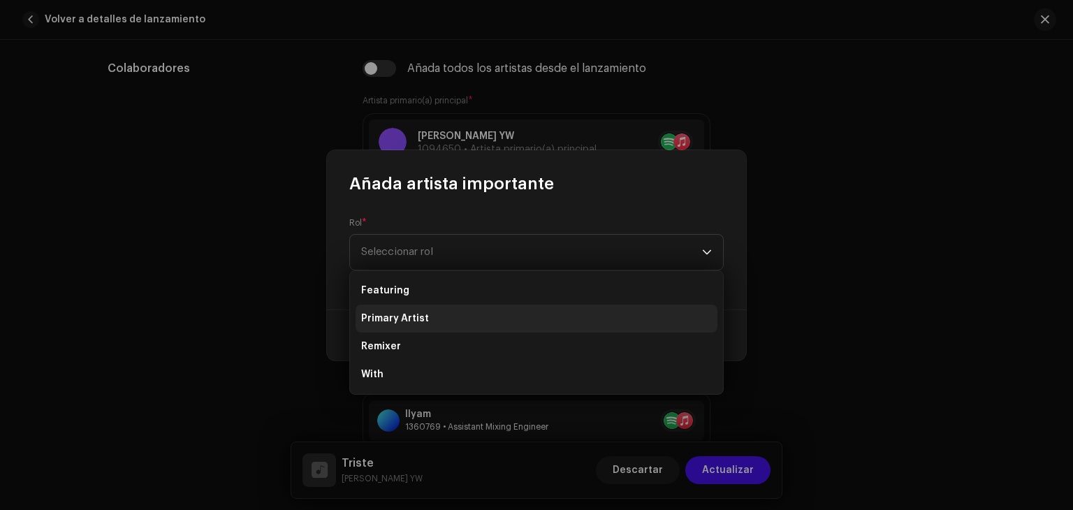
click at [512, 317] on li "Primary Artist" at bounding box center [537, 319] width 362 height 28
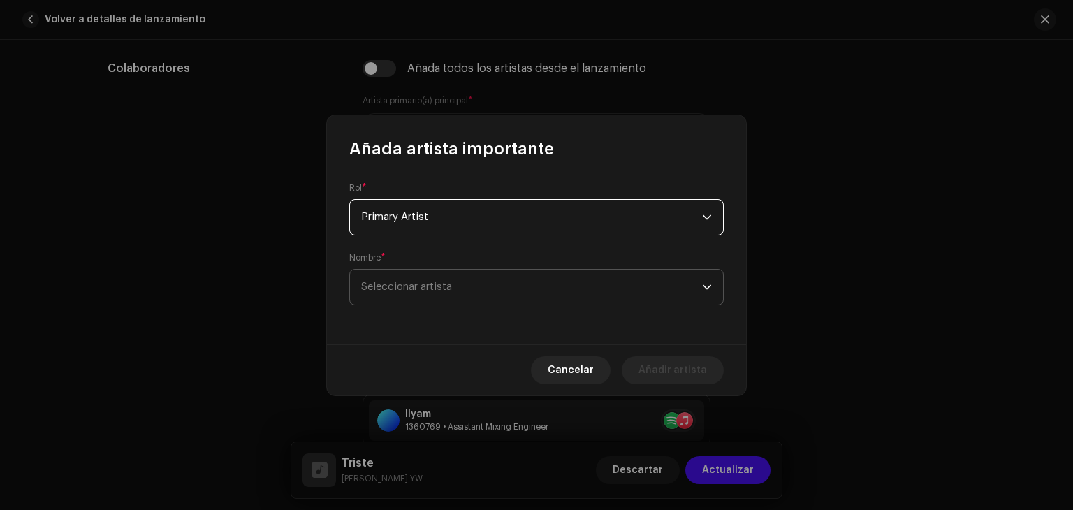
click at [531, 287] on span "Seleccionar artista" at bounding box center [531, 287] width 341 height 35
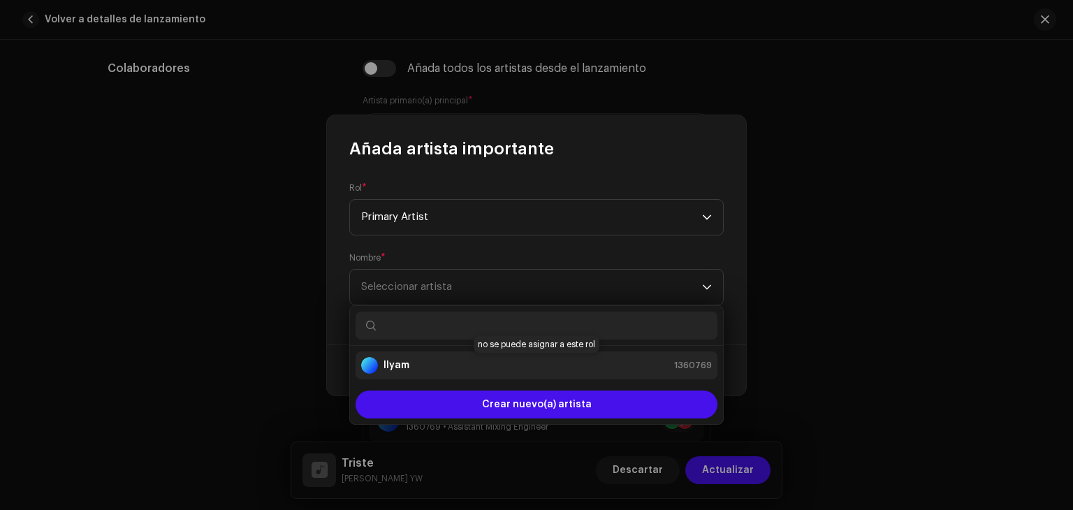
click at [489, 367] on div "Ilyam 1360769" at bounding box center [536, 365] width 351 height 17
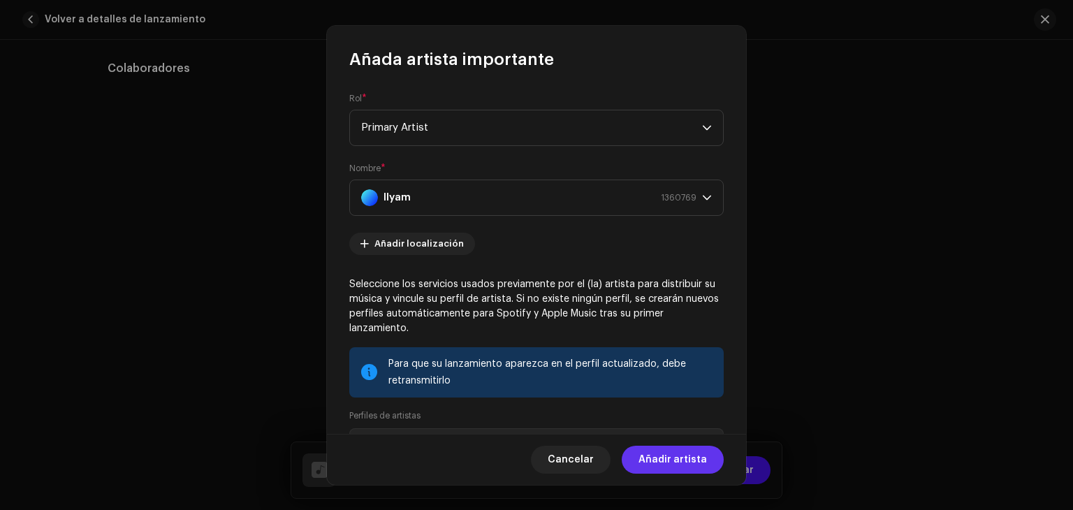
click at [669, 461] on span "Añadir artista" at bounding box center [673, 460] width 68 height 28
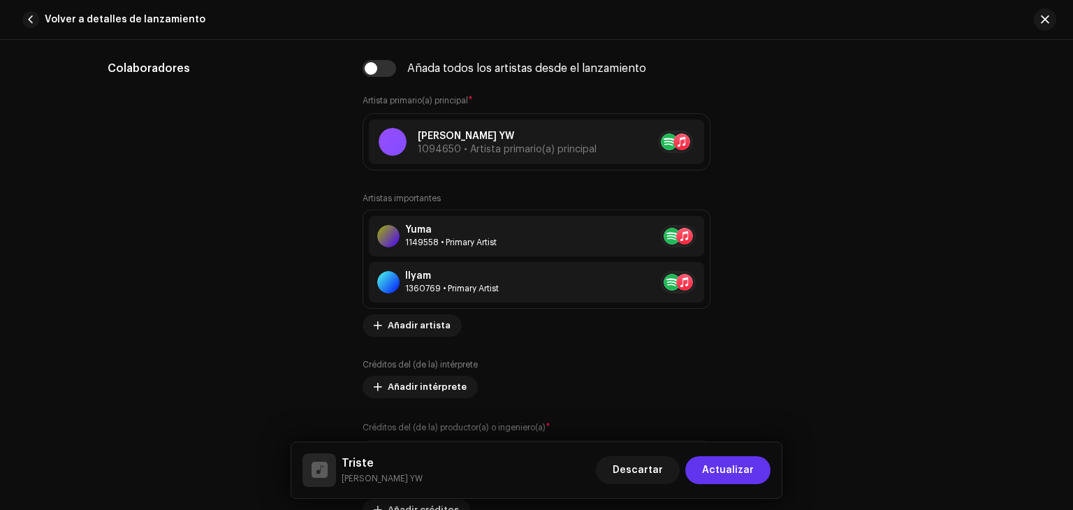
click at [732, 470] on span "Actualizar" at bounding box center [728, 470] width 52 height 28
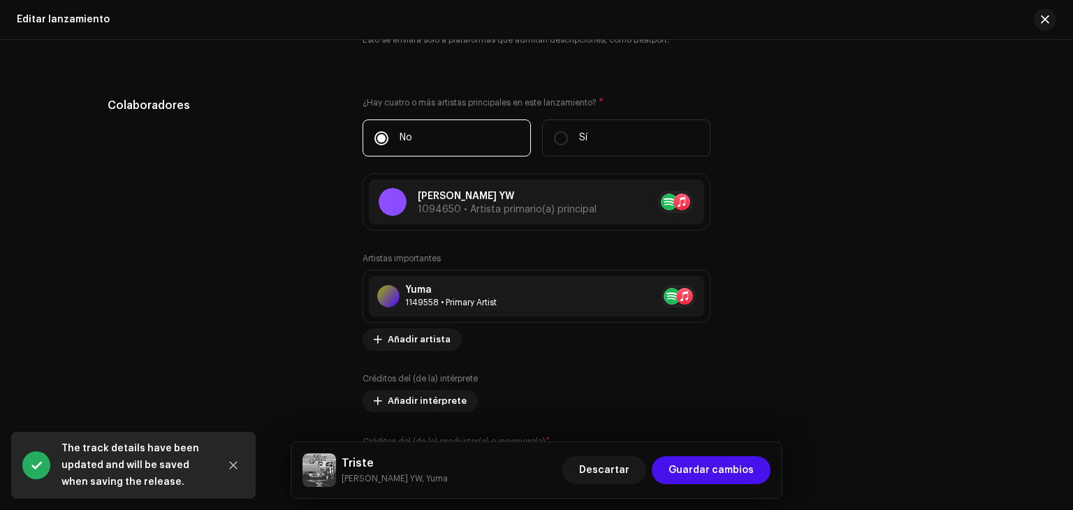
scroll to position [1379, 0]
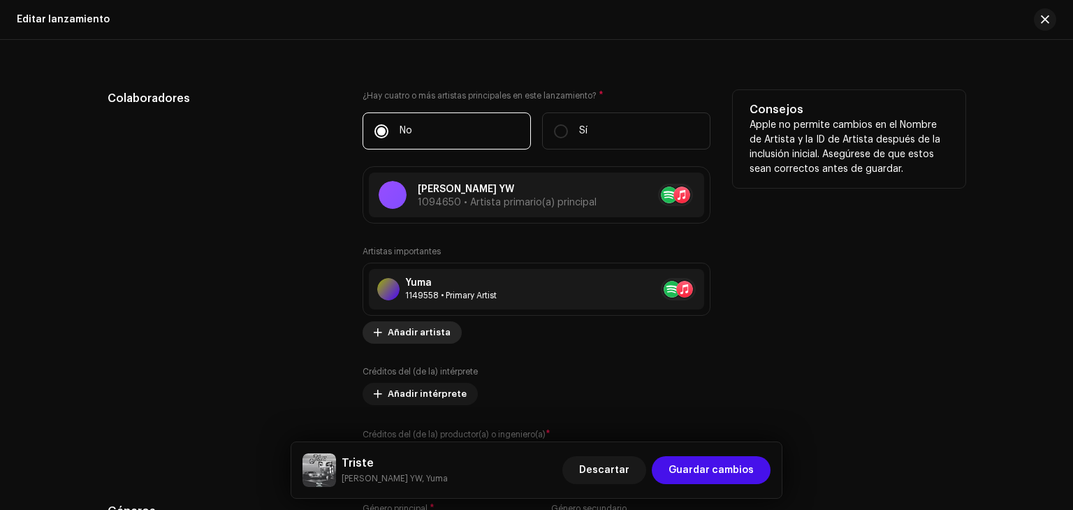
click at [406, 333] on span "Añadir artista" at bounding box center [419, 333] width 63 height 28
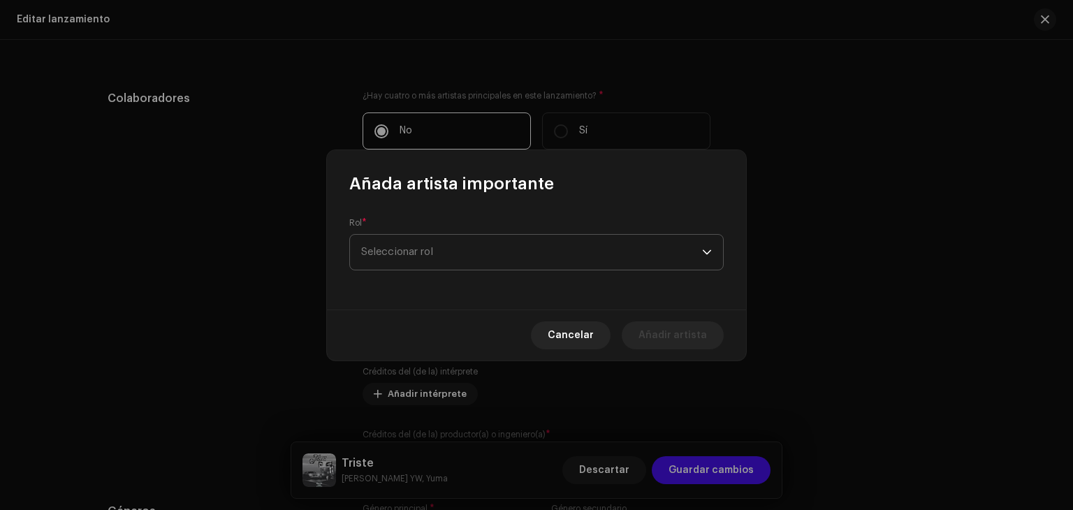
click at [539, 257] on span "Seleccionar rol" at bounding box center [531, 252] width 341 height 35
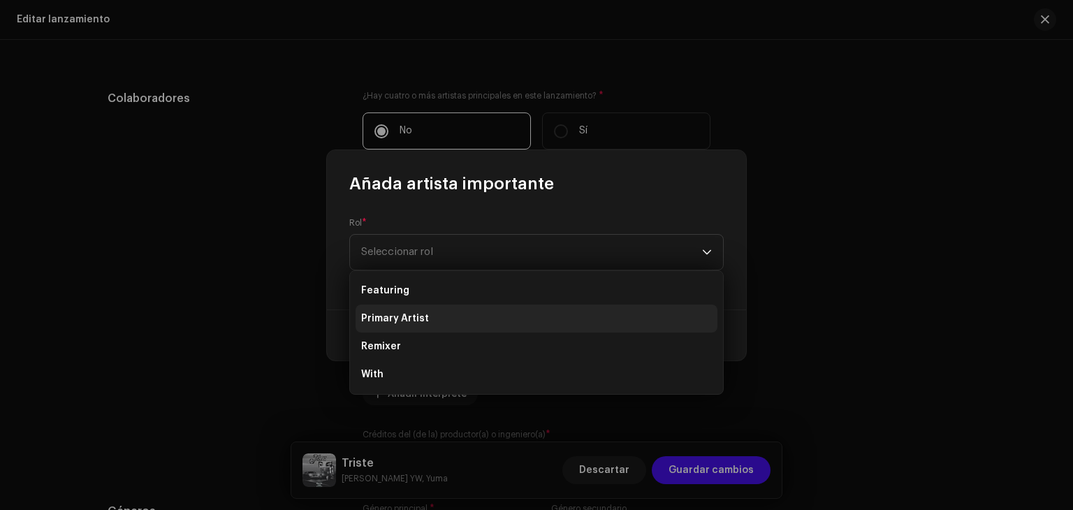
click at [498, 317] on li "Primary Artist" at bounding box center [537, 319] width 362 height 28
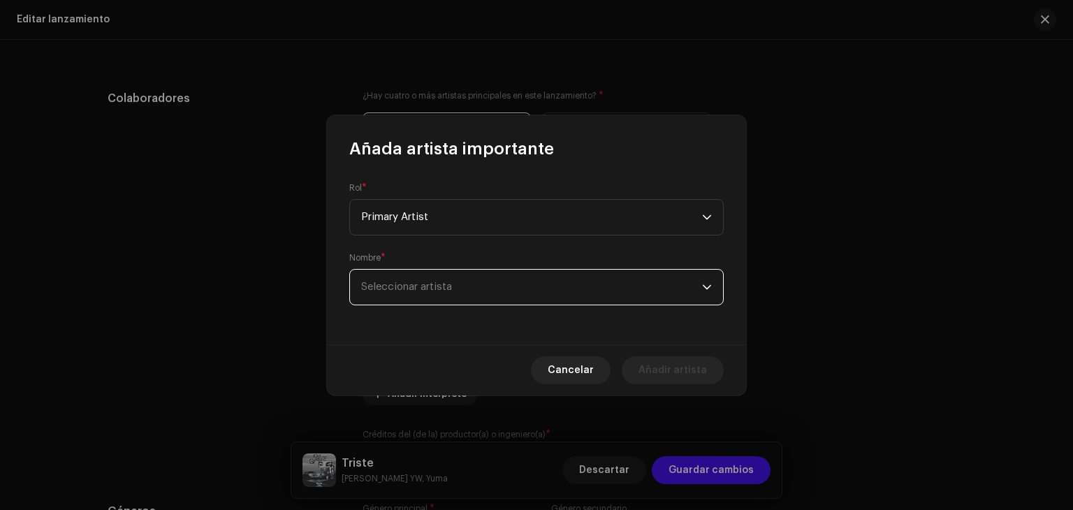
click at [510, 294] on span "Seleccionar artista" at bounding box center [531, 287] width 341 height 35
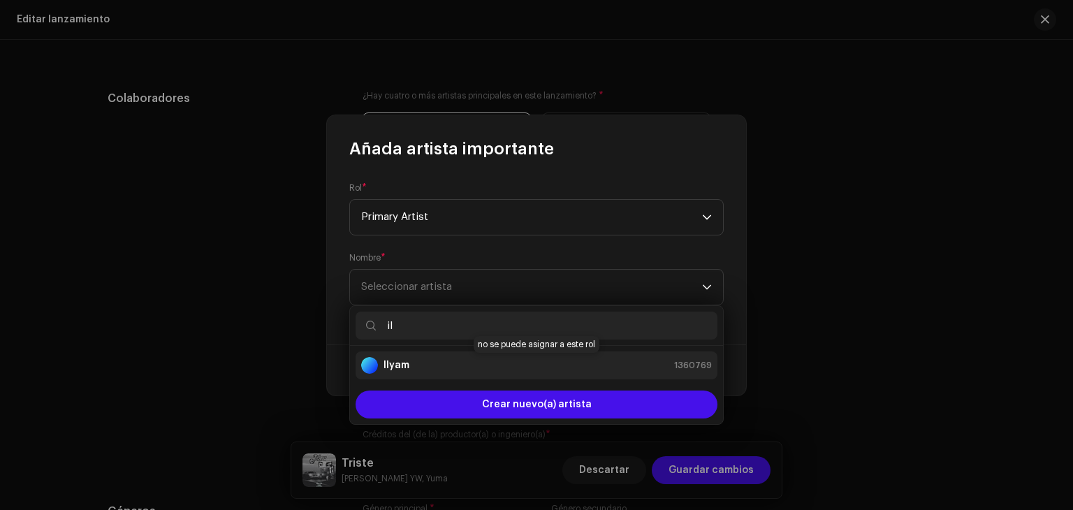
type input "il"
click at [448, 364] on div "Ilyam 1360769" at bounding box center [536, 365] width 351 height 17
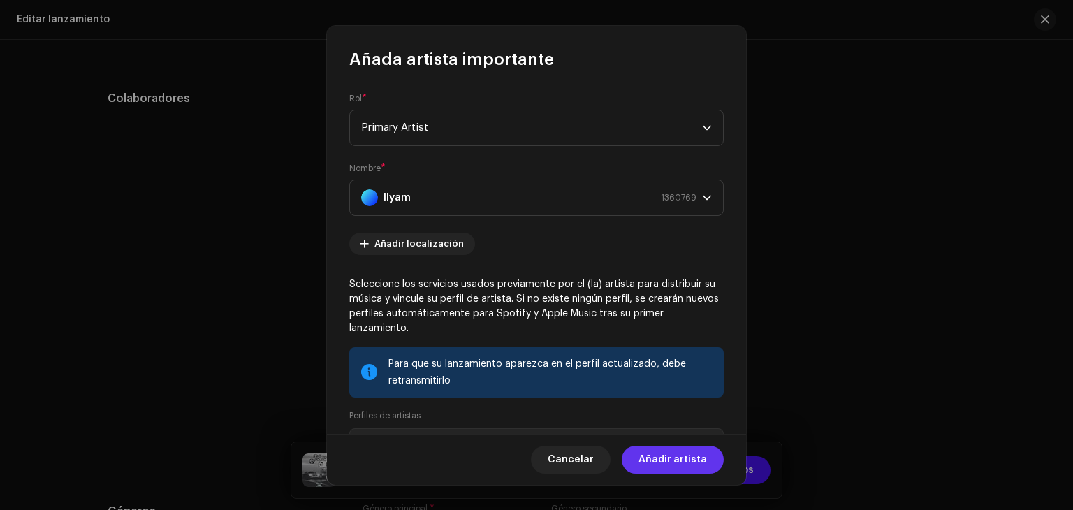
click at [667, 458] on span "Añadir artista" at bounding box center [673, 460] width 68 height 28
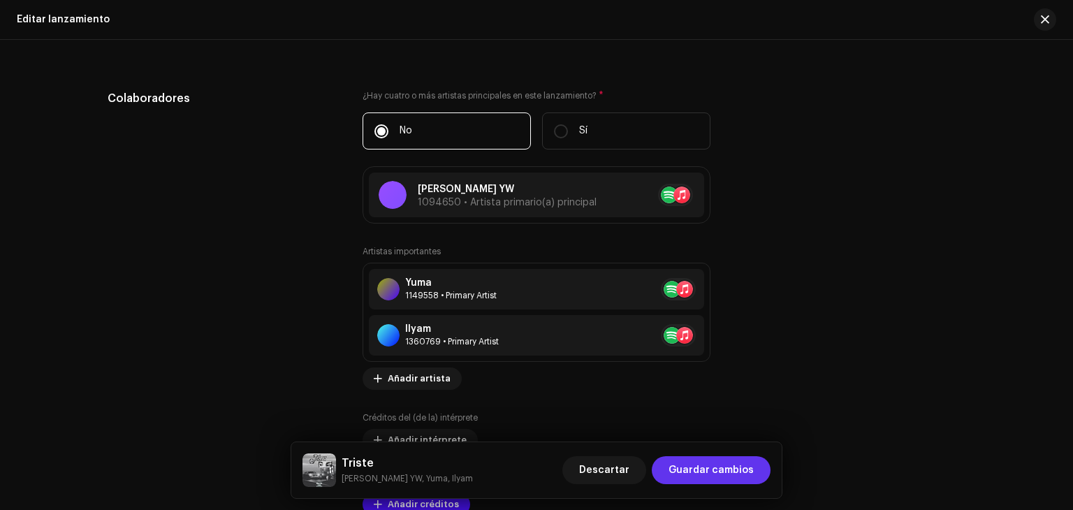
click at [720, 471] on span "Guardar cambios" at bounding box center [711, 470] width 85 height 28
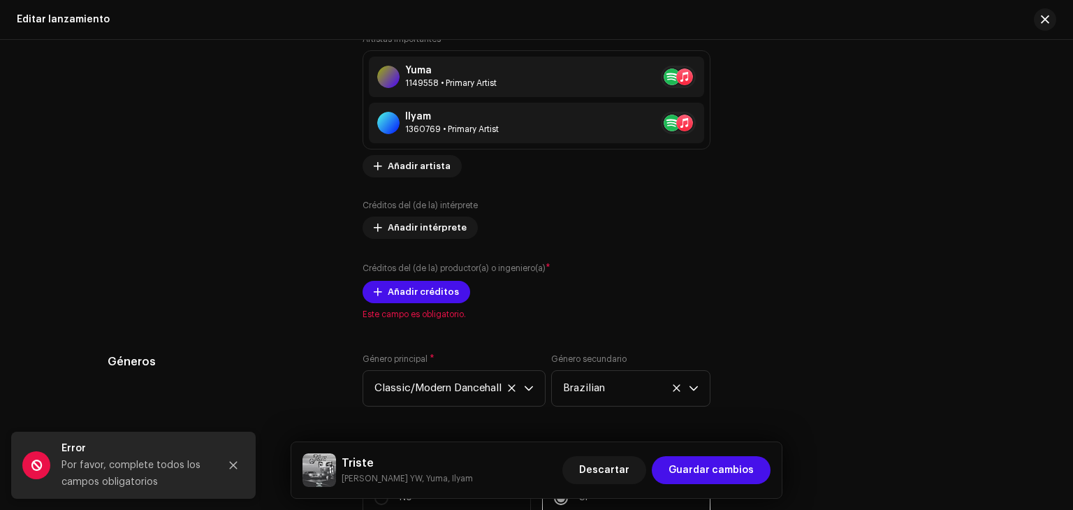
scroll to position [1615, 0]
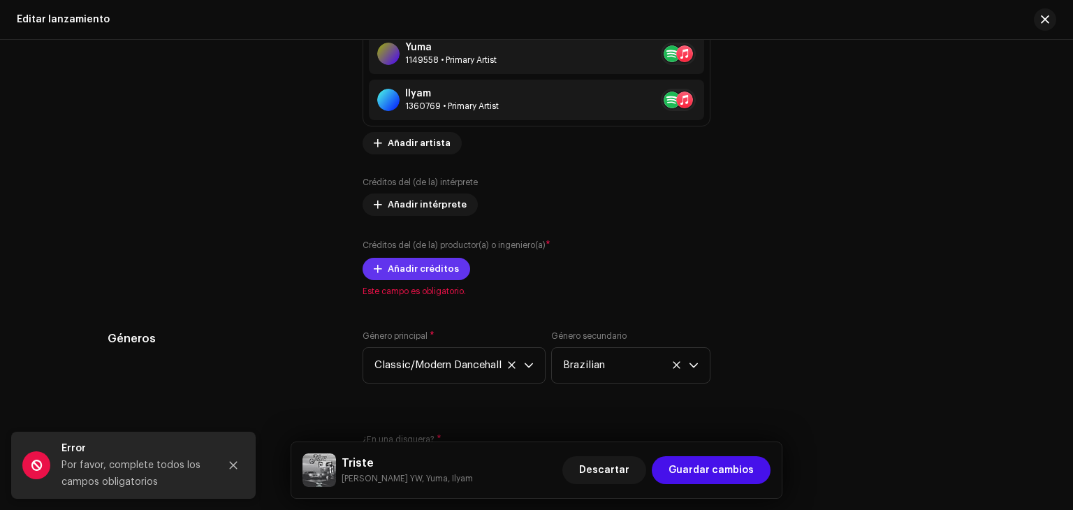
click at [424, 272] on span "Añadir créditos" at bounding box center [423, 269] width 71 height 28
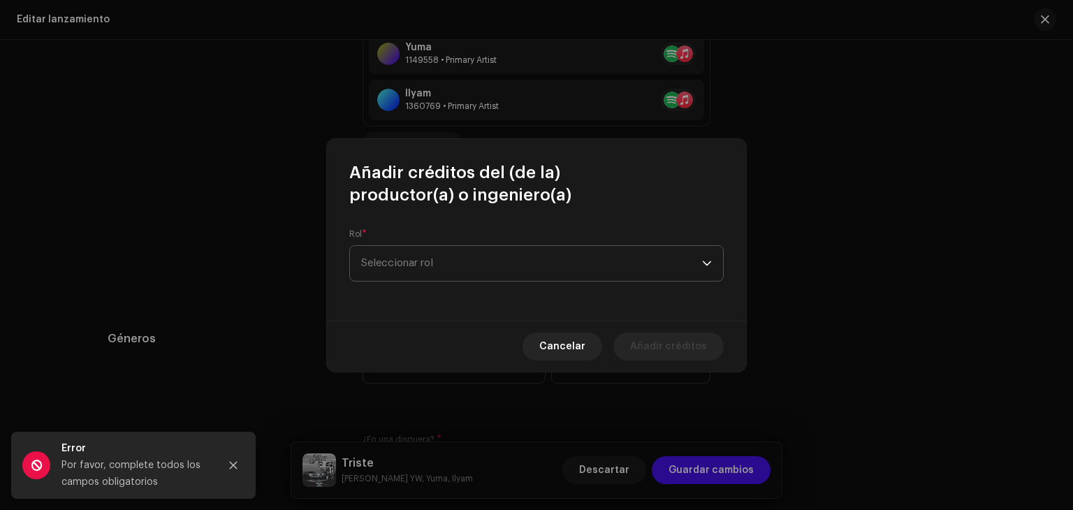
click at [464, 273] on span "Seleccionar rol" at bounding box center [531, 263] width 341 height 35
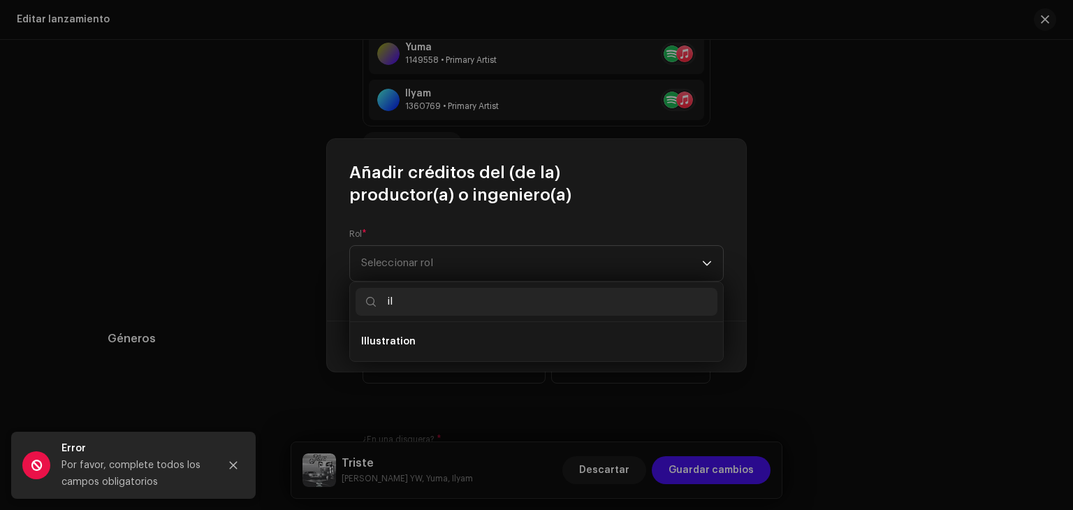
type input "i"
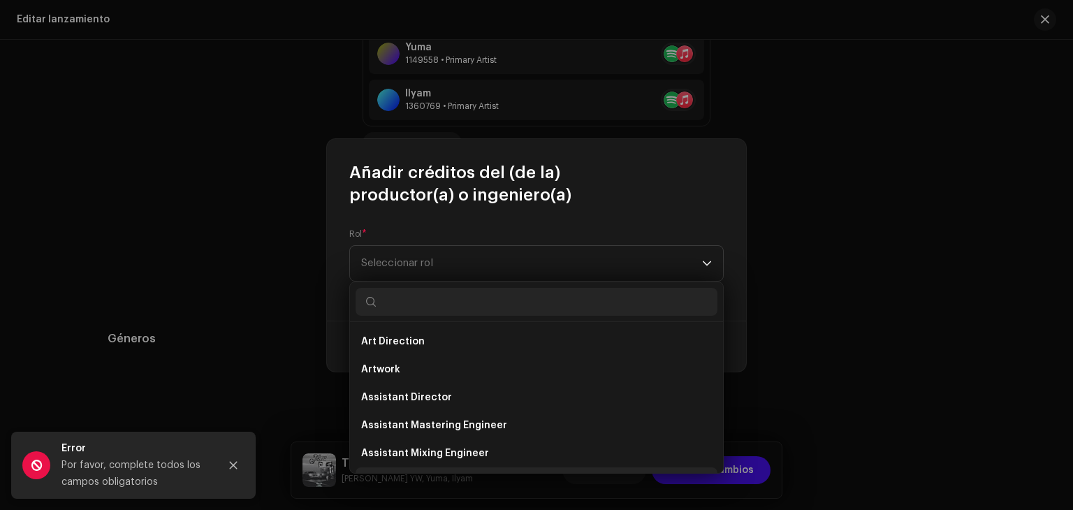
scroll to position [22, 0]
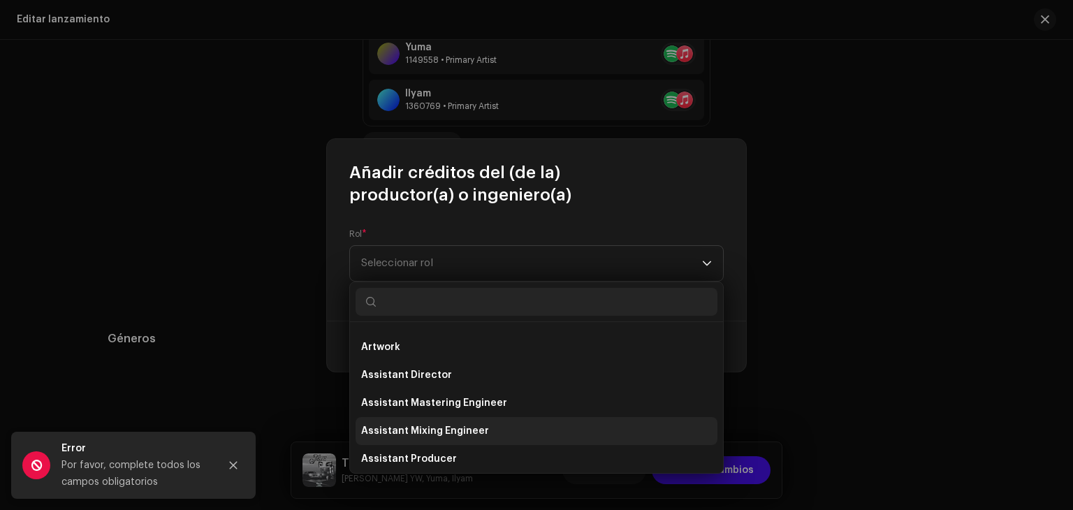
click at [447, 432] on span "Assistant Mixing Engineer" at bounding box center [425, 431] width 128 height 14
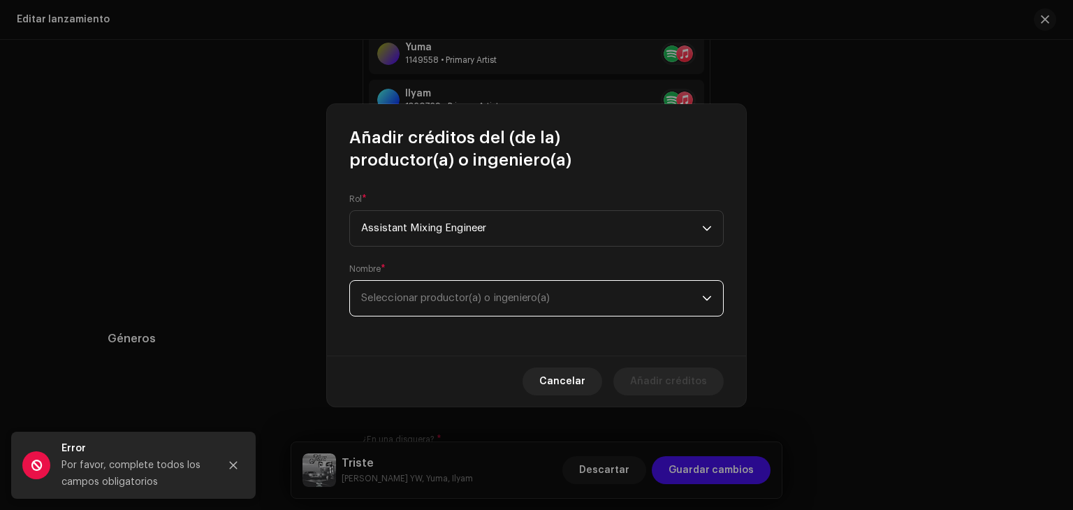
click at [509, 297] on span "Seleccionar productor(a) o ingeniero(a)" at bounding box center [455, 298] width 189 height 10
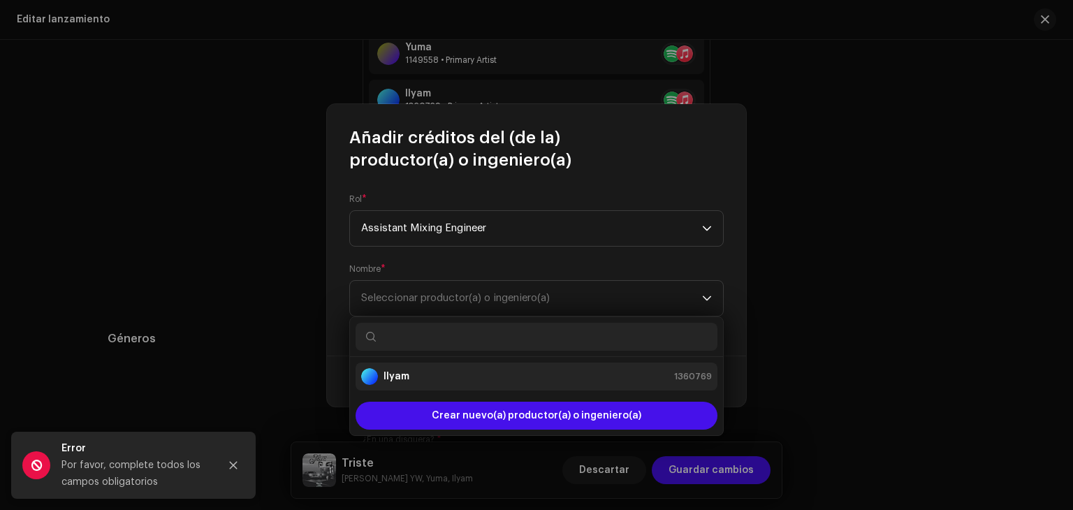
click at [485, 375] on div "Ilyam 1360769" at bounding box center [536, 376] width 351 height 17
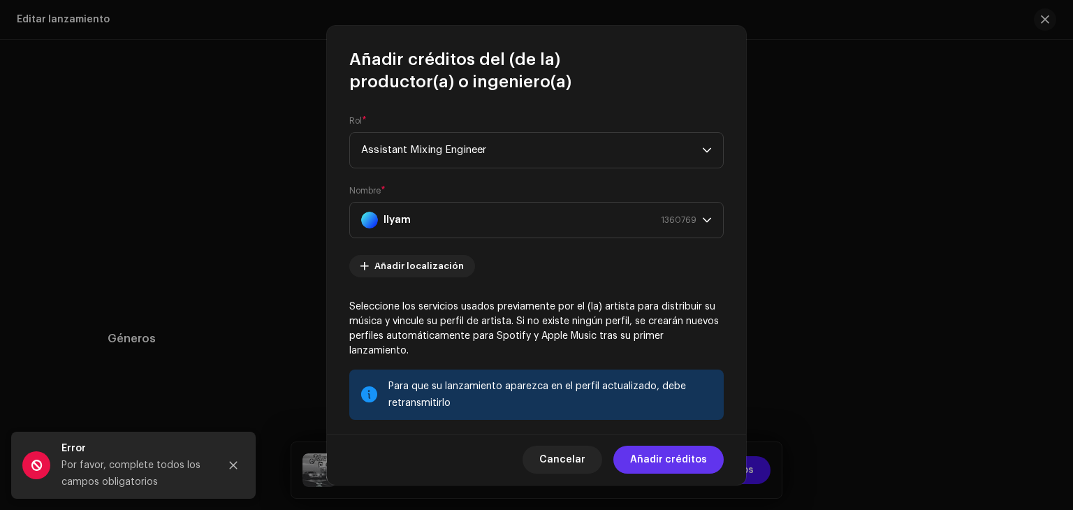
click at [660, 461] on span "Añadir créditos" at bounding box center [668, 460] width 77 height 28
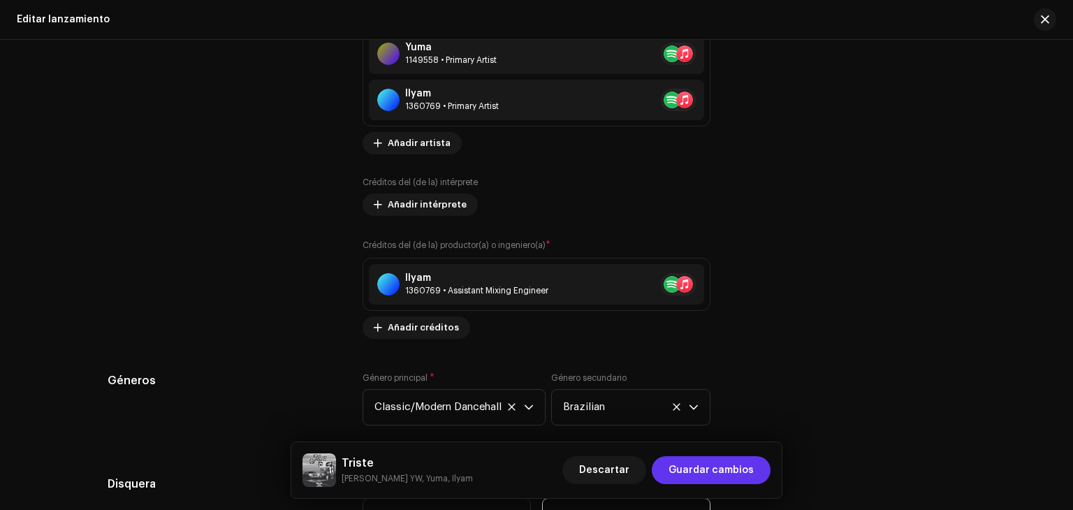
click at [716, 470] on span "Guardar cambios" at bounding box center [711, 470] width 85 height 28
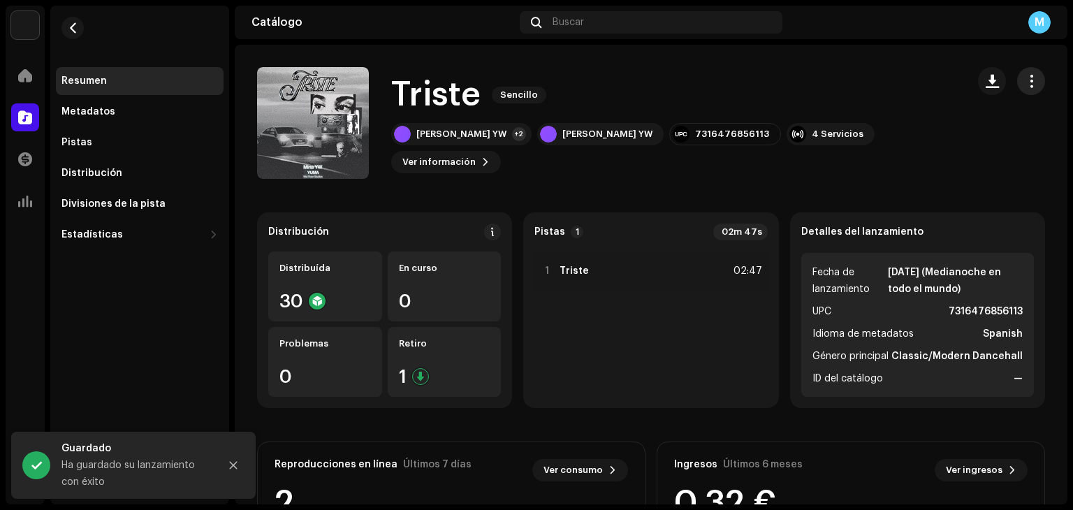
click at [1026, 90] on button "button" at bounding box center [1031, 81] width 28 height 28
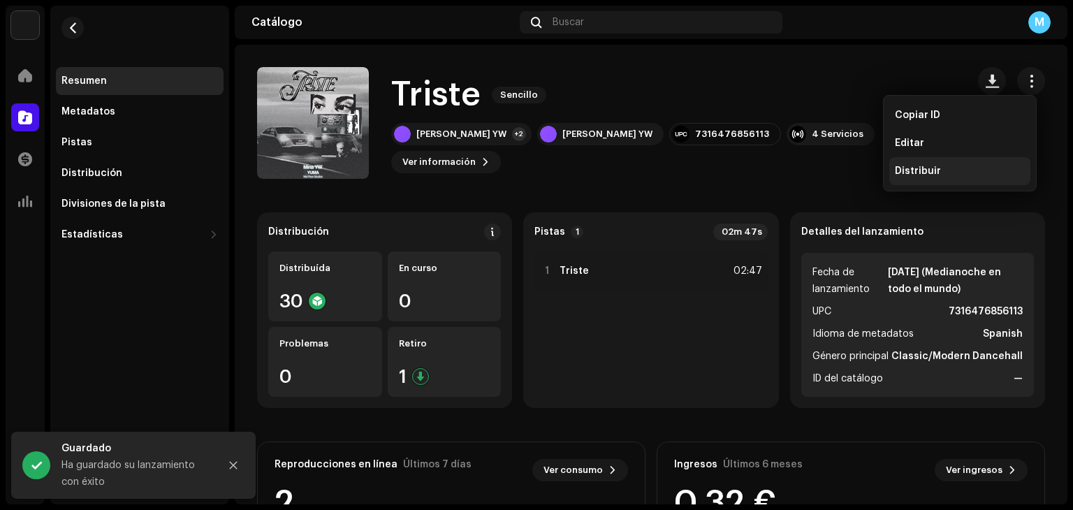
click at [964, 180] on div "Distribuir" at bounding box center [960, 171] width 141 height 28
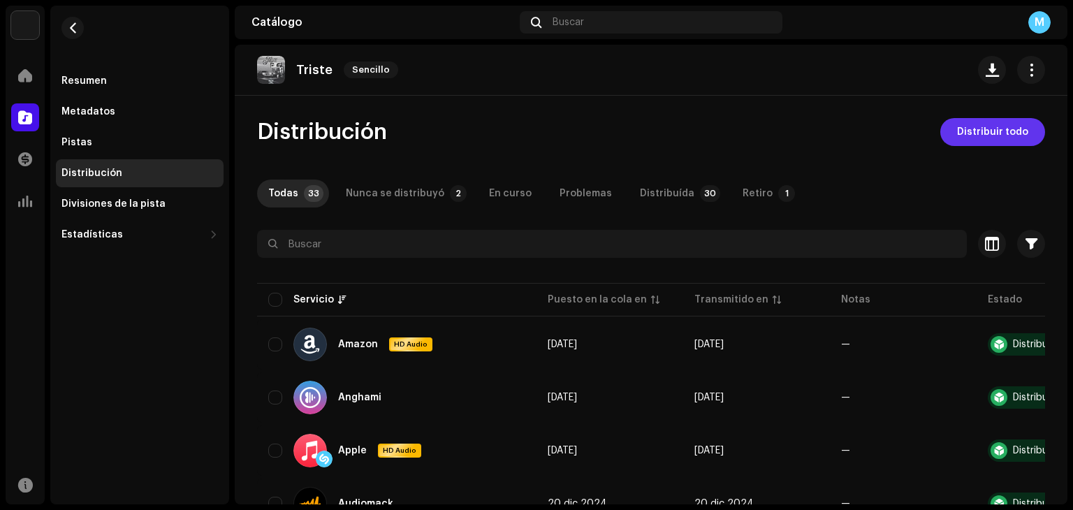
click at [991, 132] on span "Distribuir todo" at bounding box center [992, 132] width 71 height 28
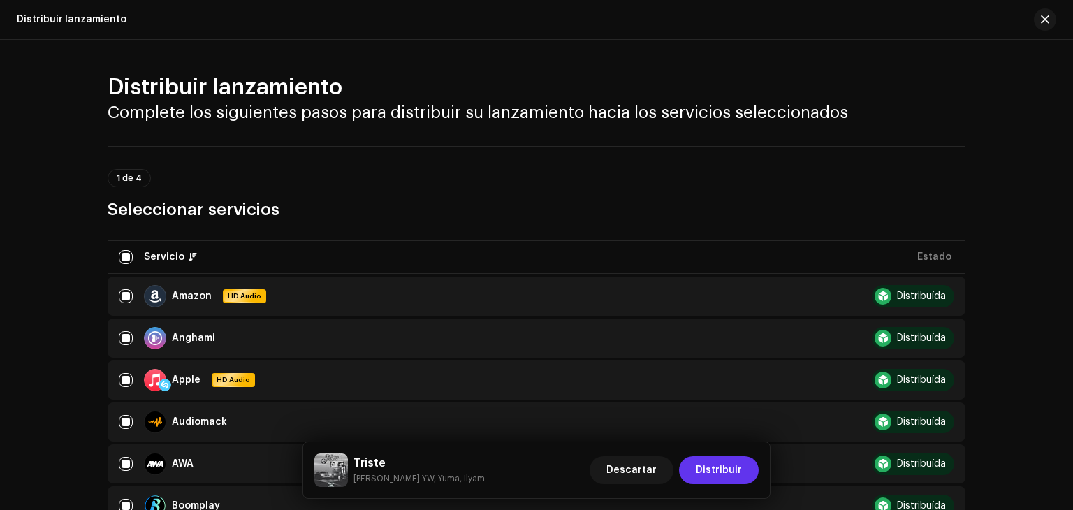
click at [718, 466] on span "Distribuir" at bounding box center [719, 470] width 46 height 28
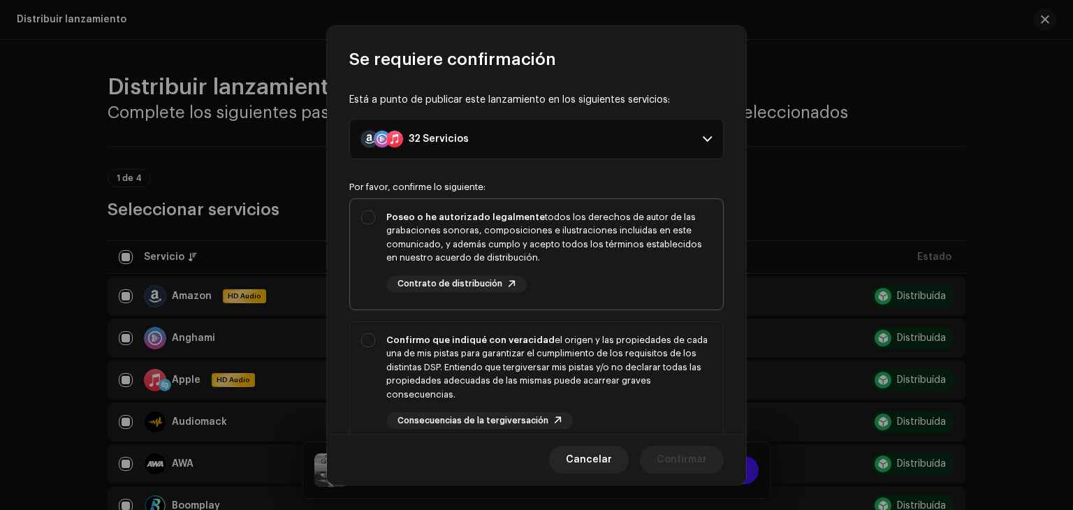
click at [362, 215] on div "Poseo o he autorizado legalmente todos los derechos de autor de las grabaciones…" at bounding box center [536, 251] width 373 height 105
checkbox input "true"
click at [372, 340] on div "Confirmo que indiqué con veracidad el origen y las propiedades de cada una de m…" at bounding box center [536, 381] width 373 height 119
checkbox input "true"
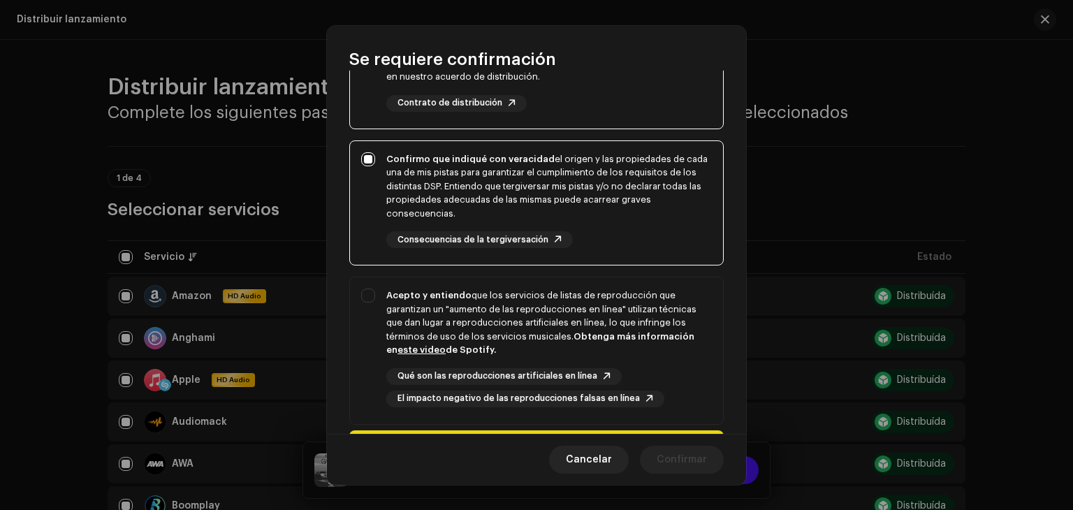
scroll to position [186, 0]
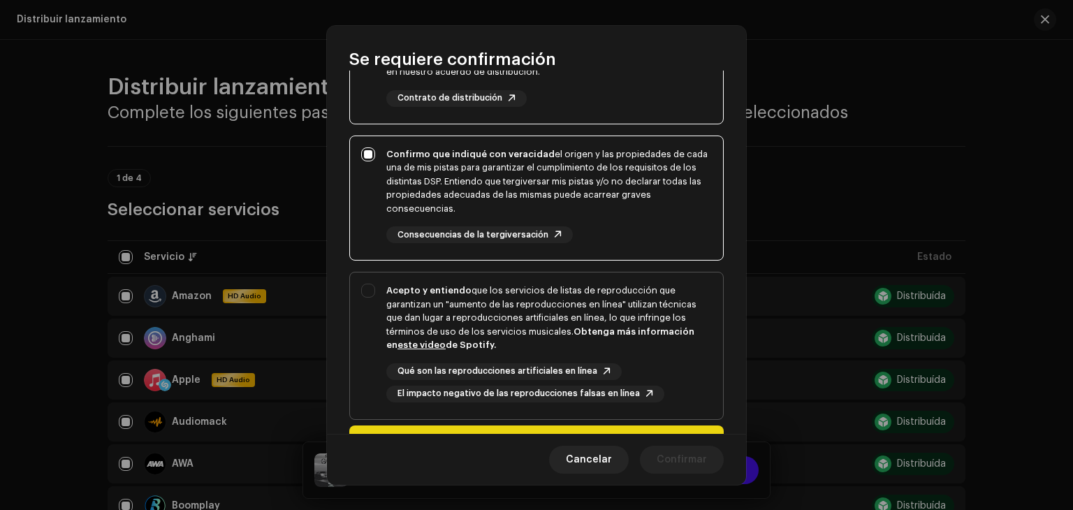
click at [369, 289] on div "Acepto y entiendo que los servicios de listas de reproducción que garantizan un…" at bounding box center [536, 343] width 373 height 141
checkbox input "true"
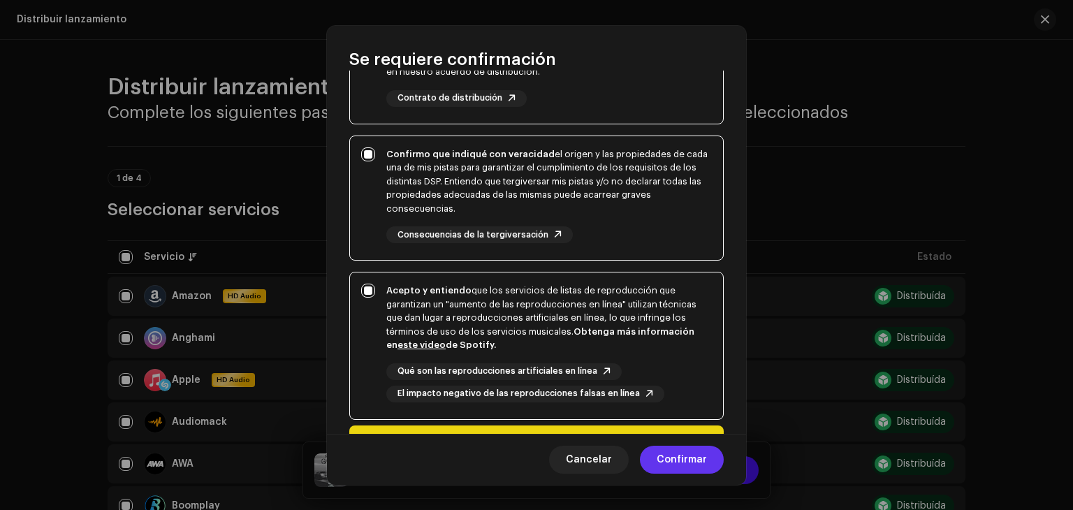
click at [676, 458] on span "Confirmar" at bounding box center [682, 460] width 50 height 28
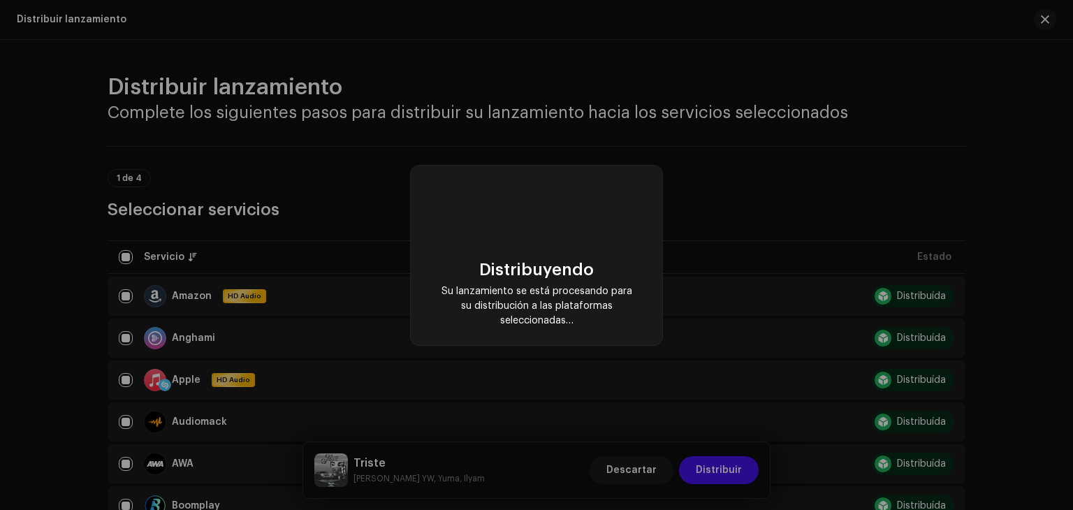
click at [676, 458] on div "Distribuyendo Su lanzamiento se está procesando para su distribución a las plat…" at bounding box center [536, 255] width 1073 height 510
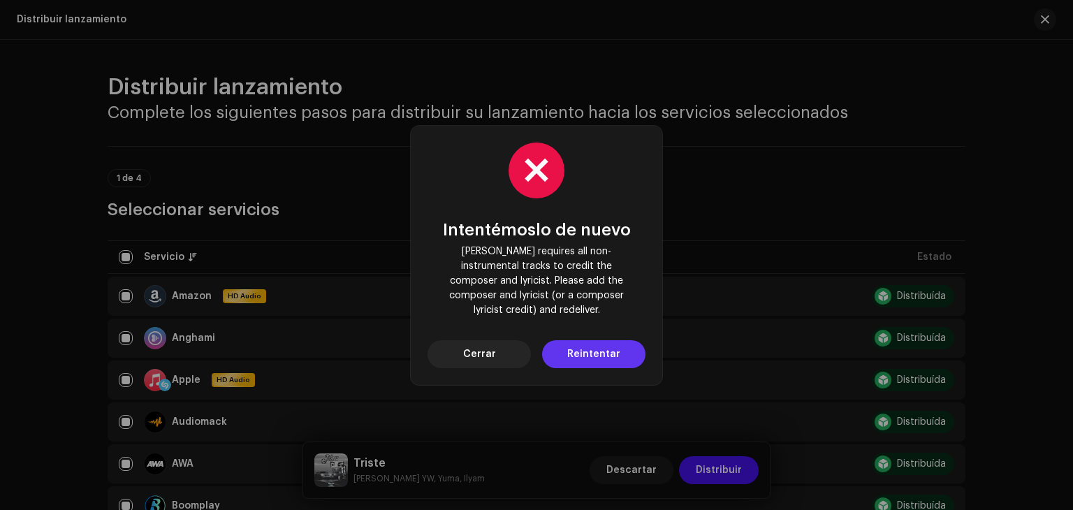
click at [603, 343] on span "Reintentar" at bounding box center [593, 354] width 53 height 28
click at [483, 345] on span "Cerrar" at bounding box center [479, 354] width 33 height 28
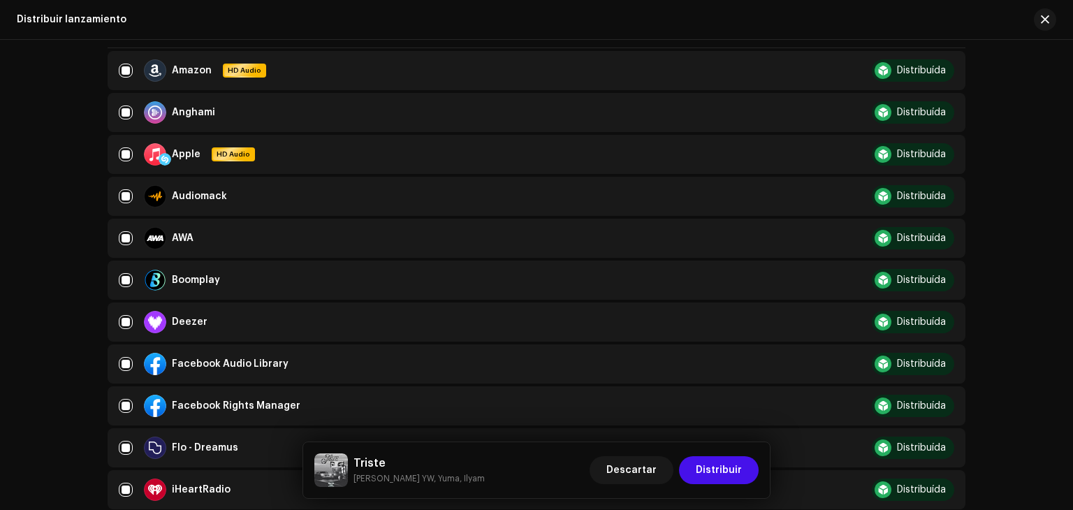
scroll to position [242, 0]
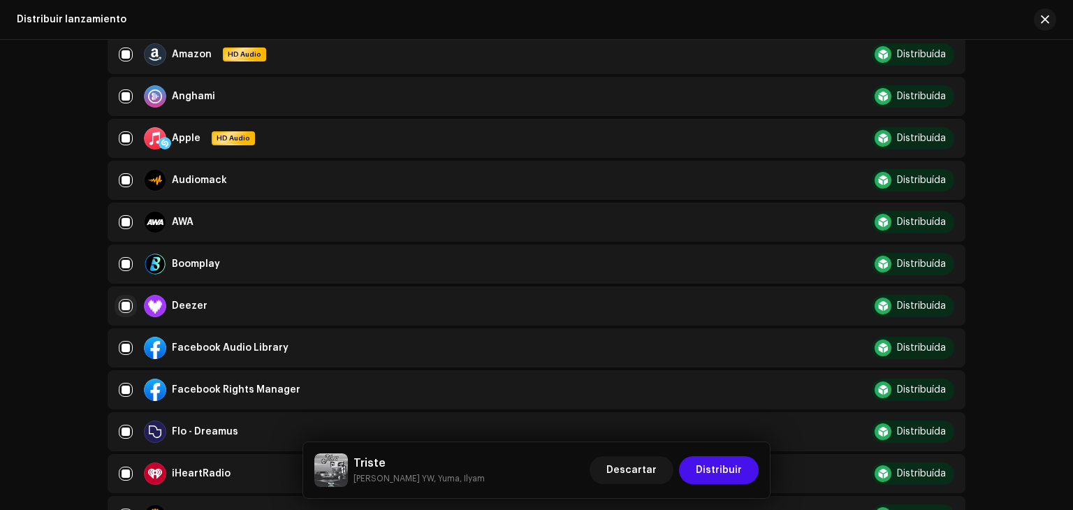
click at [126, 306] on input "checkbox" at bounding box center [126, 306] width 14 height 14
checkbox input "false"
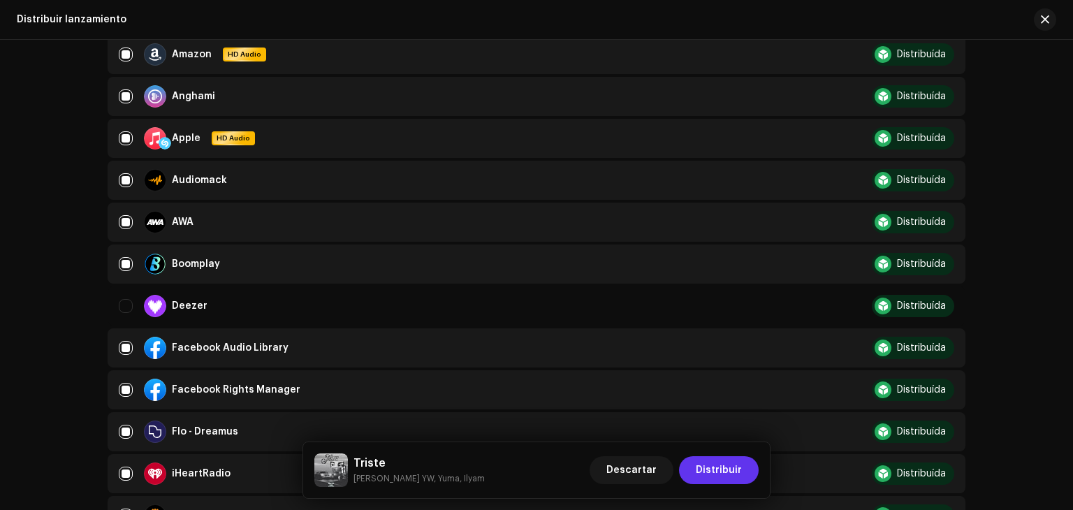
click at [706, 482] on span "Distribuir" at bounding box center [719, 470] width 46 height 28
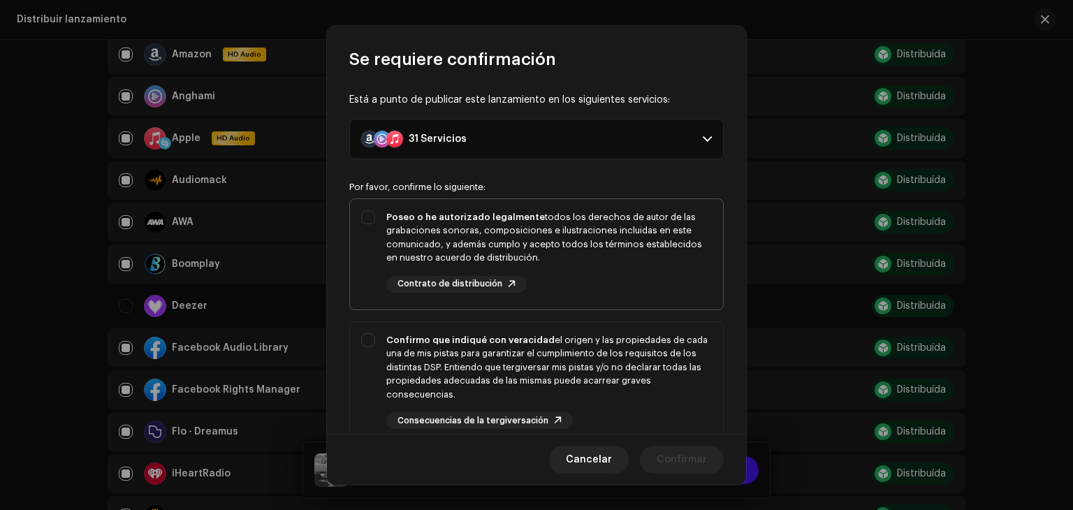
click at [372, 224] on div "Poseo o he autorizado legalmente todos los derechos de autor de las grabaciones…" at bounding box center [536, 251] width 373 height 105
checkbox input "true"
click at [377, 345] on div "Confirmo que indiqué con veracidad el origen y las propiedades de cada una de m…" at bounding box center [536, 381] width 373 height 119
checkbox input "true"
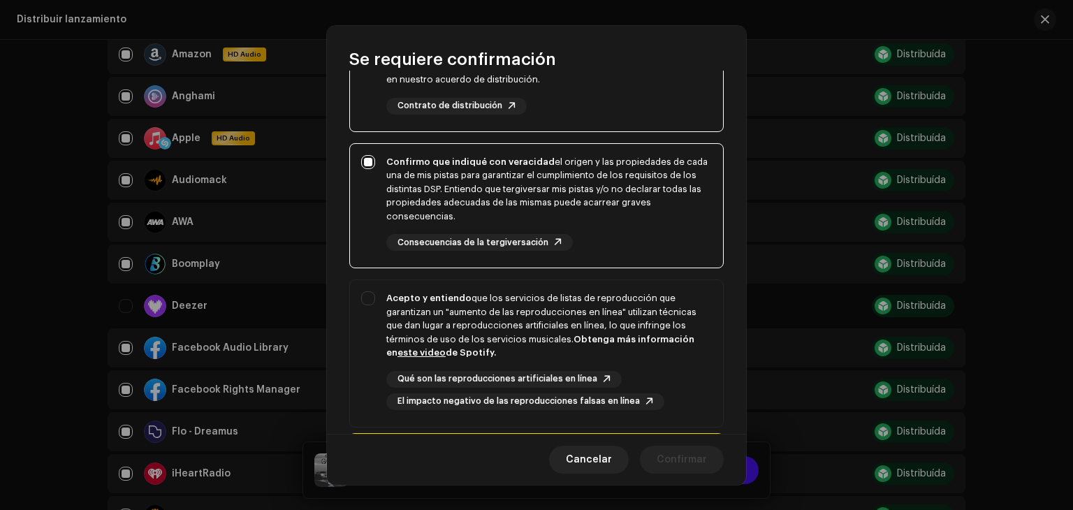
scroll to position [179, 0]
click at [372, 305] on div "Acepto y entiendo que los servicios de listas de reproducción que garantizan un…" at bounding box center [536, 350] width 373 height 141
checkbox input "true"
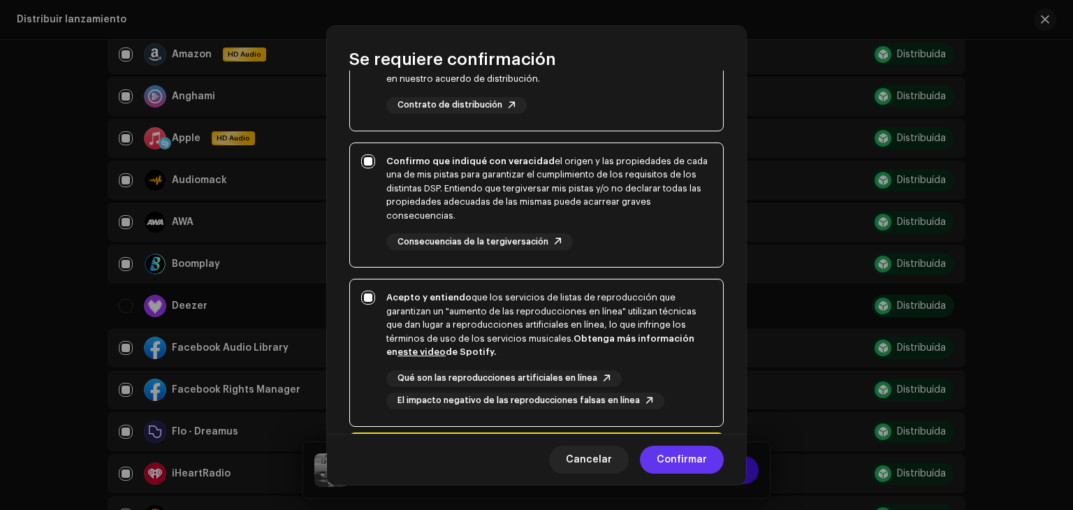
click at [674, 456] on span "Confirmar" at bounding box center [682, 460] width 50 height 28
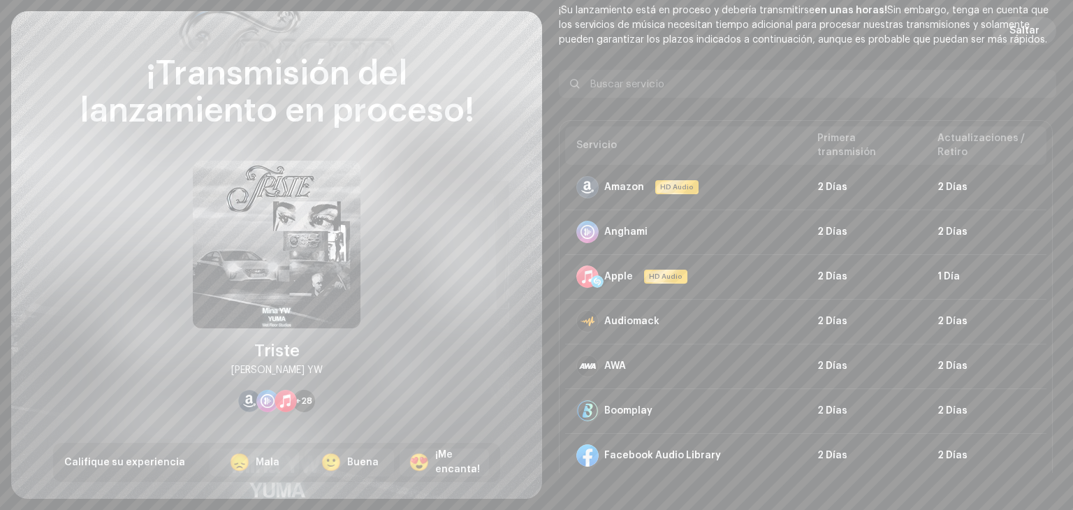
click at [1020, 26] on span "Saltar" at bounding box center [1025, 31] width 30 height 28
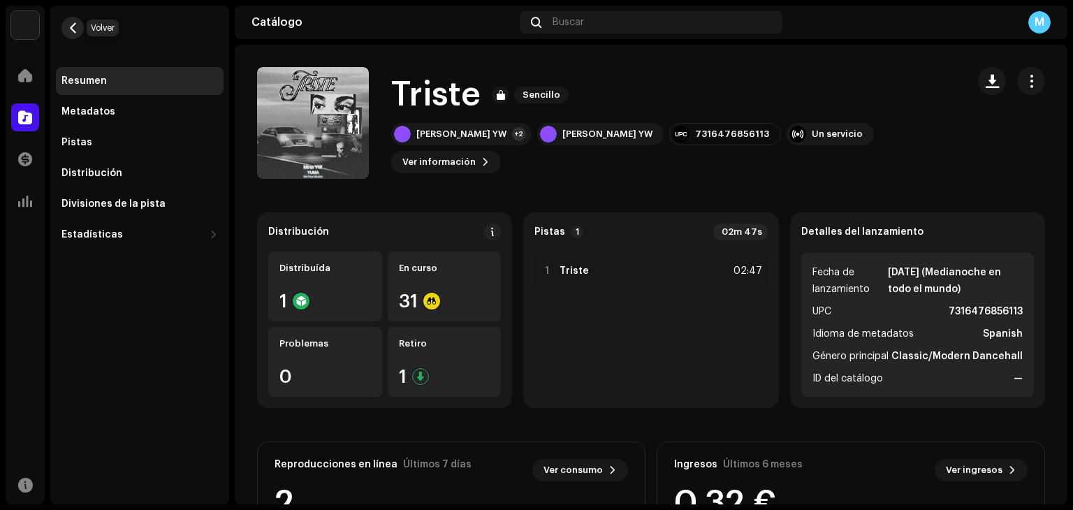
click at [73, 33] on span "button" at bounding box center [73, 27] width 10 height 11
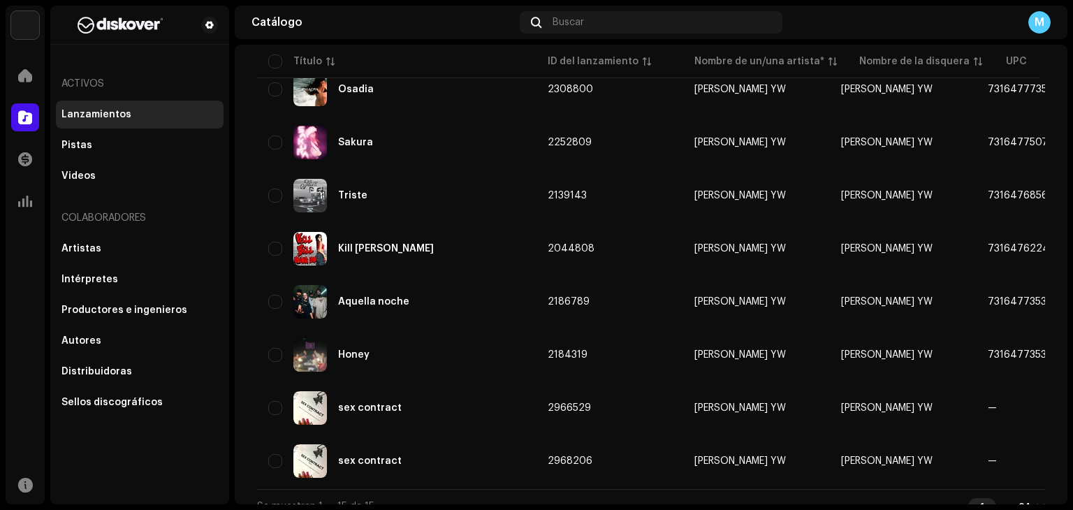
scroll to position [553, 0]
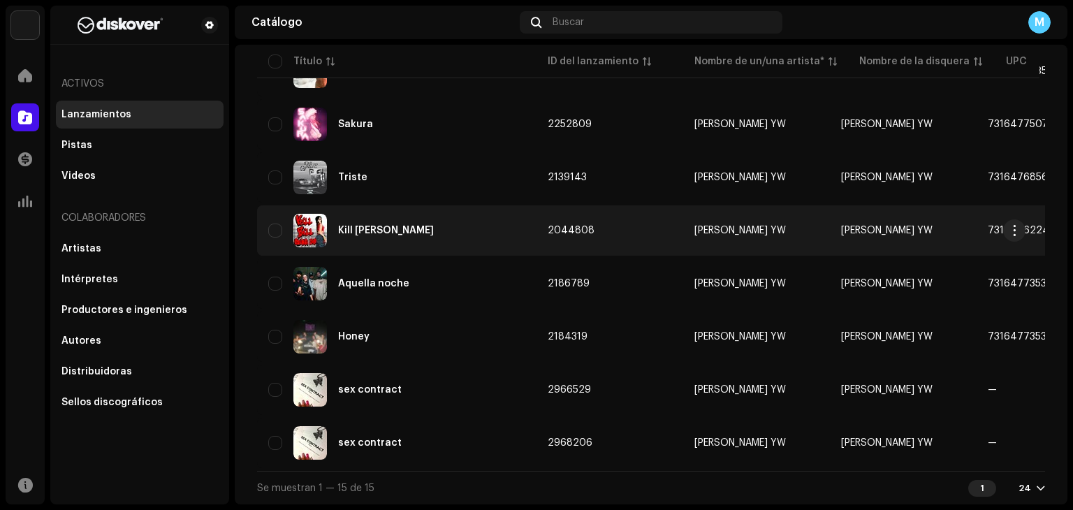
click at [412, 226] on div "Kill [PERSON_NAME]" at bounding box center [396, 231] width 257 height 34
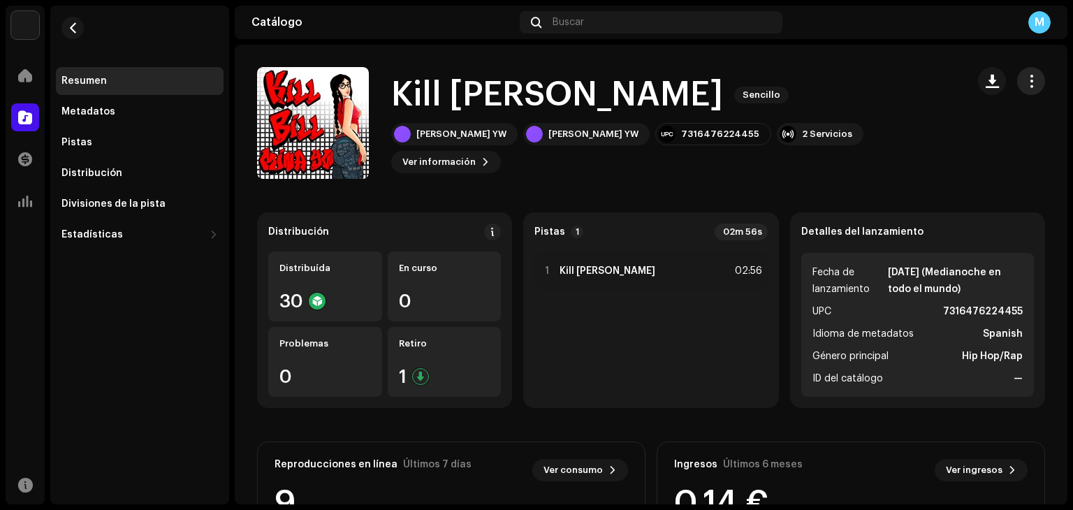
click at [1026, 80] on span "button" at bounding box center [1031, 80] width 13 height 11
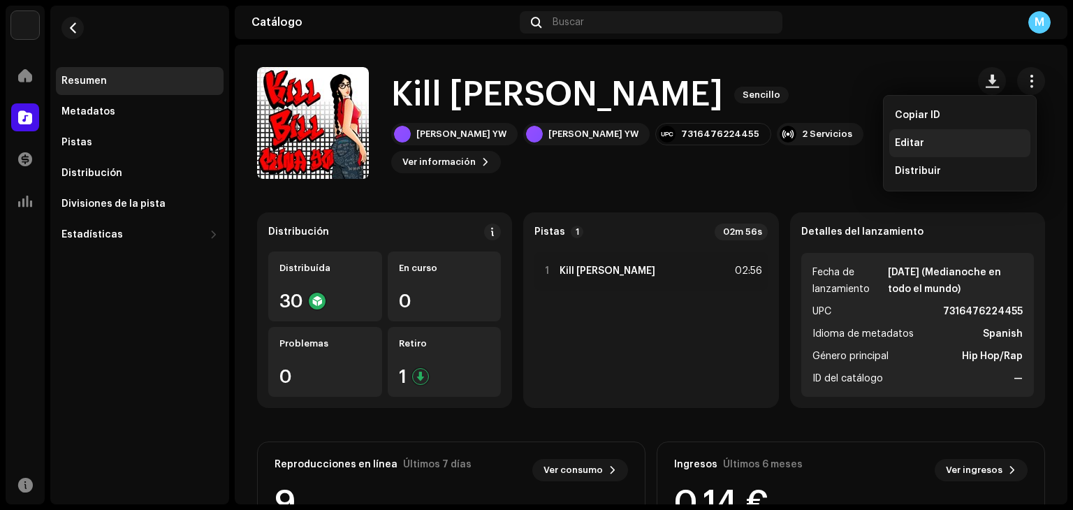
click at [936, 152] on div "Editar" at bounding box center [960, 143] width 141 height 28
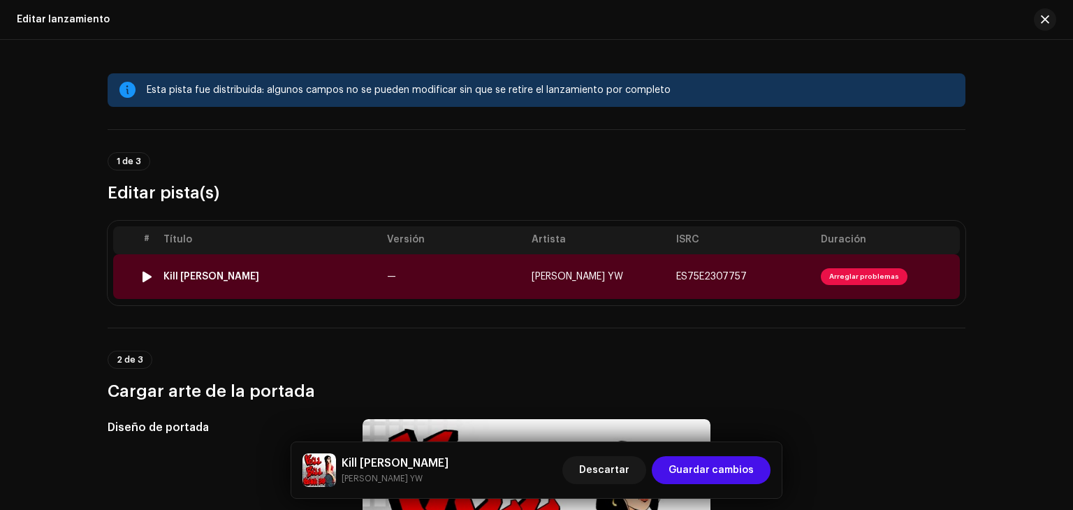
click at [855, 276] on span "Arreglar problemas" at bounding box center [864, 276] width 87 height 17
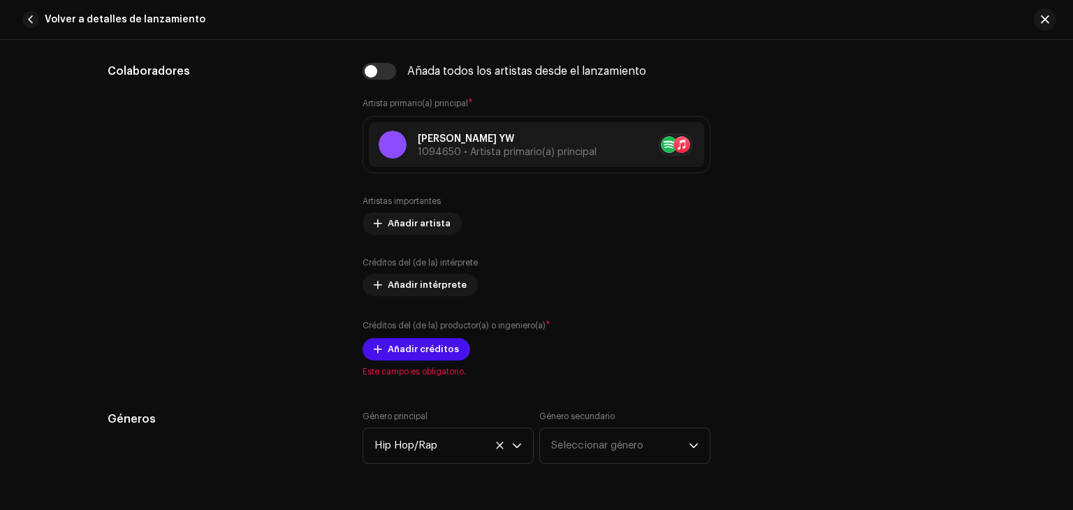
scroll to position [853, 0]
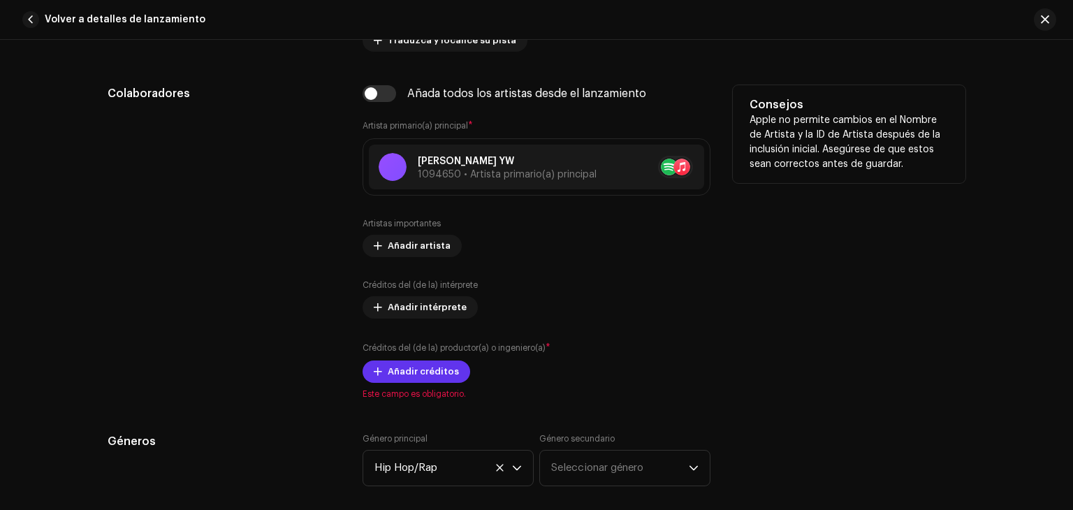
click at [428, 374] on span "Añadir créditos" at bounding box center [423, 372] width 71 height 28
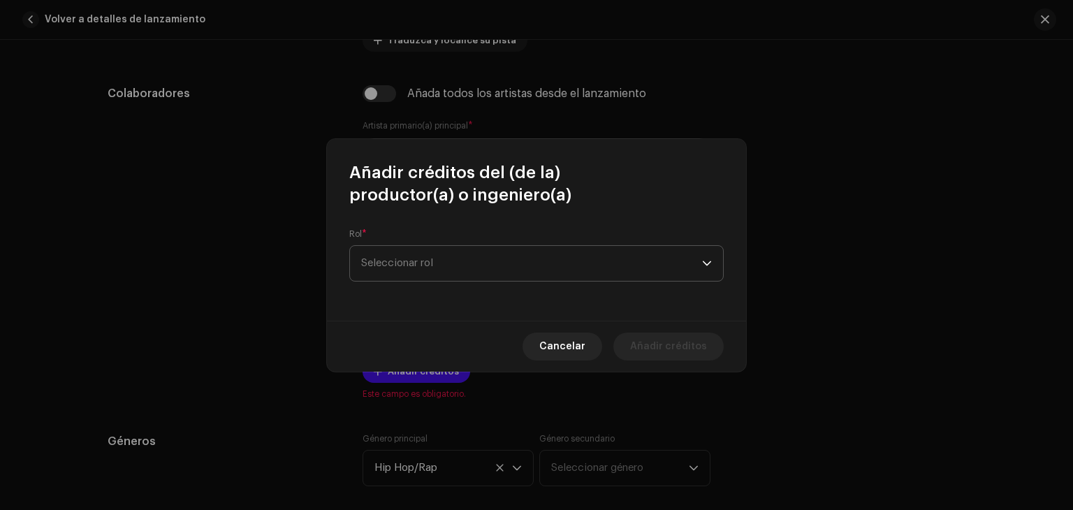
click at [517, 267] on span "Seleccionar rol" at bounding box center [531, 263] width 341 height 35
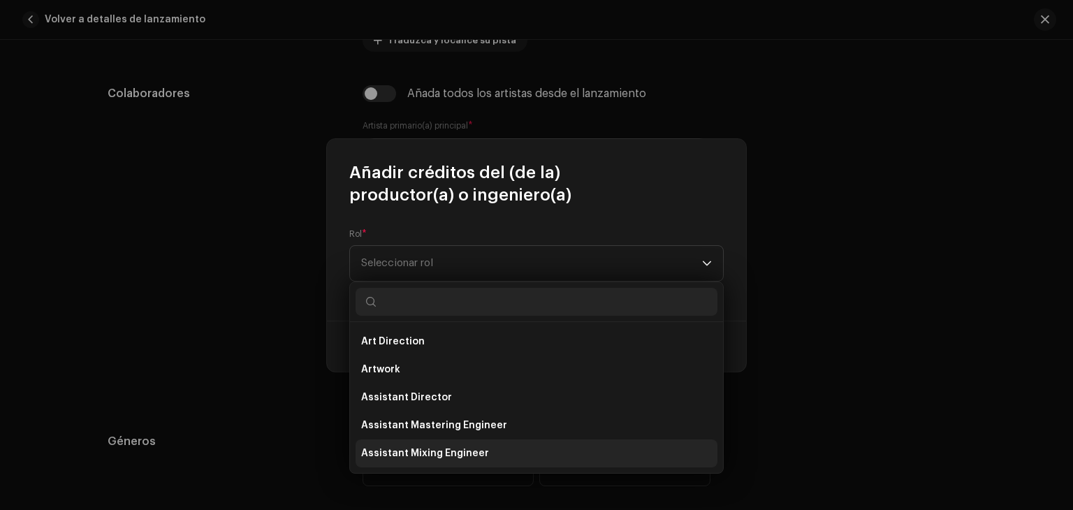
click at [498, 446] on li "Assistant Mixing Engineer" at bounding box center [537, 454] width 362 height 28
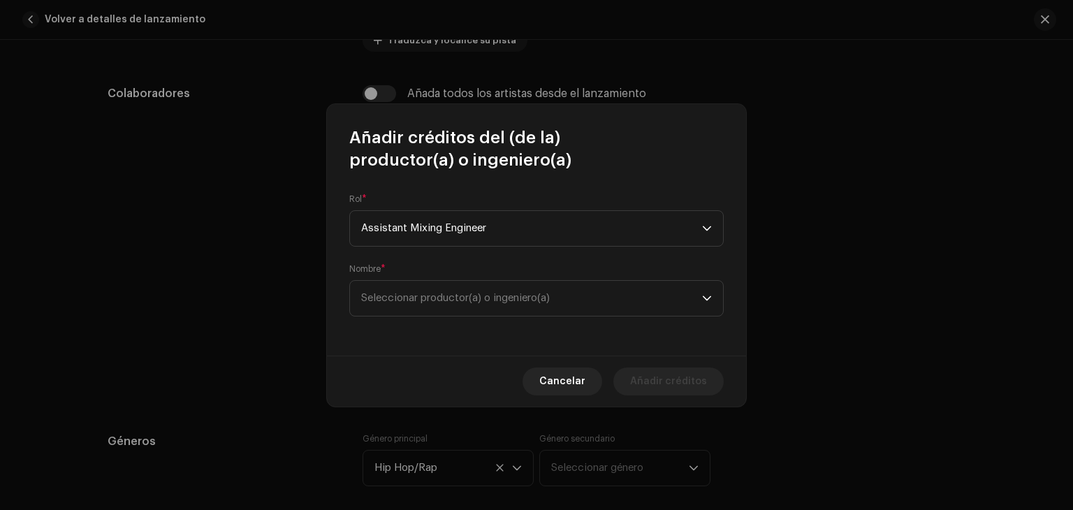
click at [512, 317] on div "Rol * Assistant Mixing Engineer Nombre * Seleccionar productor(a) o ingeniero(a)" at bounding box center [536, 263] width 419 height 184
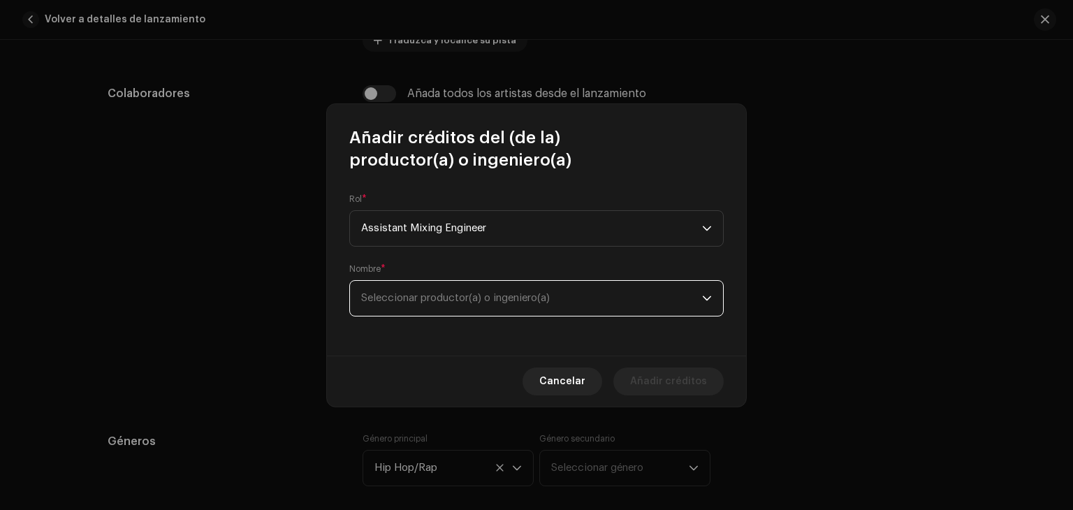
click at [512, 303] on span "Seleccionar productor(a) o ingeniero(a)" at bounding box center [455, 298] width 189 height 10
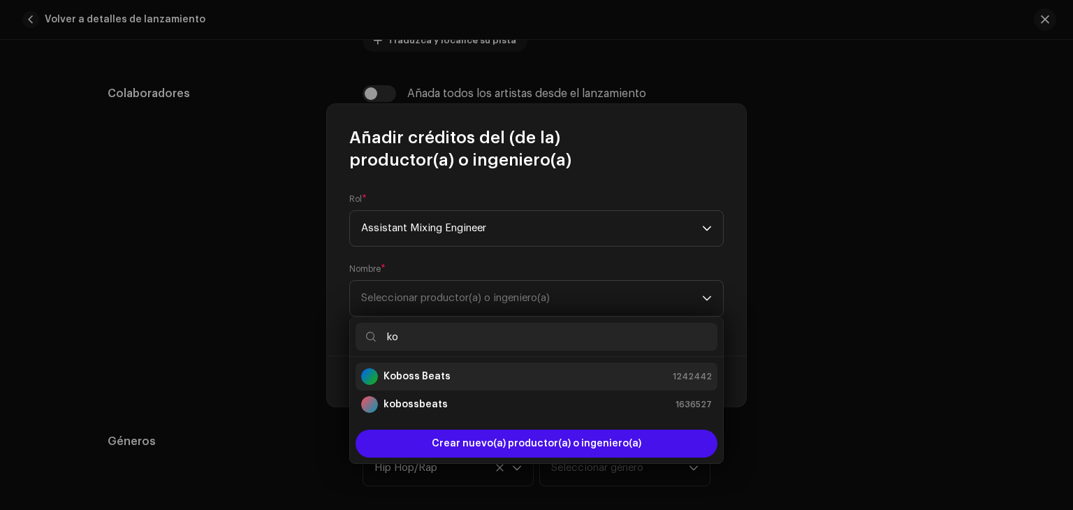
type input "ko"
click at [459, 381] on div "Koboss Beats 1242442" at bounding box center [536, 376] width 351 height 17
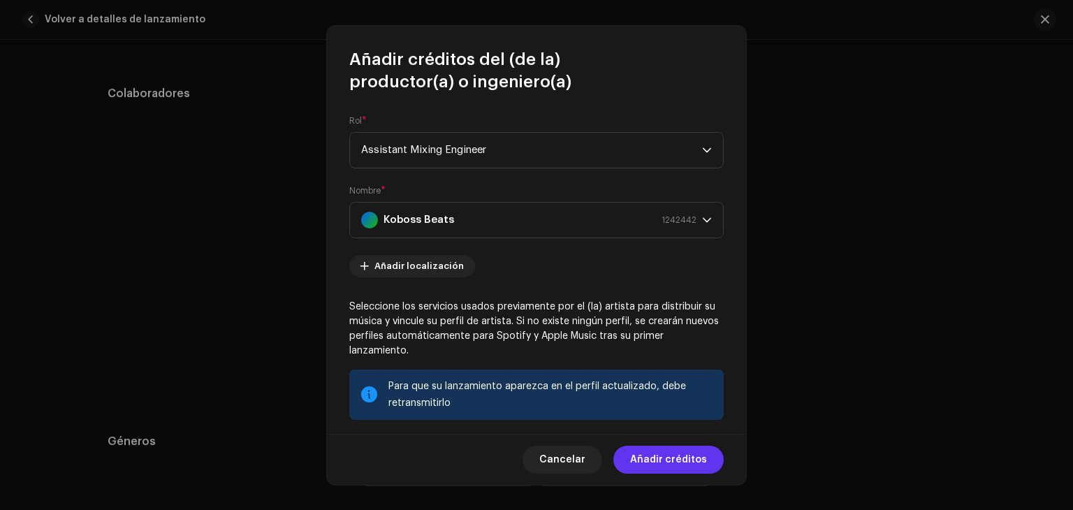
click at [665, 456] on span "Añadir créditos" at bounding box center [668, 460] width 77 height 28
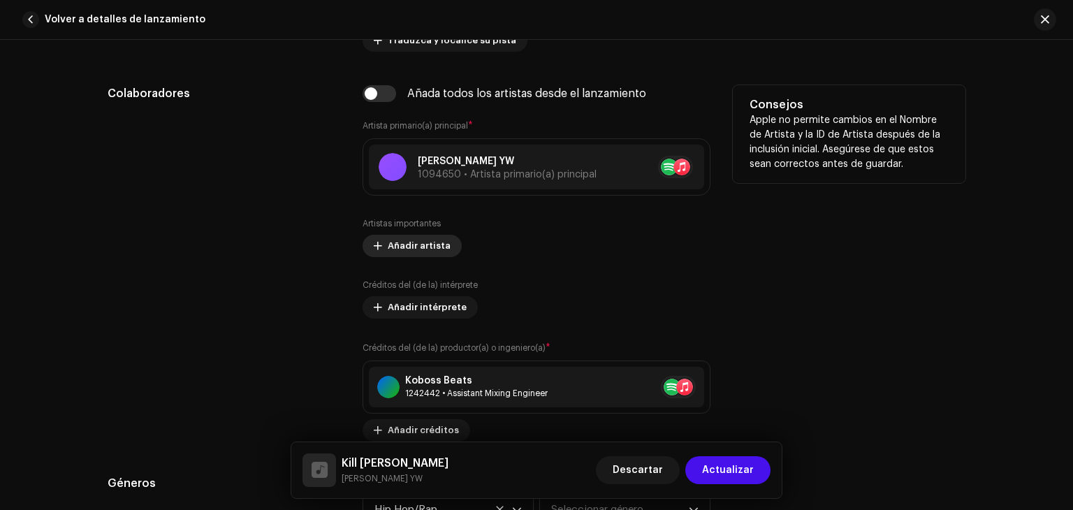
click at [430, 252] on span "Añadir artista" at bounding box center [419, 246] width 63 height 28
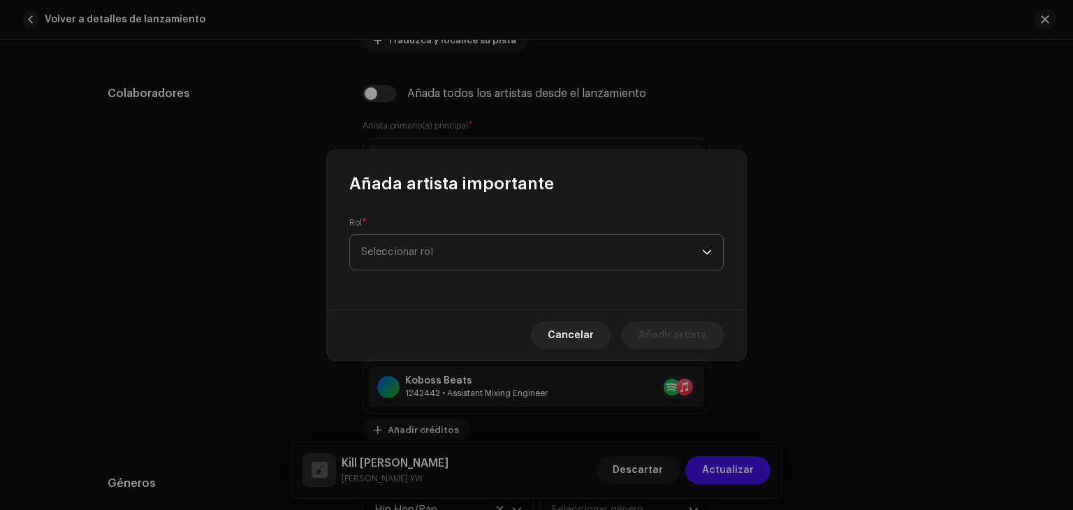
click at [479, 261] on span "Seleccionar rol" at bounding box center [531, 252] width 341 height 35
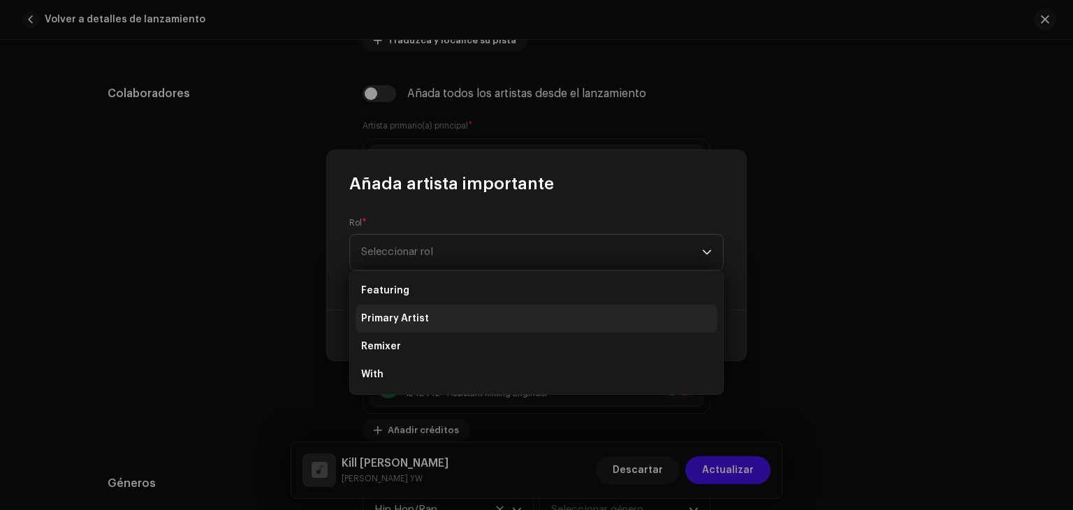
click at [467, 310] on li "Primary Artist" at bounding box center [537, 319] width 362 height 28
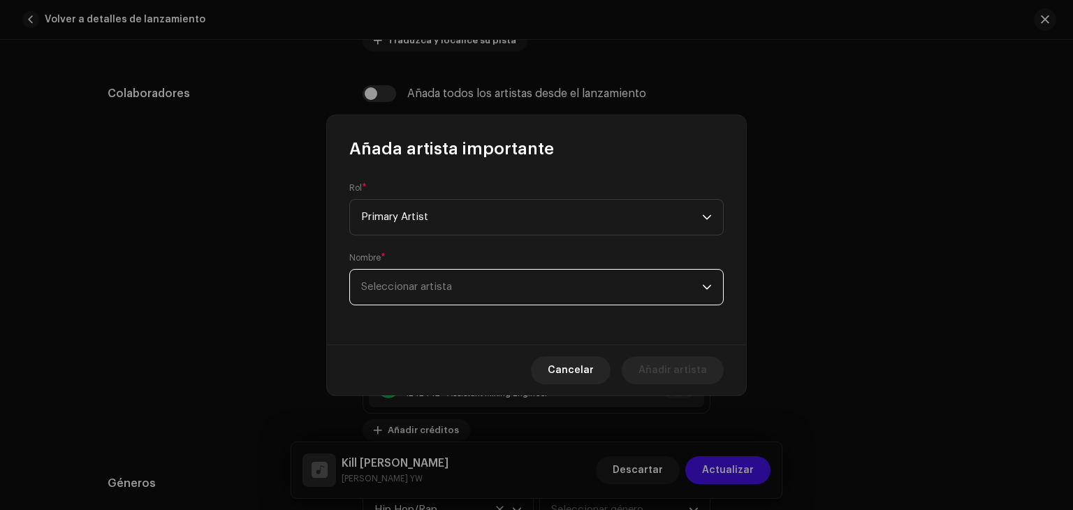
click at [496, 293] on span "Seleccionar artista" at bounding box center [531, 287] width 341 height 35
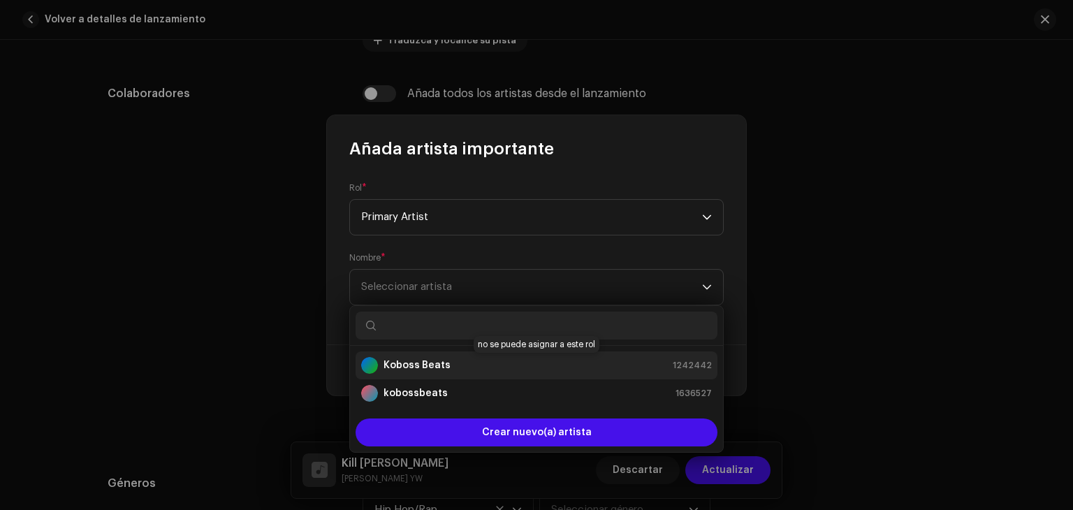
click at [477, 362] on div "Koboss Beats 1242442" at bounding box center [536, 365] width 351 height 17
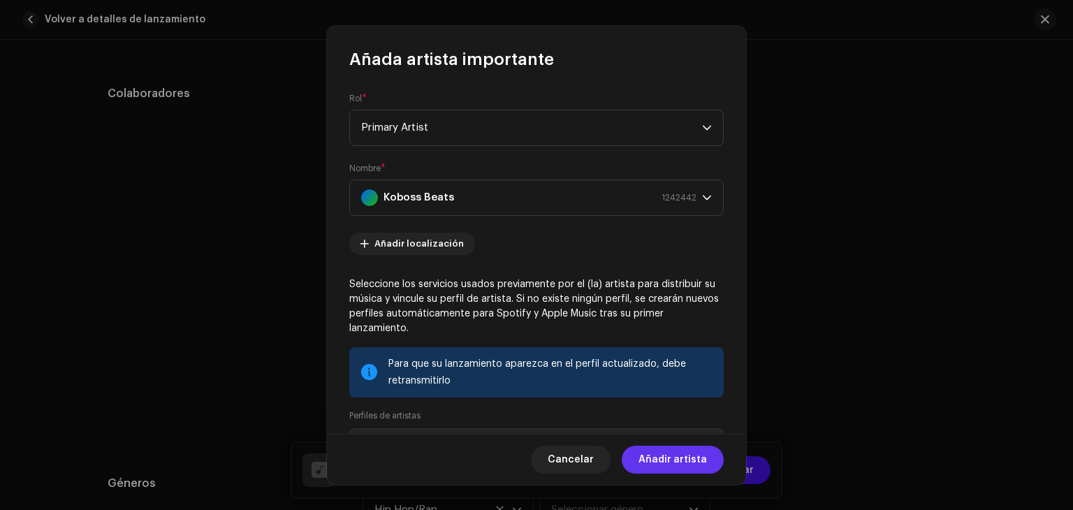
click at [674, 457] on span "Añadir artista" at bounding box center [673, 460] width 68 height 28
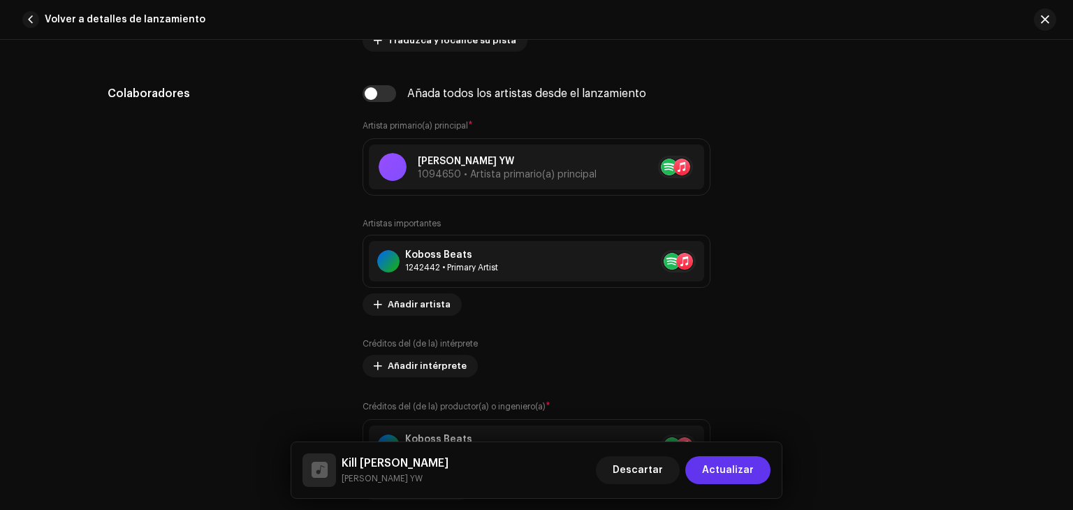
click at [732, 466] on span "Actualizar" at bounding box center [728, 470] width 52 height 28
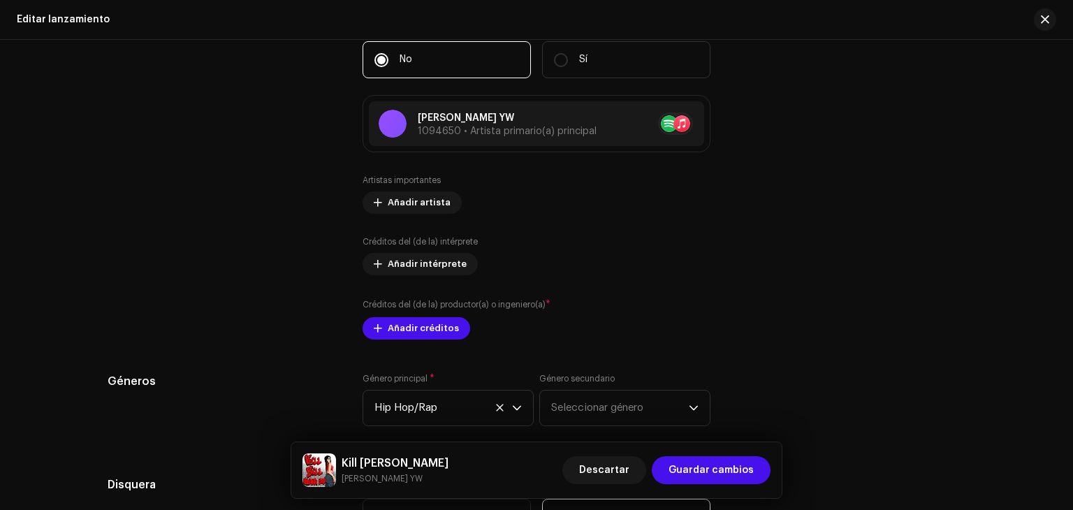
scroll to position [1444, 0]
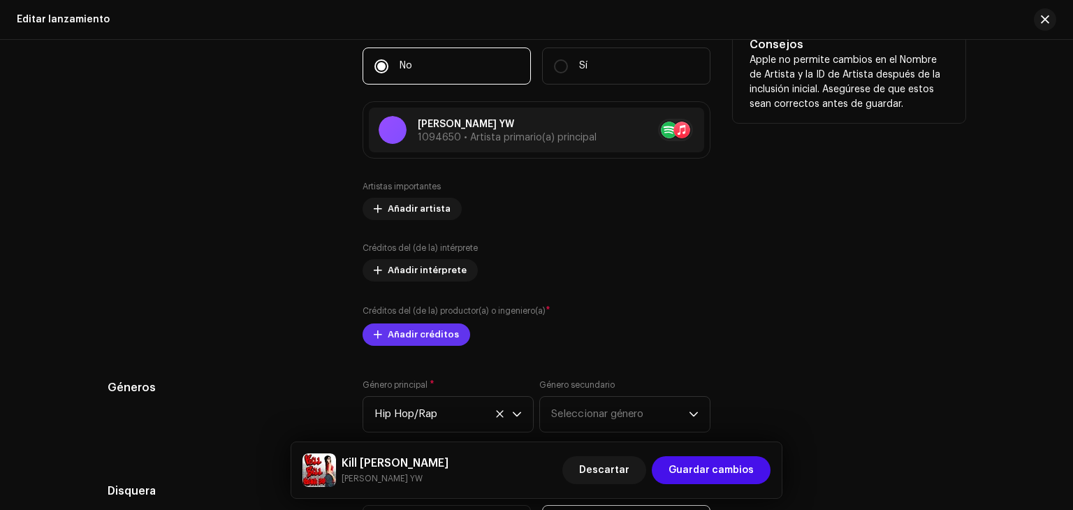
click at [414, 333] on span "Añadir créditos" at bounding box center [423, 335] width 71 height 28
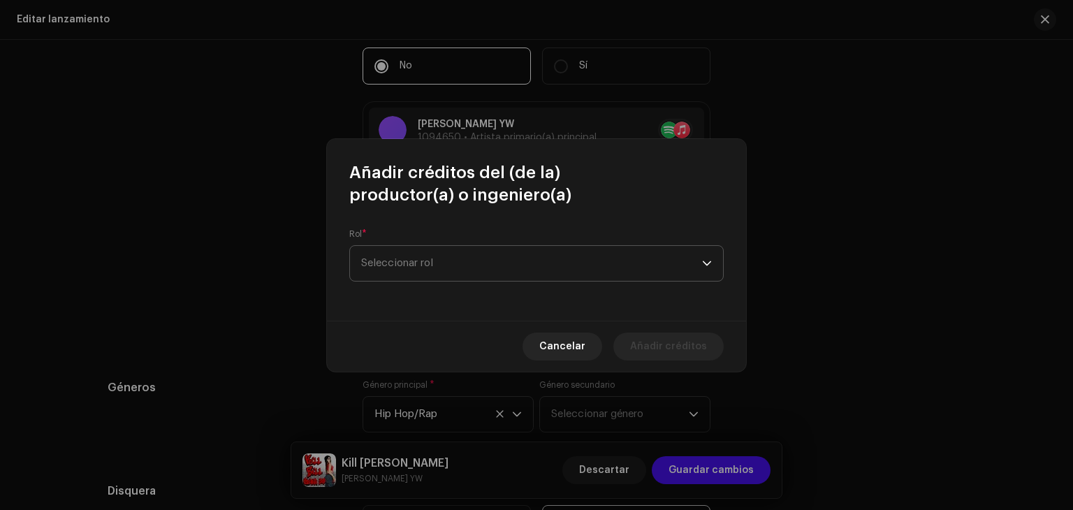
click at [585, 261] on span "Seleccionar rol" at bounding box center [531, 263] width 341 height 35
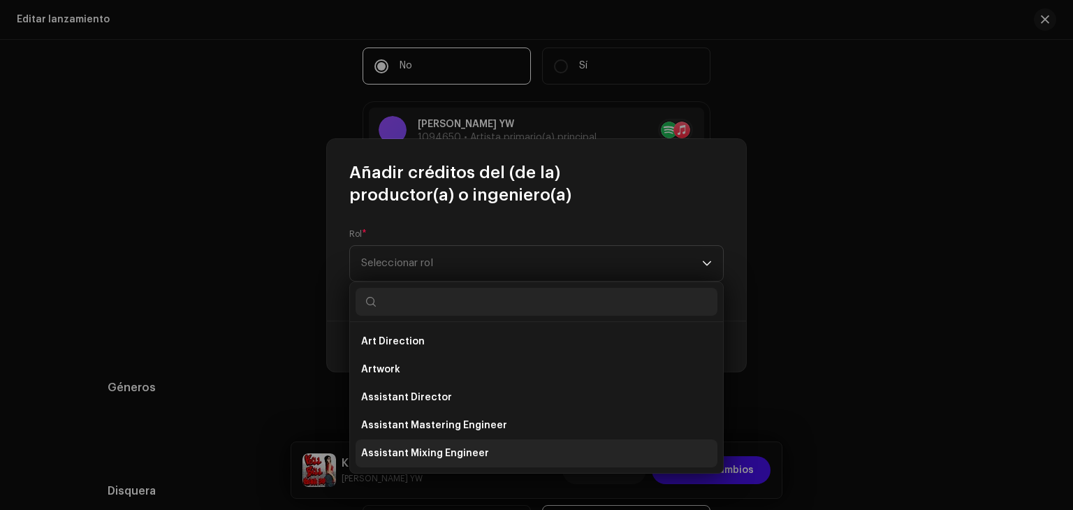
click at [524, 447] on li "Assistant Mixing Engineer" at bounding box center [537, 454] width 362 height 28
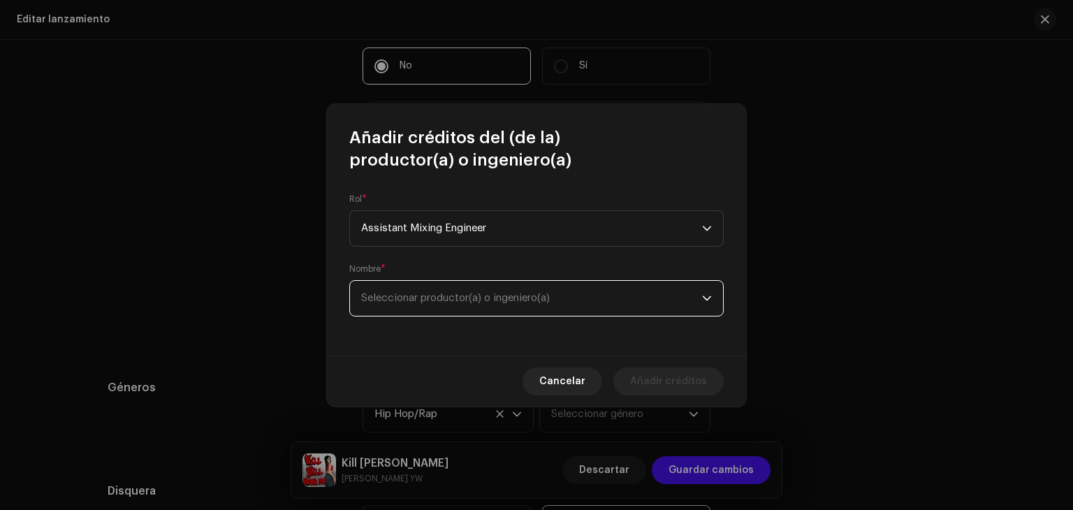
click at [579, 303] on span "Seleccionar productor(a) o ingeniero(a)" at bounding box center [531, 298] width 341 height 35
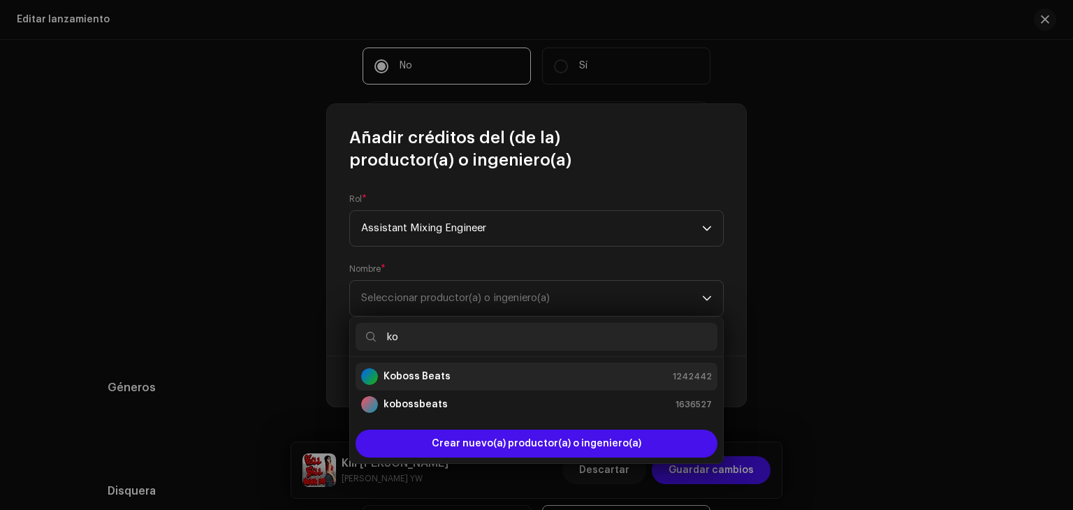
type input "ko"
click at [489, 376] on div "Koboss Beats 1242442" at bounding box center [536, 376] width 351 height 17
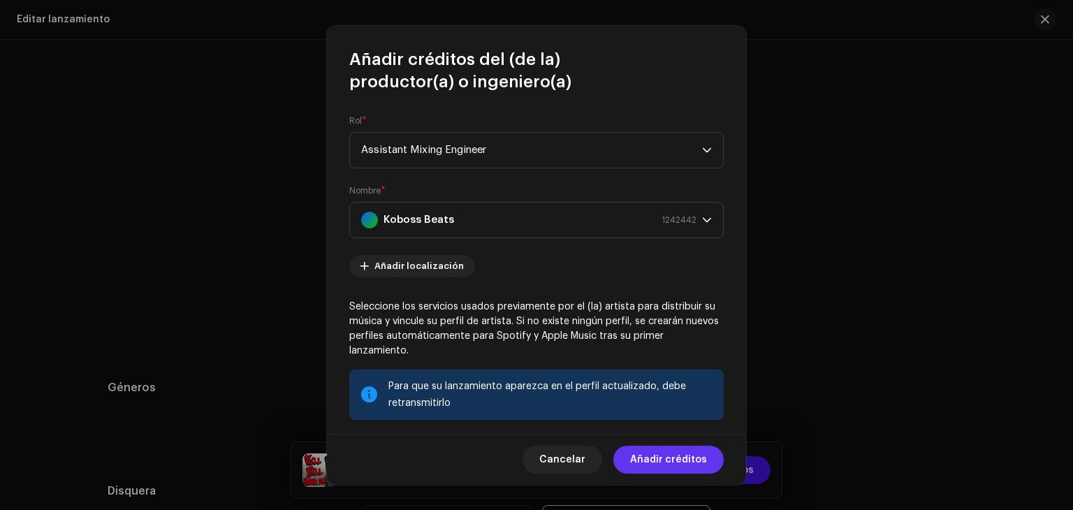
click at [674, 460] on span "Añadir créditos" at bounding box center [668, 460] width 77 height 28
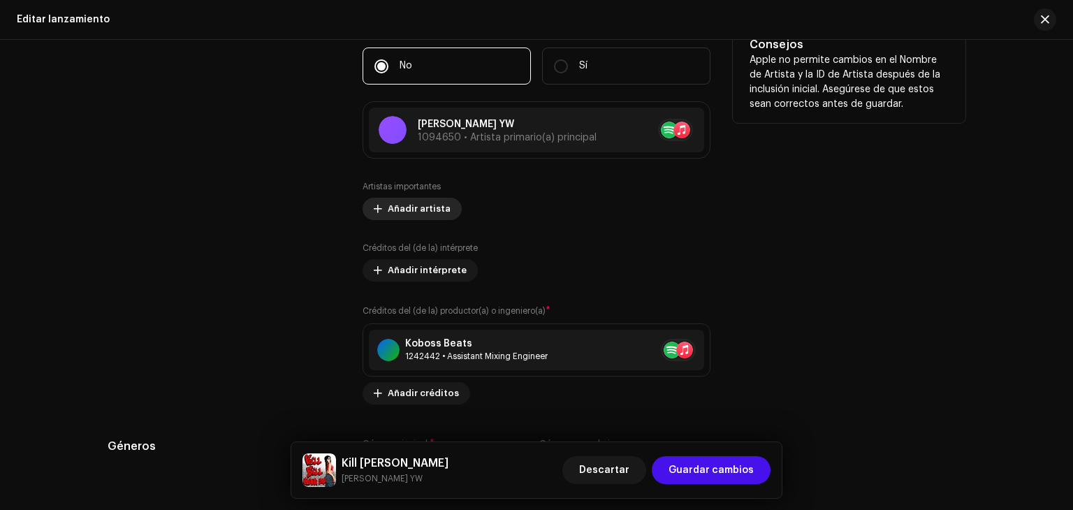
click at [427, 209] on span "Añadir artista" at bounding box center [419, 209] width 63 height 28
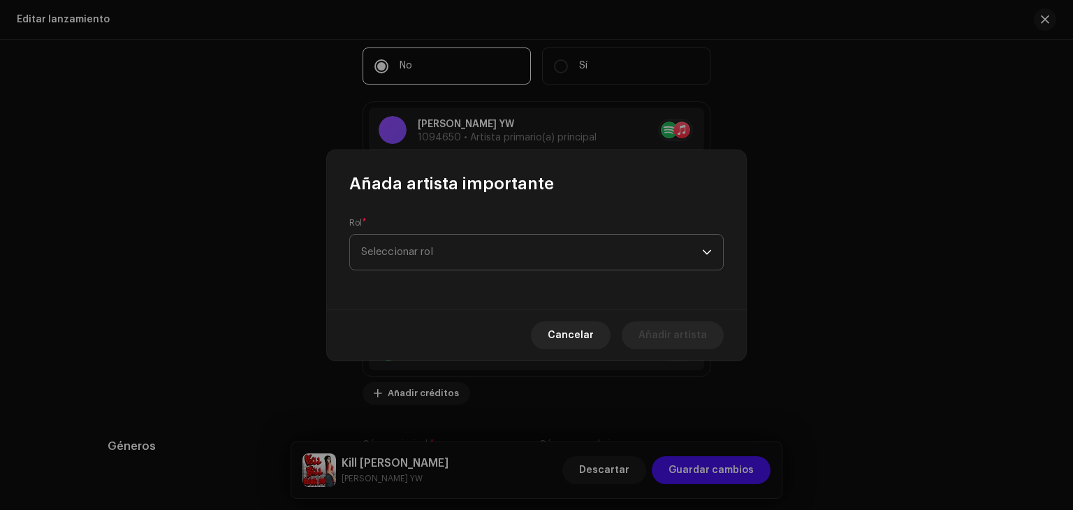
click at [462, 248] on span "Seleccionar rol" at bounding box center [531, 252] width 341 height 35
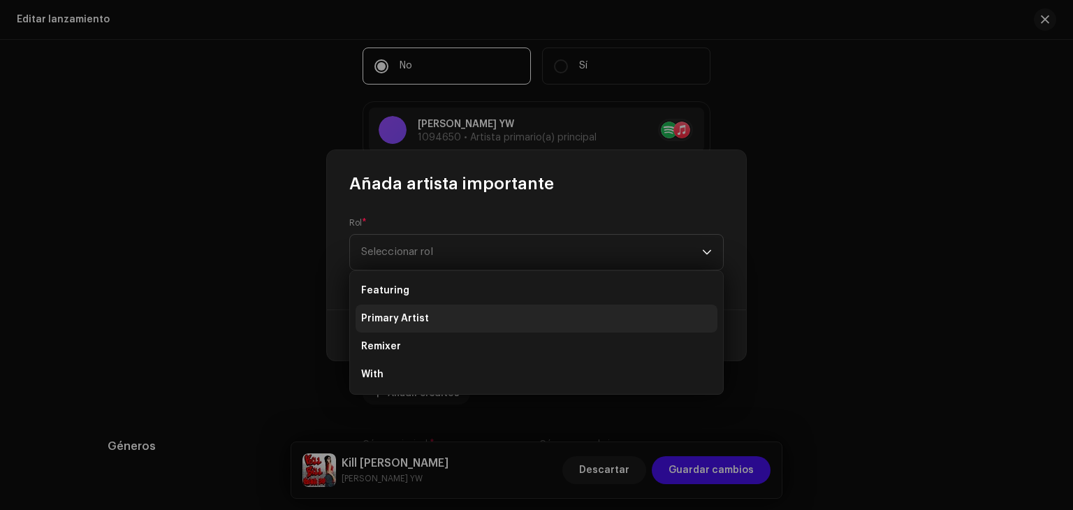
click at [450, 319] on li "Primary Artist" at bounding box center [537, 319] width 362 height 28
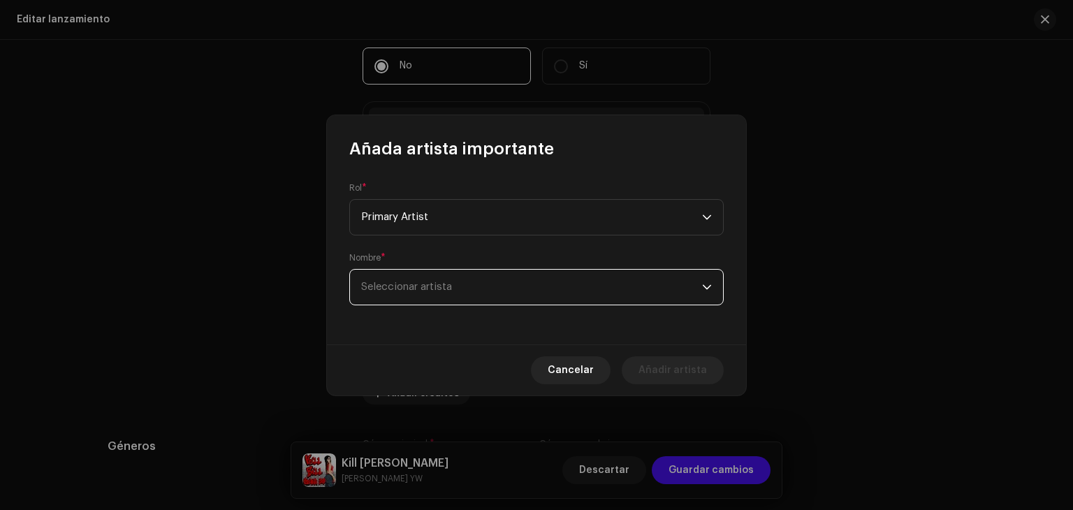
click at [638, 301] on span "Seleccionar artista" at bounding box center [531, 287] width 341 height 35
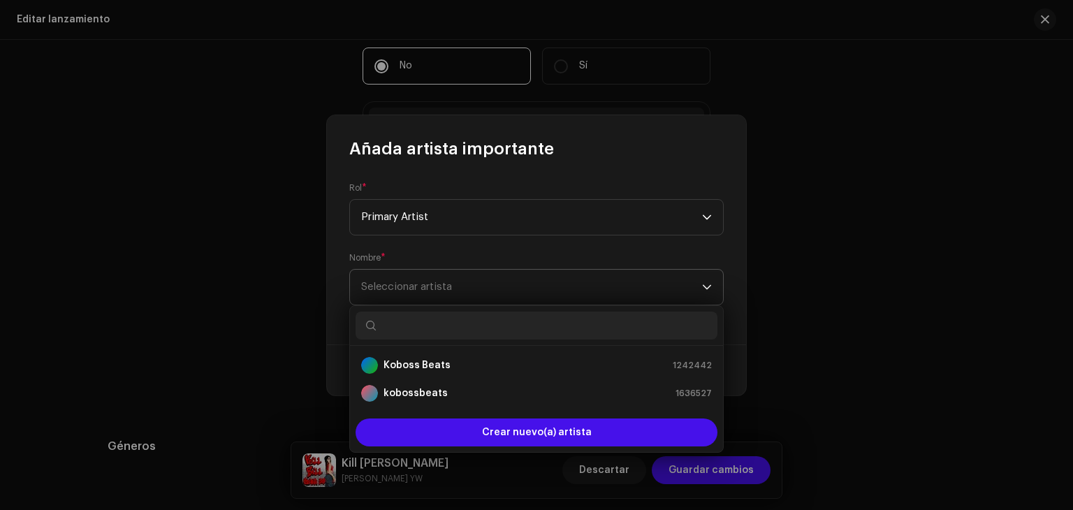
click at [638, 301] on span "Seleccionar artista" at bounding box center [531, 287] width 341 height 35
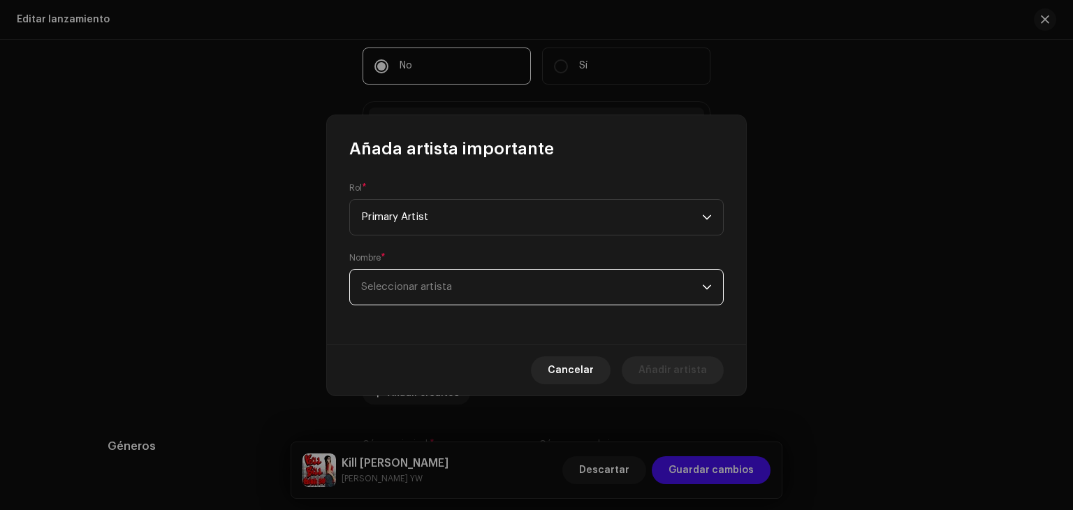
click at [638, 301] on span "Seleccionar artista" at bounding box center [531, 287] width 341 height 35
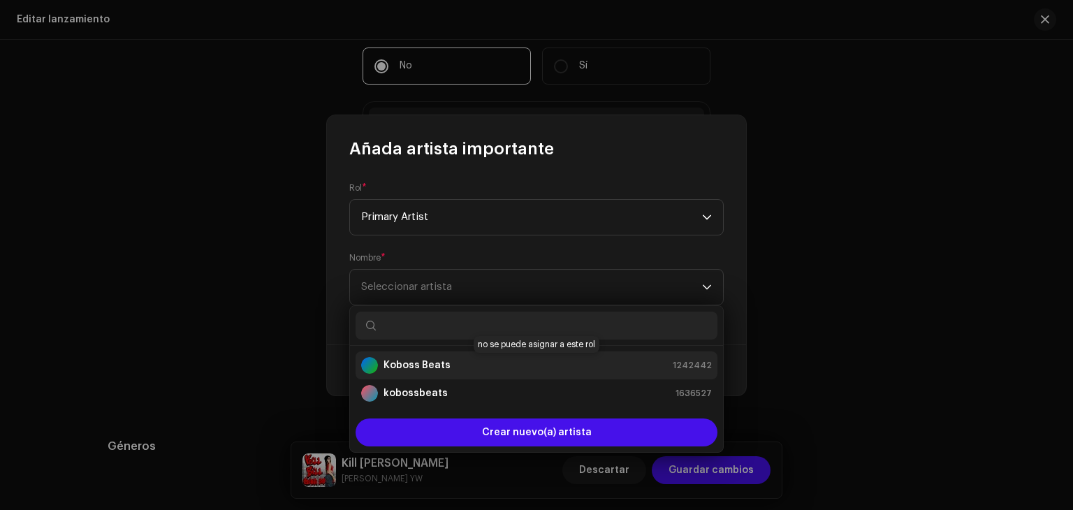
click at [564, 372] on div "Koboss Beats 1242442" at bounding box center [536, 365] width 351 height 17
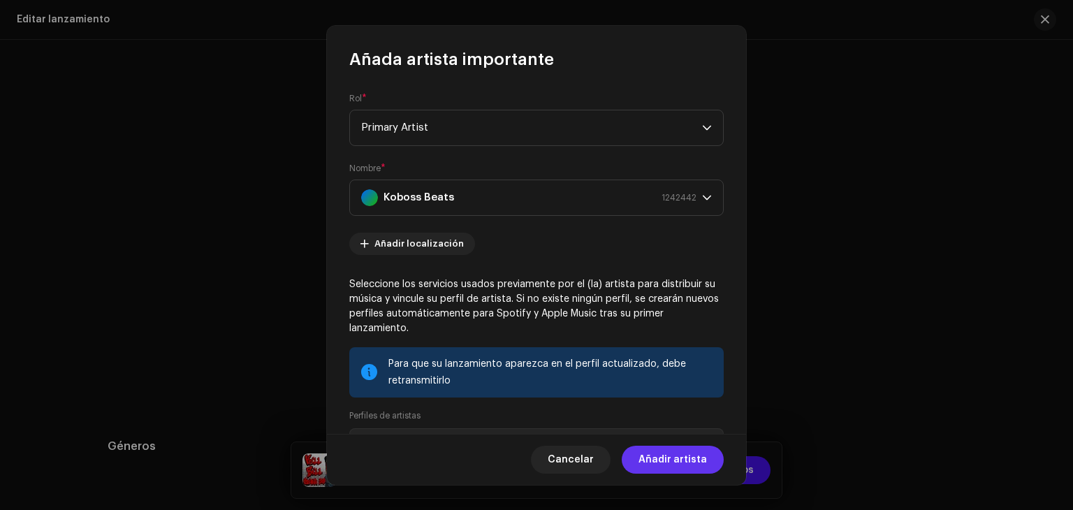
click at [671, 467] on span "Añadir artista" at bounding box center [673, 460] width 68 height 28
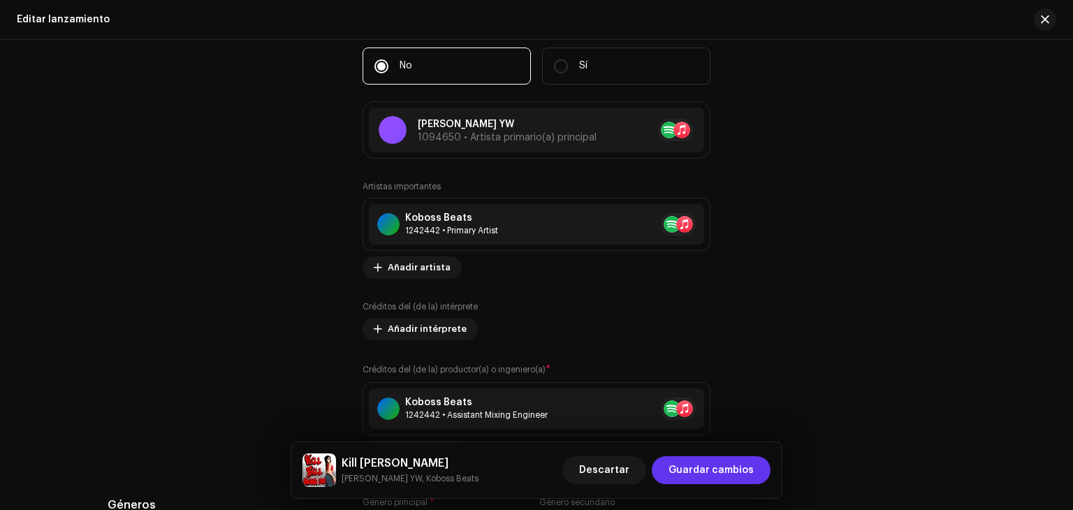
click at [730, 468] on span "Guardar cambios" at bounding box center [711, 470] width 85 height 28
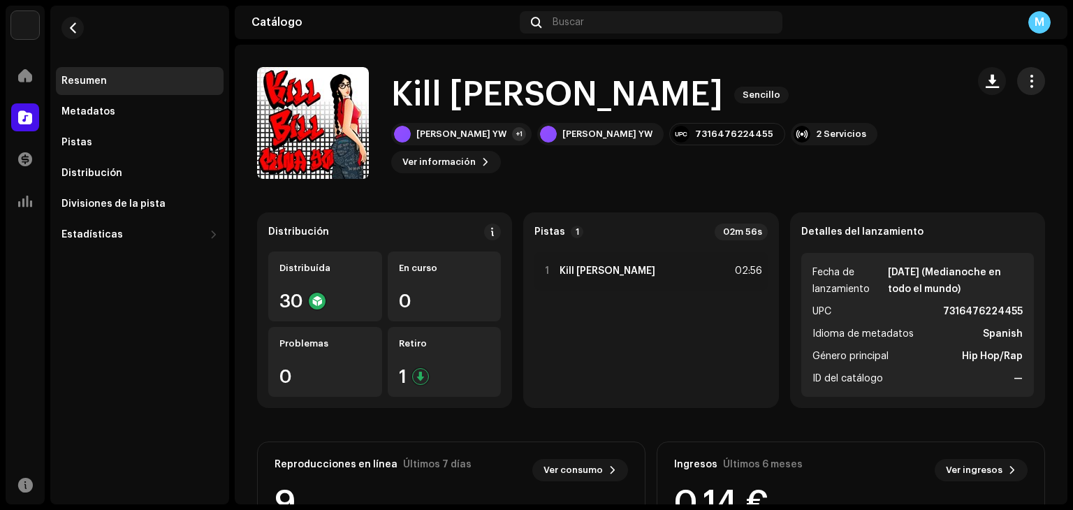
click at [1023, 73] on button "button" at bounding box center [1031, 81] width 28 height 28
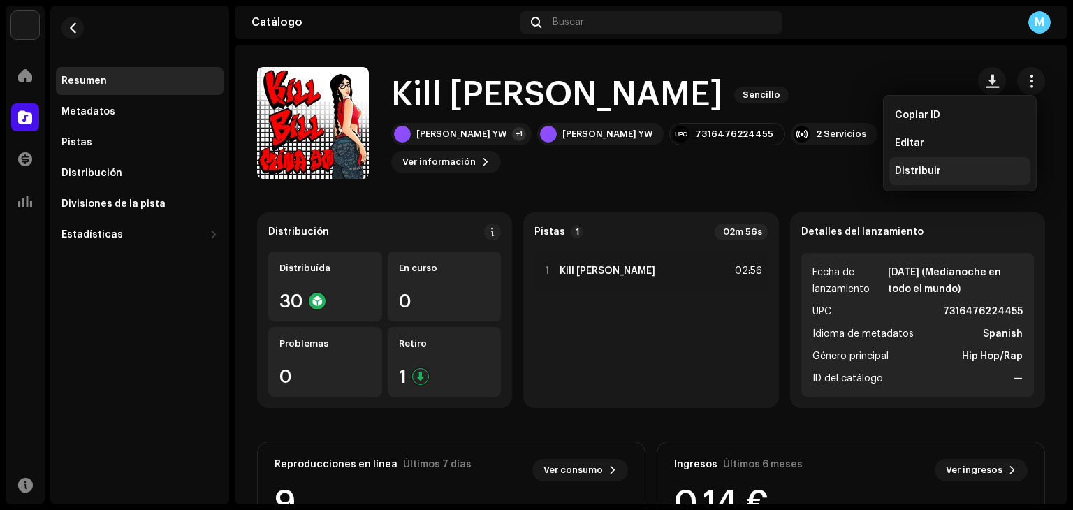
click at [934, 175] on span "Distribuir" at bounding box center [918, 171] width 46 height 11
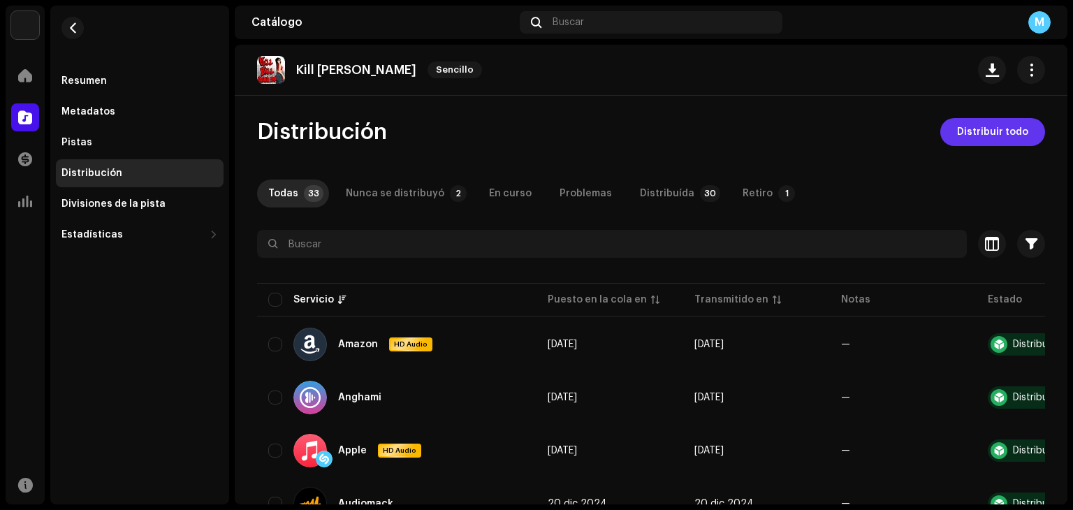
click at [998, 129] on span "Distribuir todo" at bounding box center [992, 132] width 71 height 28
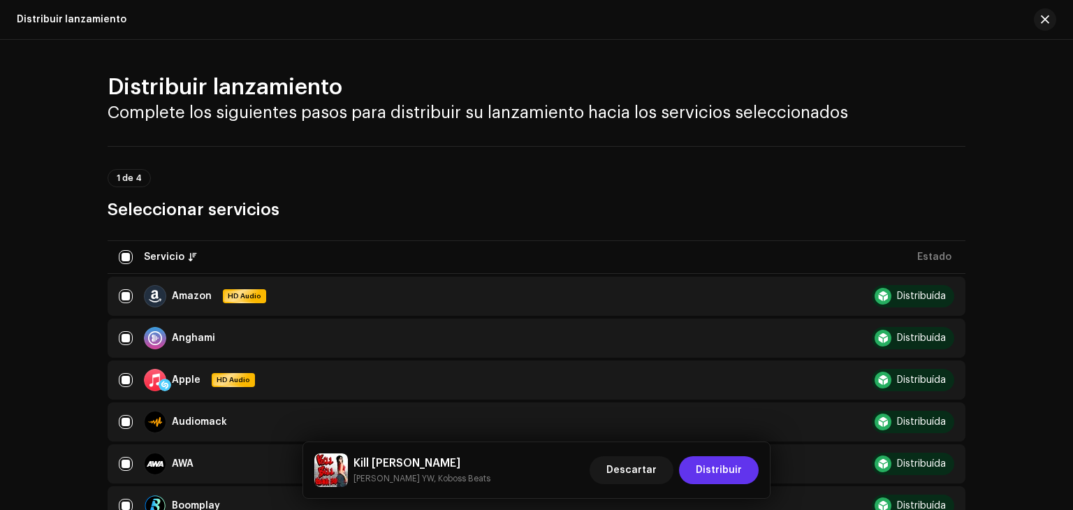
click at [725, 478] on span "Distribuir" at bounding box center [719, 470] width 46 height 28
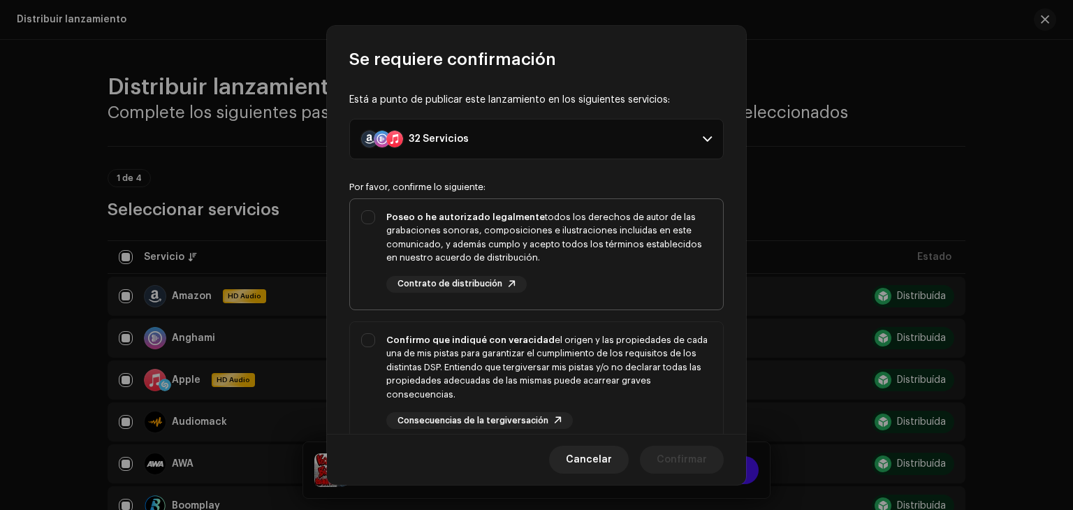
click at [363, 220] on div "Poseo o he autorizado legalmente todos los derechos de autor de las grabaciones…" at bounding box center [536, 251] width 373 height 105
checkbox input "true"
click at [373, 335] on div "Confirmo que indiqué con veracidad el origen y las propiedades de cada una de m…" at bounding box center [536, 381] width 373 height 119
checkbox input "true"
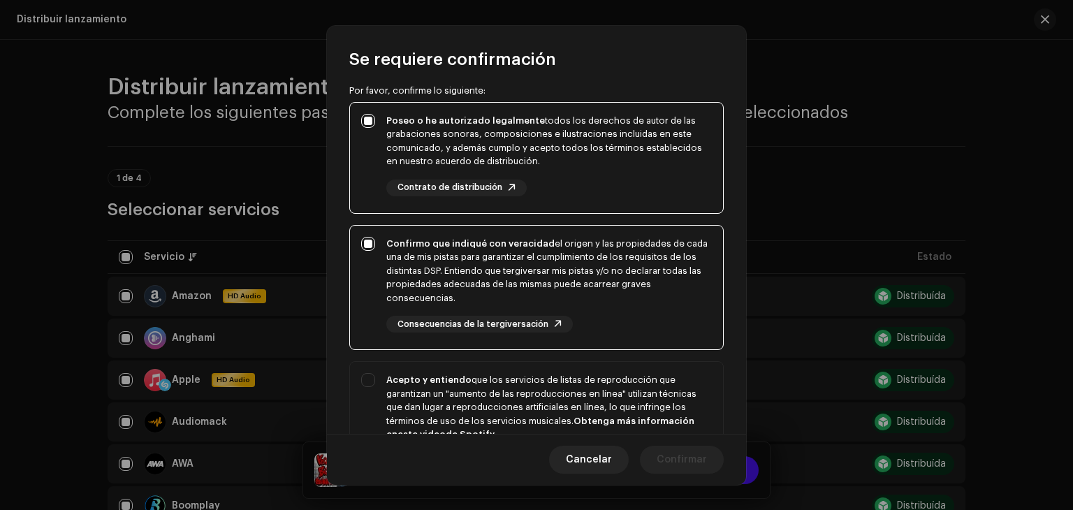
scroll to position [126, 0]
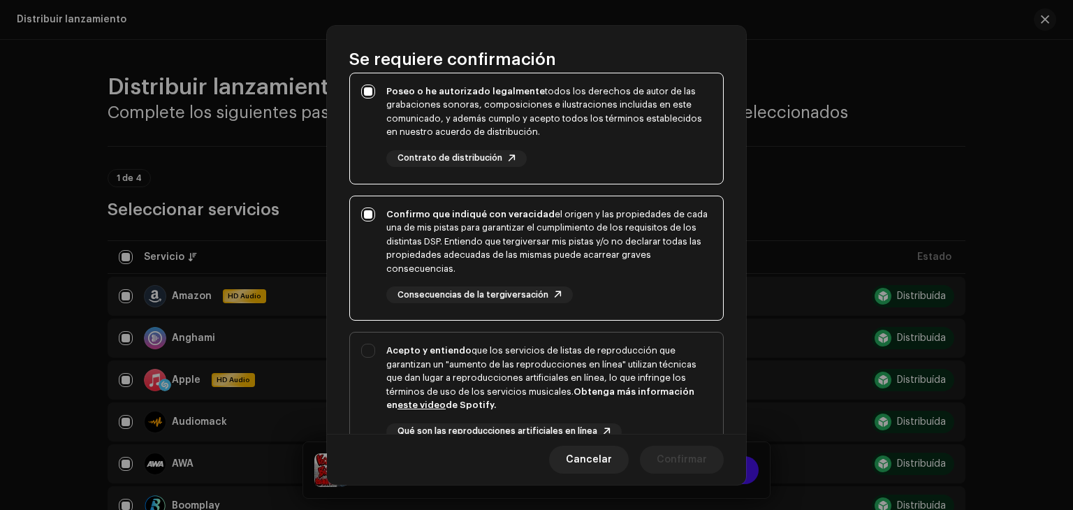
click at [366, 346] on div "Acepto y entiendo que los servicios de listas de reproducción que garantizan un…" at bounding box center [536, 403] width 373 height 141
checkbox input "true"
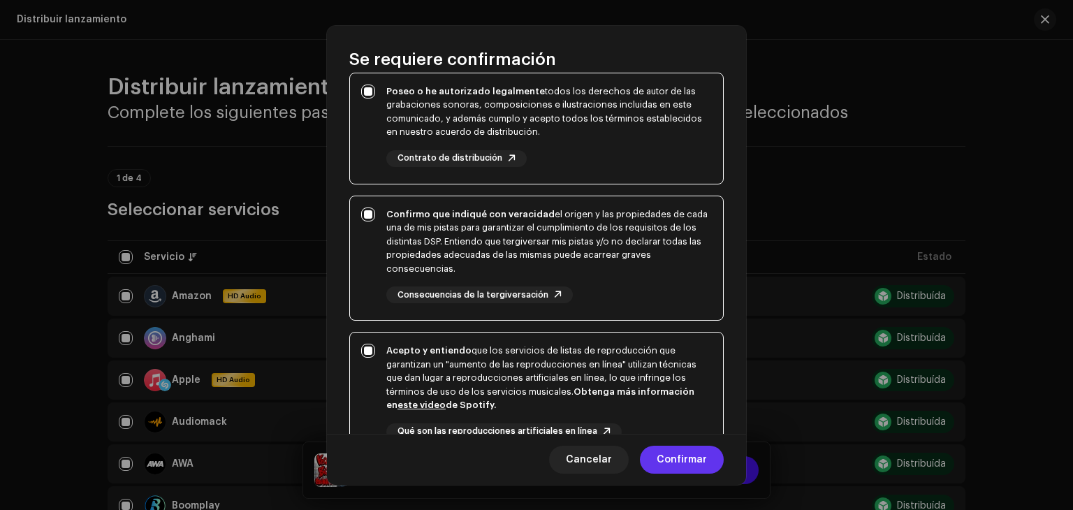
click at [685, 454] on span "Confirmar" at bounding box center [682, 460] width 50 height 28
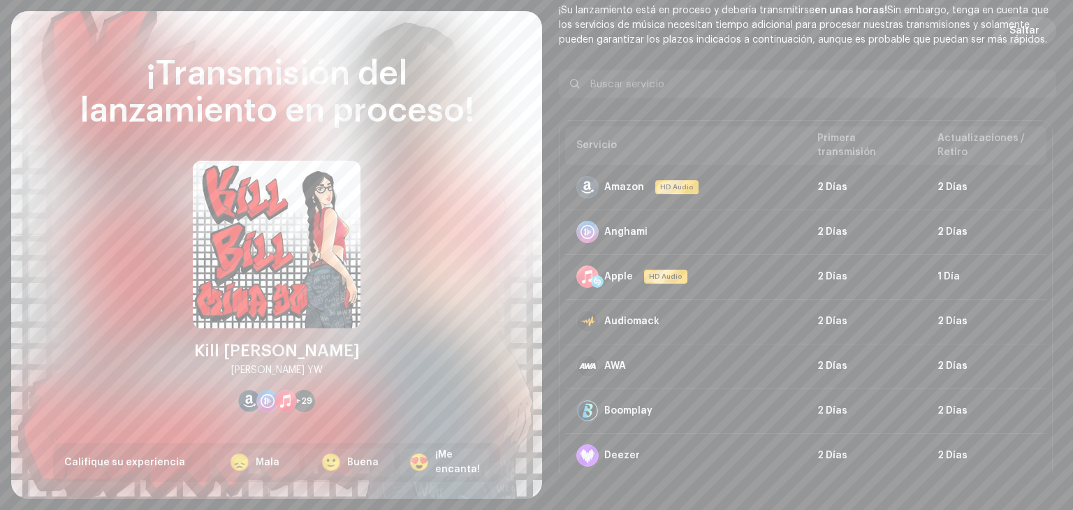
click at [1021, 35] on span "Saltar" at bounding box center [1025, 31] width 30 height 28
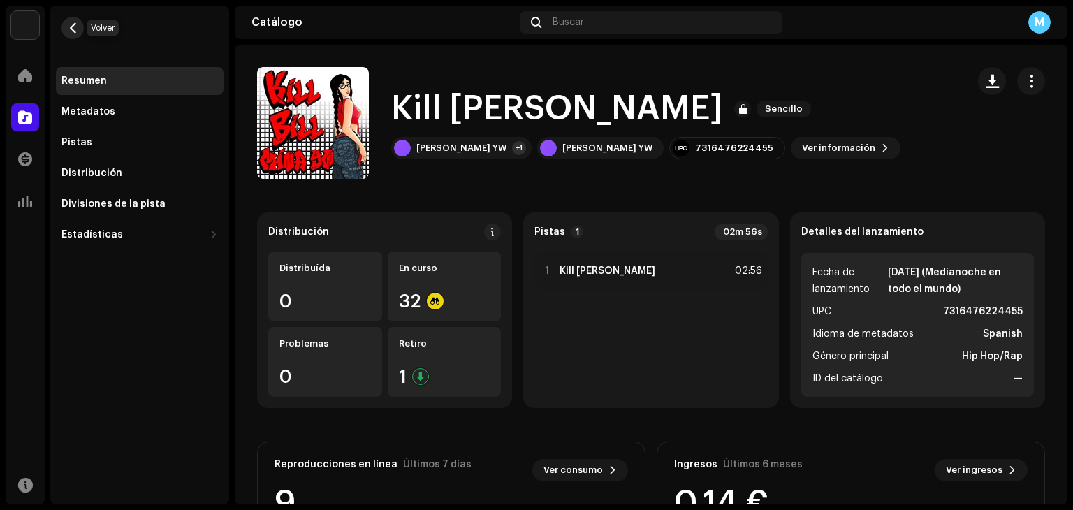
click at [73, 29] on span "button" at bounding box center [73, 27] width 10 height 11
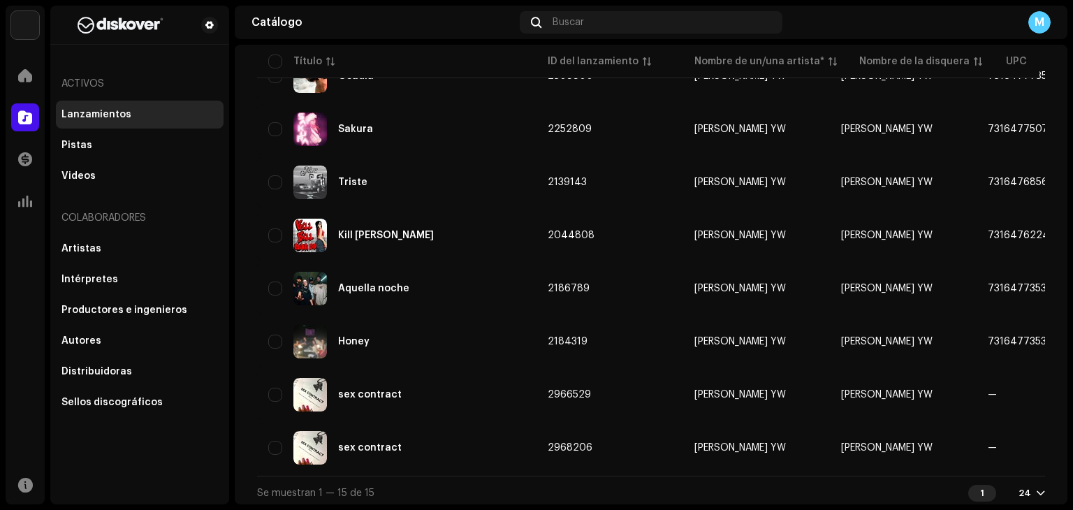
scroll to position [553, 0]
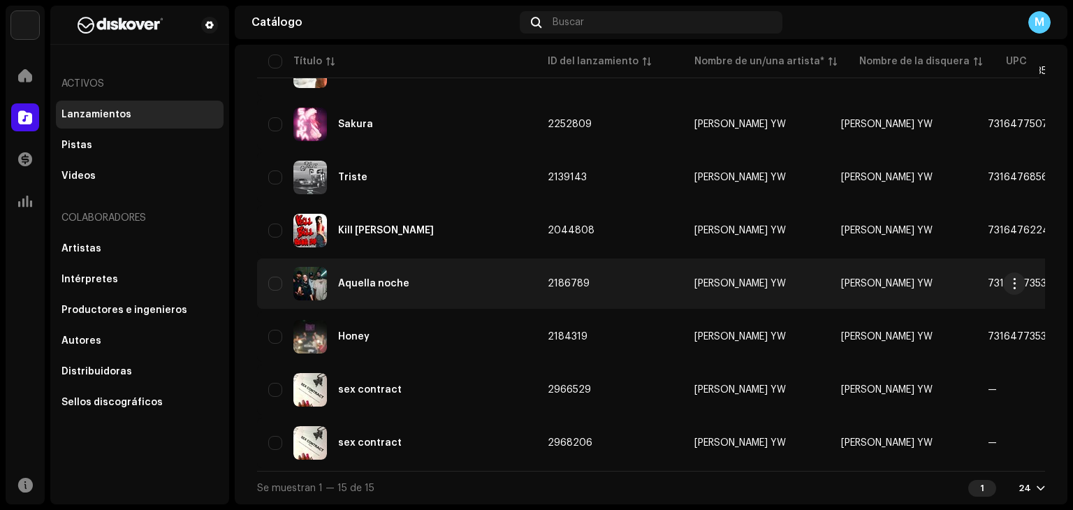
click at [509, 277] on div "Aquella noche" at bounding box center [396, 284] width 257 height 34
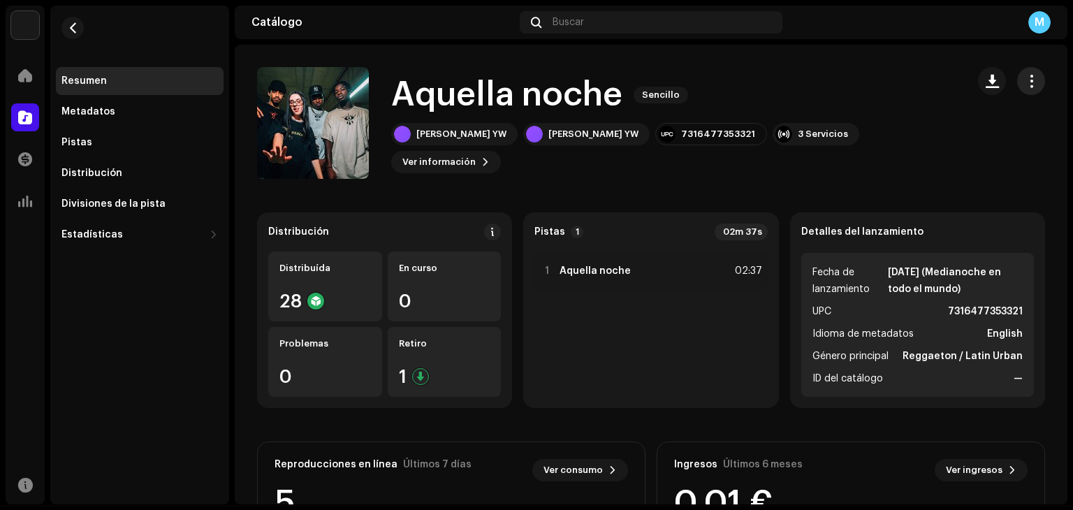
click at [1027, 86] on span "button" at bounding box center [1031, 80] width 13 height 11
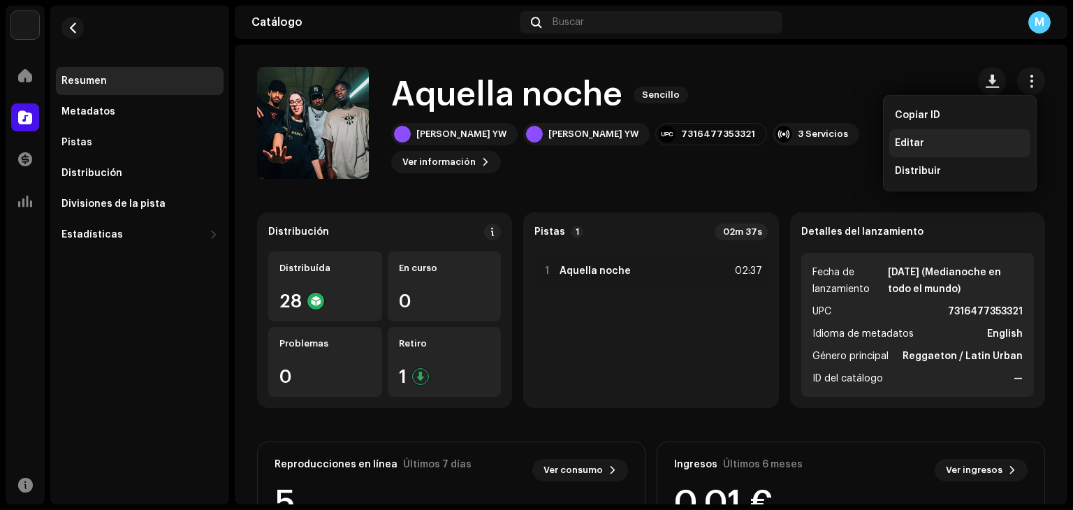
click at [915, 144] on span "Editar" at bounding box center [909, 143] width 29 height 11
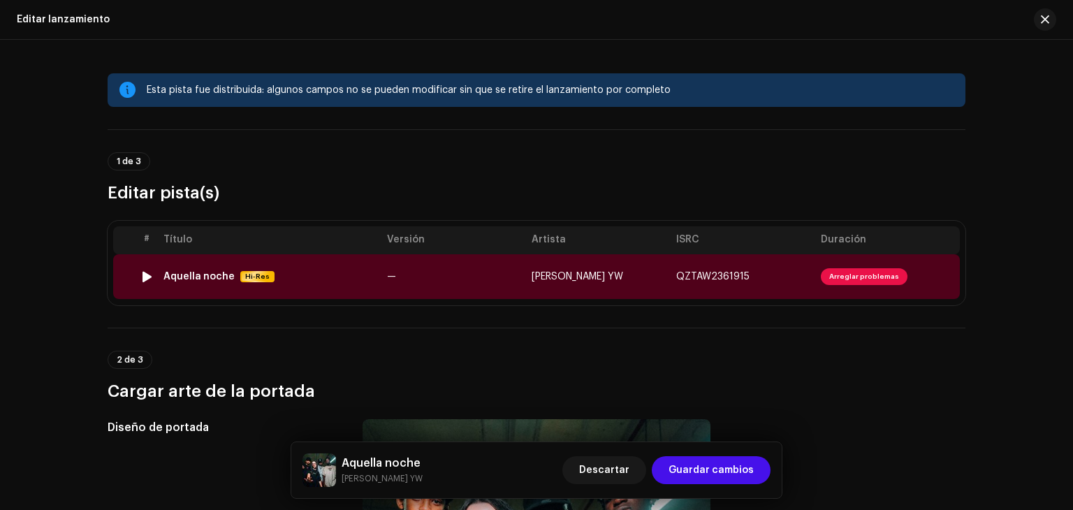
click at [858, 277] on span "Arreglar problemas" at bounding box center [864, 276] width 87 height 17
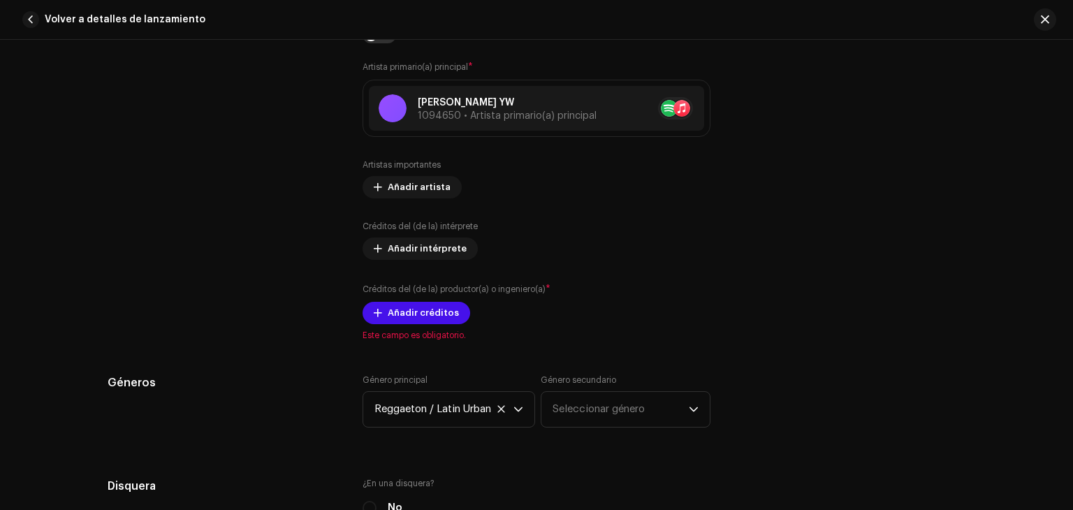
scroll to position [916, 0]
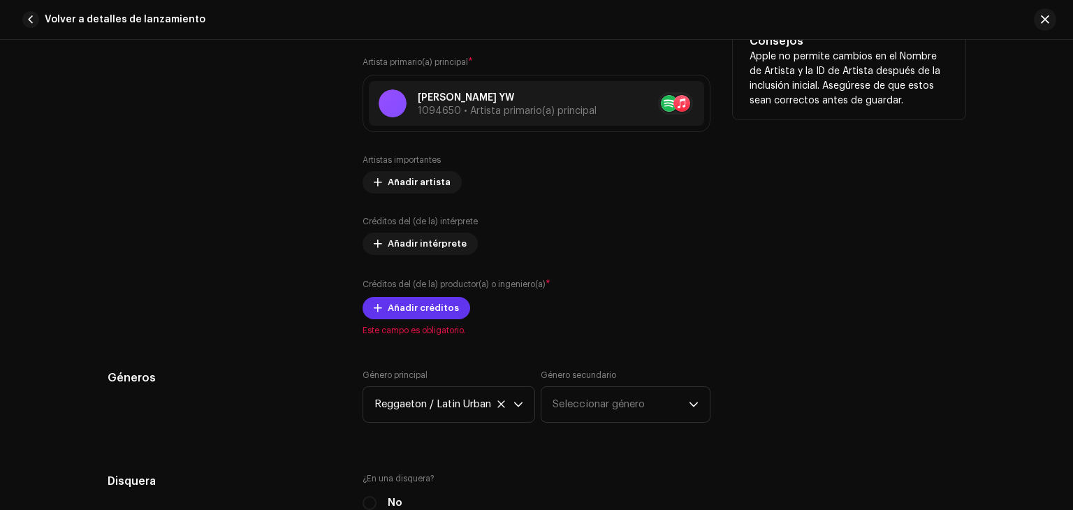
click at [416, 311] on span "Añadir créditos" at bounding box center [423, 308] width 71 height 28
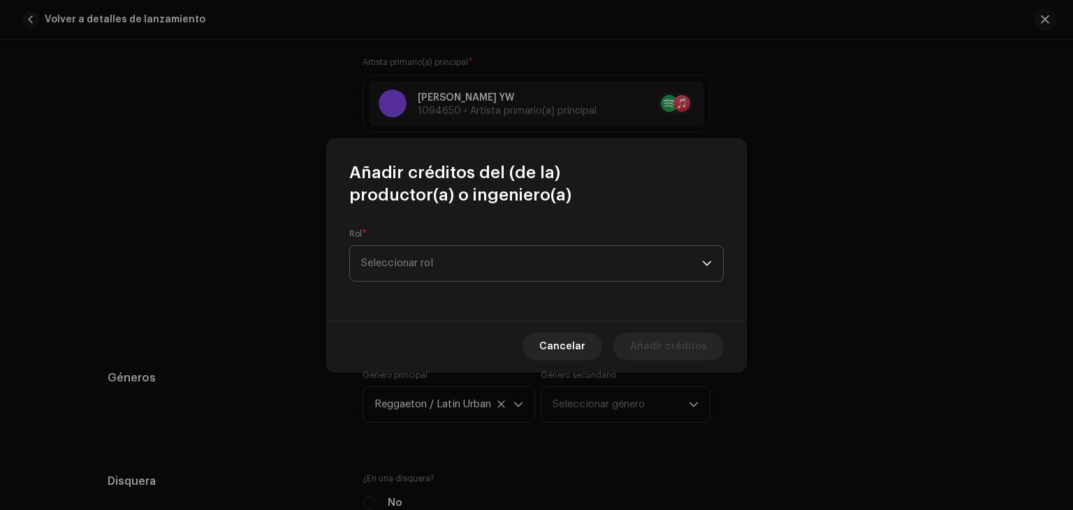
click at [501, 256] on span "Seleccionar rol" at bounding box center [531, 263] width 341 height 35
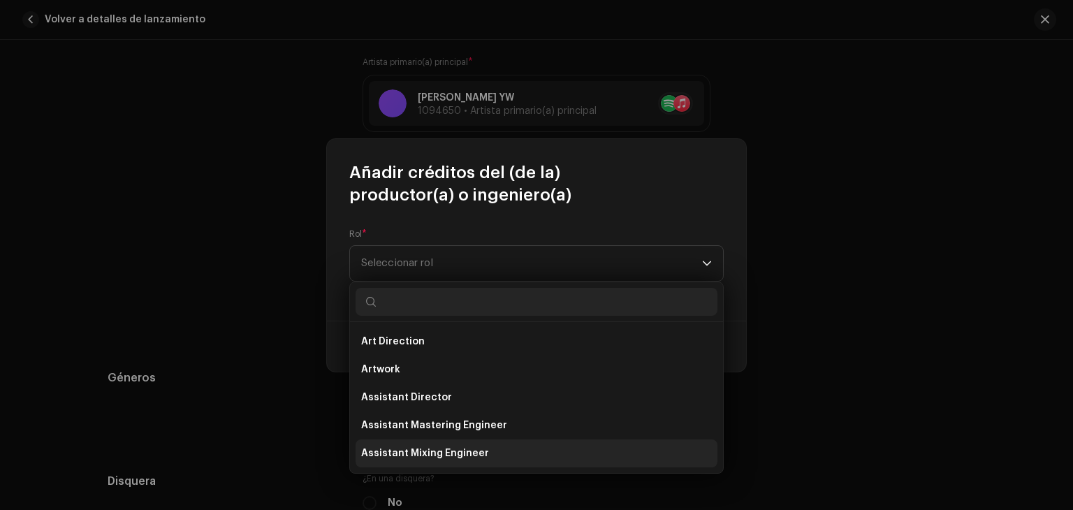
click at [448, 444] on li "Assistant Mixing Engineer" at bounding box center [537, 454] width 362 height 28
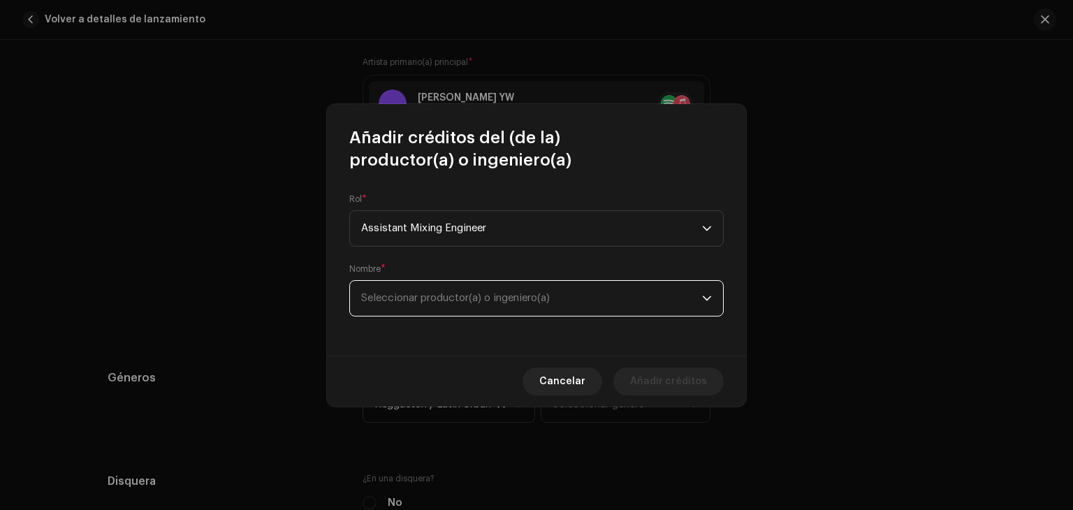
click at [521, 311] on span "Seleccionar productor(a) o ingeniero(a)" at bounding box center [531, 298] width 341 height 35
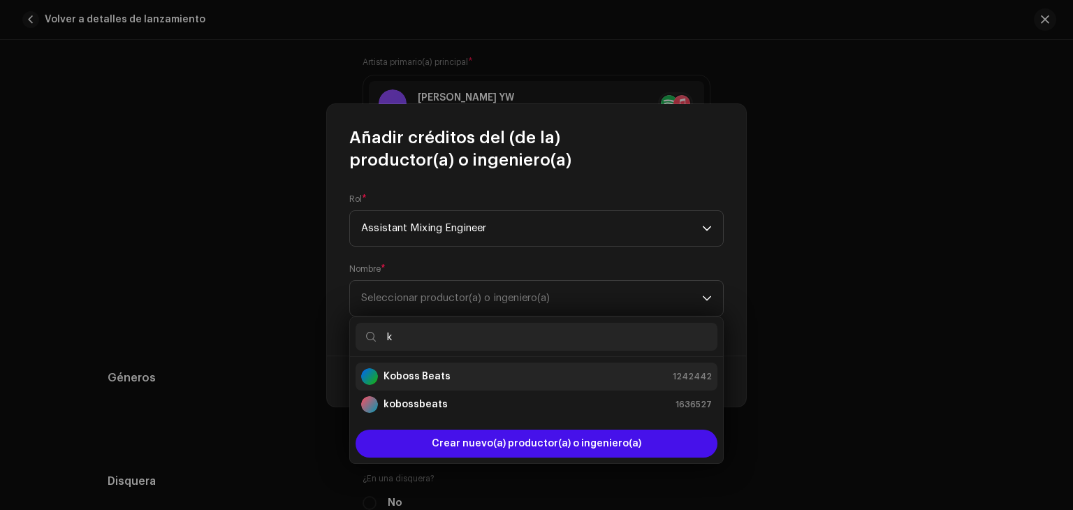
type input "k"
click at [433, 381] on strong "Koboss Beats" at bounding box center [417, 377] width 67 height 14
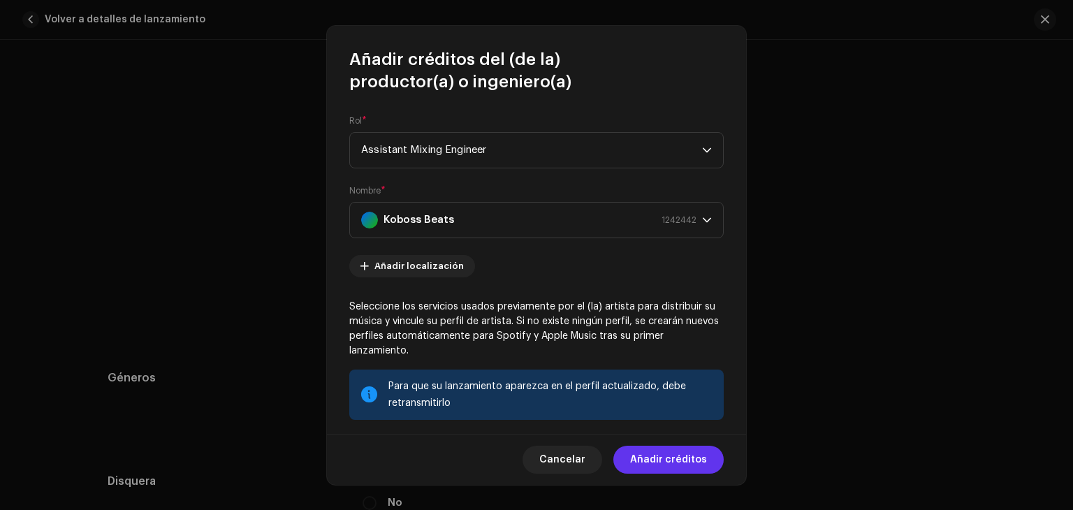
click at [651, 469] on span "Añadir créditos" at bounding box center [668, 460] width 77 height 28
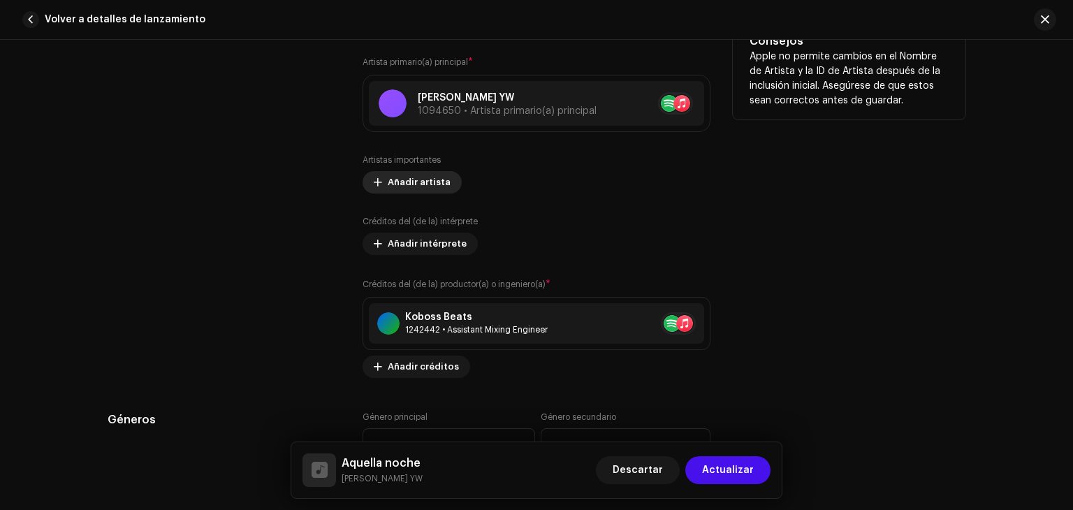
click at [422, 178] on span "Añadir artista" at bounding box center [419, 182] width 63 height 28
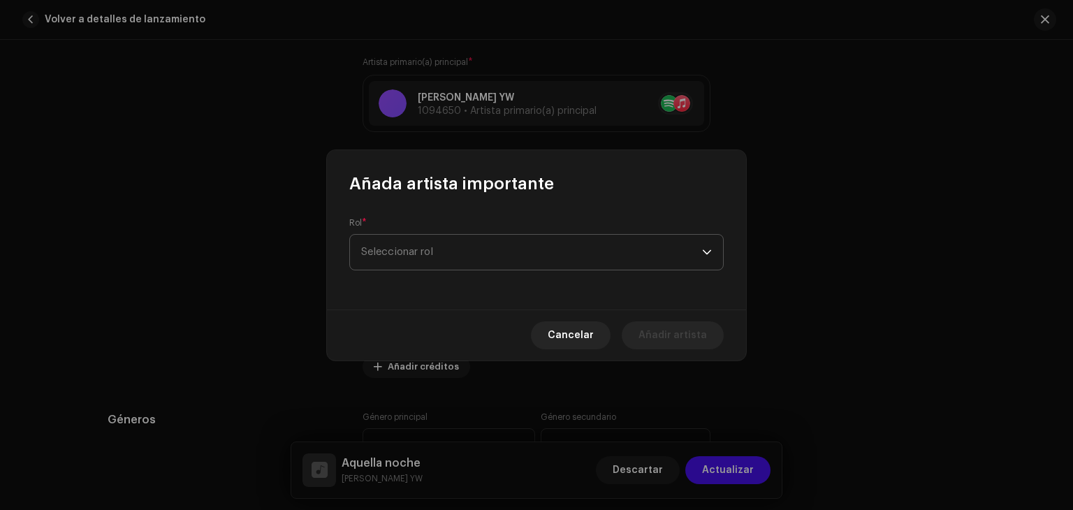
click at [519, 243] on span "Seleccionar rol" at bounding box center [531, 252] width 341 height 35
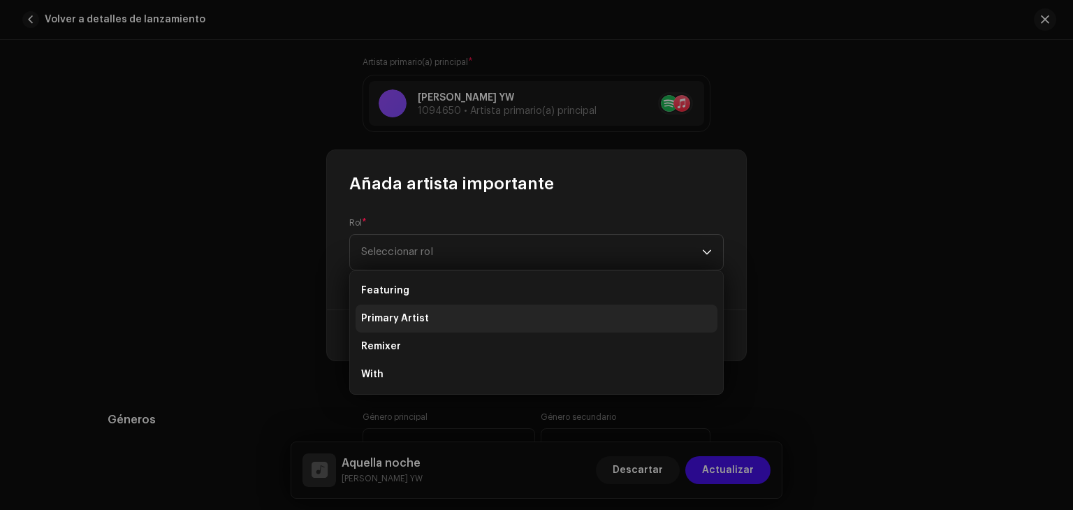
click at [481, 324] on li "Primary Artist" at bounding box center [537, 319] width 362 height 28
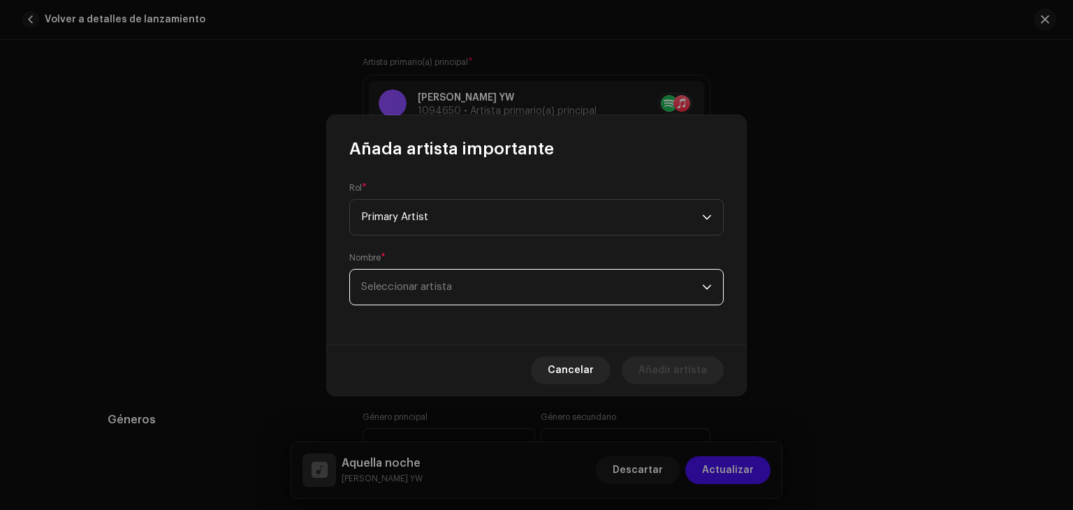
click at [533, 284] on span "Seleccionar artista" at bounding box center [531, 287] width 341 height 35
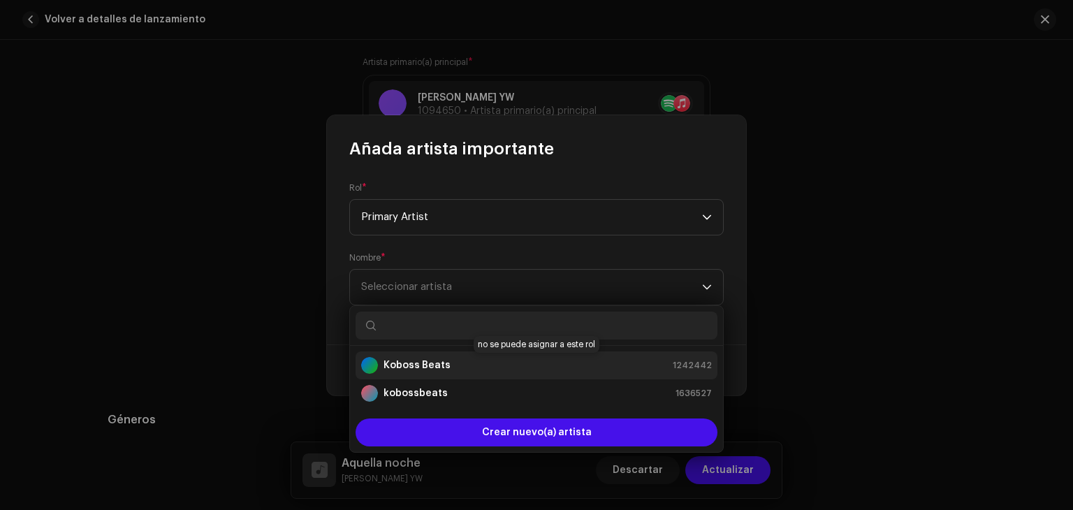
click at [507, 365] on div "Koboss Beats 1242442" at bounding box center [536, 365] width 351 height 17
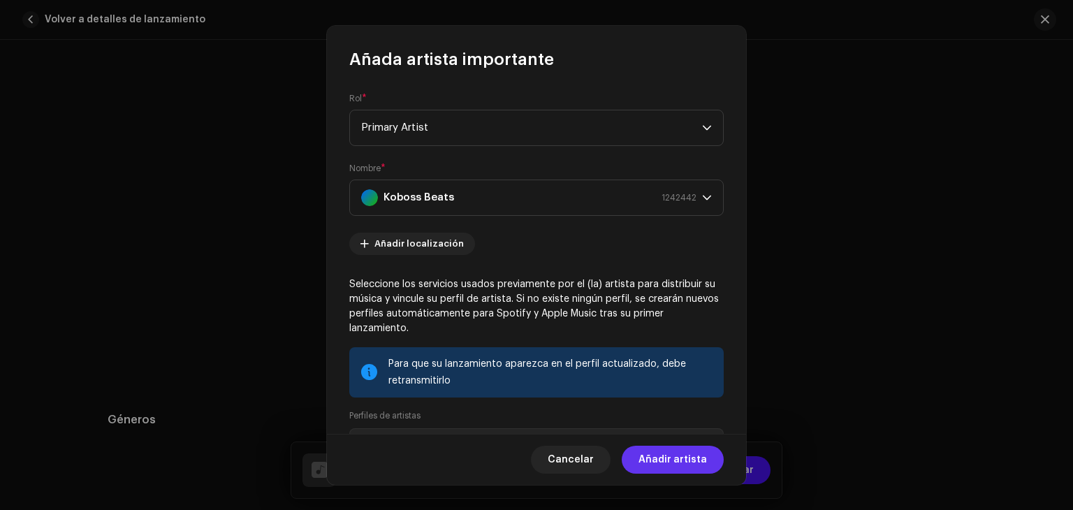
click at [674, 469] on span "Añadir artista" at bounding box center [673, 460] width 68 height 28
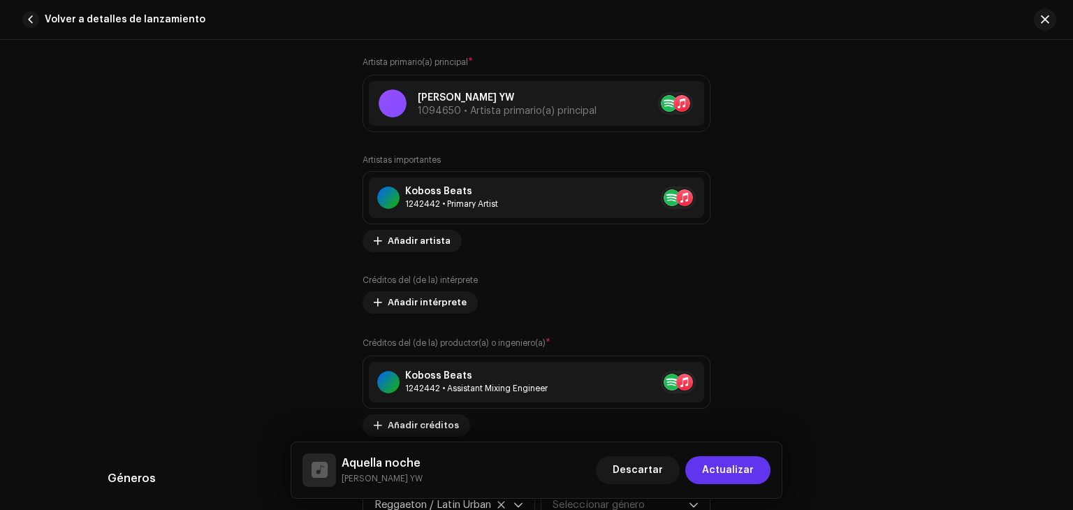
click at [736, 472] on span "Actualizar" at bounding box center [728, 470] width 52 height 28
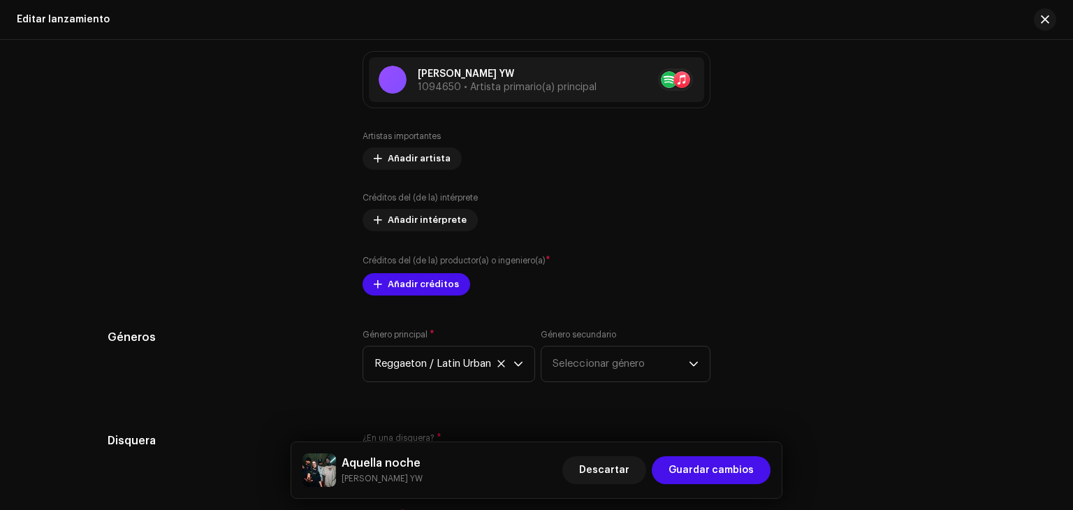
scroll to position [1489, 0]
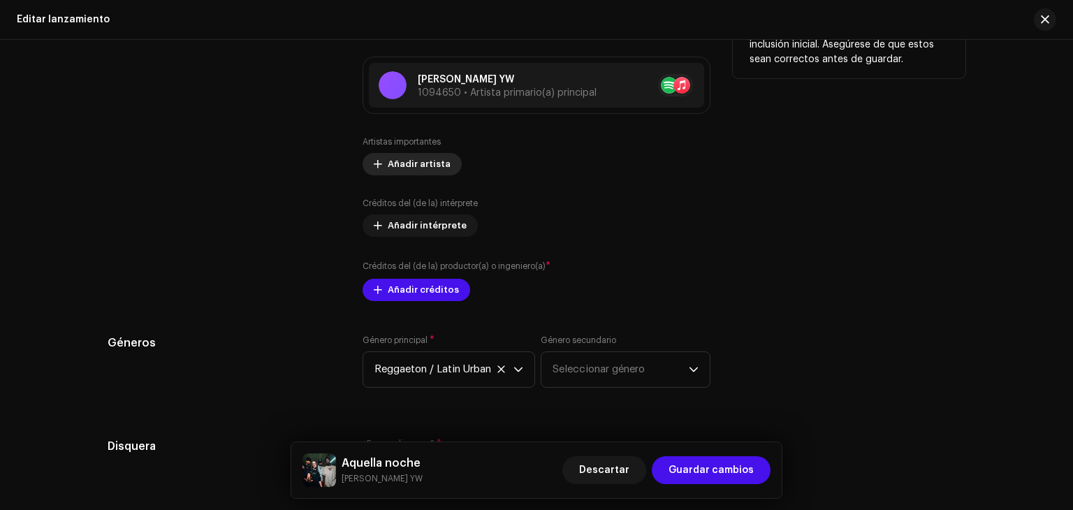
click at [397, 164] on span "Añadir artista" at bounding box center [419, 164] width 63 height 28
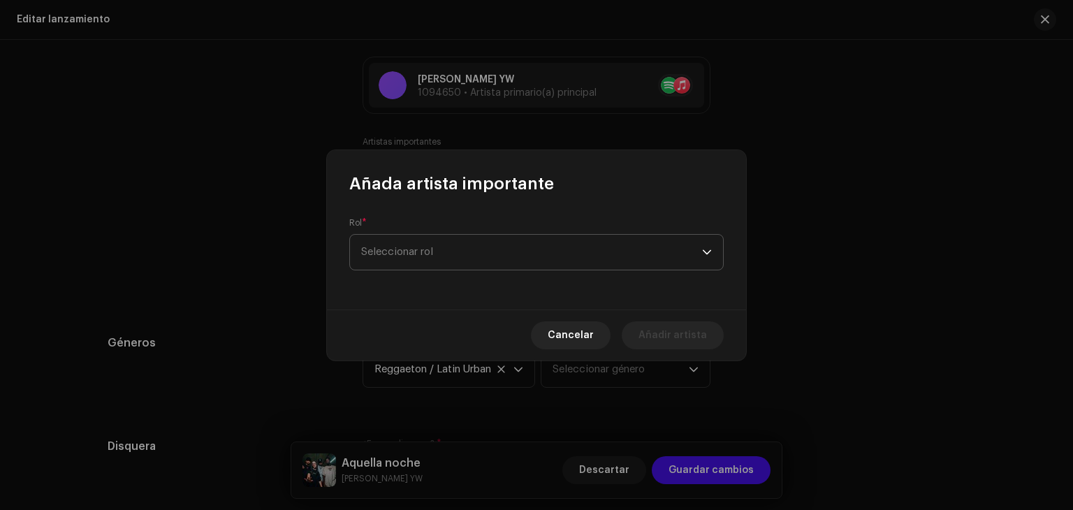
click at [440, 247] on span "Seleccionar rol" at bounding box center [531, 252] width 341 height 35
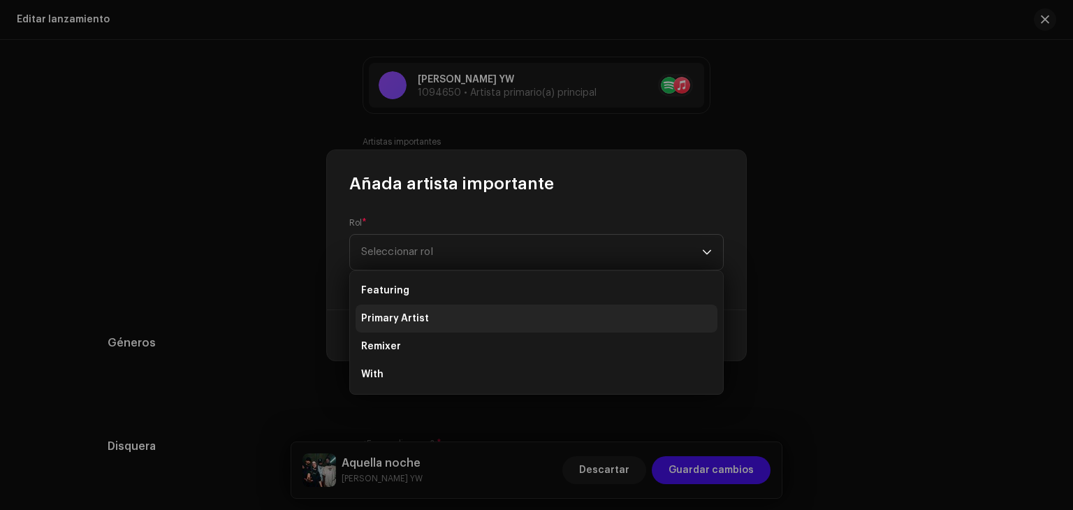
click at [430, 314] on li "Primary Artist" at bounding box center [537, 319] width 362 height 28
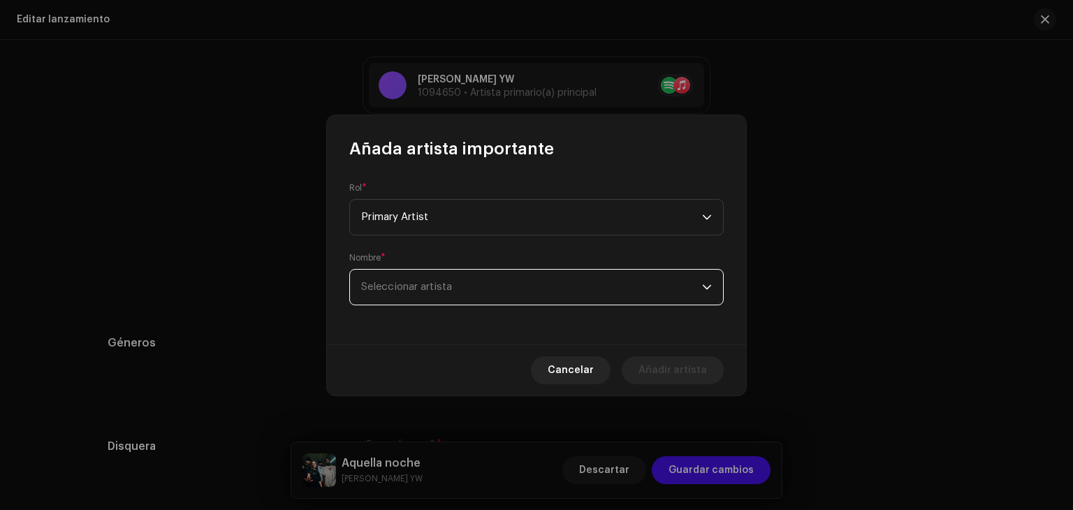
click at [465, 280] on span "Seleccionar artista" at bounding box center [531, 287] width 341 height 35
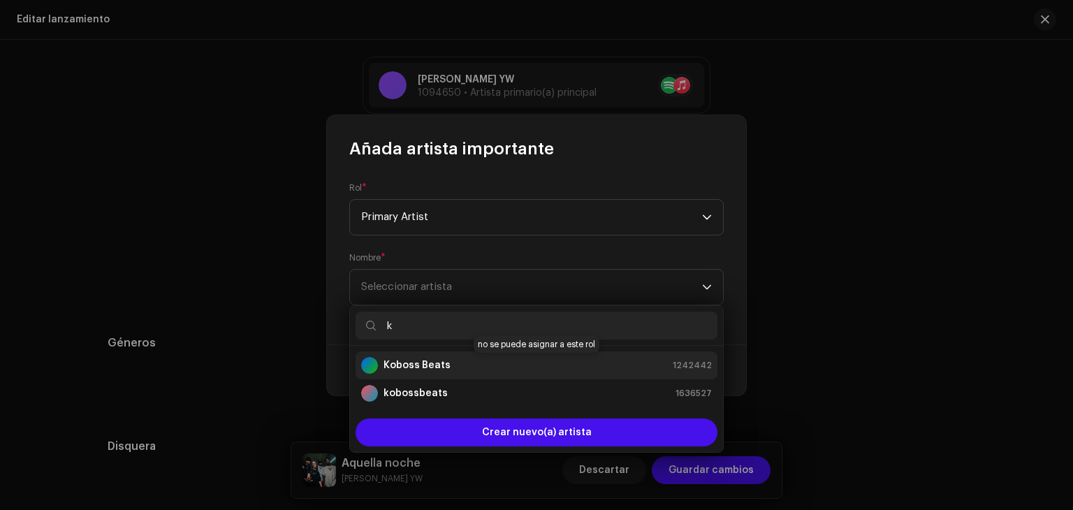
type input "k"
click at [419, 372] on div "Koboss Beats" at bounding box center [405, 365] width 89 height 17
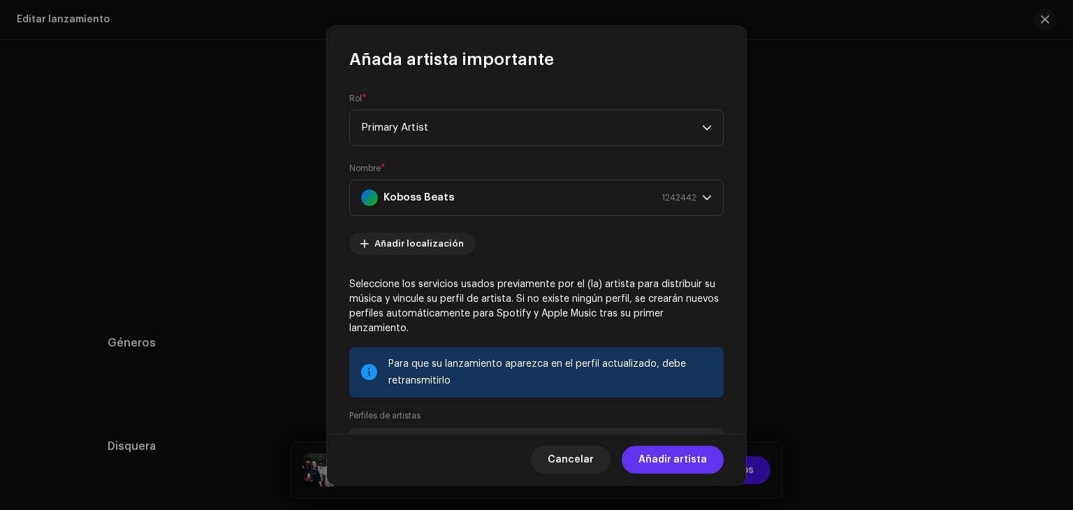
click at [678, 461] on span "Añadir artista" at bounding box center [673, 460] width 68 height 28
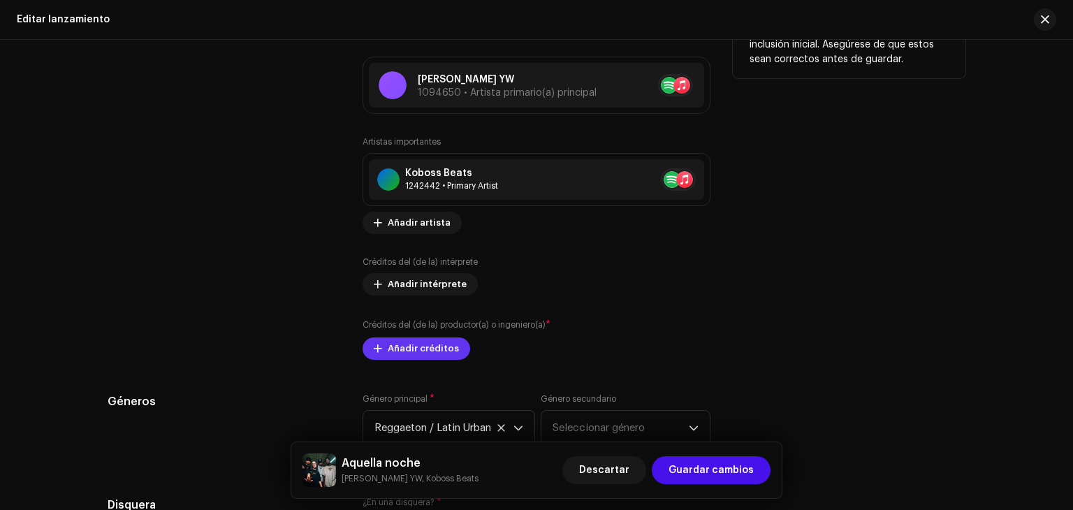
click at [408, 347] on span "Añadir créditos" at bounding box center [423, 349] width 71 height 28
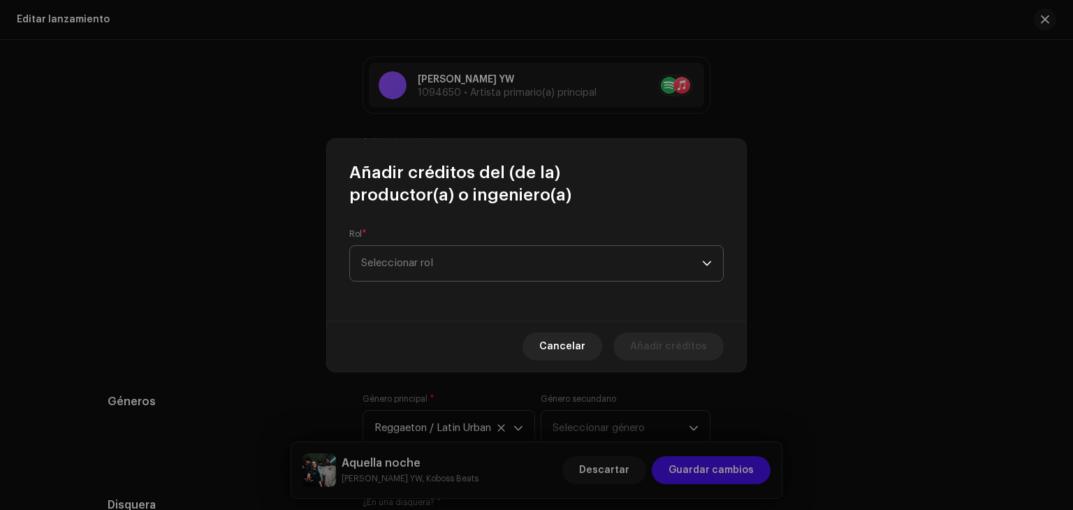
click at [492, 270] on span "Seleccionar rol" at bounding box center [531, 263] width 341 height 35
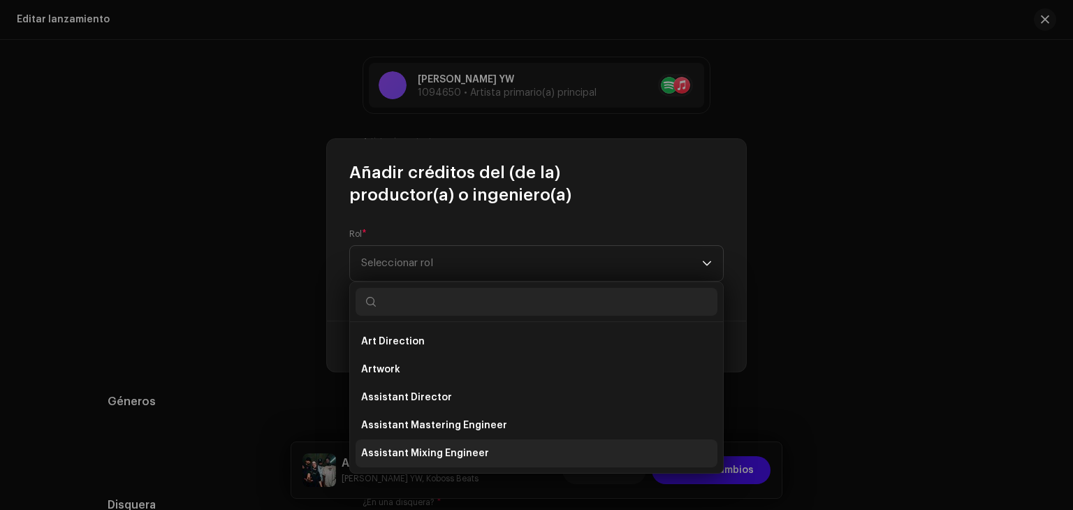
click at [468, 451] on span "Assistant Mixing Engineer" at bounding box center [425, 454] width 128 height 14
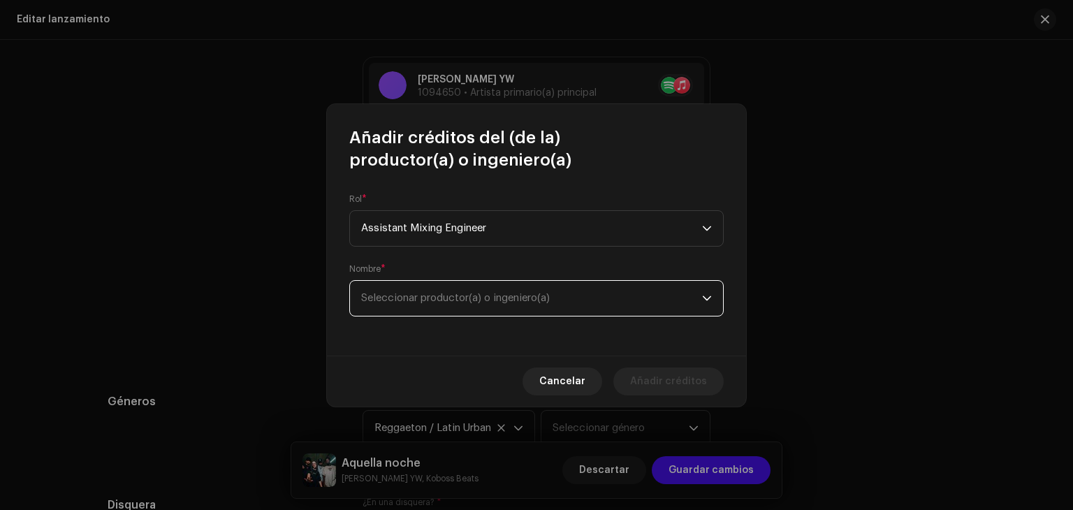
click at [625, 303] on span "Seleccionar productor(a) o ingeniero(a)" at bounding box center [531, 298] width 341 height 35
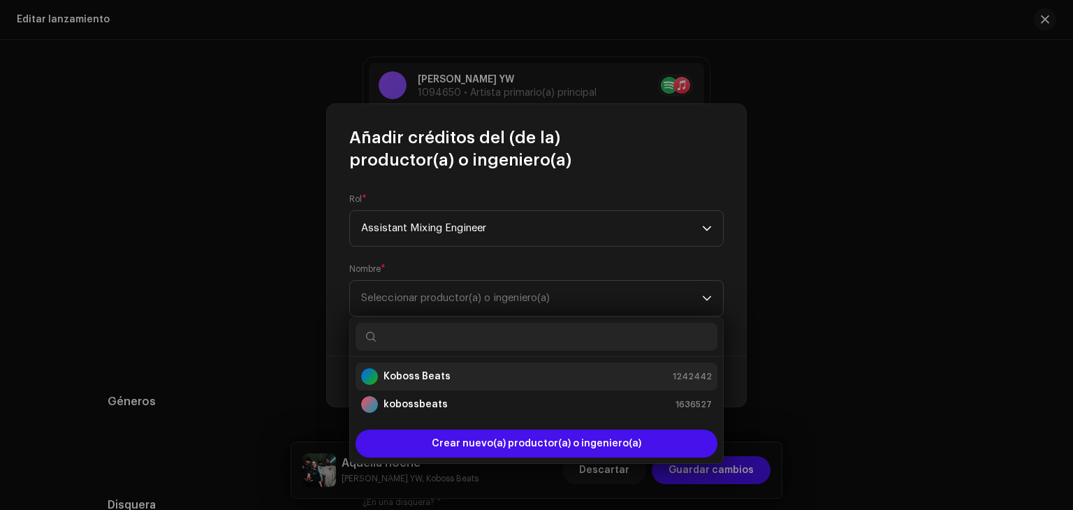
click at [579, 373] on div "Koboss Beats 1242442" at bounding box center [536, 376] width 351 height 17
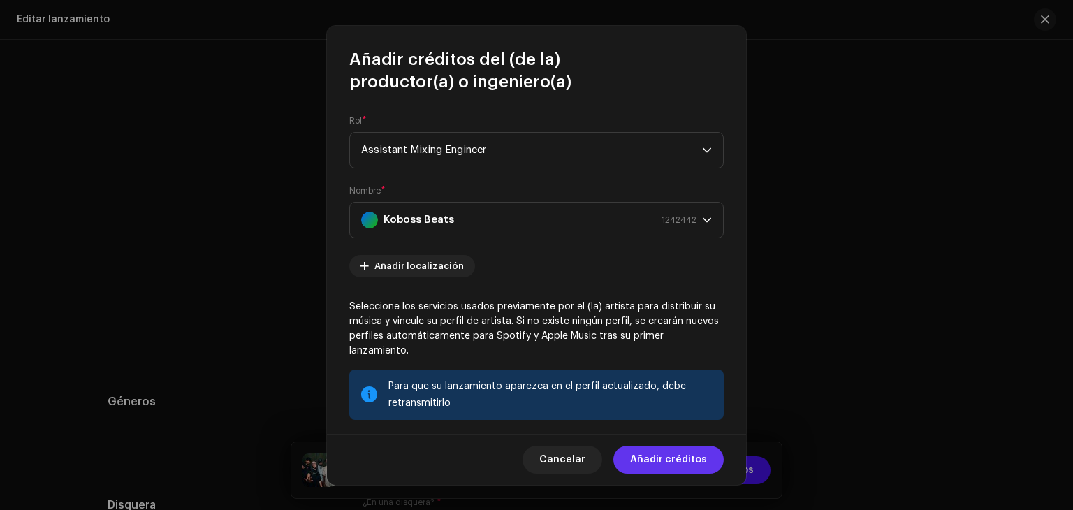
click at [689, 456] on span "Añadir créditos" at bounding box center [668, 460] width 77 height 28
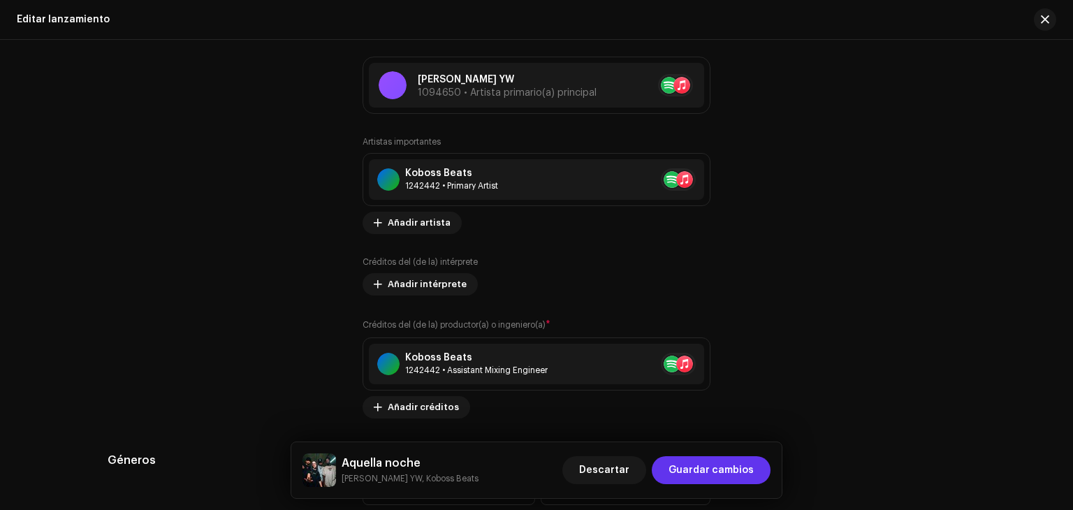
click at [705, 474] on span "Guardar cambios" at bounding box center [711, 470] width 85 height 28
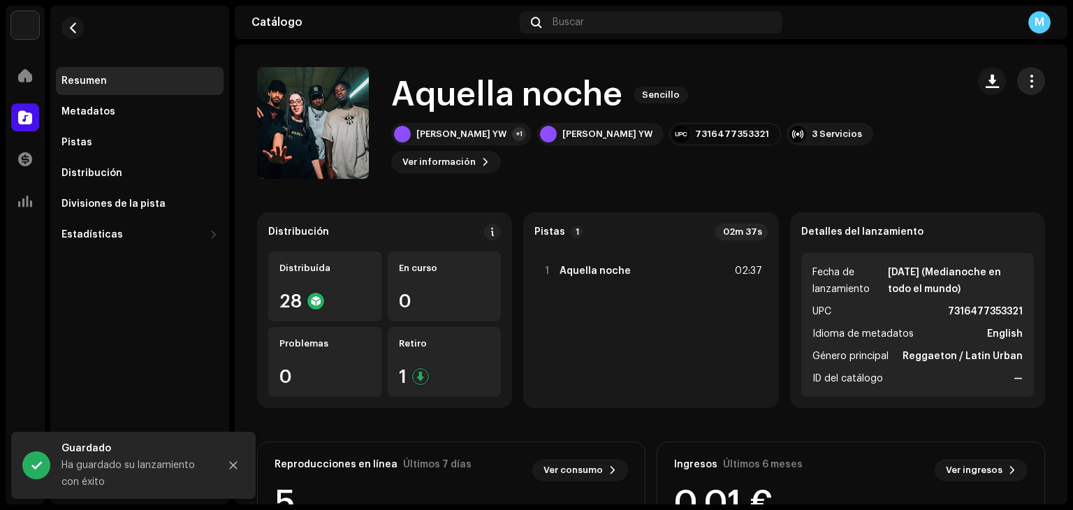
click at [1031, 86] on button "button" at bounding box center [1031, 81] width 28 height 28
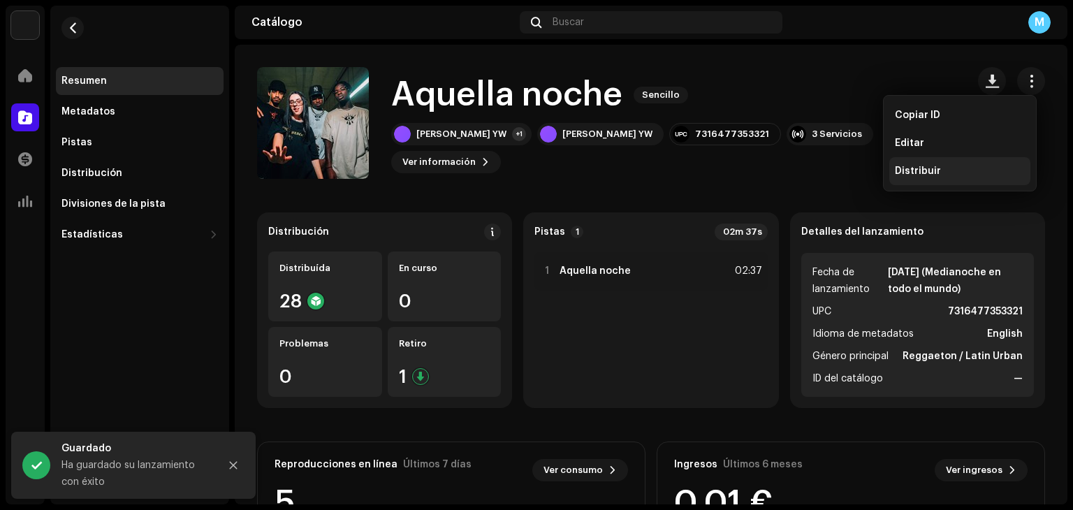
click at [943, 178] on div "Distribuir" at bounding box center [960, 171] width 141 height 28
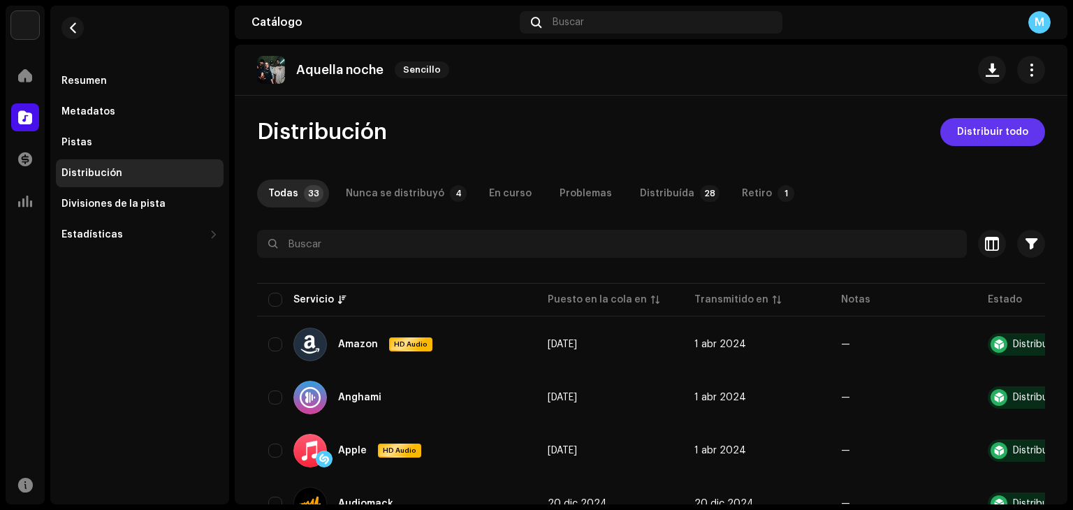
click at [985, 137] on span "Distribuir todo" at bounding box center [992, 132] width 71 height 28
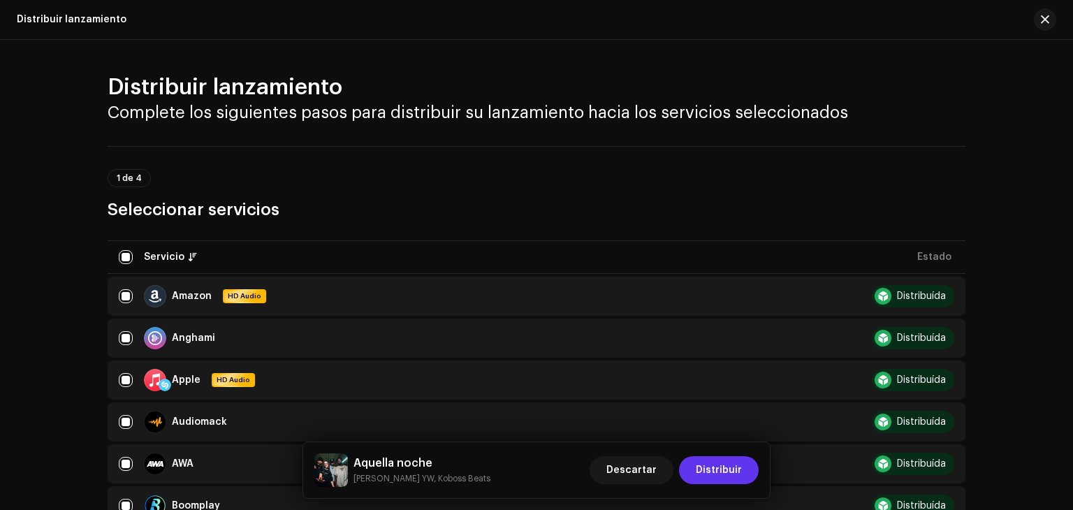
click at [725, 474] on span "Distribuir" at bounding box center [719, 470] width 46 height 28
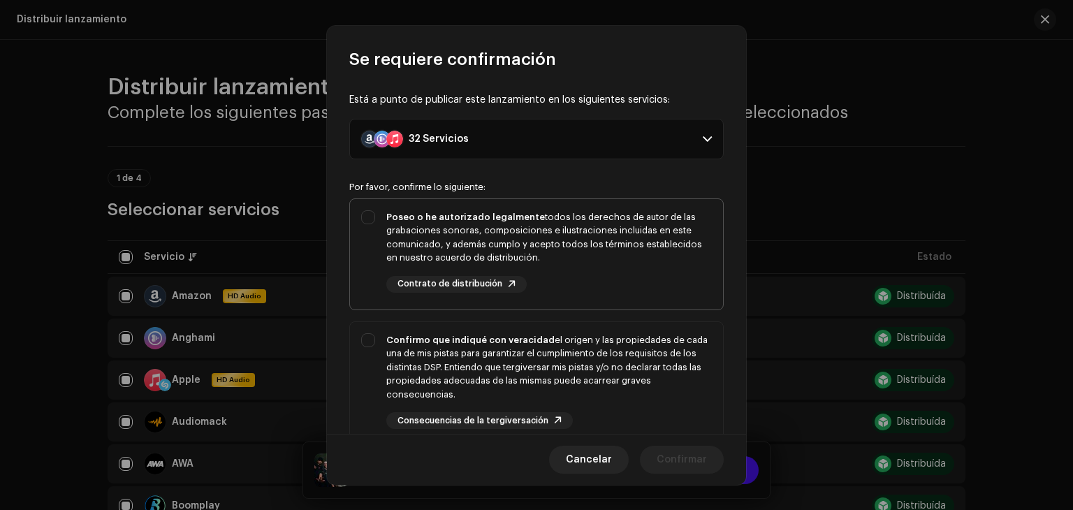
click at [365, 217] on div "Poseo o he autorizado legalmente todos los derechos de autor de las grabaciones…" at bounding box center [536, 251] width 373 height 105
checkbox input "true"
click at [373, 337] on div "Confirmo que indiqué con veracidad el origen y las propiedades de cada una de m…" at bounding box center [536, 381] width 373 height 119
checkbox input "true"
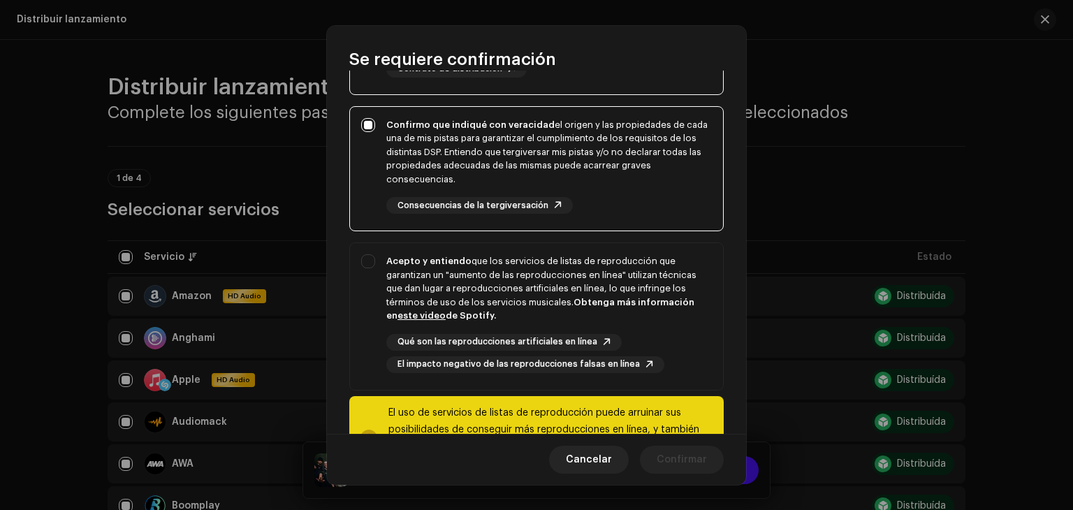
scroll to position [282, 0]
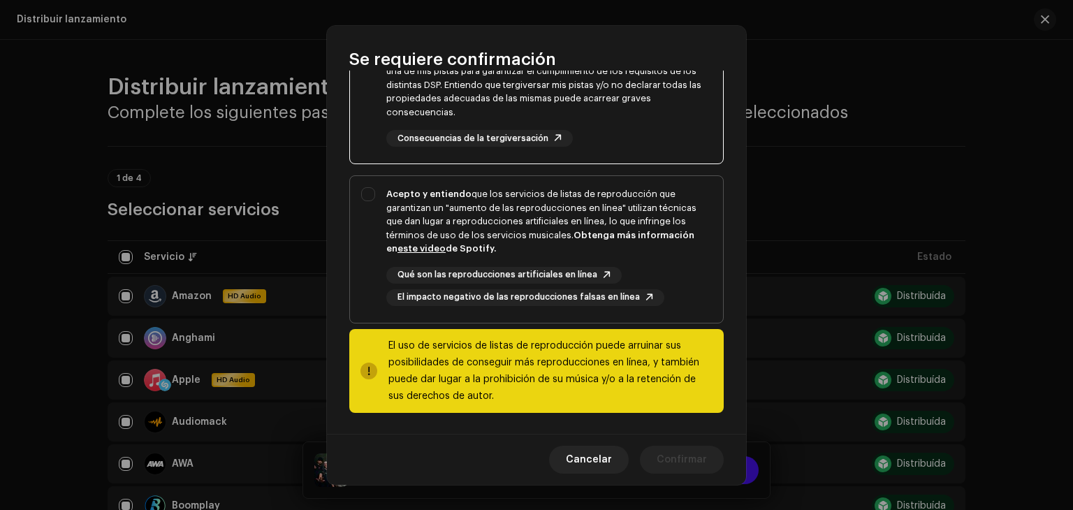
click at [372, 192] on div "Acepto y entiendo que los servicios de listas de reproducción que garantizan un…" at bounding box center [536, 246] width 373 height 141
checkbox input "true"
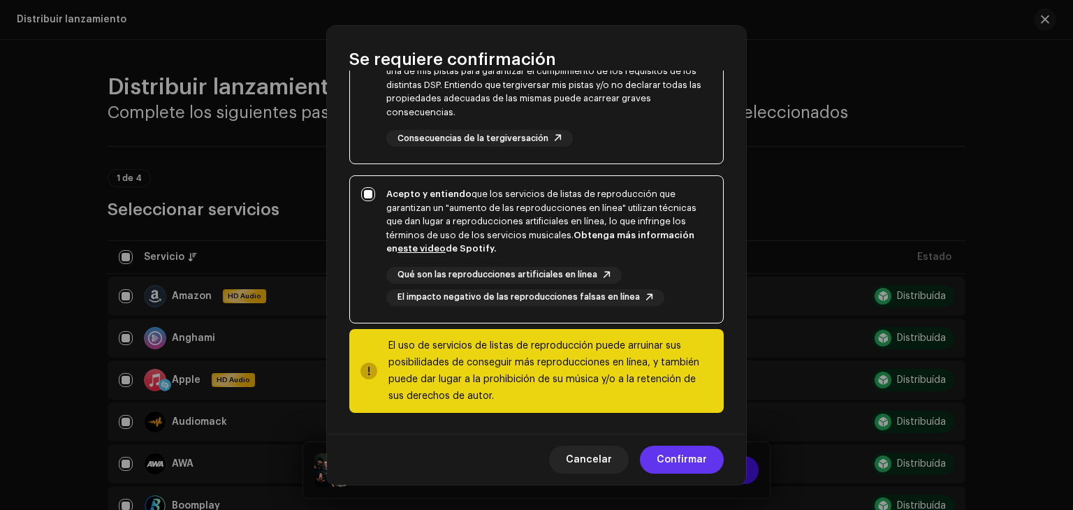
click at [690, 461] on span "Confirmar" at bounding box center [682, 460] width 50 height 28
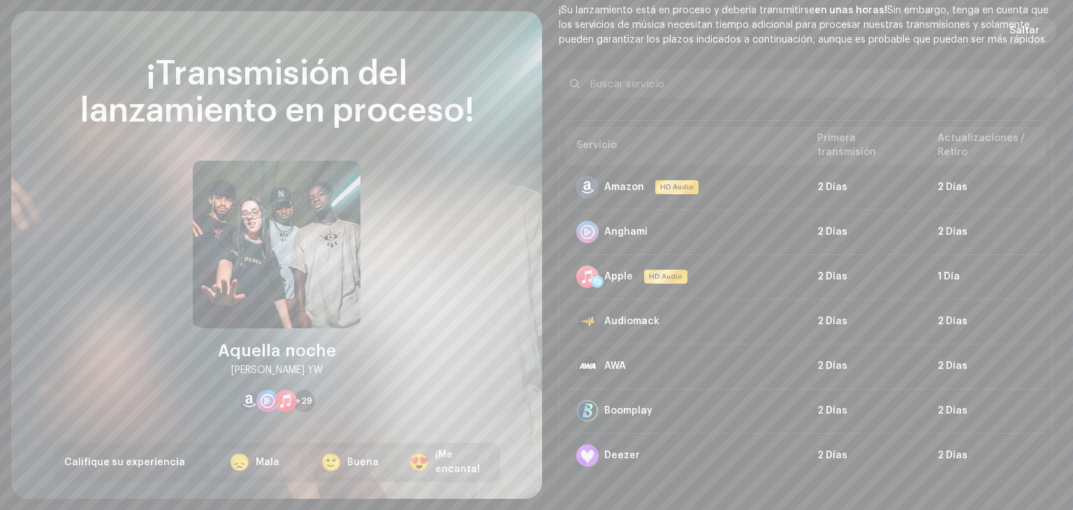
click at [1032, 30] on span "Saltar" at bounding box center [1025, 31] width 30 height 28
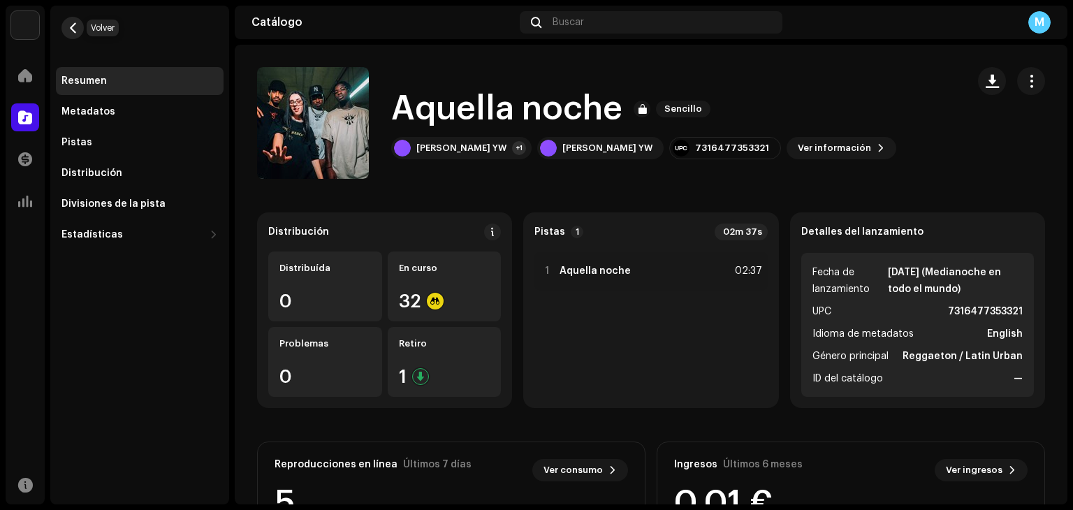
click at [75, 27] on span "button" at bounding box center [73, 27] width 10 height 11
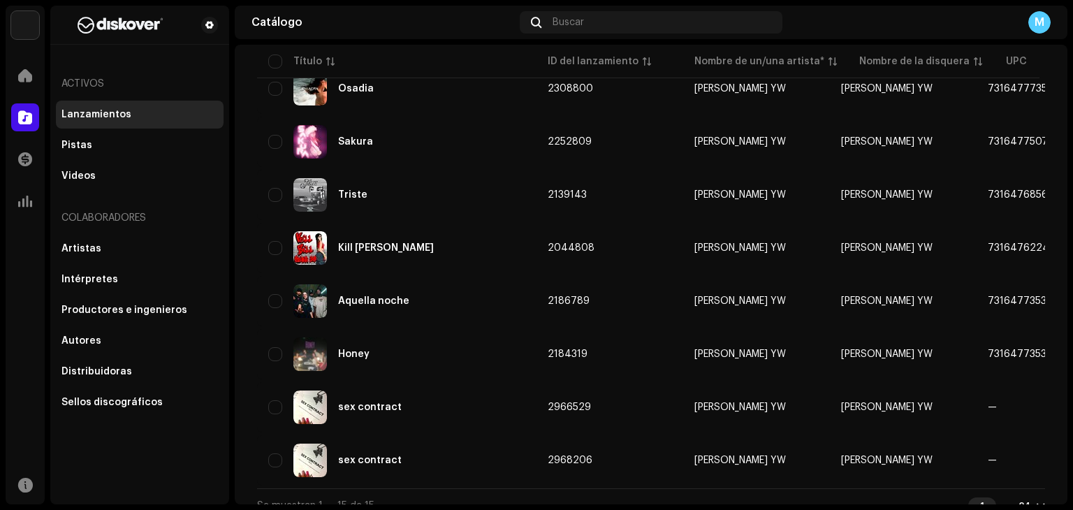
scroll to position [553, 0]
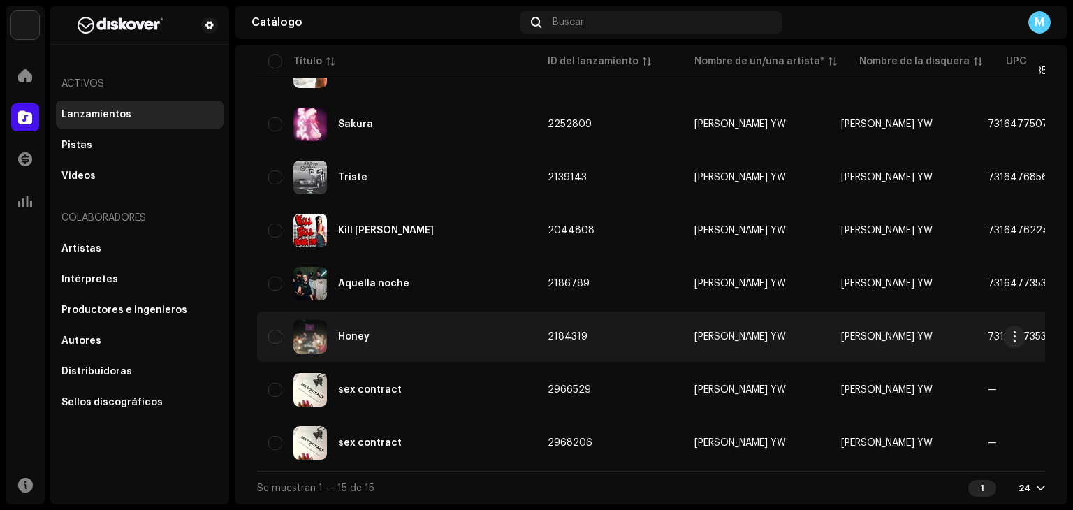
click at [704, 338] on td "[PERSON_NAME] YW" at bounding box center [756, 337] width 147 height 50
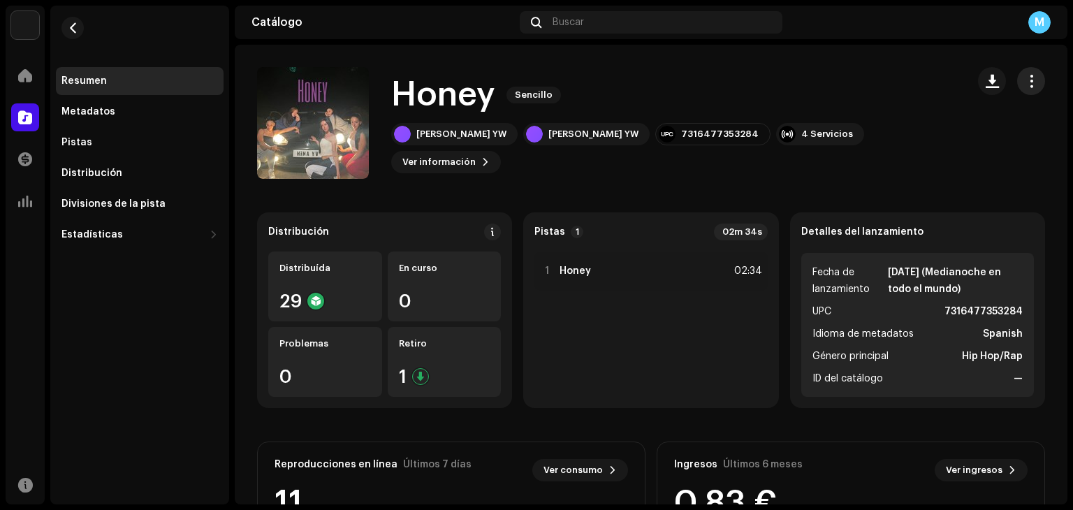
click at [1025, 82] on span "button" at bounding box center [1031, 80] width 13 height 11
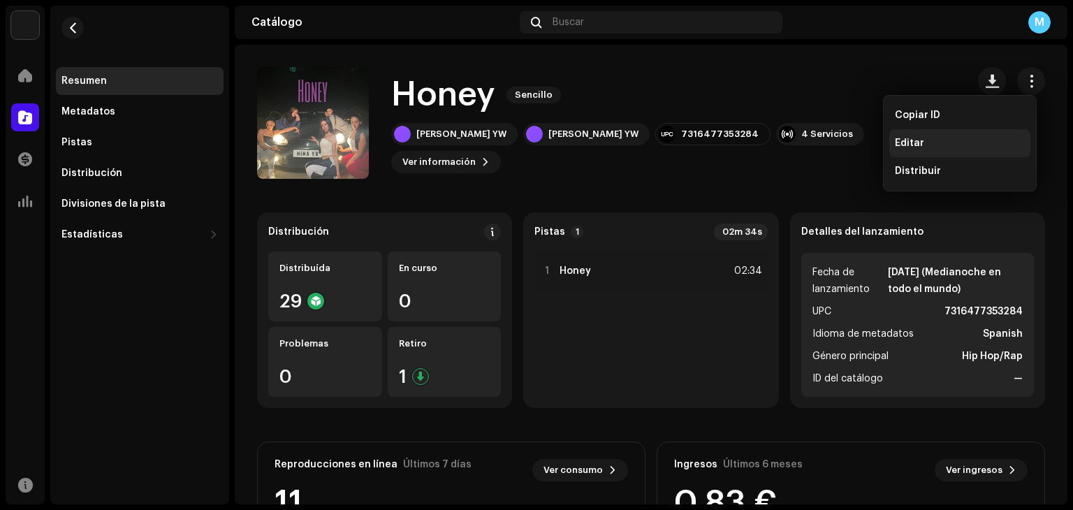
click at [959, 143] on div "Editar" at bounding box center [960, 143] width 130 height 11
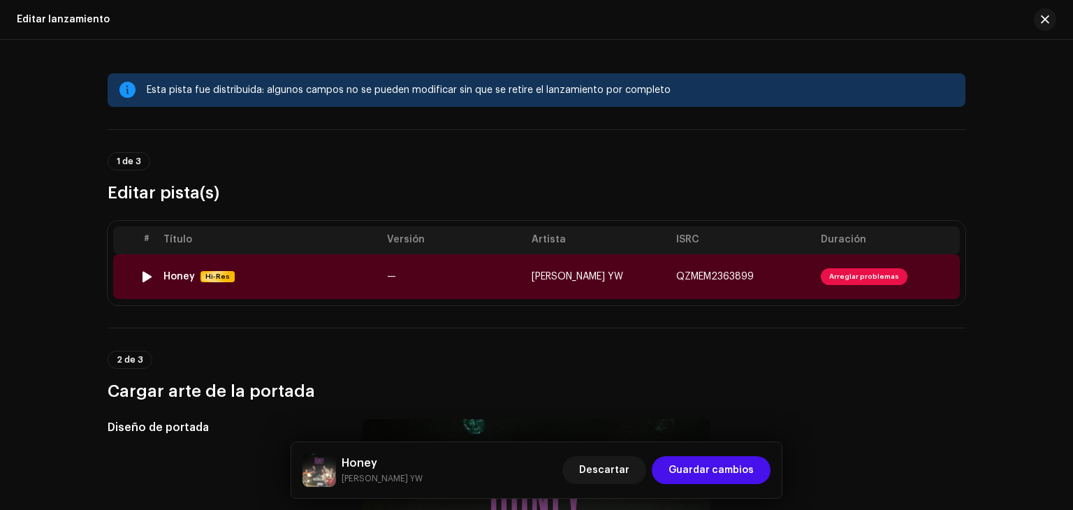
click at [851, 281] on span "Arreglar problemas" at bounding box center [864, 276] width 87 height 17
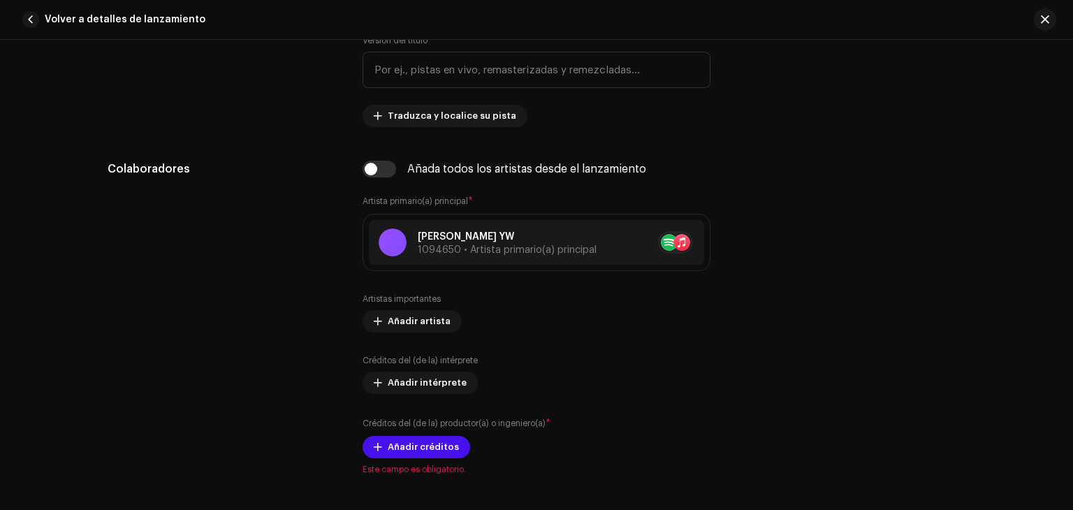
scroll to position [781, 0]
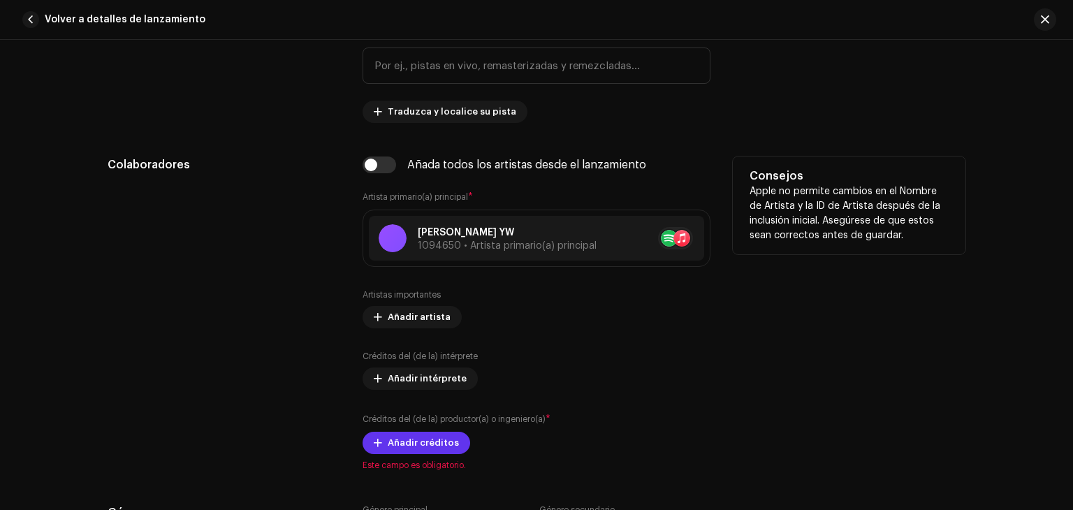
click at [444, 446] on span "Añadir créditos" at bounding box center [423, 443] width 71 height 28
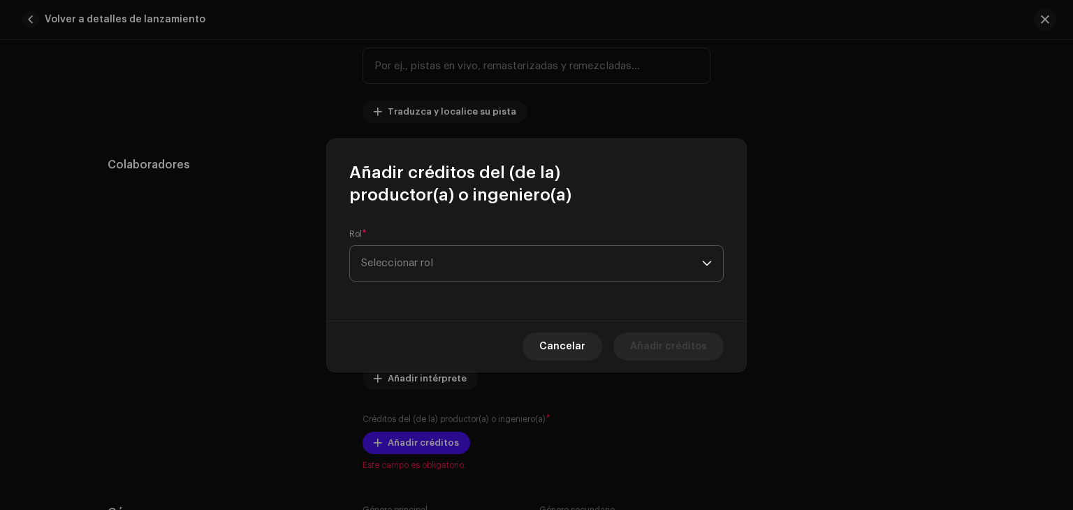
click at [632, 268] on span "Seleccionar rol" at bounding box center [531, 263] width 341 height 35
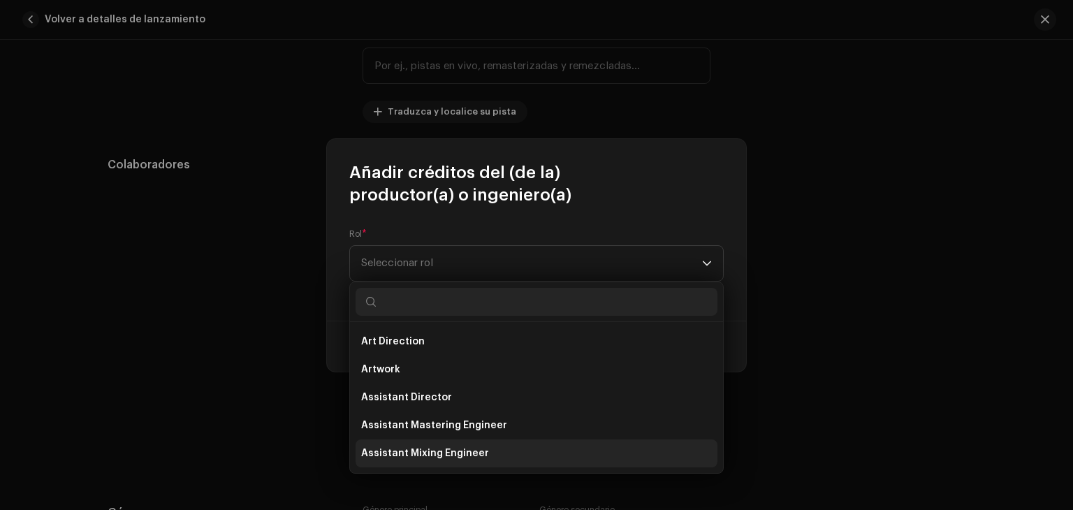
click at [526, 451] on li "Assistant Mixing Engineer" at bounding box center [537, 454] width 362 height 28
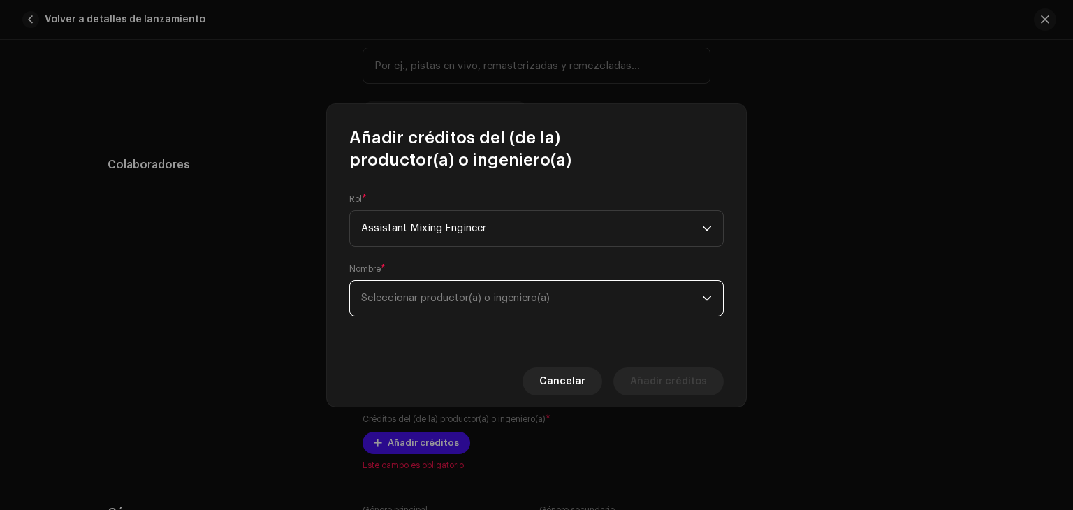
click at [601, 289] on span "Seleccionar productor(a) o ingeniero(a)" at bounding box center [531, 298] width 341 height 35
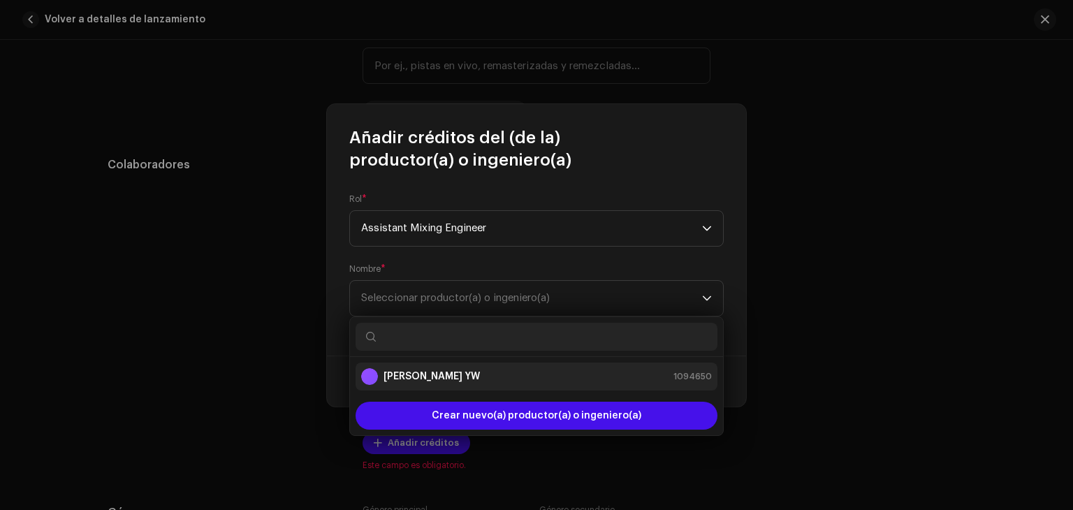
click at [539, 376] on div "Mina YW 1094650" at bounding box center [536, 376] width 351 height 17
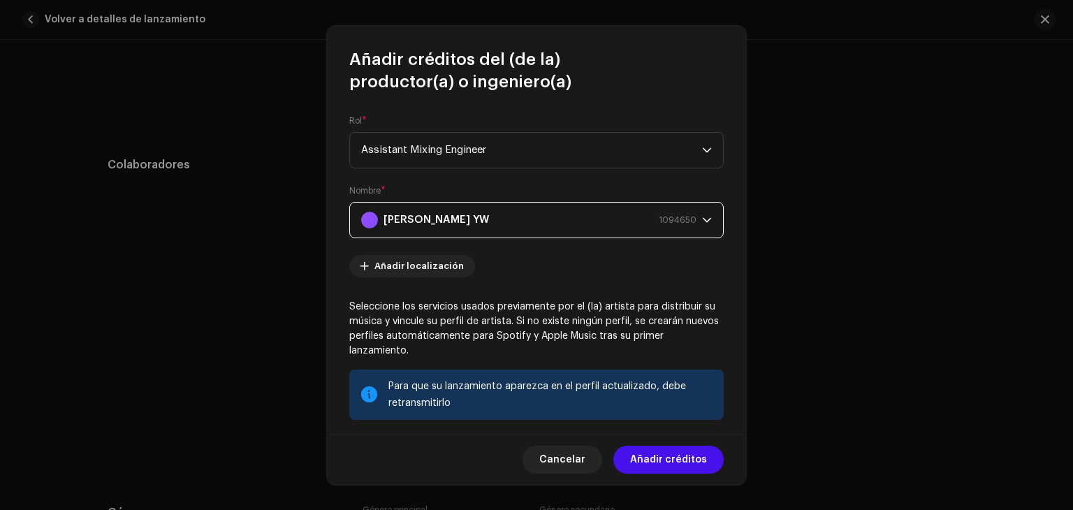
click at [659, 230] on span "1094650" at bounding box center [678, 220] width 38 height 35
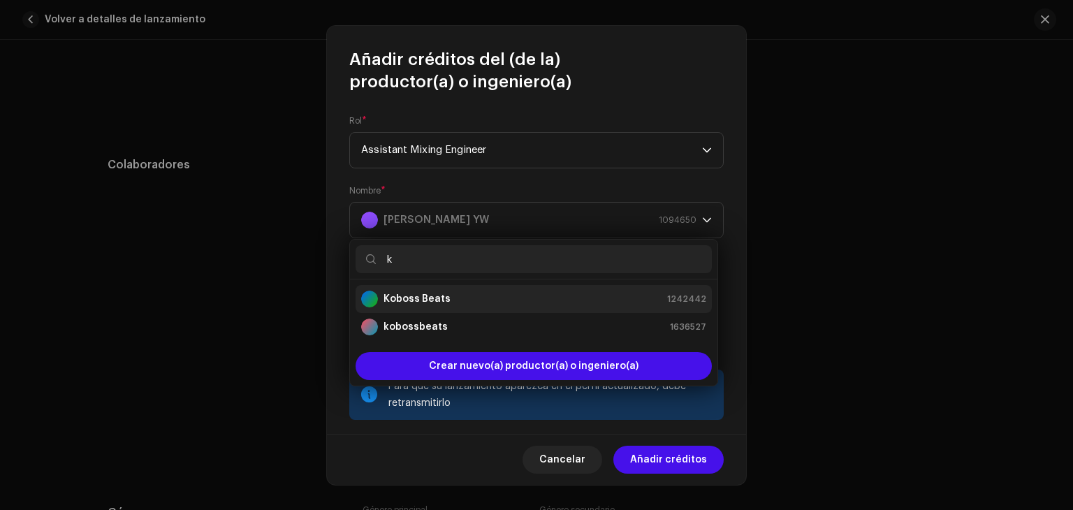
type input "k"
click at [530, 294] on div "Koboss Beats 1242442" at bounding box center [533, 299] width 345 height 17
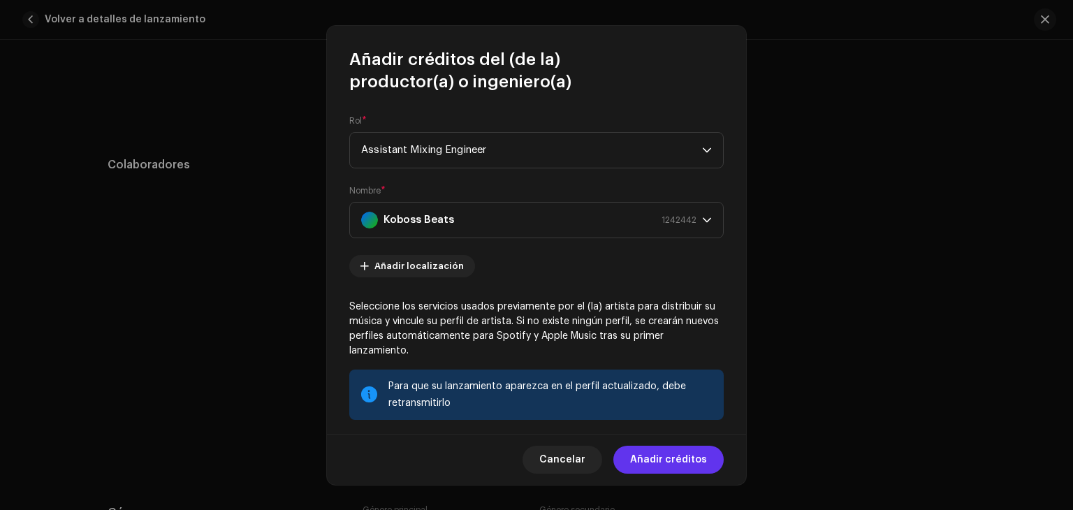
click at [670, 461] on span "Añadir créditos" at bounding box center [668, 460] width 77 height 28
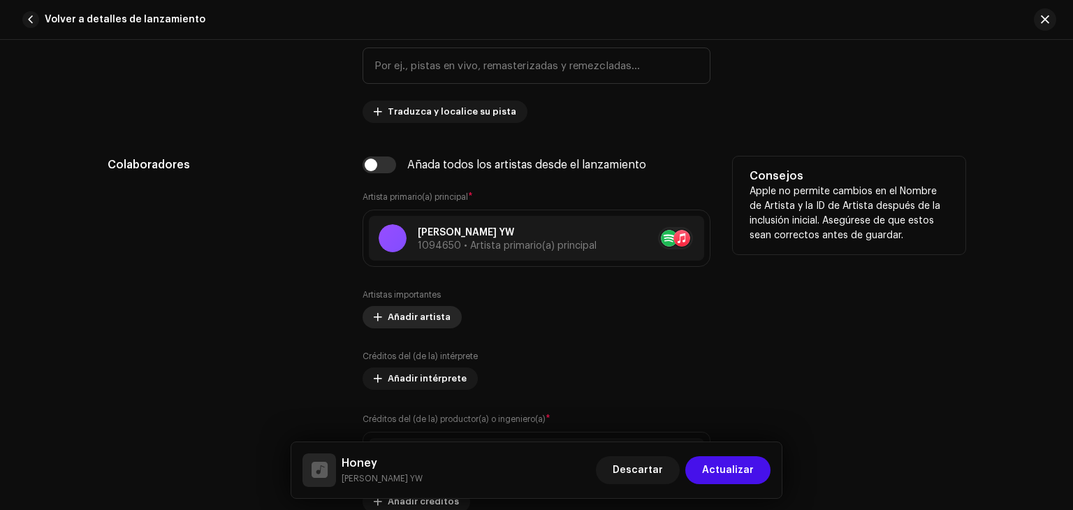
click at [417, 310] on span "Añadir artista" at bounding box center [419, 317] width 63 height 28
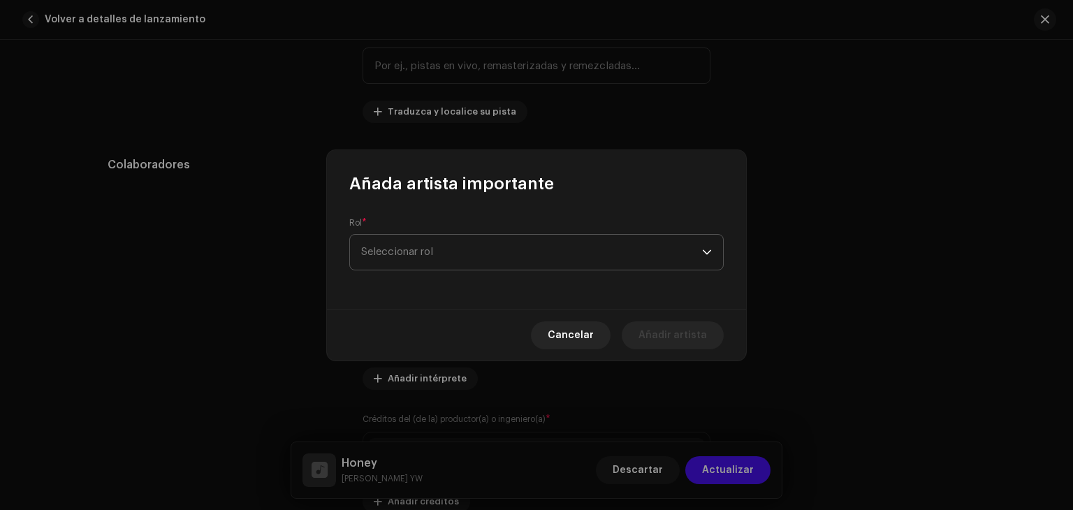
click at [548, 249] on span "Seleccionar rol" at bounding box center [531, 252] width 341 height 35
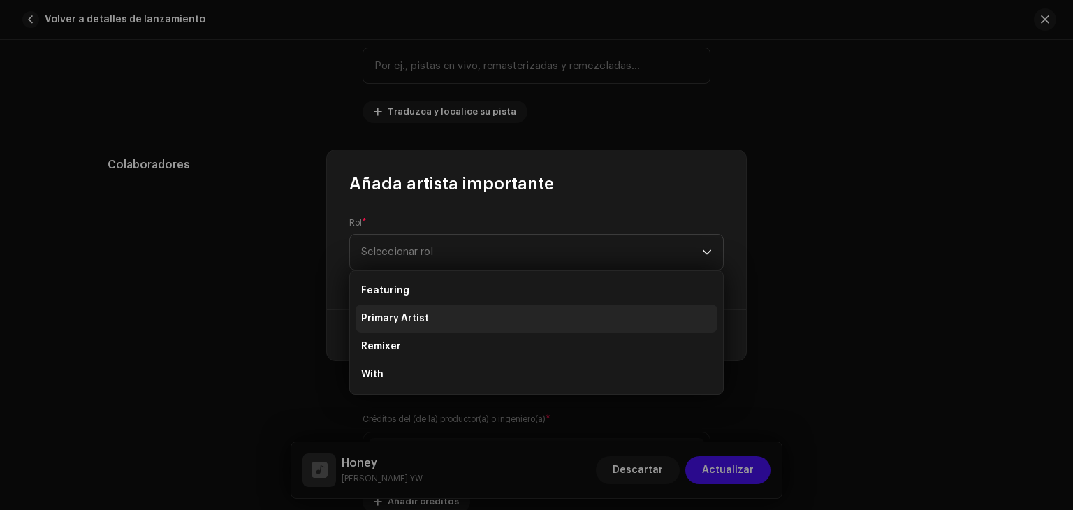
click at [509, 322] on li "Primary Artist" at bounding box center [537, 319] width 362 height 28
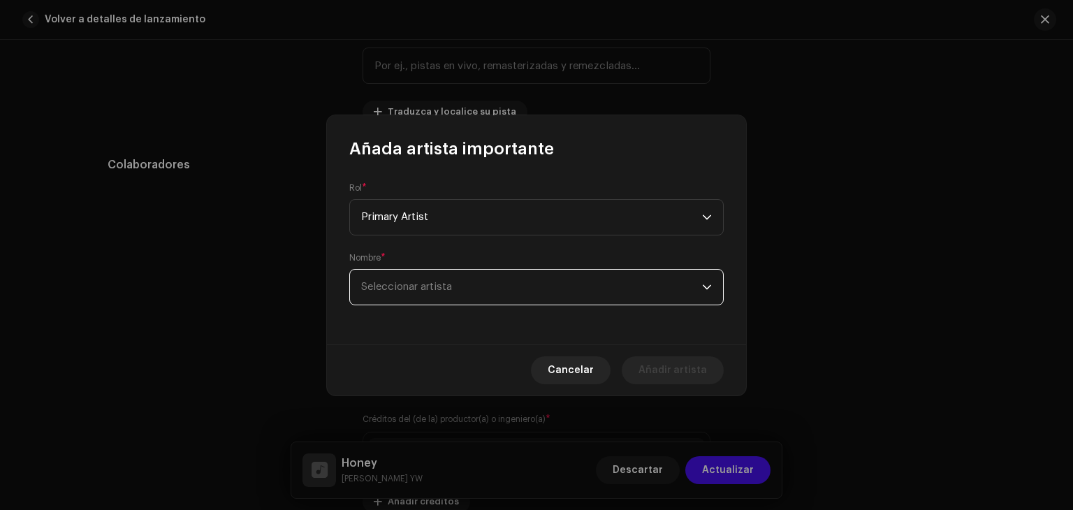
click at [544, 278] on span "Seleccionar artista" at bounding box center [531, 287] width 341 height 35
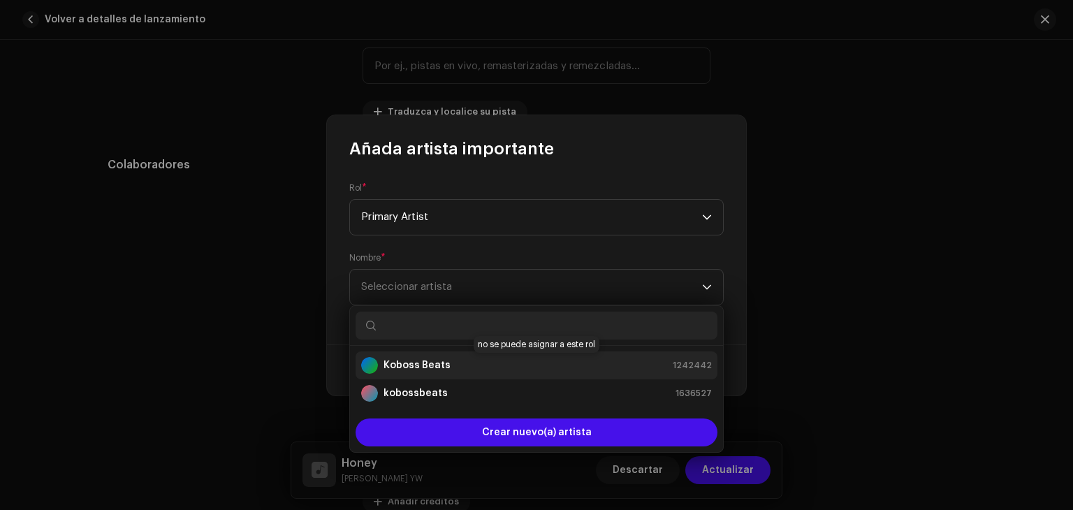
click at [500, 372] on div "Koboss Beats 1242442" at bounding box center [536, 365] width 351 height 17
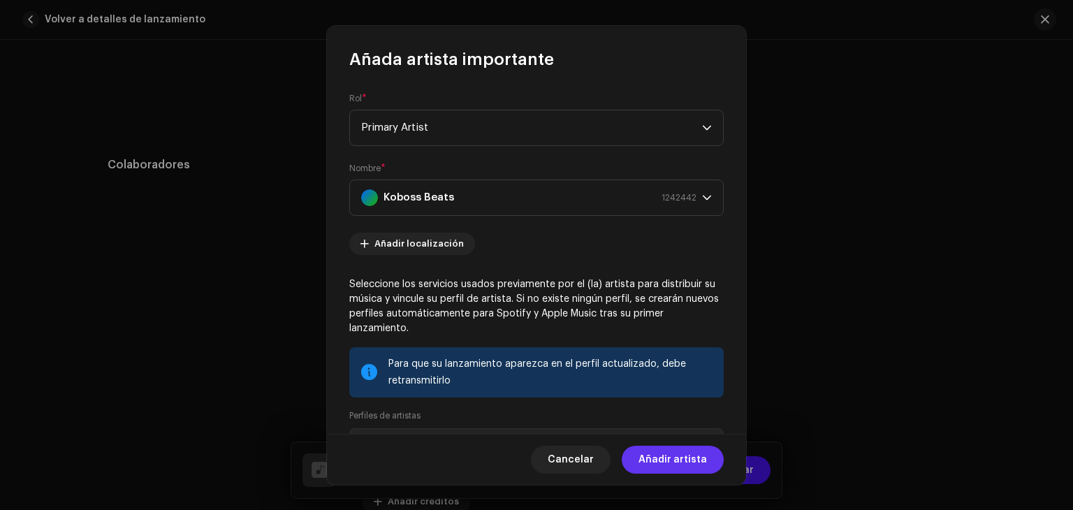
click at [672, 463] on span "Añadir artista" at bounding box center [673, 460] width 68 height 28
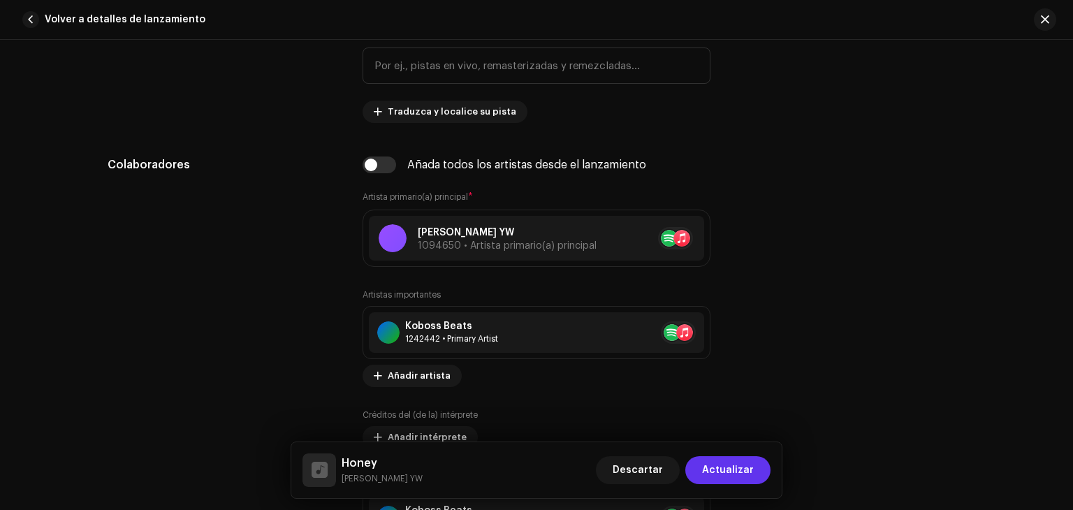
click at [744, 470] on span "Actualizar" at bounding box center [728, 470] width 52 height 28
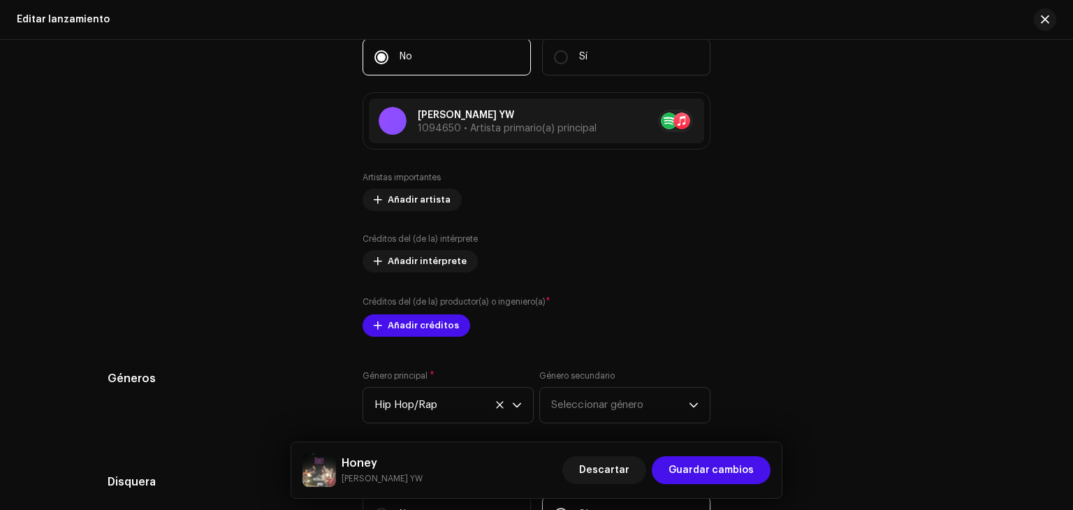
scroll to position [1432, 0]
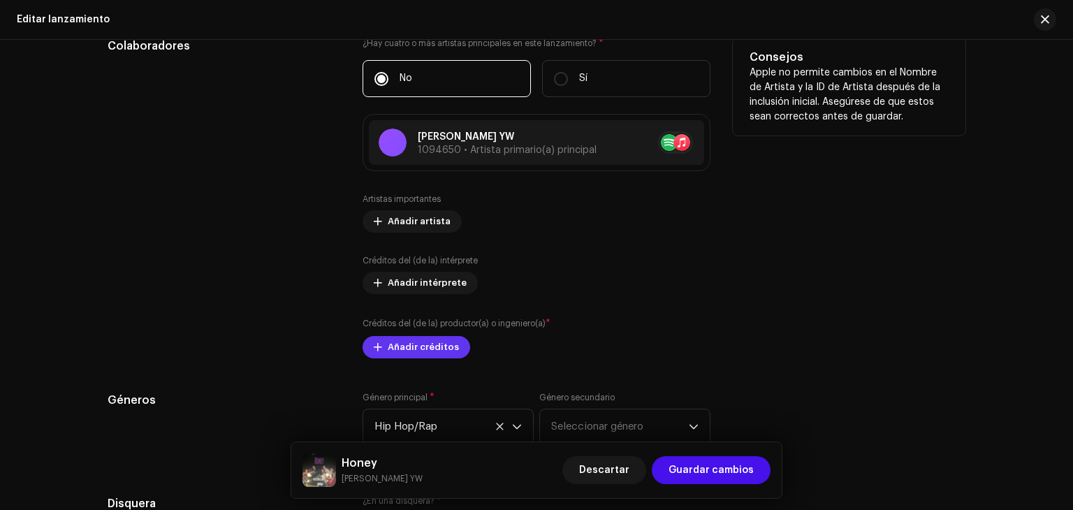
click at [433, 353] on span "Añadir créditos" at bounding box center [423, 347] width 71 height 28
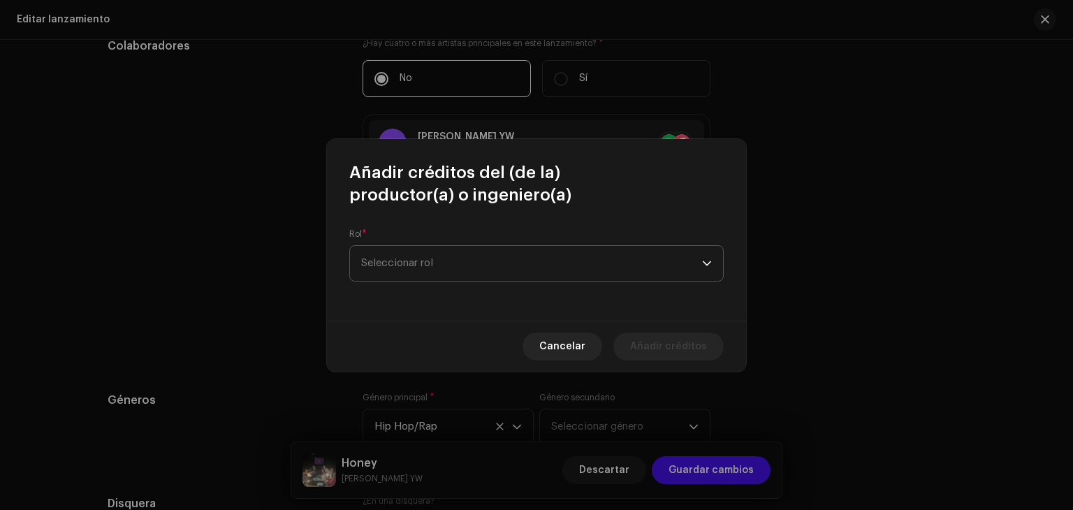
click at [563, 249] on span "Seleccionar rol" at bounding box center [531, 263] width 341 height 35
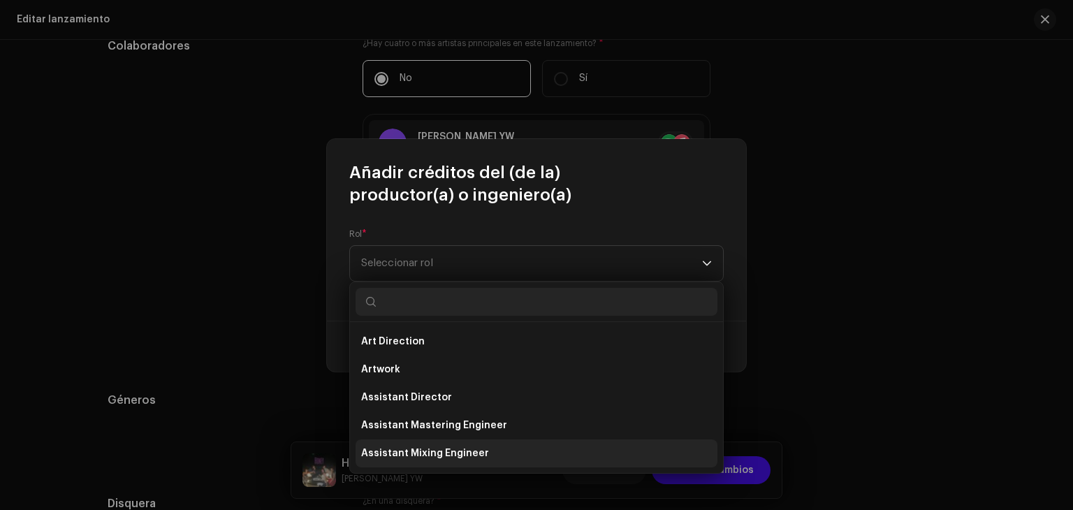
click at [525, 453] on li "Assistant Mixing Engineer" at bounding box center [537, 454] width 362 height 28
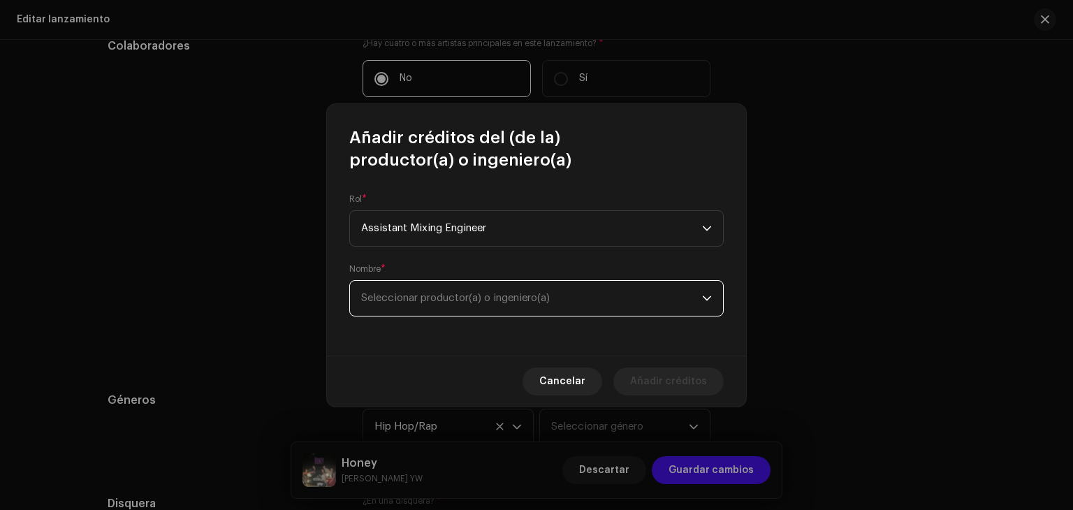
click at [551, 305] on span "Seleccionar productor(a) o ingeniero(a)" at bounding box center [531, 298] width 341 height 35
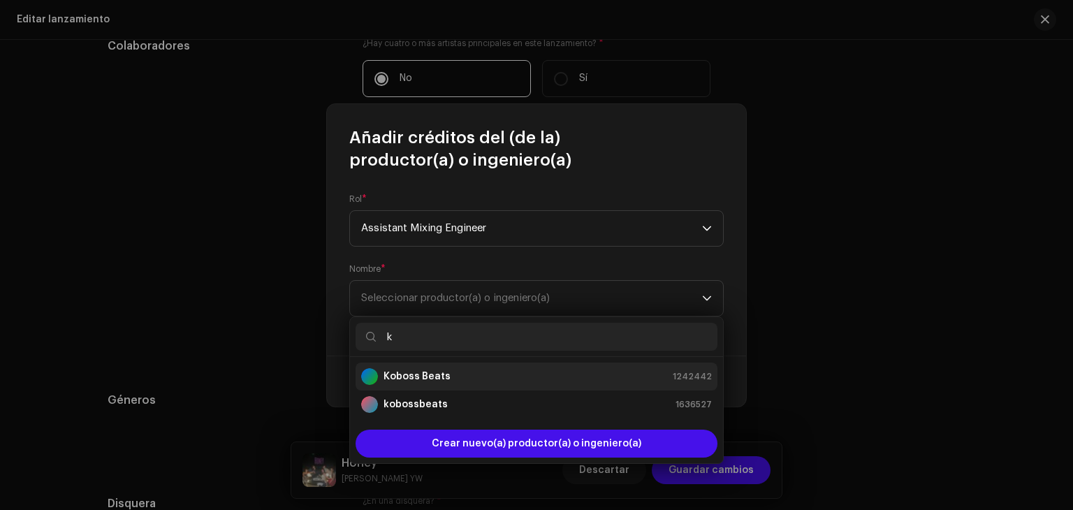
type input "k"
click at [453, 382] on div "Koboss Beats 1242442" at bounding box center [536, 376] width 351 height 17
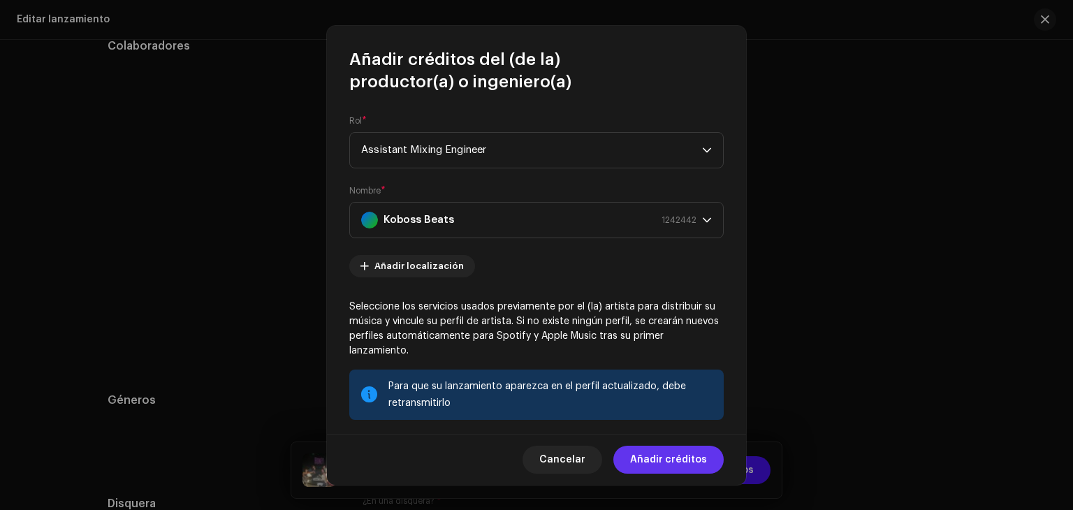
click at [664, 466] on span "Añadir créditos" at bounding box center [668, 460] width 77 height 28
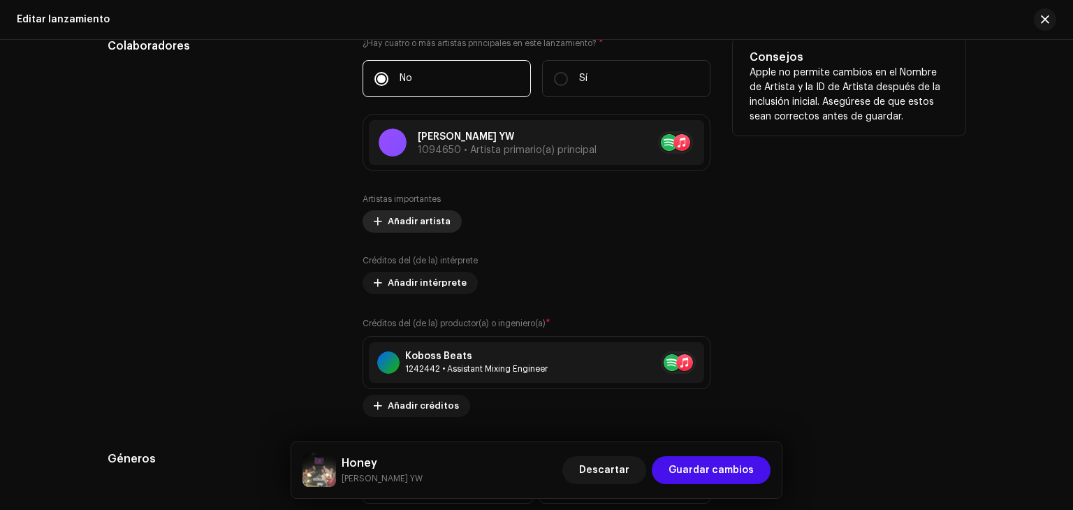
click at [421, 212] on span "Añadir artista" at bounding box center [419, 222] width 63 height 28
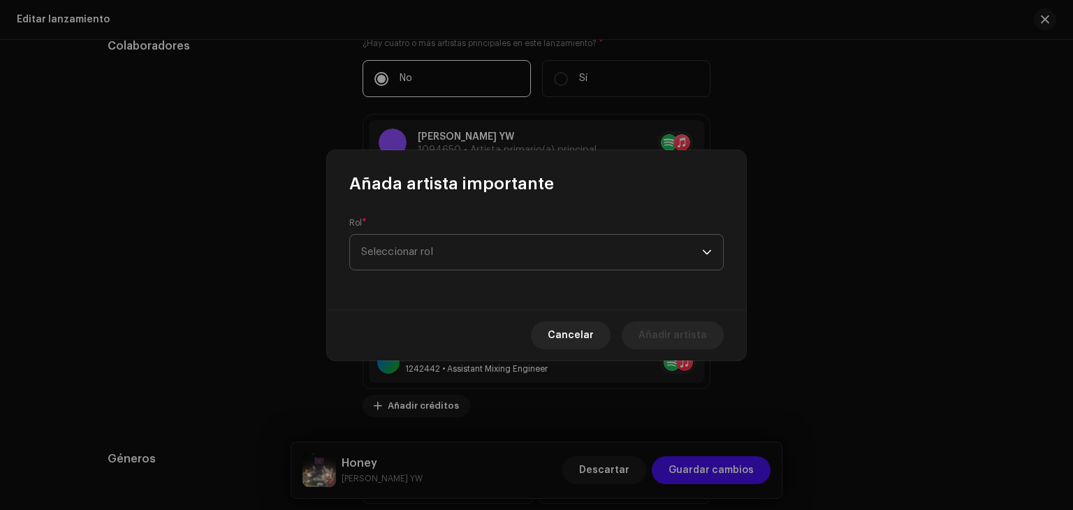
click at [447, 247] on span "Seleccionar rol" at bounding box center [531, 252] width 341 height 35
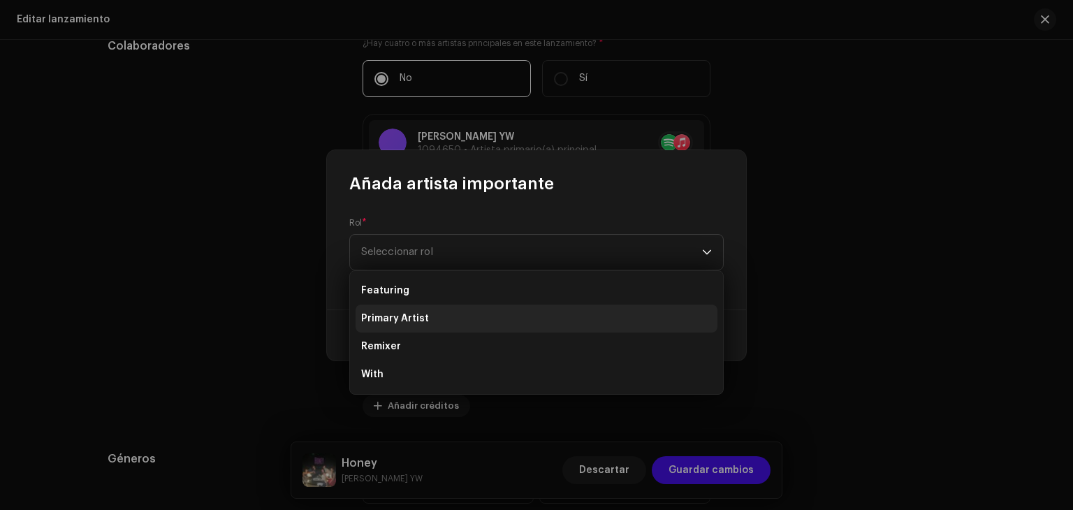
click at [433, 313] on li "Primary Artist" at bounding box center [537, 319] width 362 height 28
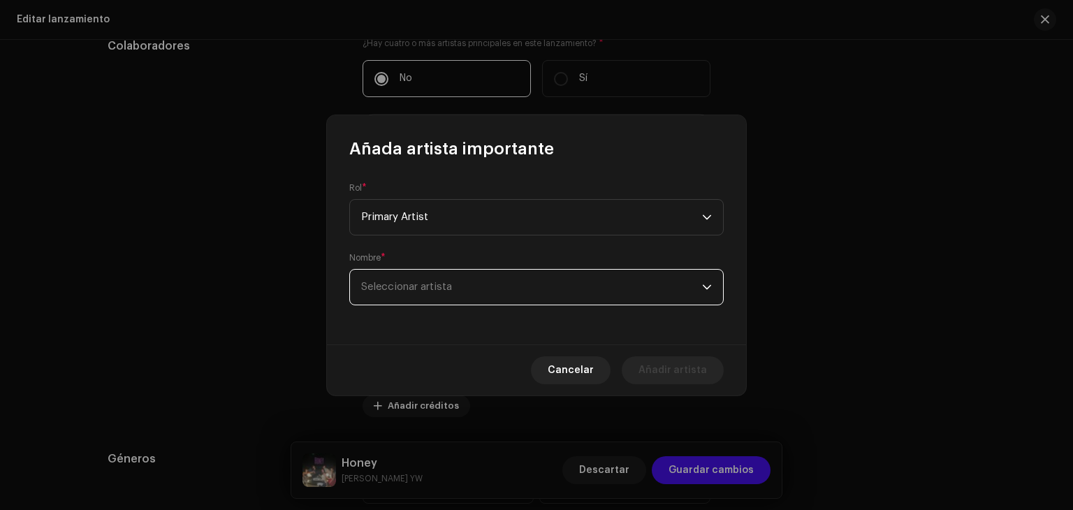
click at [594, 291] on span "Seleccionar artista" at bounding box center [531, 287] width 341 height 35
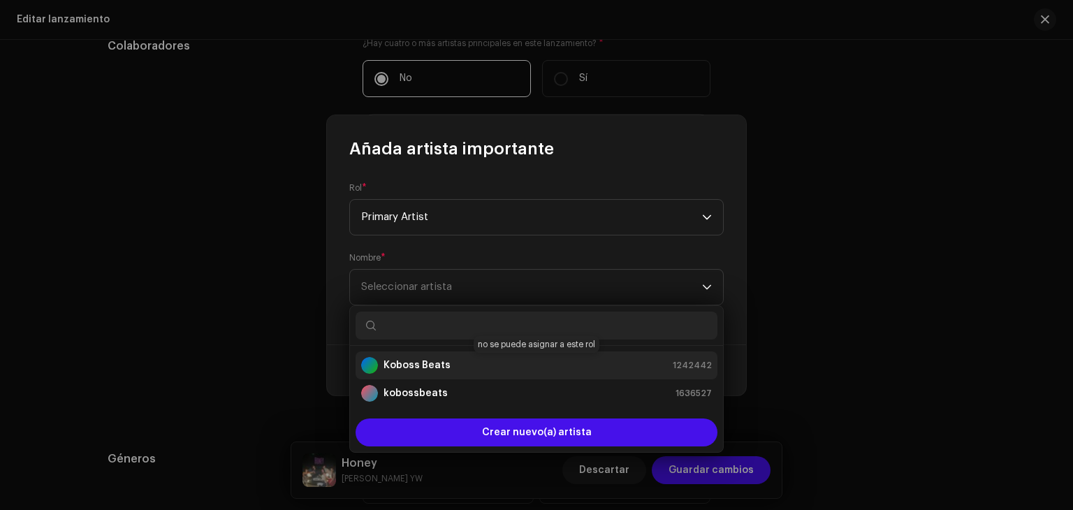
click at [537, 373] on div "Koboss Beats 1242442" at bounding box center [536, 365] width 351 height 17
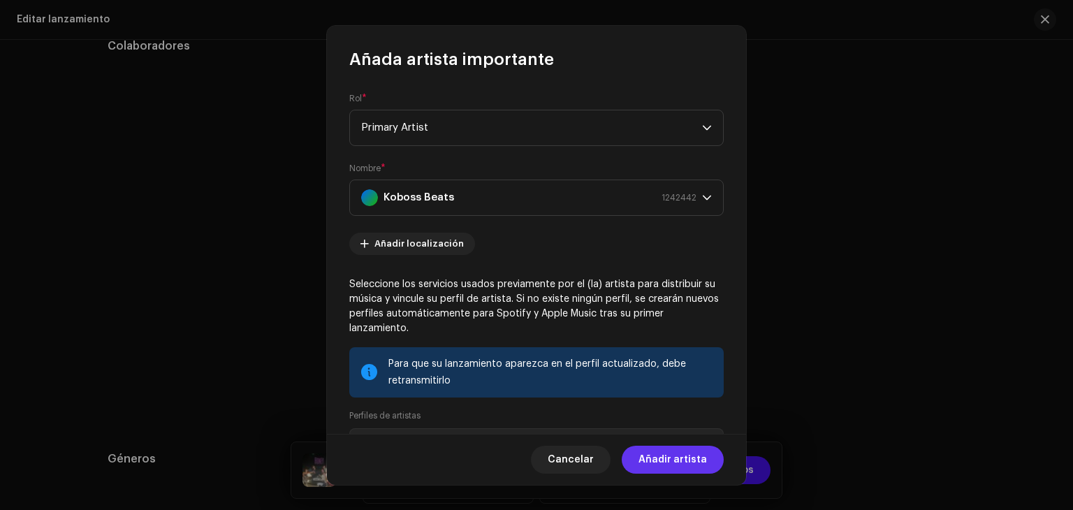
click at [648, 461] on span "Añadir artista" at bounding box center [673, 460] width 68 height 28
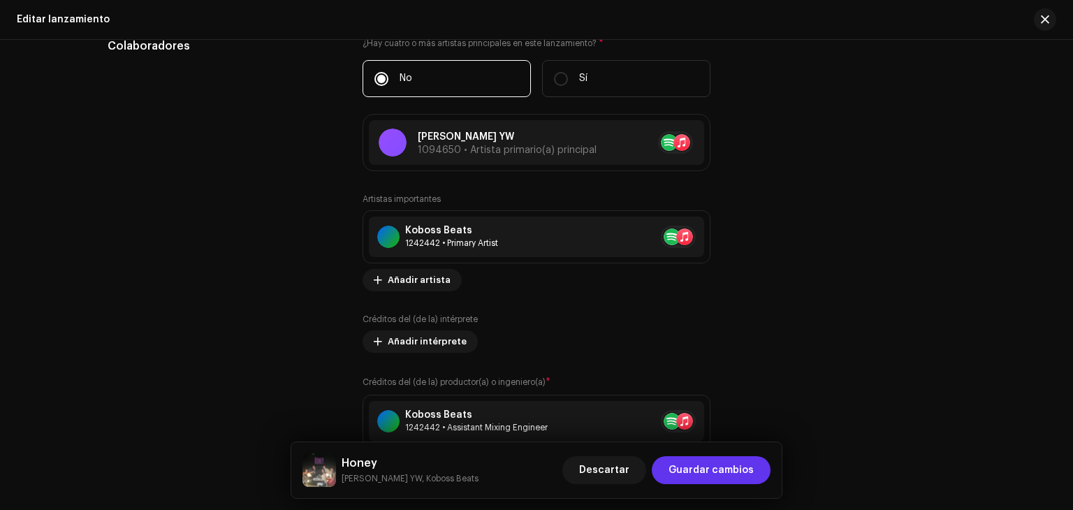
click at [739, 477] on span "Guardar cambios" at bounding box center [711, 470] width 85 height 28
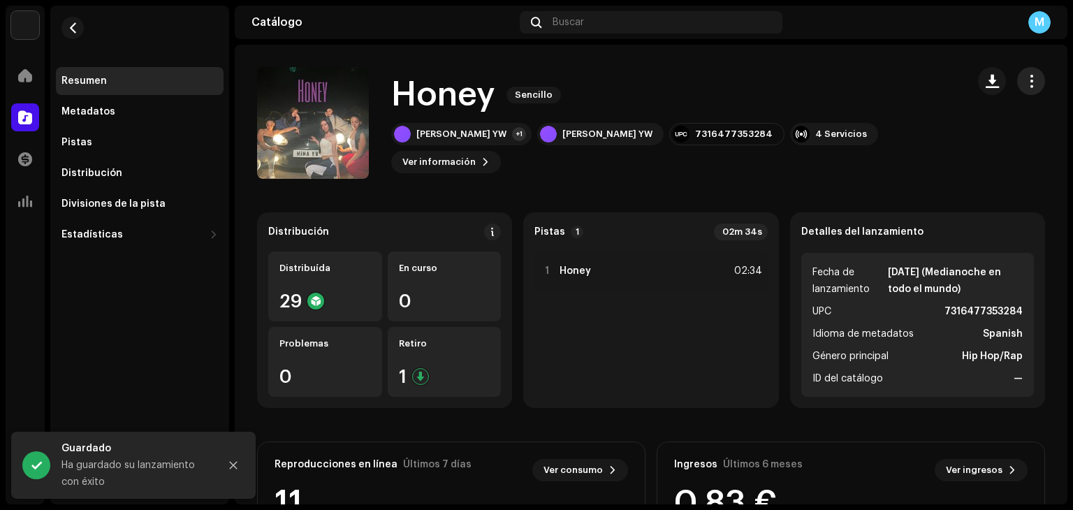
click at [1025, 85] on span "button" at bounding box center [1031, 80] width 13 height 11
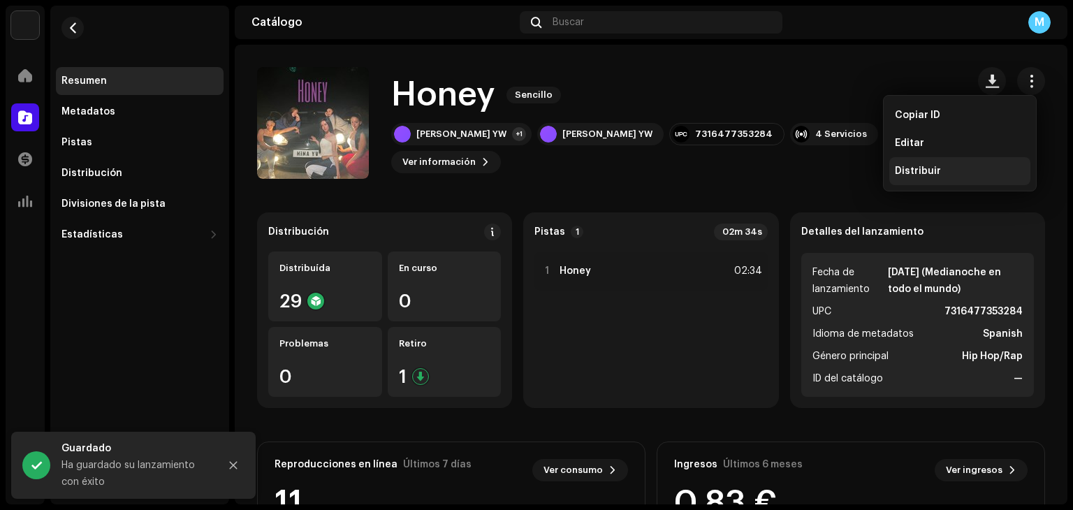
click at [945, 178] on div "Distribuir" at bounding box center [960, 171] width 141 height 28
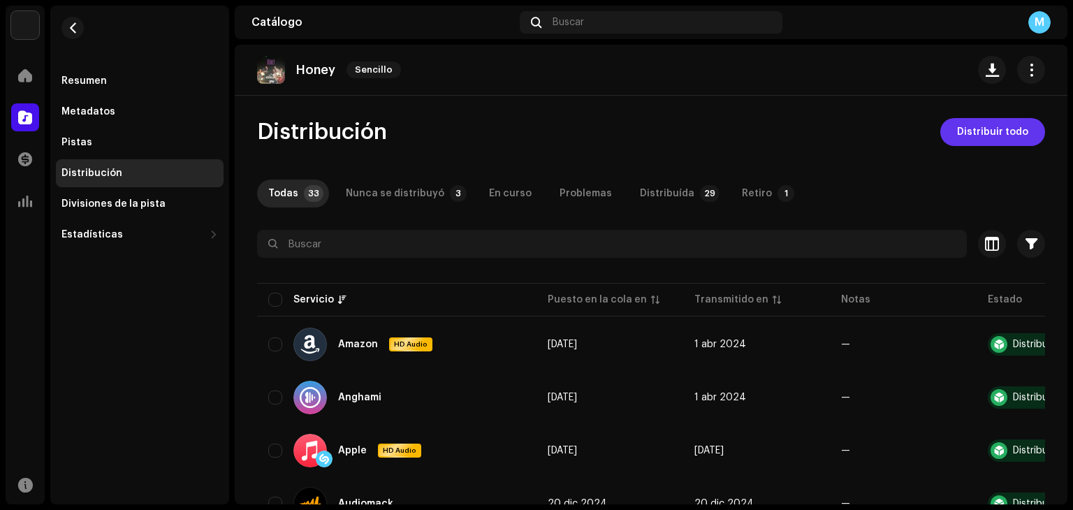
click at [986, 135] on span "Distribuir todo" at bounding box center [992, 132] width 71 height 28
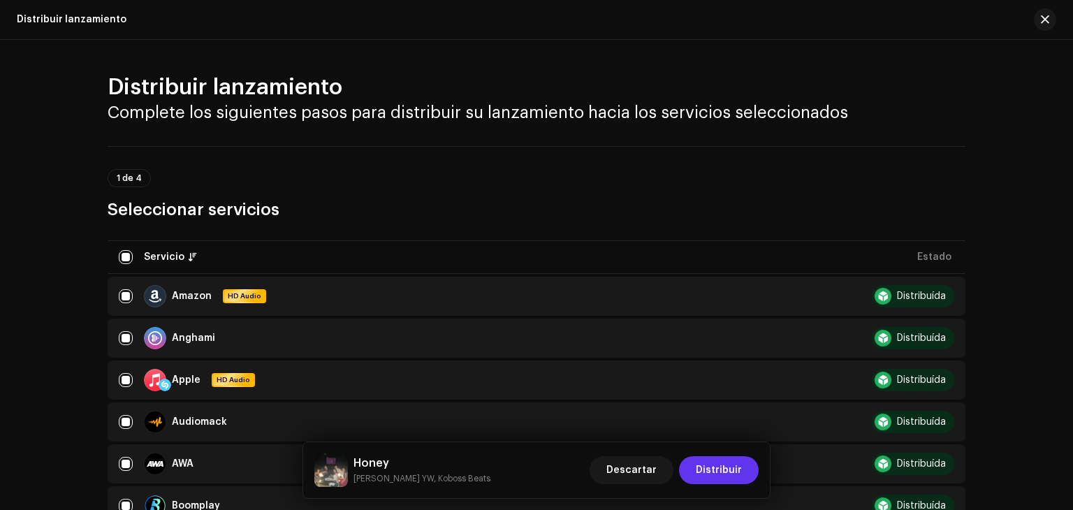
click at [725, 469] on span "Distribuir" at bounding box center [719, 470] width 46 height 28
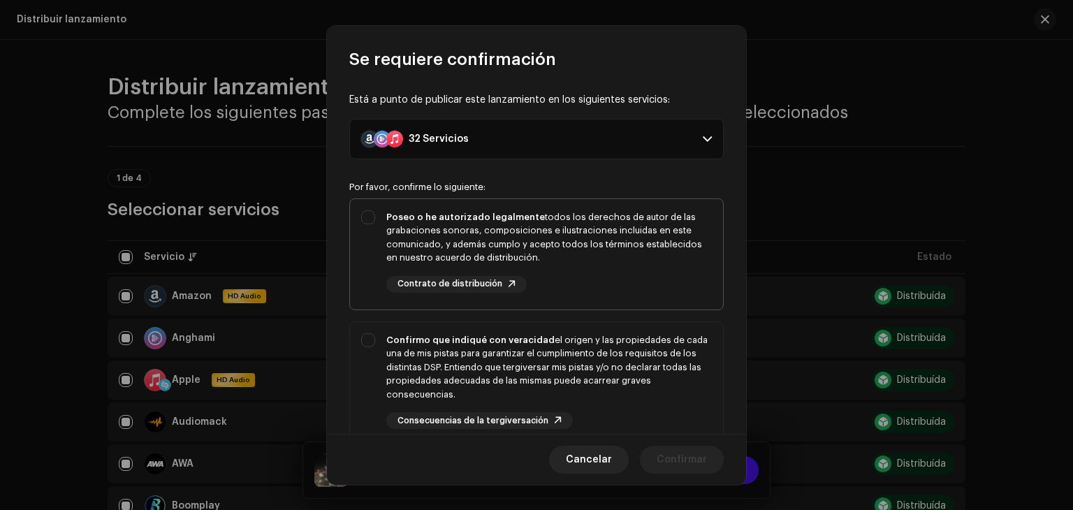
click at [363, 224] on div "Poseo o he autorizado legalmente todos los derechos de autor de las grabaciones…" at bounding box center [536, 251] width 373 height 105
checkbox input "true"
click at [375, 335] on div "Confirmo que indiqué con veracidad el origen y las propiedades de cada una de m…" at bounding box center [536, 381] width 373 height 119
checkbox input "true"
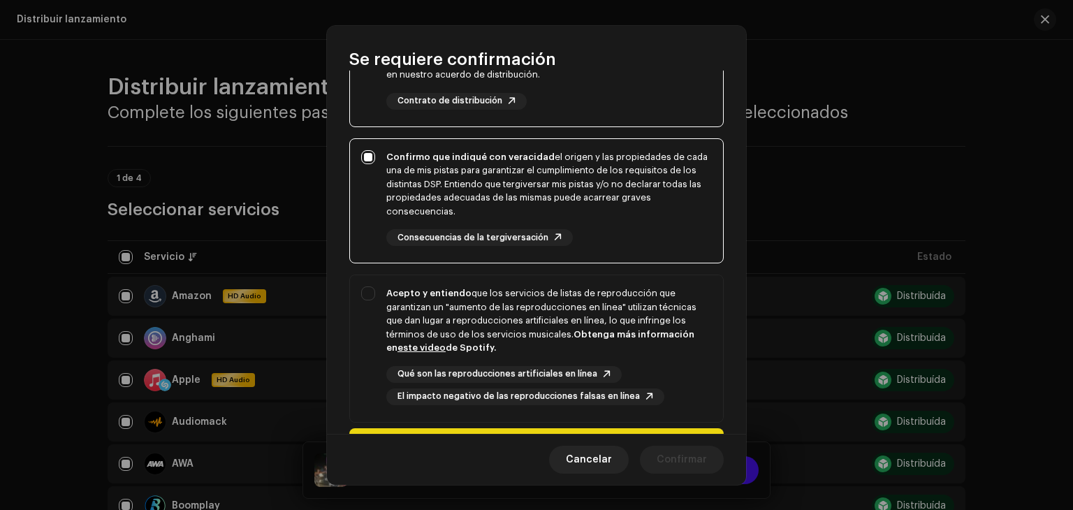
scroll to position [205, 0]
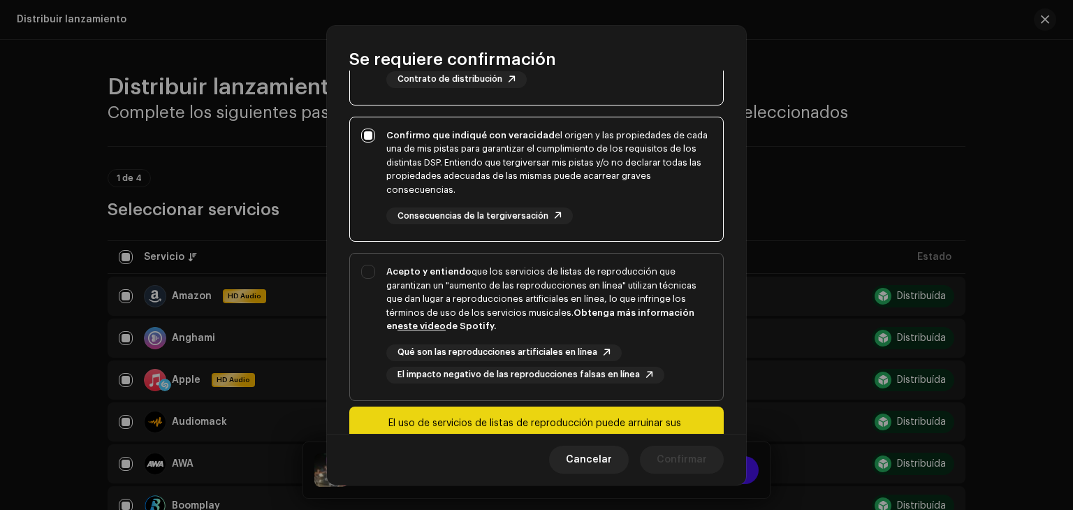
click at [375, 279] on div "Acepto y entiendo que los servicios de listas de reproducción que garantizan un…" at bounding box center [536, 324] width 373 height 141
checkbox input "true"
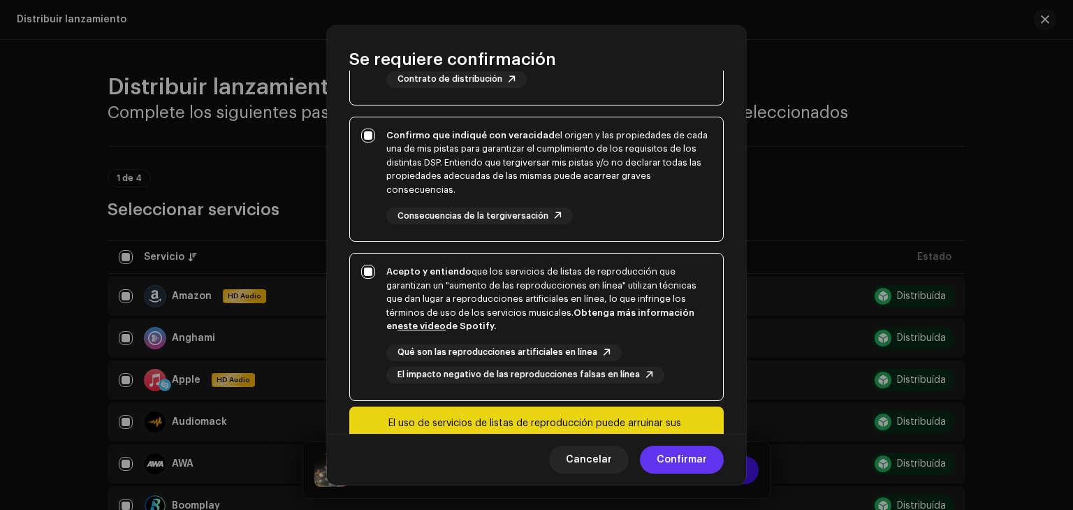
click at [694, 456] on span "Confirmar" at bounding box center [682, 460] width 50 height 28
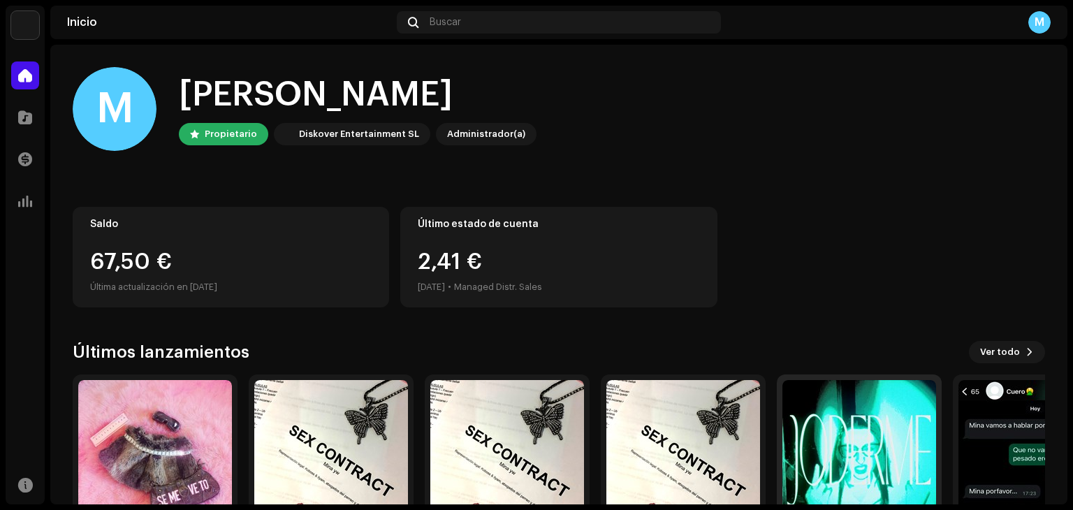
click at [880, 447] on img at bounding box center [860, 457] width 154 height 154
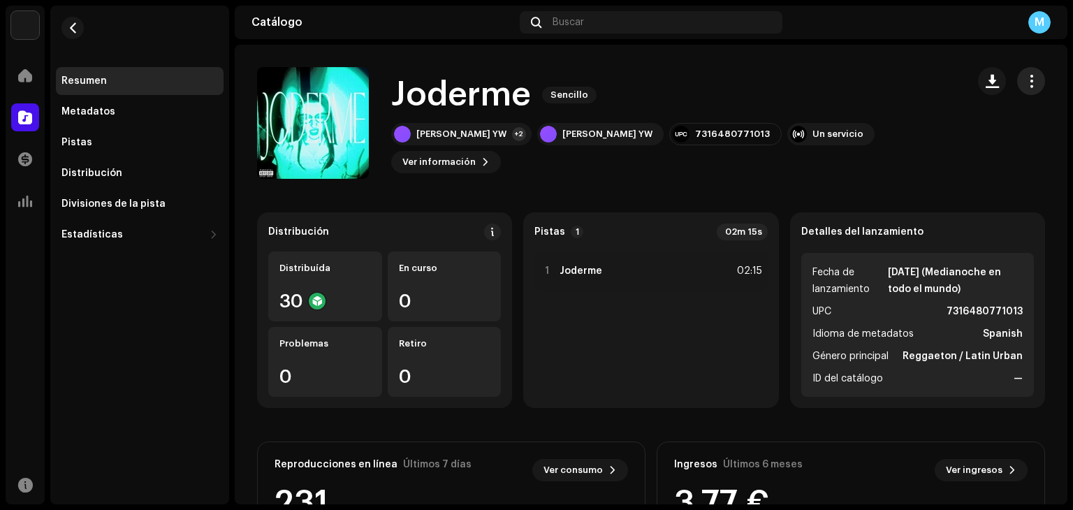
click at [1025, 75] on span "button" at bounding box center [1031, 80] width 13 height 11
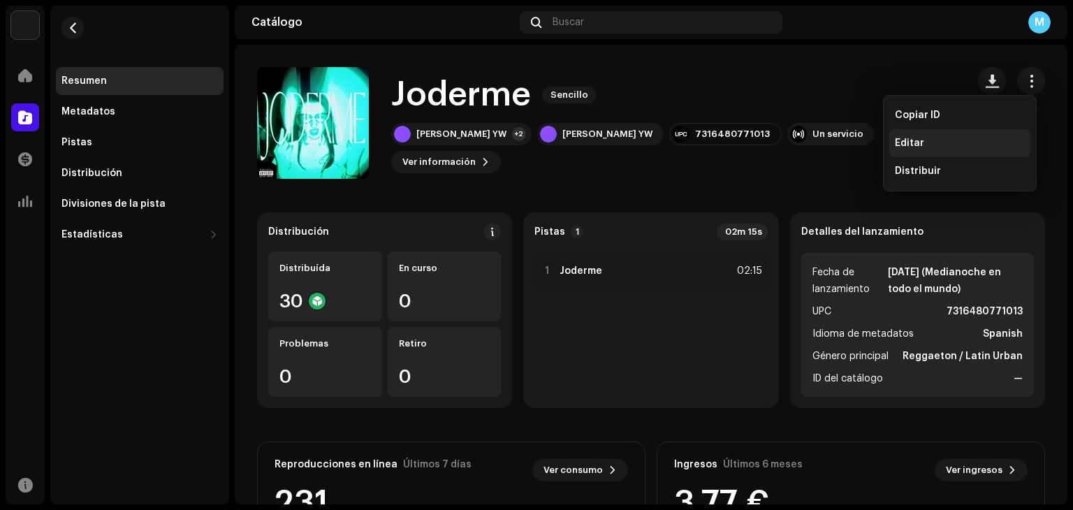
click at [936, 145] on div "Editar" at bounding box center [960, 143] width 130 height 11
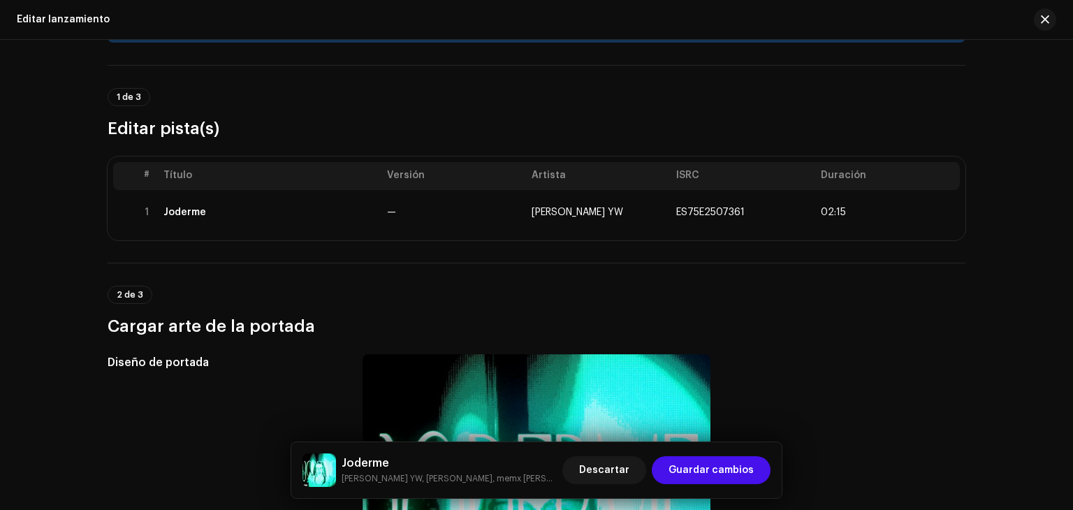
scroll to position [31, 0]
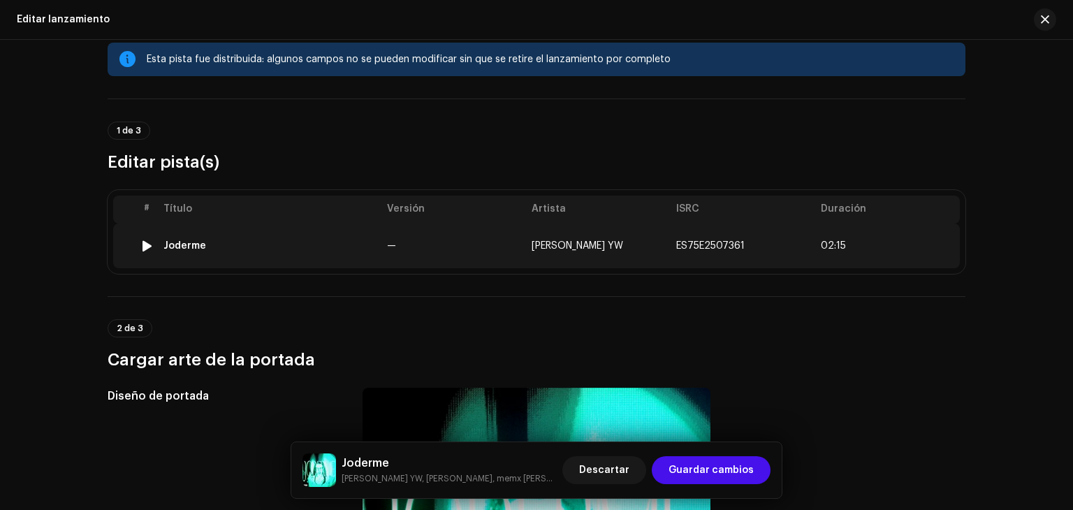
click at [656, 235] on td "[PERSON_NAME] YW" at bounding box center [598, 246] width 145 height 45
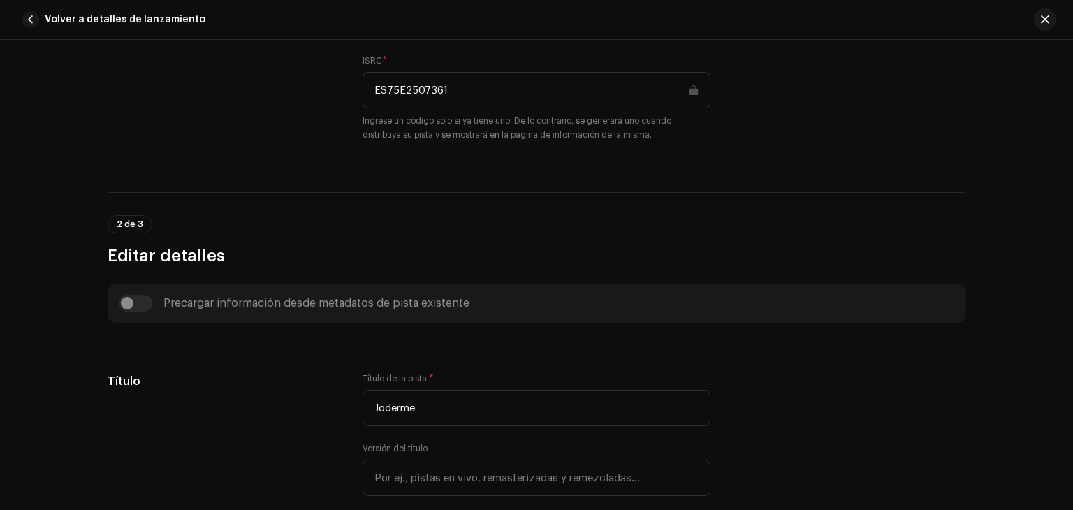
scroll to position [354, 0]
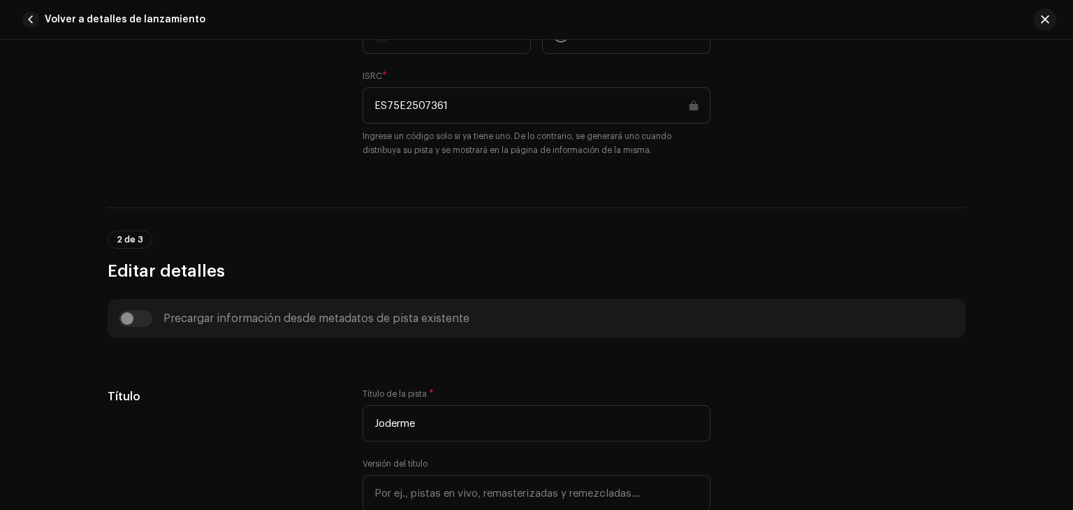
click at [1062, 92] on div "Esta pista fue distribuida: algunos campos no pueden ser modificados sin que se…" at bounding box center [536, 275] width 1073 height 470
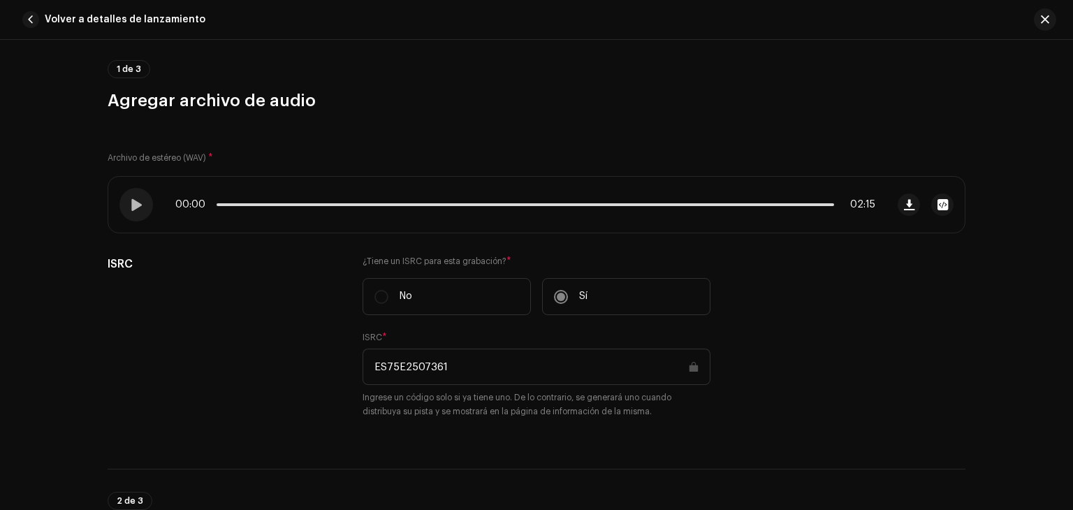
scroll to position [0, 0]
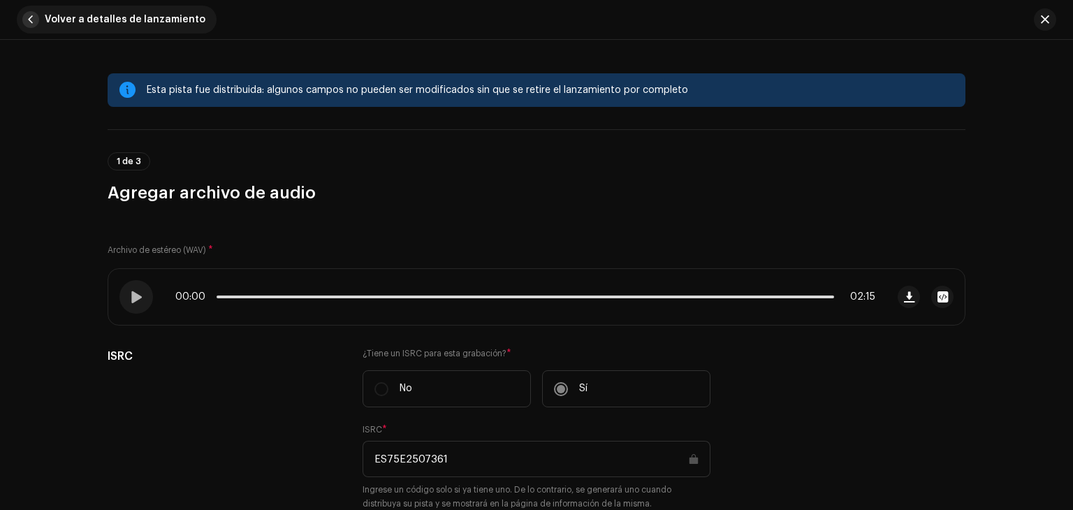
click at [36, 13] on span "button" at bounding box center [30, 19] width 17 height 17
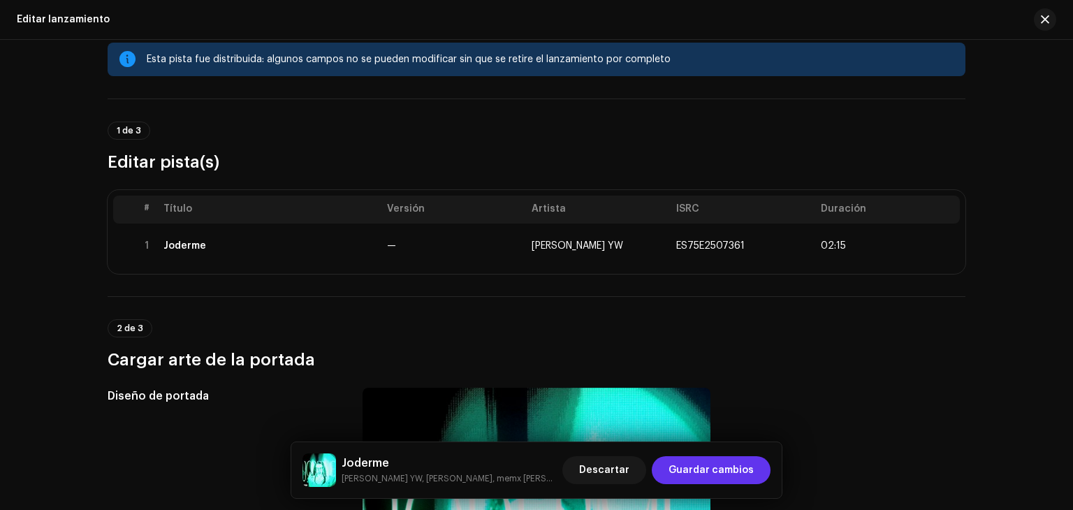
click at [685, 469] on span "Guardar cambios" at bounding box center [711, 470] width 85 height 28
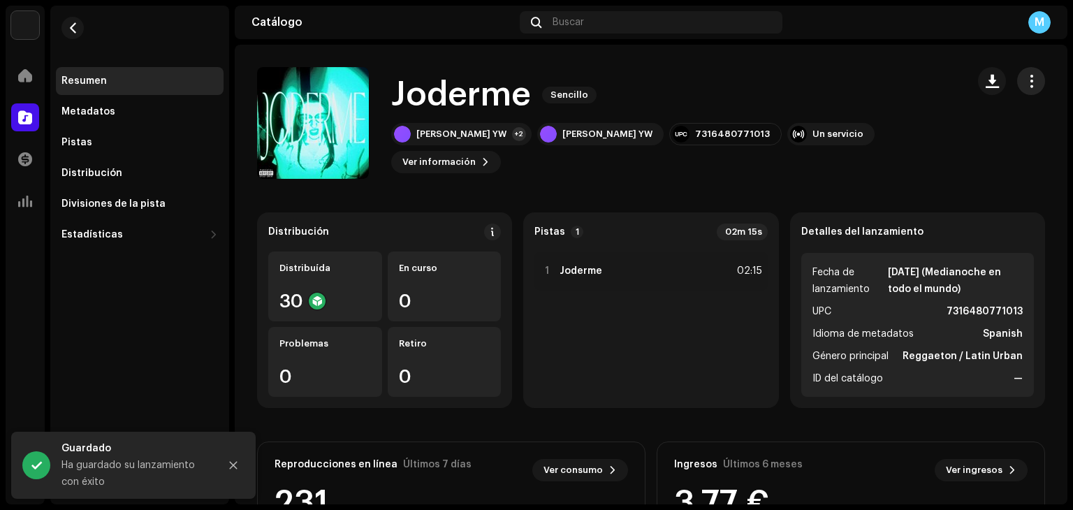
click at [1017, 88] on button "button" at bounding box center [1031, 81] width 28 height 28
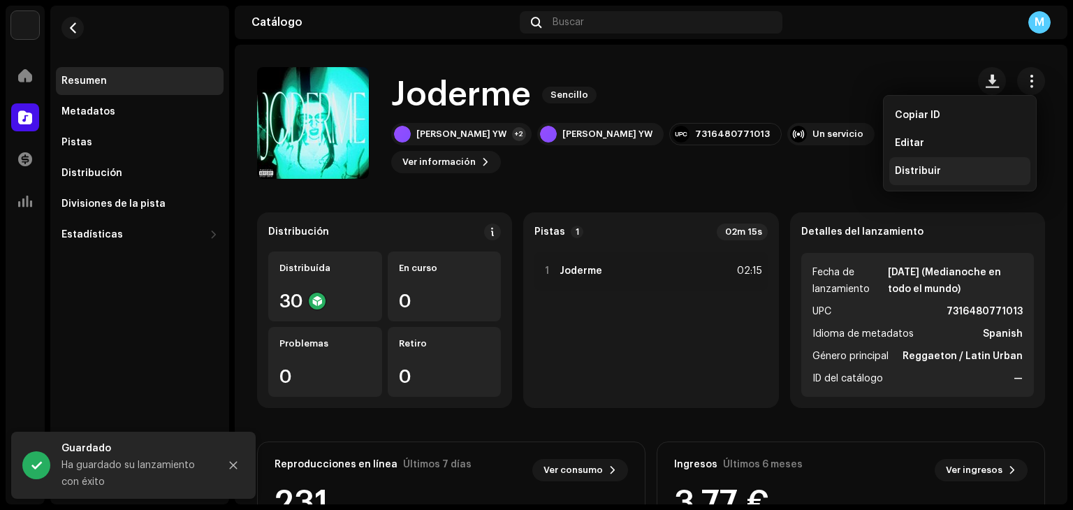
click at [919, 174] on span "Distribuir" at bounding box center [918, 171] width 46 height 11
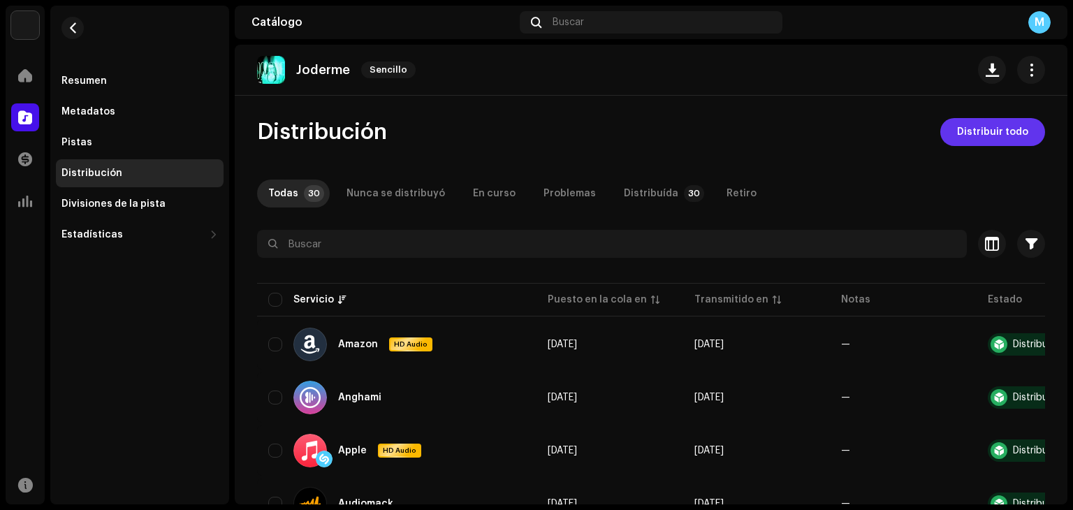
click at [991, 132] on span "Distribuir todo" at bounding box center [992, 132] width 71 height 28
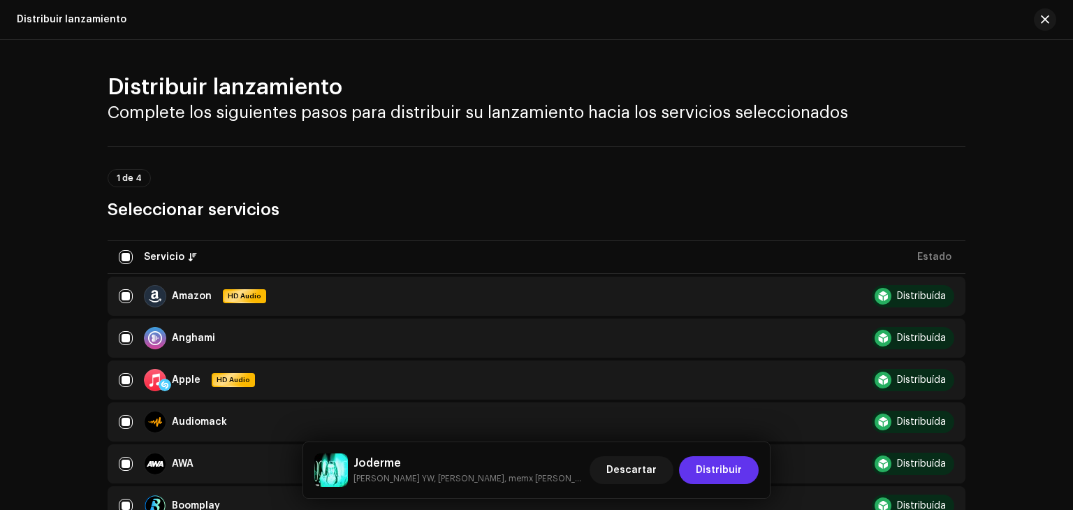
click at [719, 476] on span "Distribuir" at bounding box center [719, 470] width 46 height 28
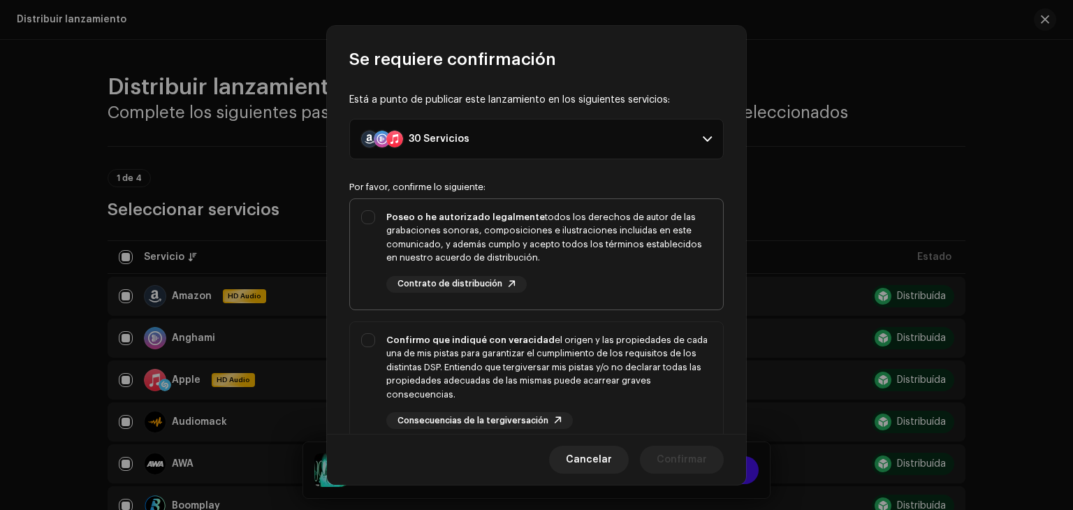
click at [361, 212] on div "Poseo o he autorizado legalmente todos los derechos de autor de las grabaciones…" at bounding box center [536, 251] width 373 height 105
checkbox input "true"
click at [369, 332] on div "Confirmo que indiqué con veracidad el origen y las propiedades de cada una de m…" at bounding box center [536, 381] width 373 height 119
checkbox input "true"
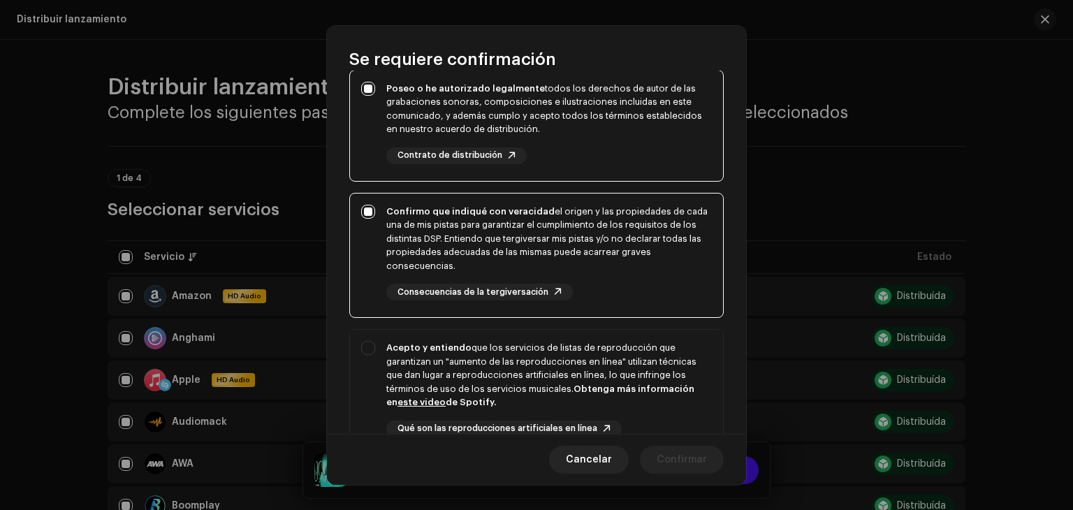
scroll to position [169, 0]
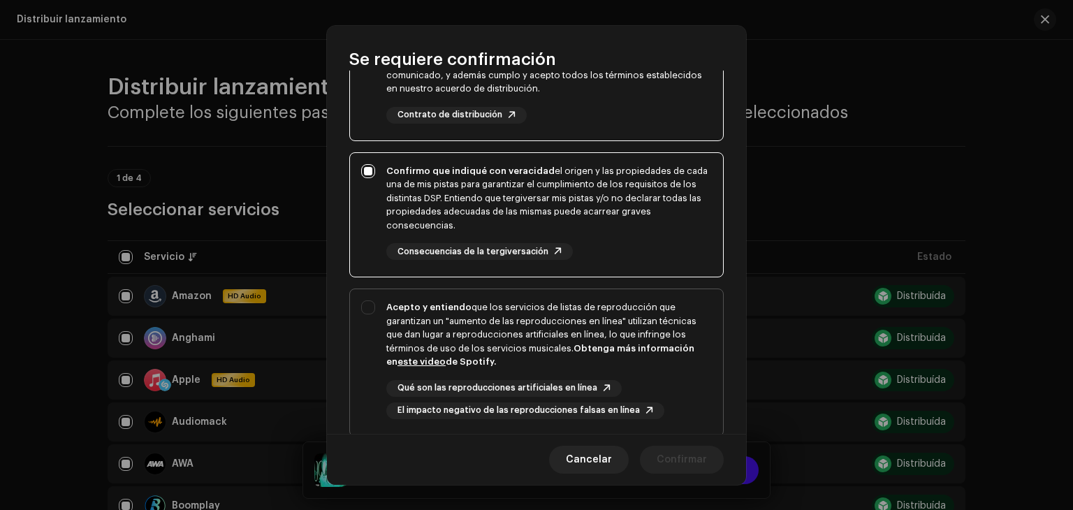
click at [370, 314] on div "Acepto y entiendo que los servicios de listas de reproducción que garantizan un…" at bounding box center [536, 359] width 373 height 141
checkbox input "true"
click at [682, 455] on span "Confirmar" at bounding box center [682, 460] width 50 height 28
